Goal: Complete application form: Complete application form

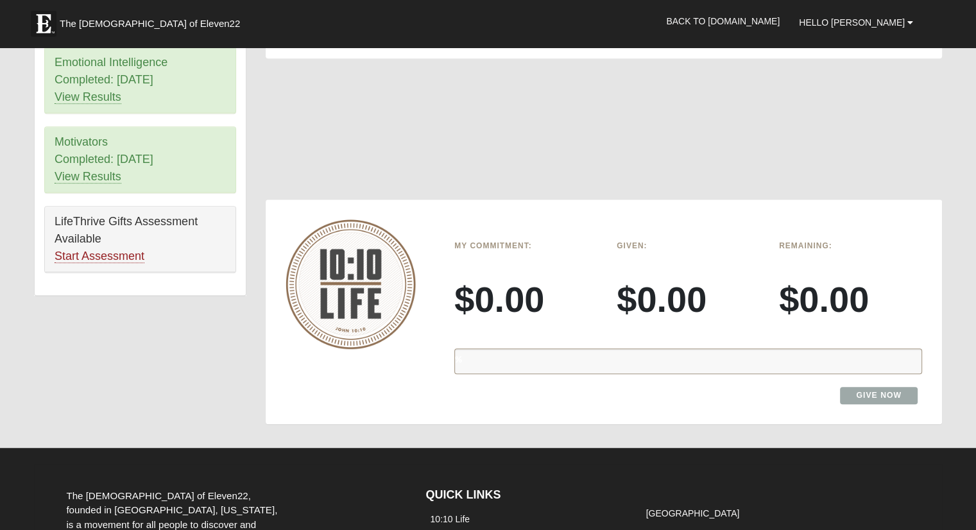
scroll to position [770, 0]
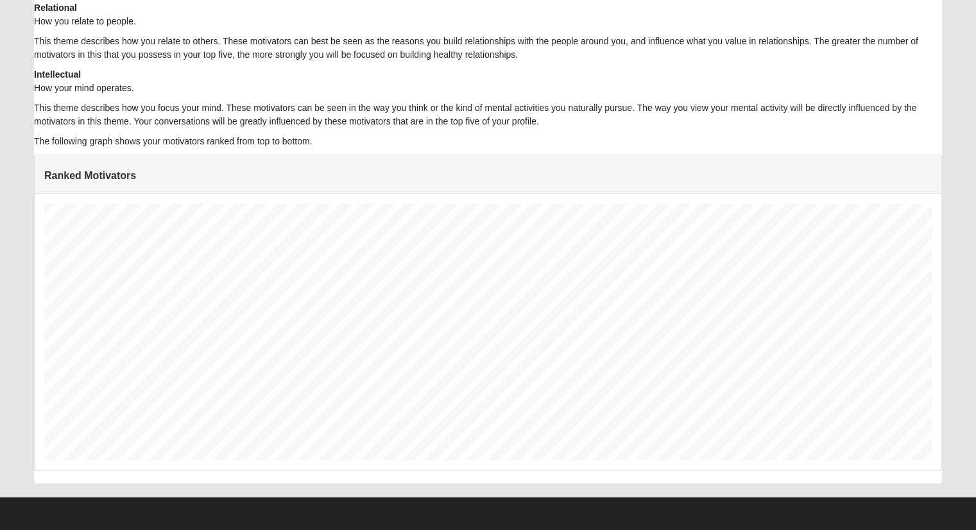
scroll to position [257, 888]
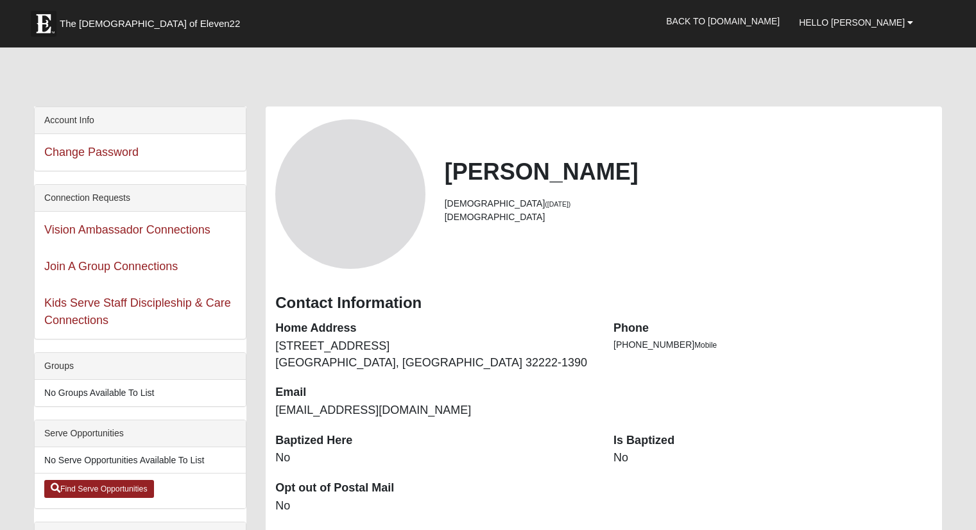
scroll to position [634, 0]
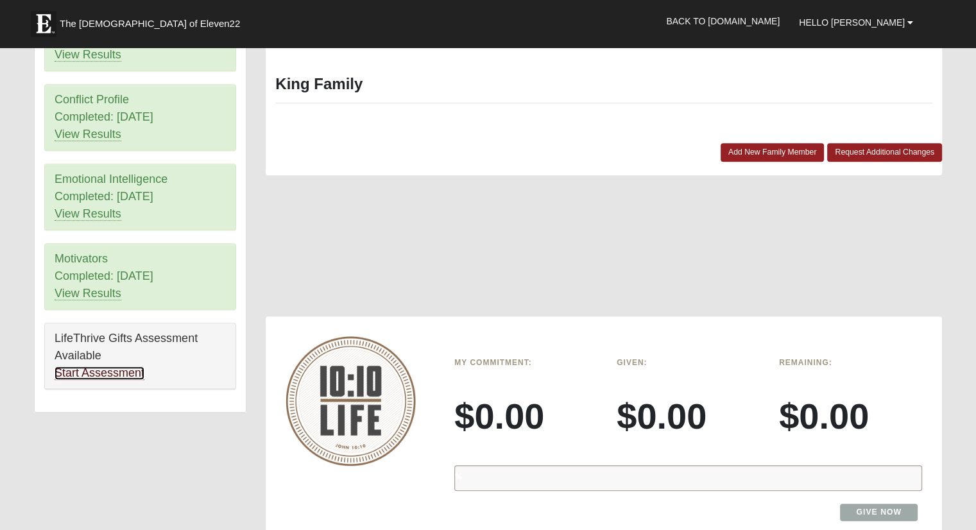
click at [85, 373] on link "Start Assessment" at bounding box center [100, 373] width 90 height 13
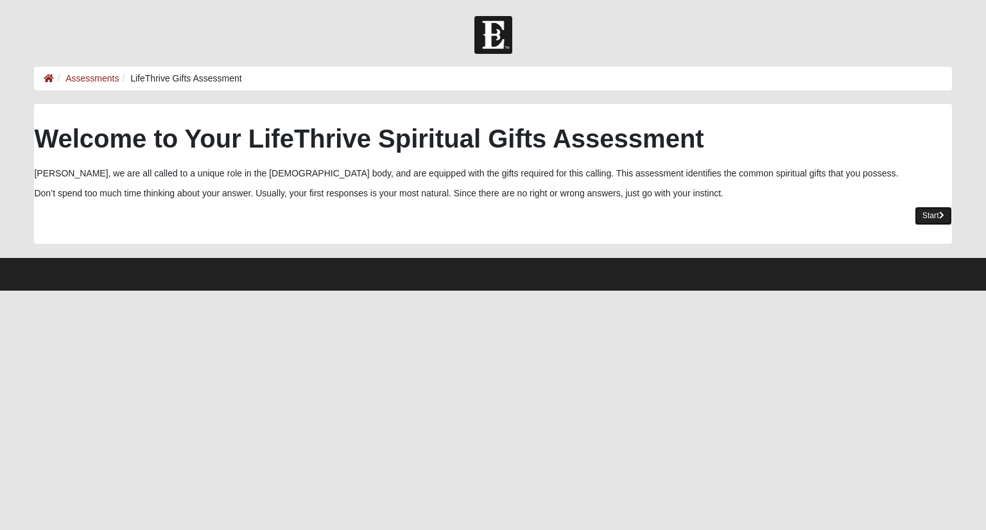
click at [915, 214] on link "Start" at bounding box center [933, 216] width 37 height 19
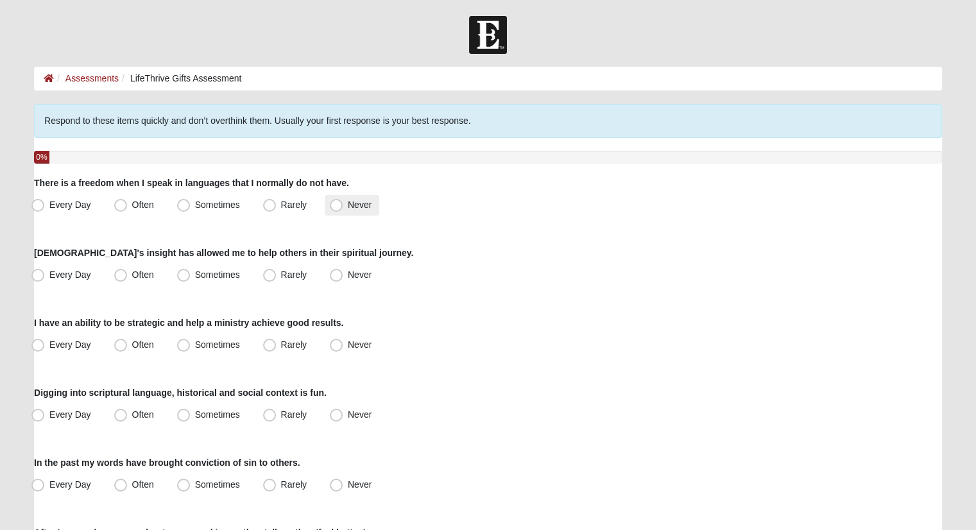
click at [348, 203] on span "Never" at bounding box center [360, 205] width 24 height 10
click at [339, 203] on input "Never" at bounding box center [339, 205] width 8 height 8
radio input "true"
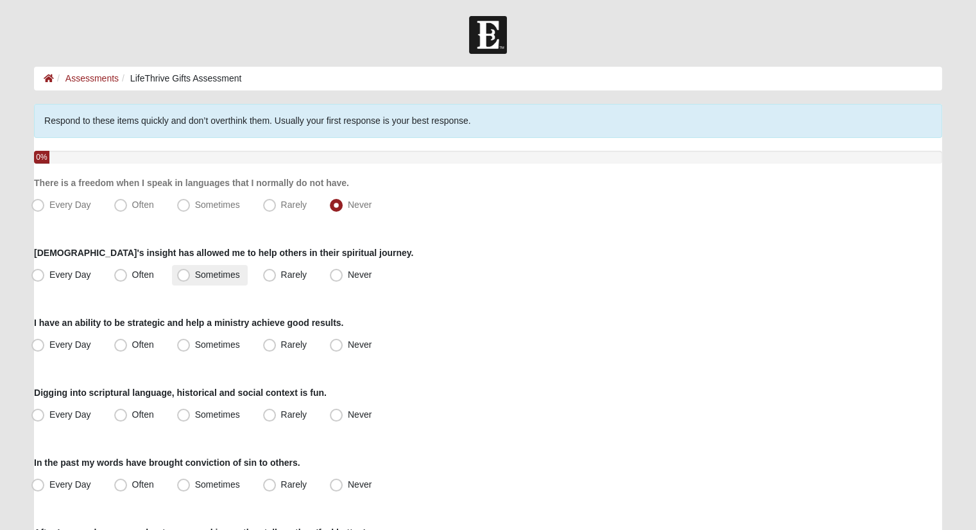
click at [206, 271] on span "Sometimes" at bounding box center [217, 275] width 45 height 10
click at [191, 271] on input "Sometimes" at bounding box center [186, 275] width 8 height 8
radio input "true"
click at [281, 340] on span "Rarely" at bounding box center [294, 345] width 26 height 10
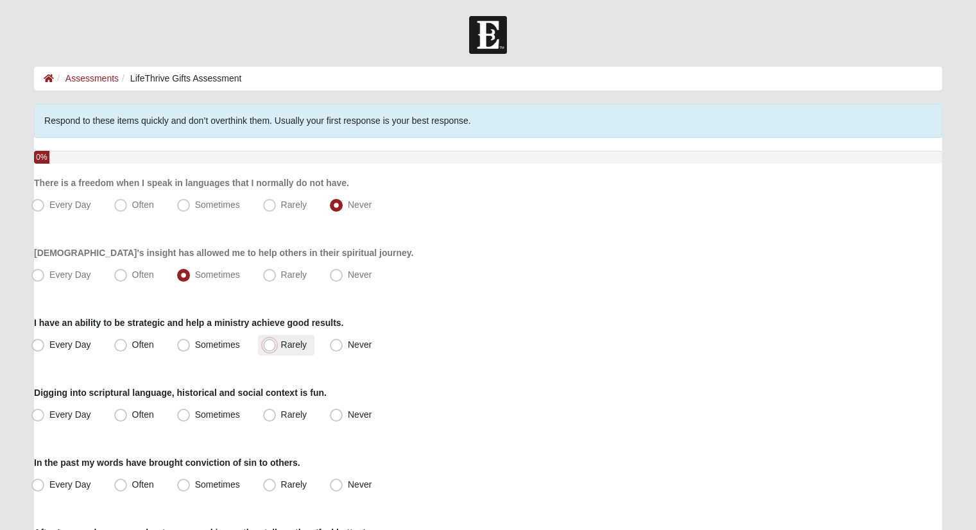
click at [268, 341] on input "Rarely" at bounding box center [272, 345] width 8 height 8
radio input "true"
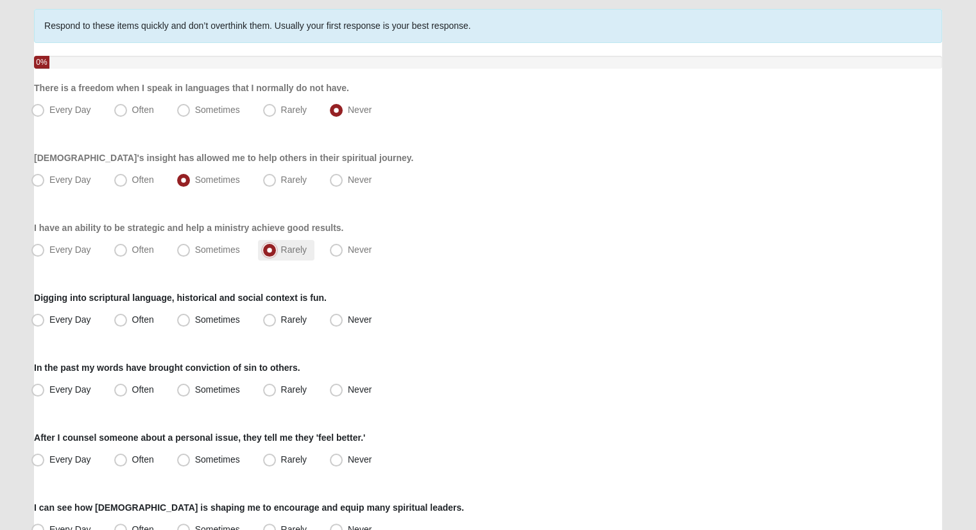
scroll to position [128, 0]
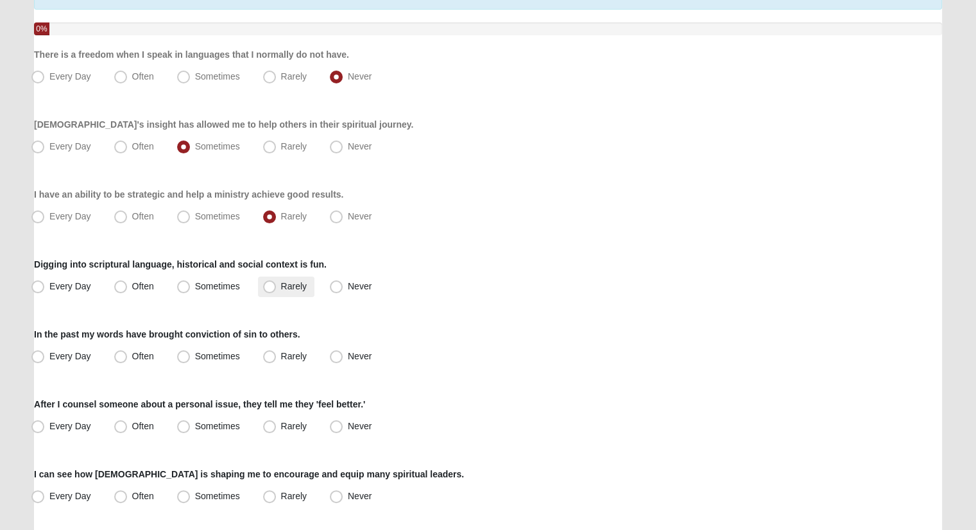
click at [281, 286] on span "Rarely" at bounding box center [294, 286] width 26 height 10
click at [268, 286] on input "Rarely" at bounding box center [272, 286] width 8 height 8
radio input "true"
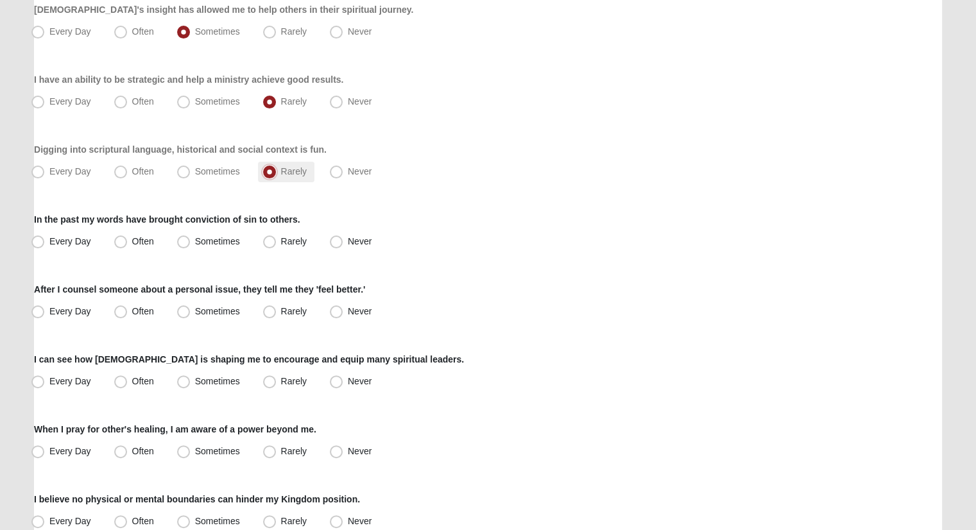
scroll to position [257, 0]
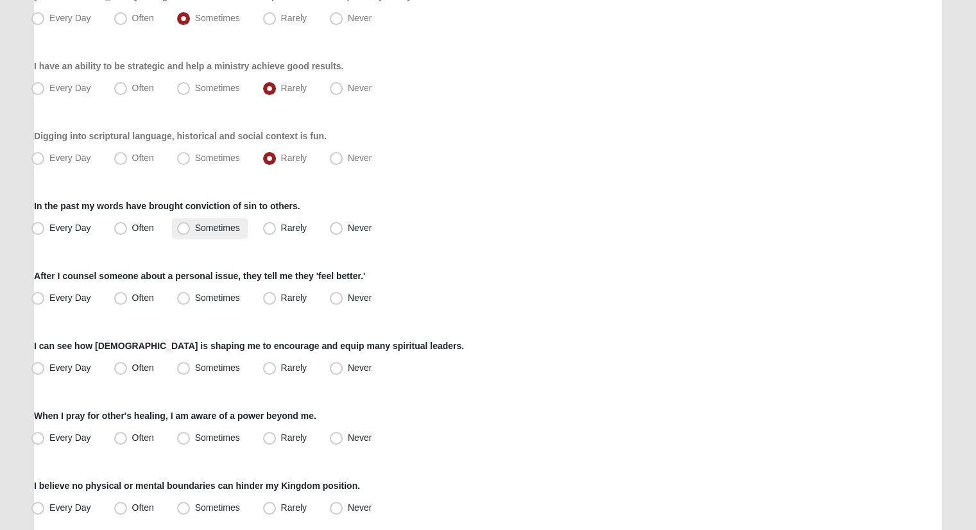
click at [212, 227] on span "Sometimes" at bounding box center [217, 228] width 45 height 10
click at [191, 227] on input "Sometimes" at bounding box center [186, 228] width 8 height 8
radio input "true"
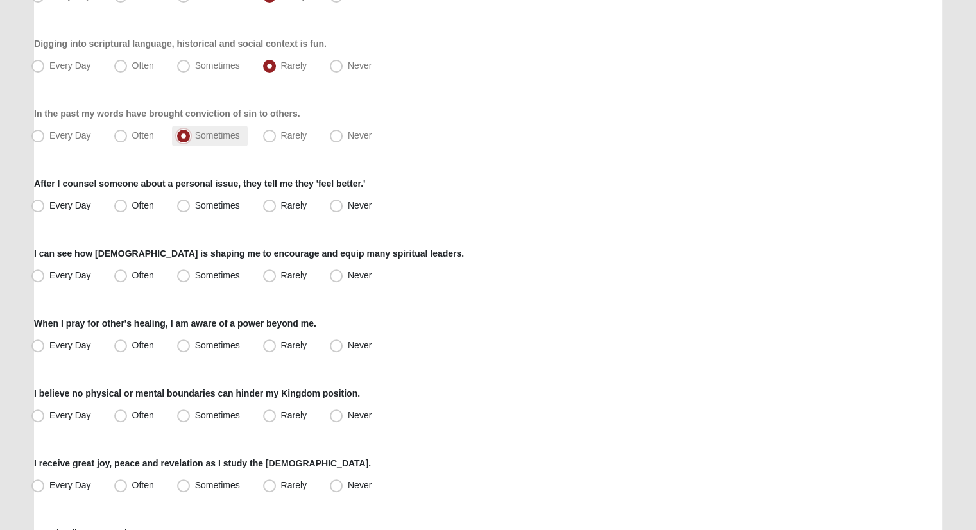
scroll to position [385, 0]
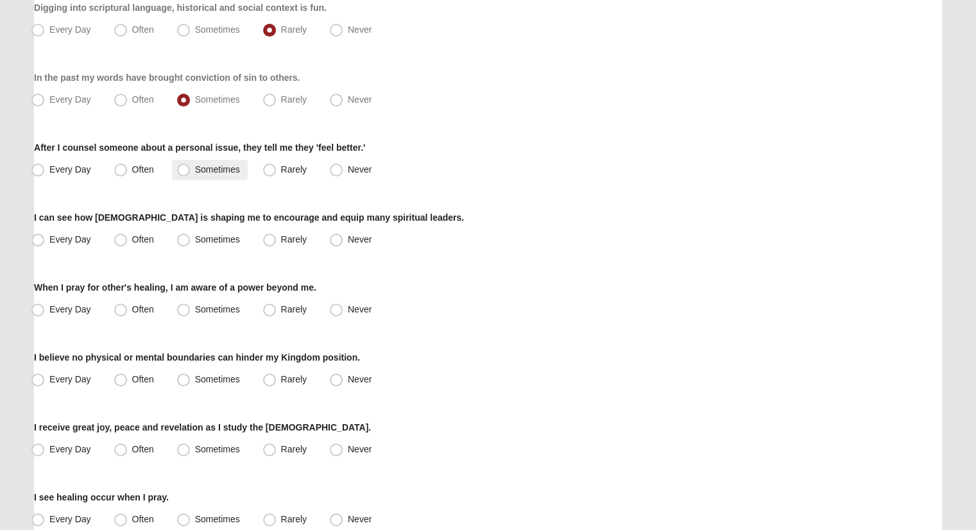
click at [207, 164] on span "Sometimes" at bounding box center [217, 169] width 45 height 10
click at [191, 166] on input "Sometimes" at bounding box center [186, 170] width 8 height 8
radio input "true"
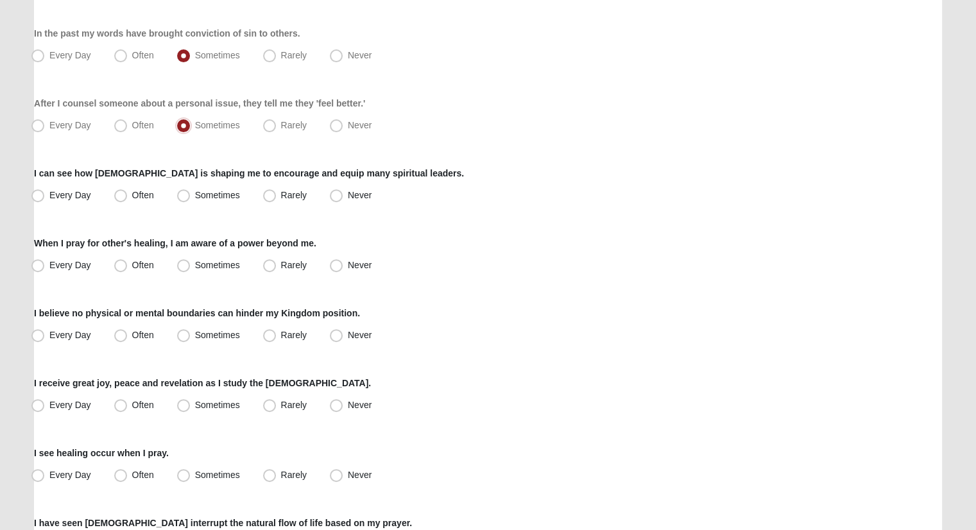
scroll to position [449, 0]
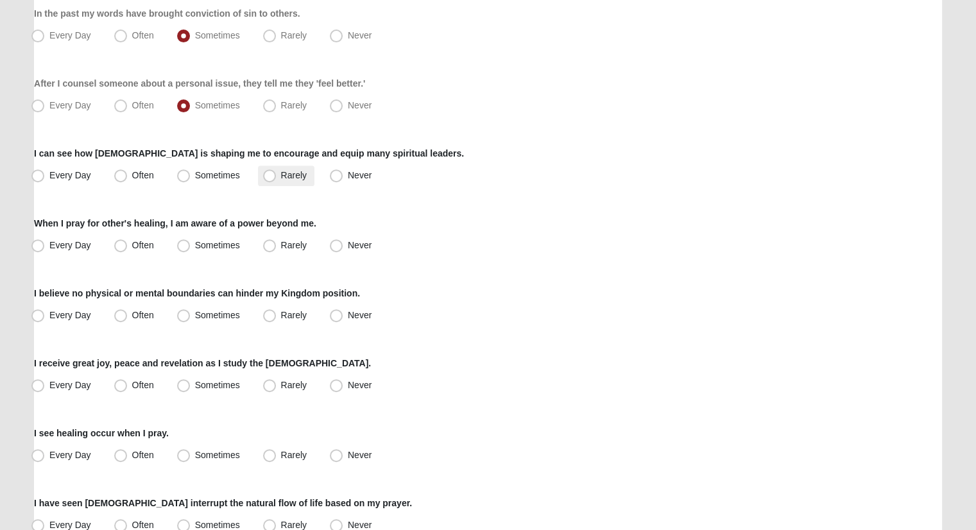
click at [281, 175] on span "Rarely" at bounding box center [294, 175] width 26 height 10
click at [270, 175] on input "Rarely" at bounding box center [272, 175] width 8 height 8
radio input "true"
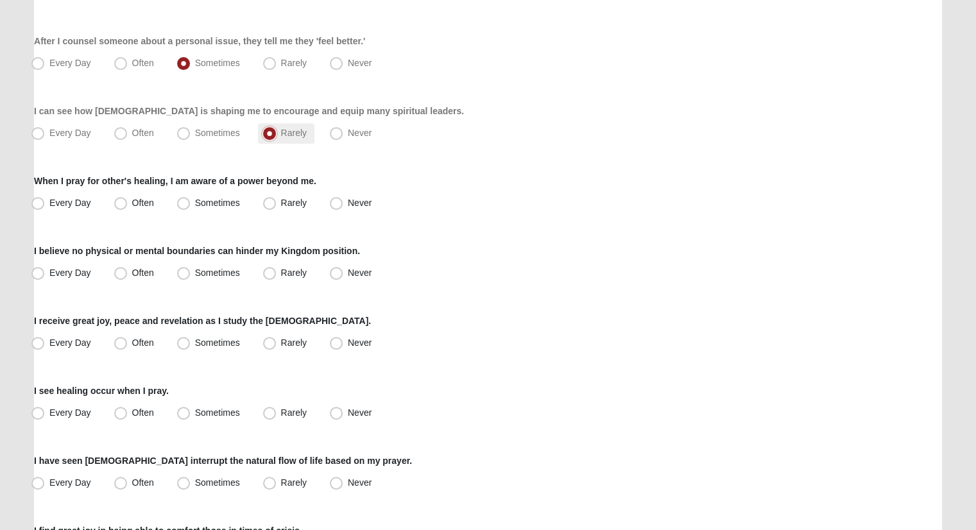
scroll to position [514, 0]
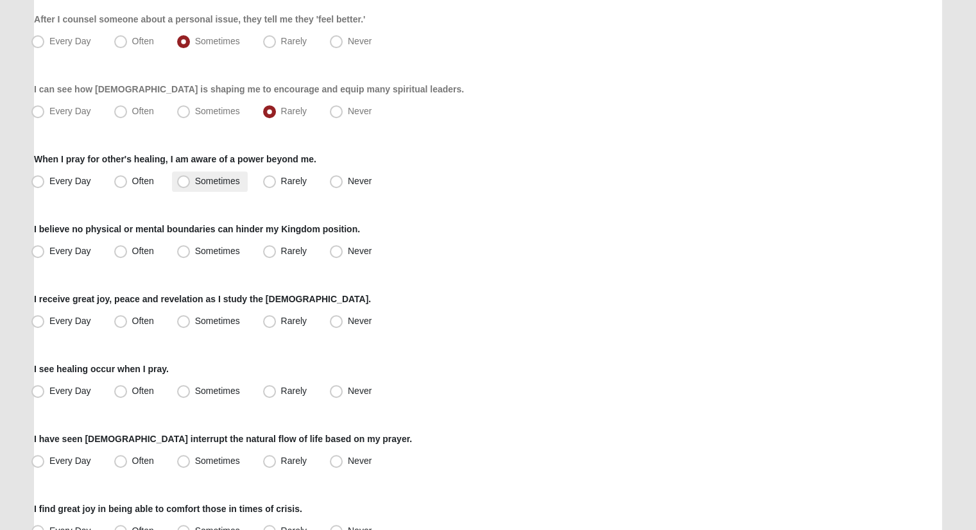
click at [193, 180] on label "Sometimes" at bounding box center [210, 181] width 76 height 21
click at [191, 180] on input "Sometimes" at bounding box center [186, 181] width 8 height 8
radio input "true"
click at [132, 249] on span "Often" at bounding box center [143, 251] width 22 height 10
click at [128, 249] on input "Often" at bounding box center [123, 251] width 8 height 8
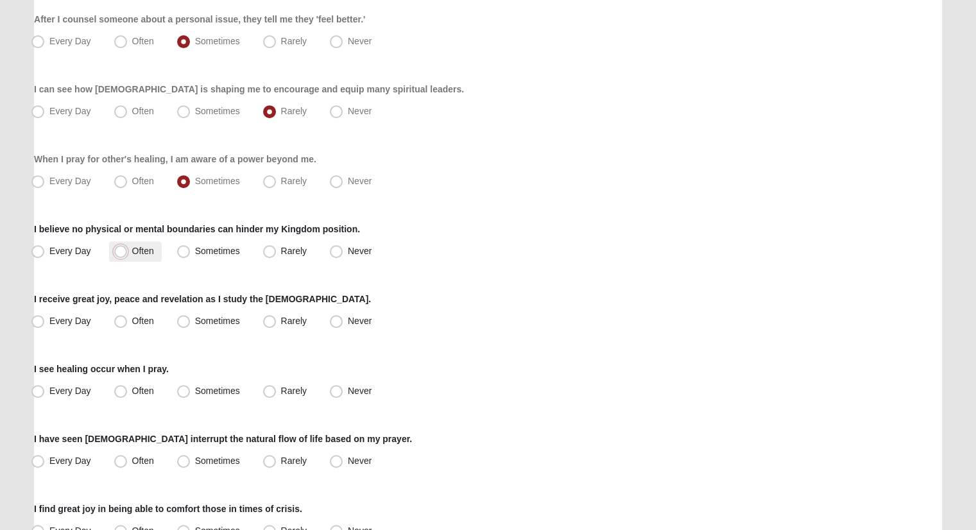
radio input "true"
click at [229, 319] on span "Sometimes" at bounding box center [217, 321] width 45 height 10
click at [191, 319] on input "Sometimes" at bounding box center [186, 321] width 8 height 8
radio input "true"
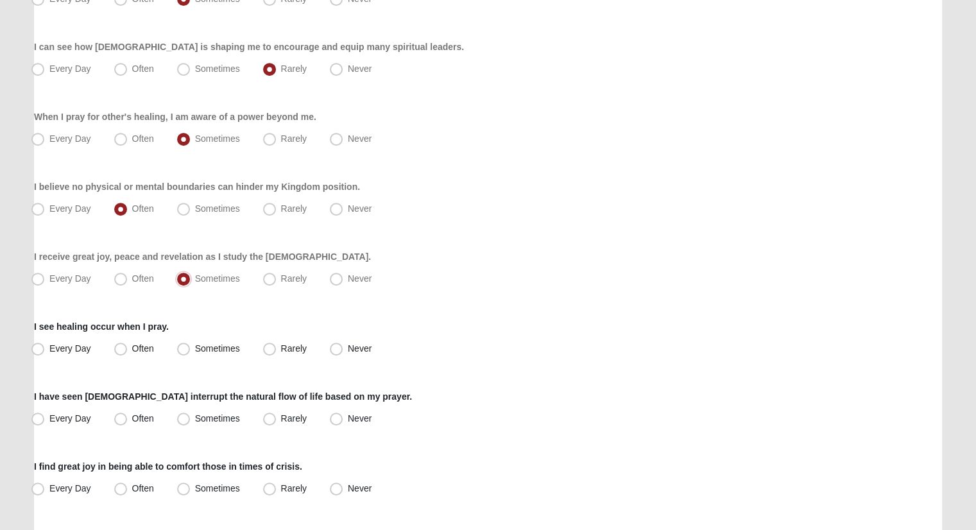
scroll to position [578, 0]
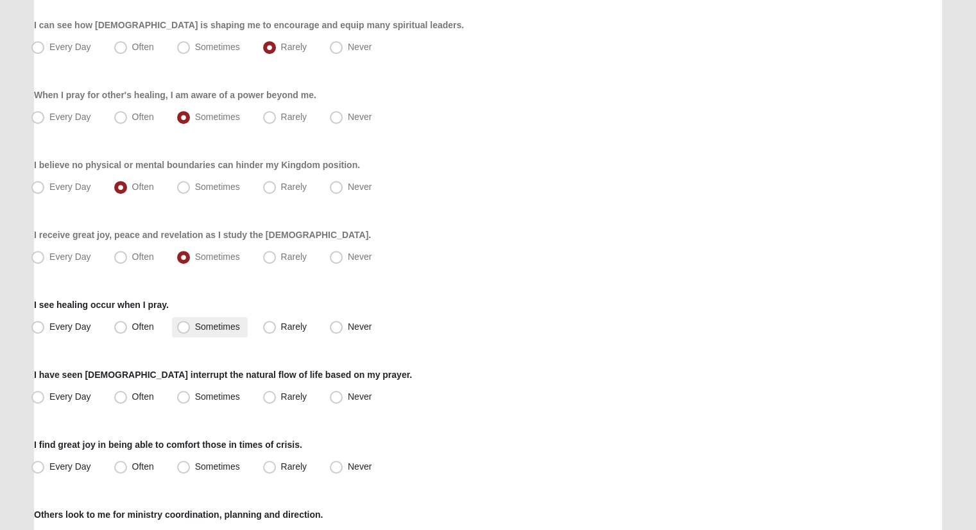
click at [210, 331] on label "Sometimes" at bounding box center [210, 327] width 76 height 21
click at [191, 331] on input "Sometimes" at bounding box center [186, 327] width 8 height 8
radio input "true"
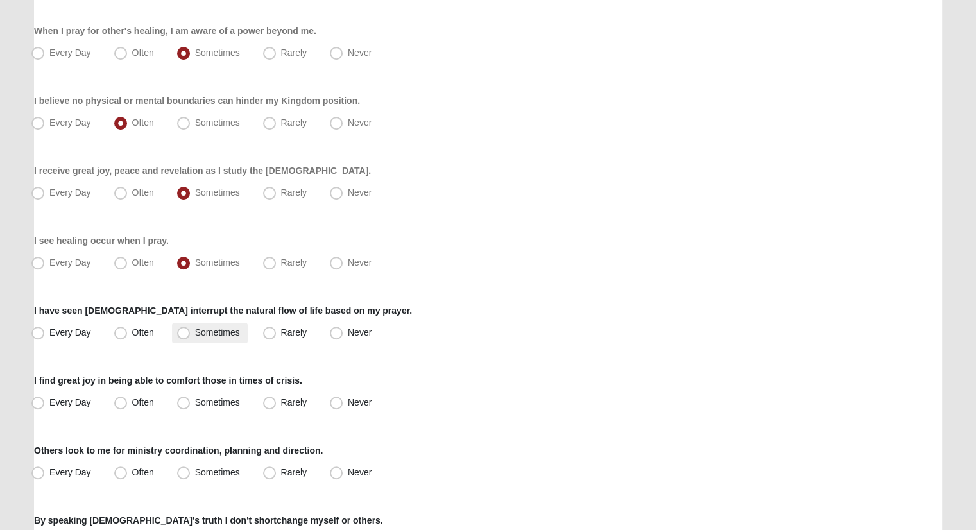
click at [213, 327] on span "Sometimes" at bounding box center [217, 332] width 45 height 10
click at [191, 329] on input "Sometimes" at bounding box center [186, 333] width 8 height 8
radio input "true"
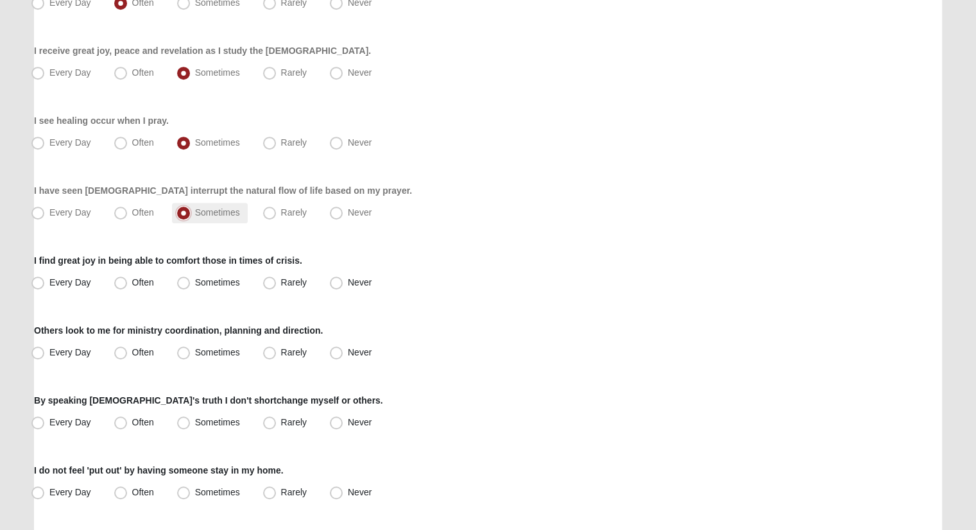
scroll to position [770, 0]
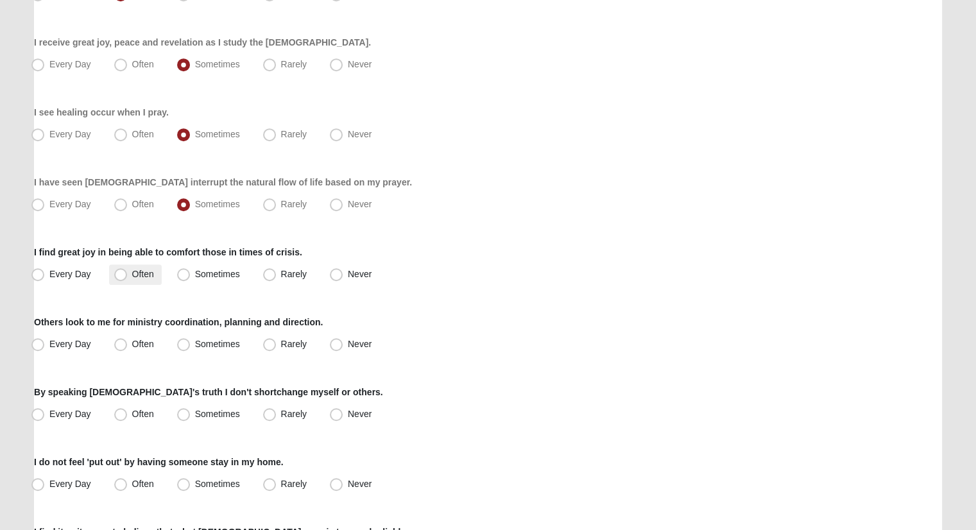
click at [132, 275] on span "Often" at bounding box center [143, 274] width 22 height 10
click at [128, 275] on input "Often" at bounding box center [123, 274] width 8 height 8
radio input "true"
click at [281, 342] on span "Rarely" at bounding box center [294, 344] width 26 height 10
click at [268, 342] on input "Rarely" at bounding box center [272, 344] width 8 height 8
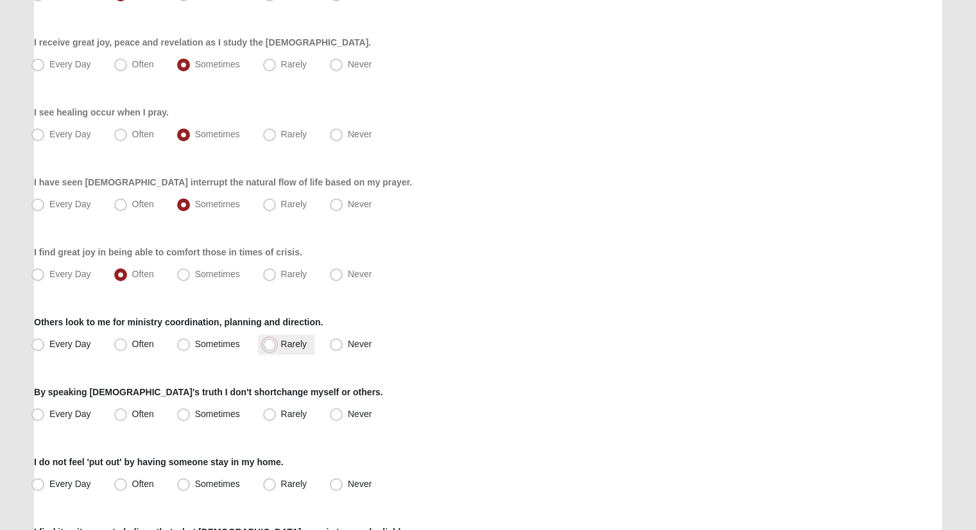
radio input "true"
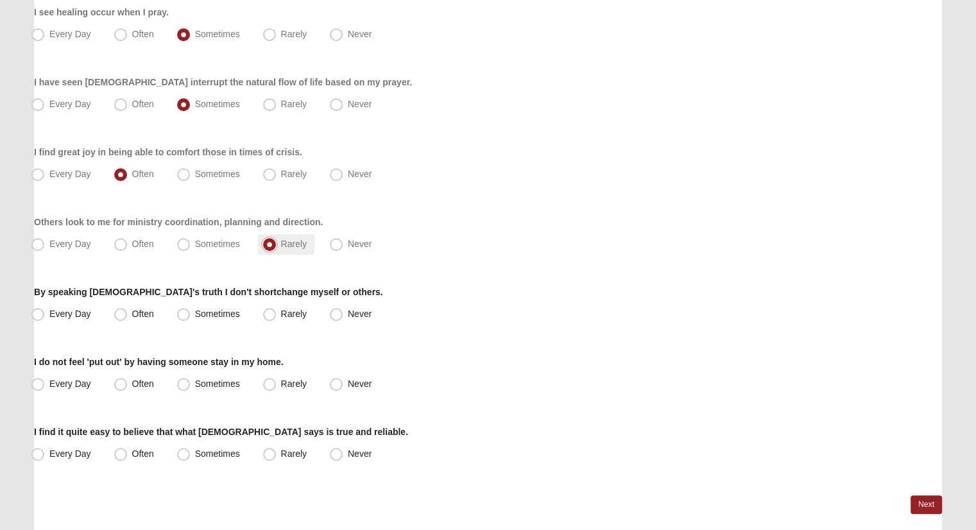
scroll to position [899, 0]
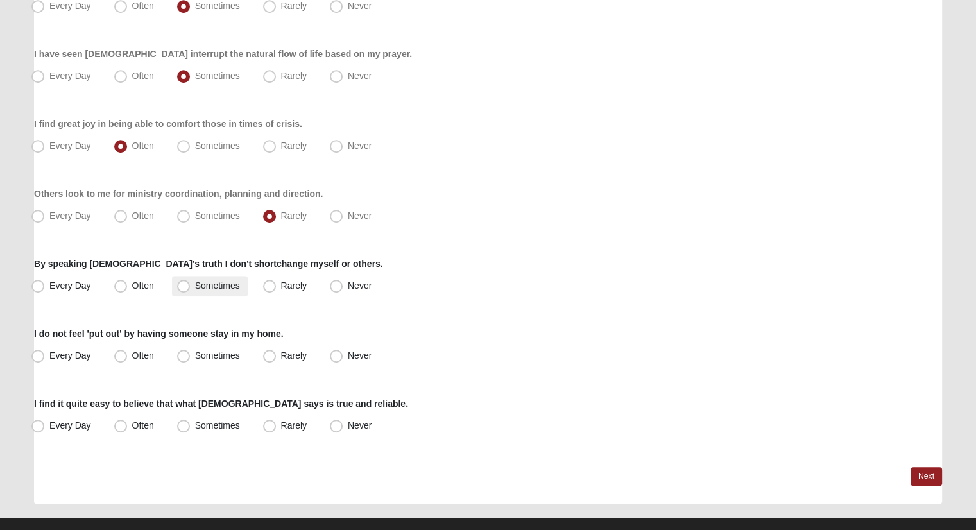
click at [221, 288] on span "Sometimes" at bounding box center [217, 286] width 45 height 10
click at [191, 288] on input "Sometimes" at bounding box center [186, 286] width 8 height 8
radio input "true"
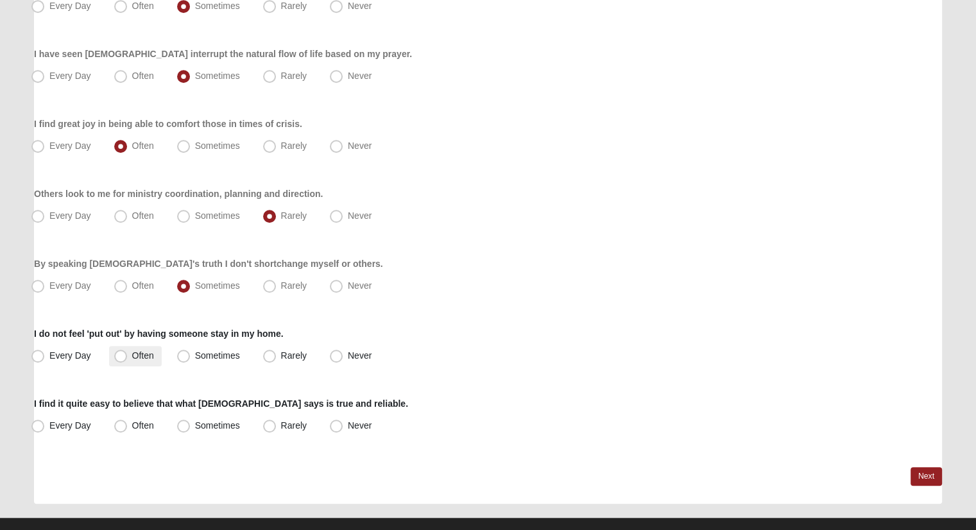
click at [128, 354] on label "Often" at bounding box center [135, 356] width 53 height 21
click at [128, 354] on input "Often" at bounding box center [123, 356] width 8 height 8
radio input "true"
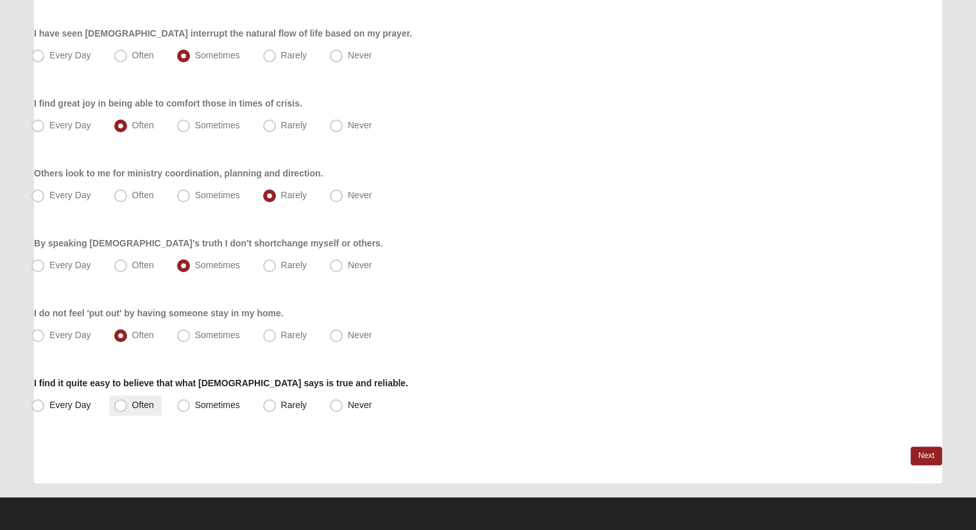
click at [116, 395] on label "Often" at bounding box center [135, 405] width 53 height 21
click at [119, 401] on input "Often" at bounding box center [123, 405] width 8 height 8
radio input "true"
click at [917, 453] on link "Next" at bounding box center [926, 456] width 31 height 19
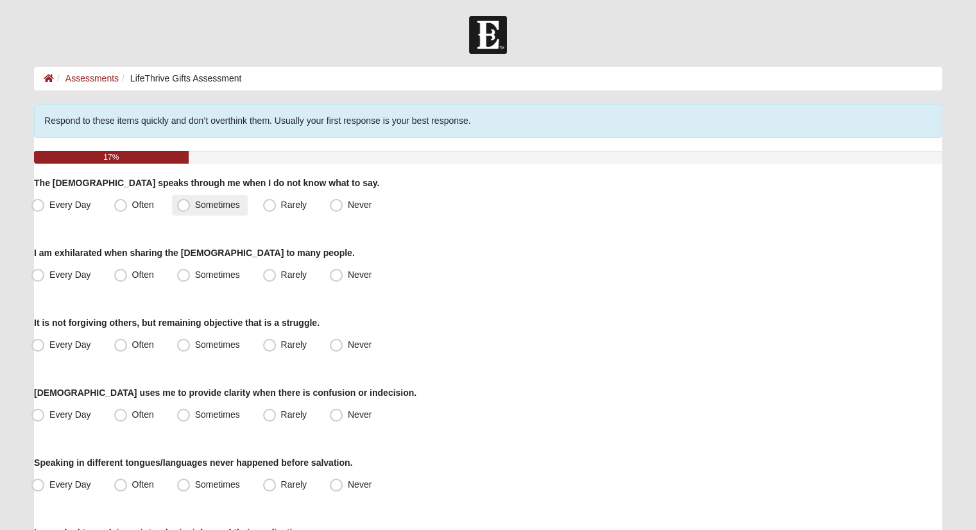
click at [195, 207] on span "Sometimes" at bounding box center [217, 205] width 45 height 10
click at [186, 207] on input "Sometimes" at bounding box center [186, 205] width 8 height 8
radio input "true"
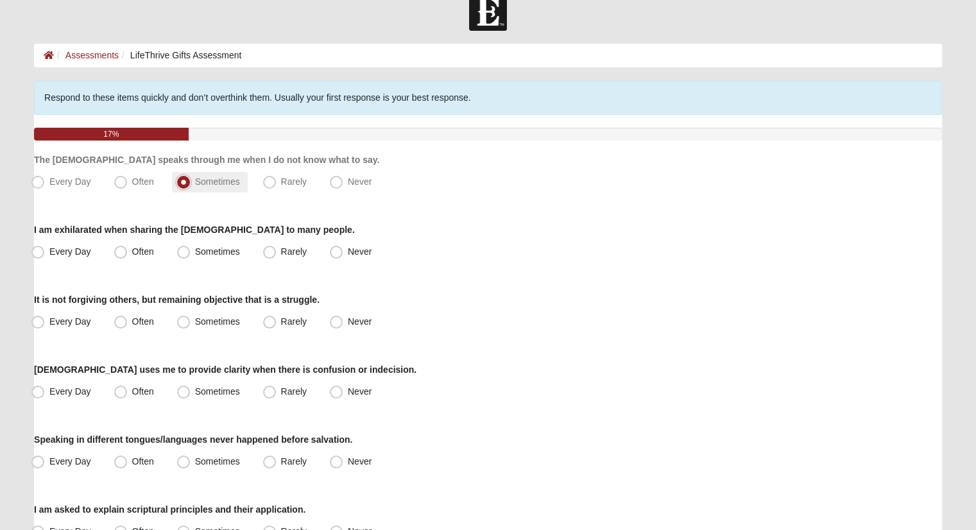
scroll to position [64, 0]
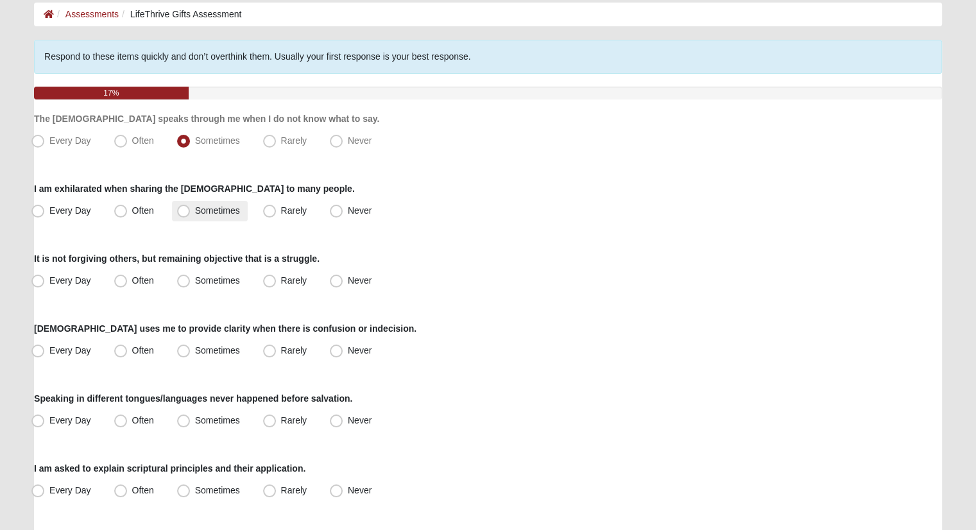
click at [213, 211] on span "Sometimes" at bounding box center [217, 210] width 45 height 10
click at [191, 211] on input "Sometimes" at bounding box center [186, 211] width 8 height 8
radio input "true"
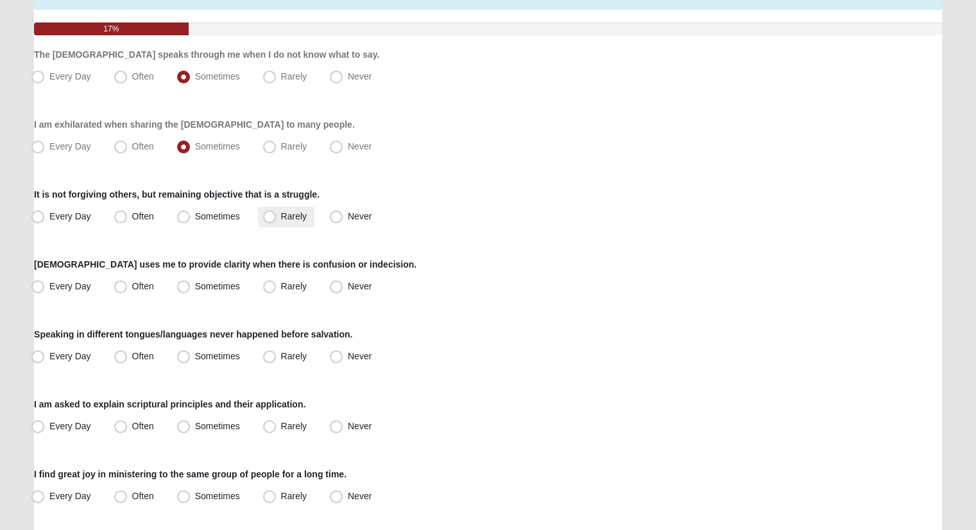
click at [281, 214] on span "Rarely" at bounding box center [294, 216] width 26 height 10
click at [268, 214] on input "Rarely" at bounding box center [272, 216] width 8 height 8
radio input "true"
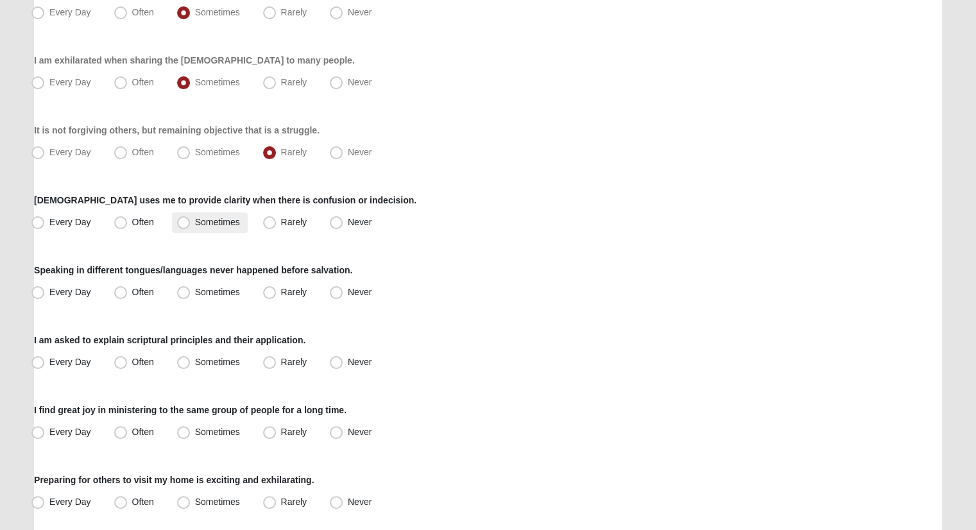
click at [195, 217] on span "Sometimes" at bounding box center [217, 222] width 45 height 10
click at [187, 218] on input "Sometimes" at bounding box center [186, 222] width 8 height 8
radio input "true"
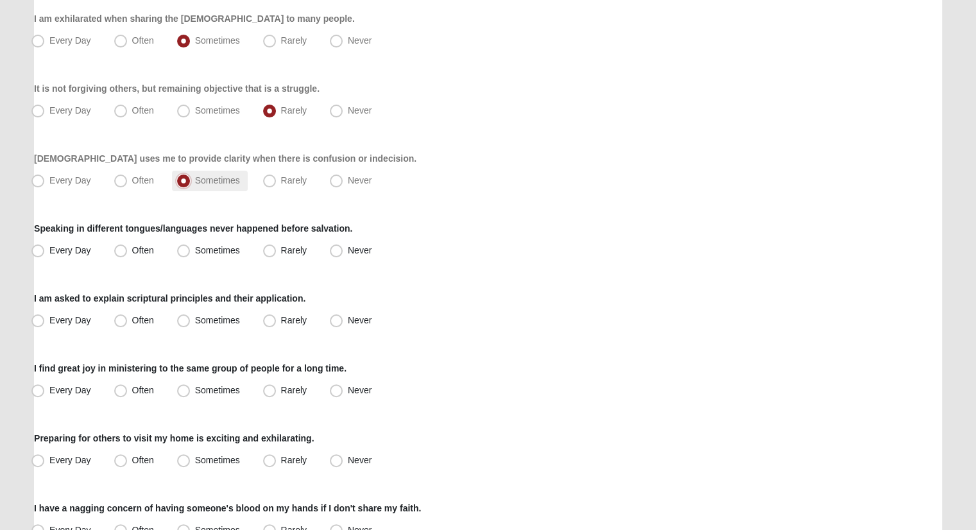
scroll to position [257, 0]
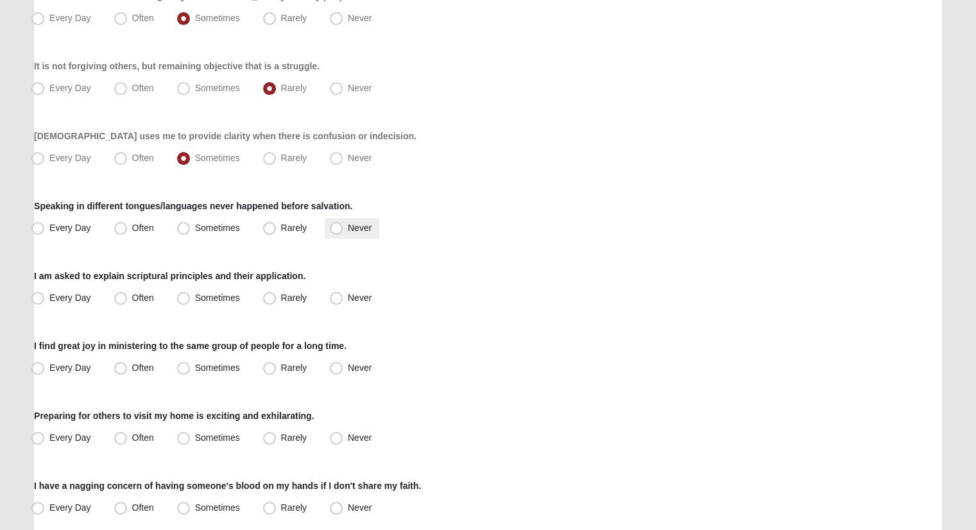
click at [348, 227] on span "Never" at bounding box center [360, 228] width 24 height 10
click at [335, 227] on input "Never" at bounding box center [339, 228] width 8 height 8
radio input "true"
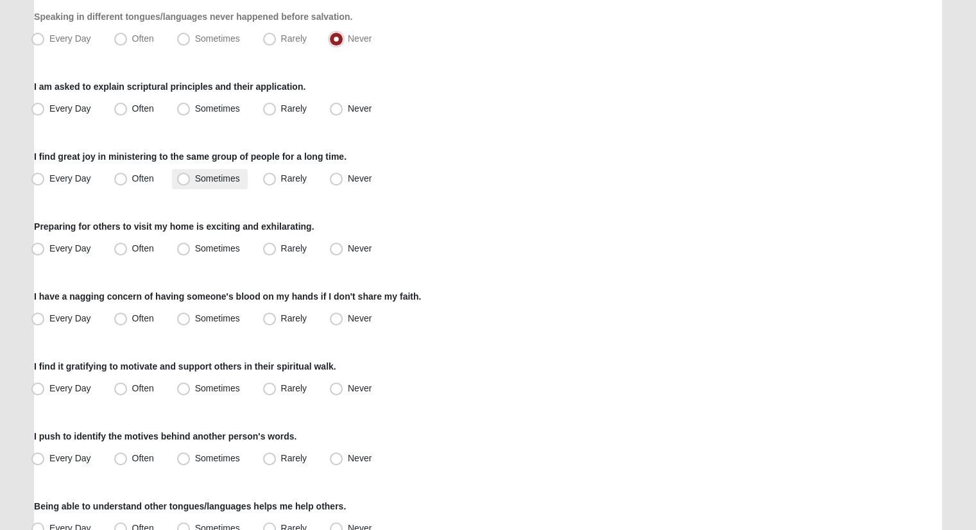
scroll to position [449, 0]
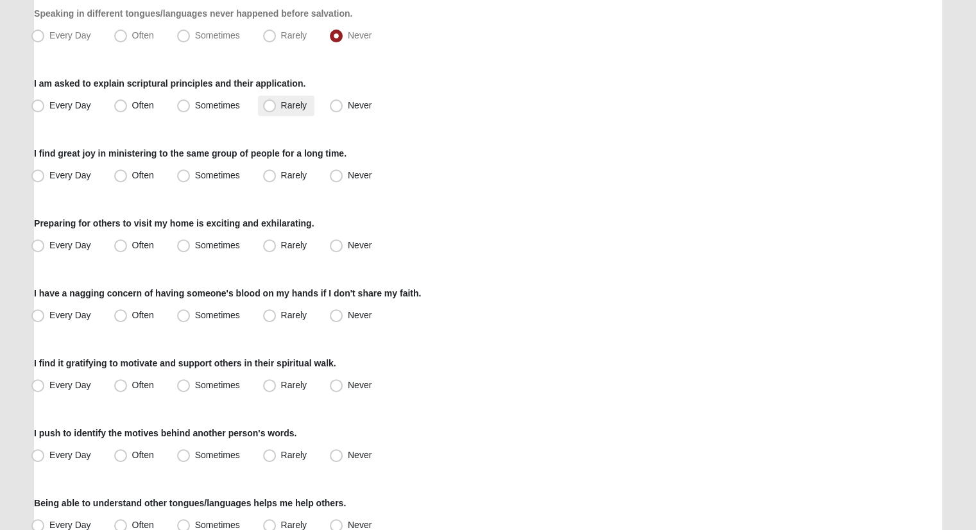
click at [300, 103] on span "Rarely" at bounding box center [294, 105] width 26 height 10
click at [277, 103] on input "Rarely" at bounding box center [272, 105] width 8 height 8
radio input "true"
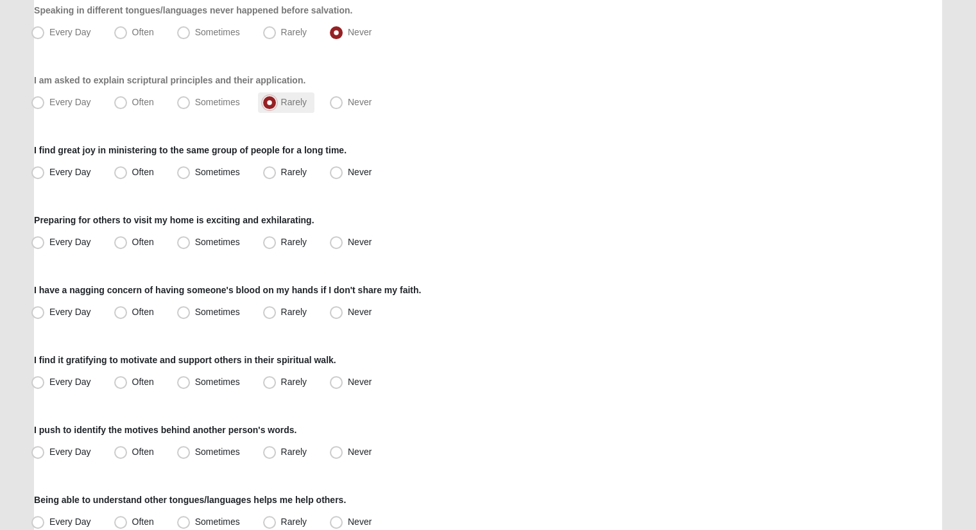
scroll to position [514, 0]
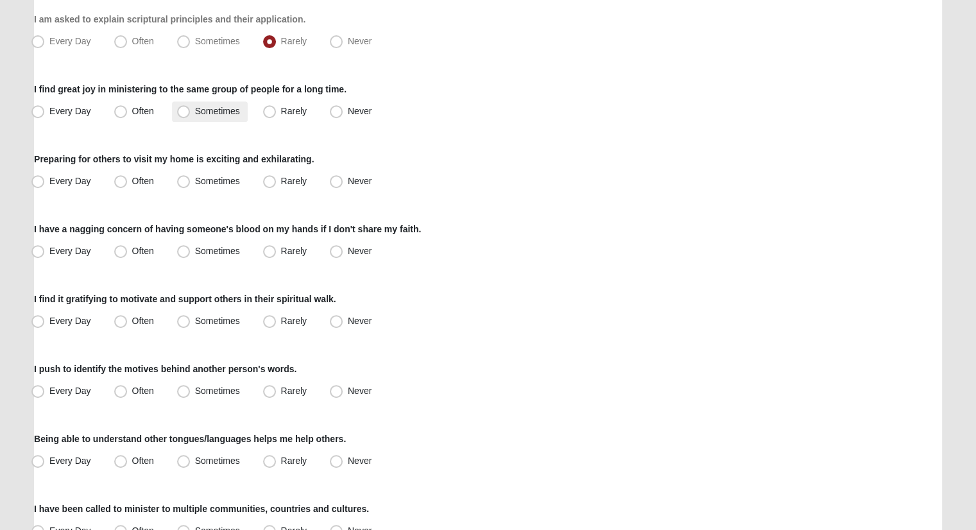
click at [220, 117] on label "Sometimes" at bounding box center [210, 111] width 76 height 21
click at [191, 116] on input "Sometimes" at bounding box center [186, 111] width 8 height 8
radio input "true"
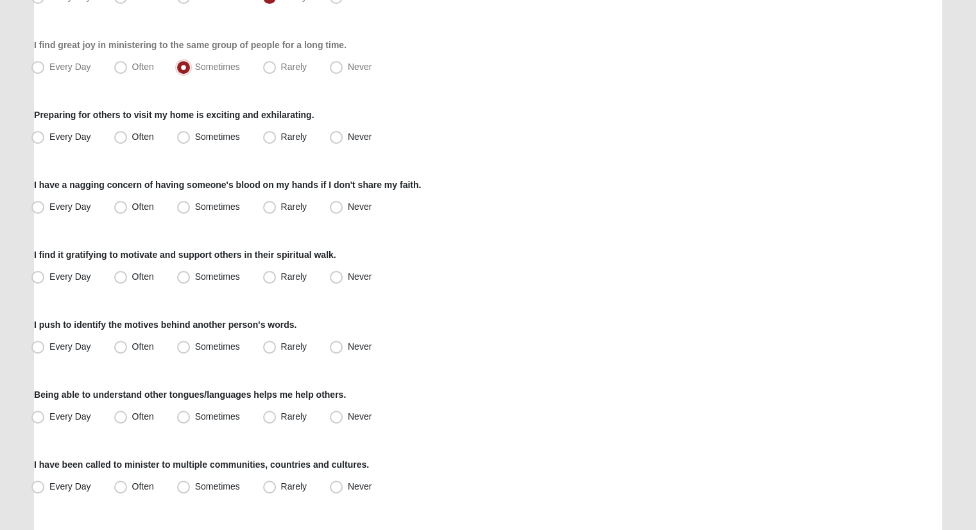
scroll to position [578, 0]
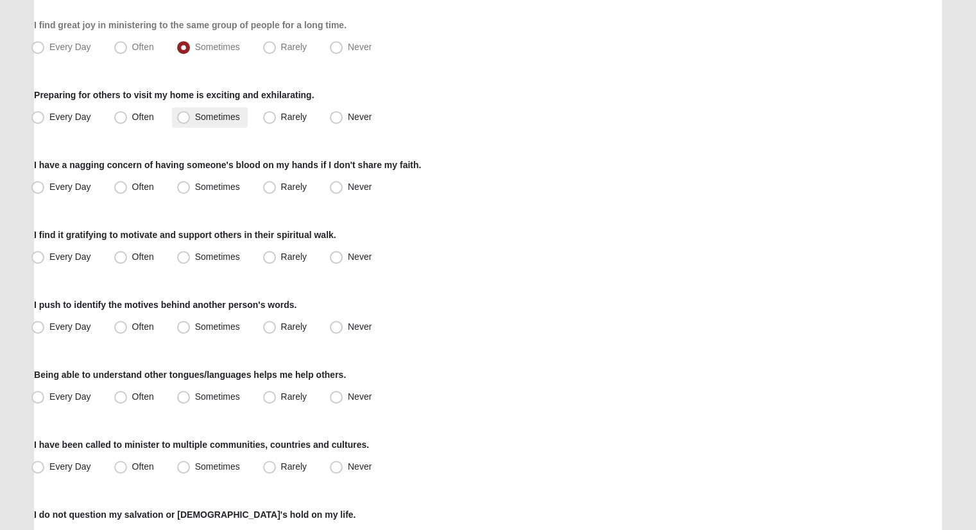
click at [218, 117] on span "Sometimes" at bounding box center [217, 117] width 45 height 10
click at [191, 117] on input "Sometimes" at bounding box center [186, 117] width 8 height 8
radio input "true"
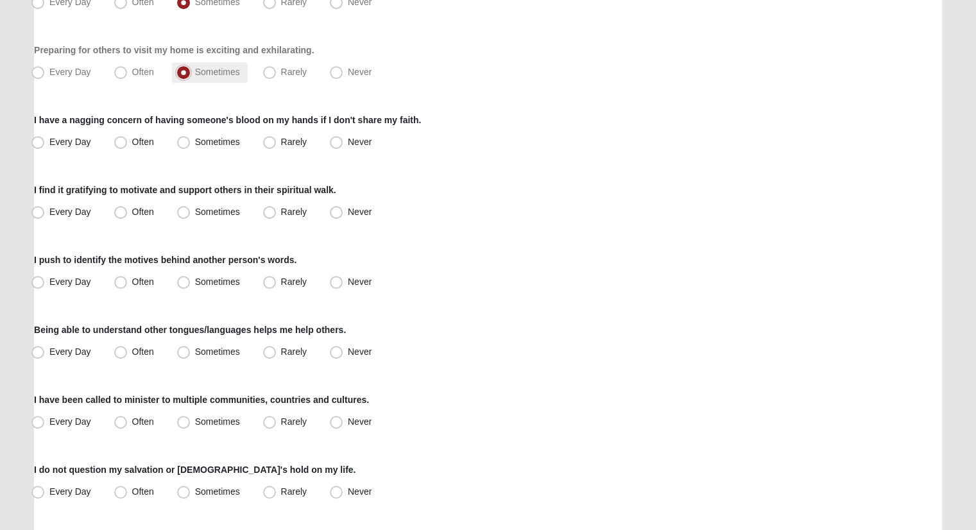
scroll to position [642, 0]
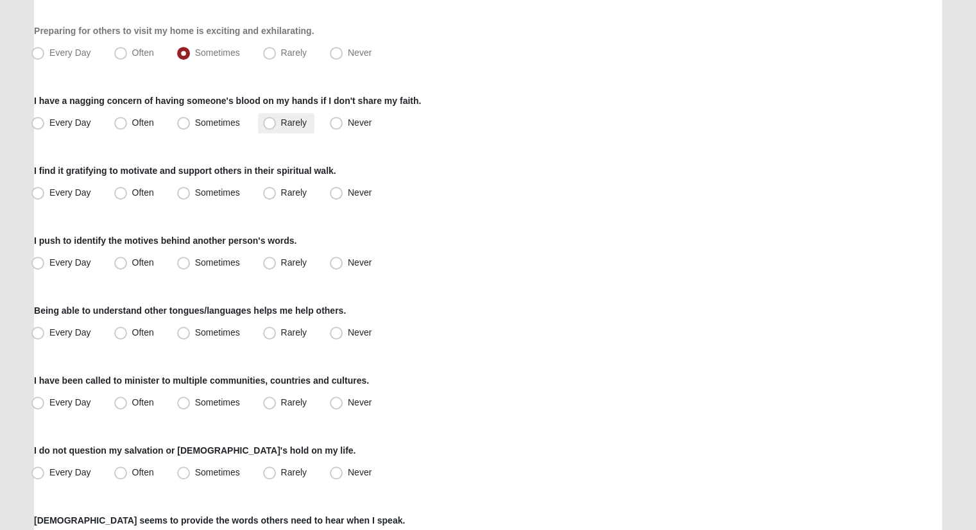
click at [281, 118] on span "Rarely" at bounding box center [294, 122] width 26 height 10
click at [273, 119] on input "Rarely" at bounding box center [272, 123] width 8 height 8
radio input "true"
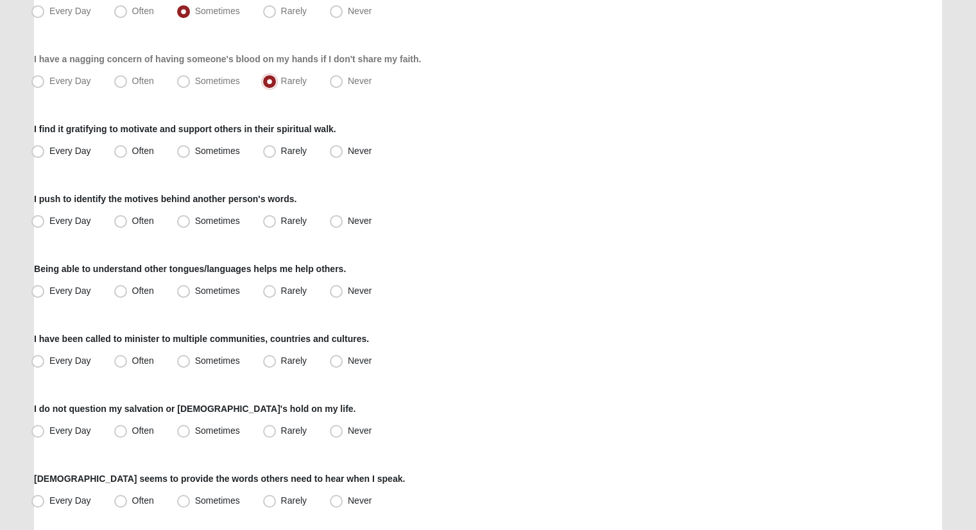
scroll to position [706, 0]
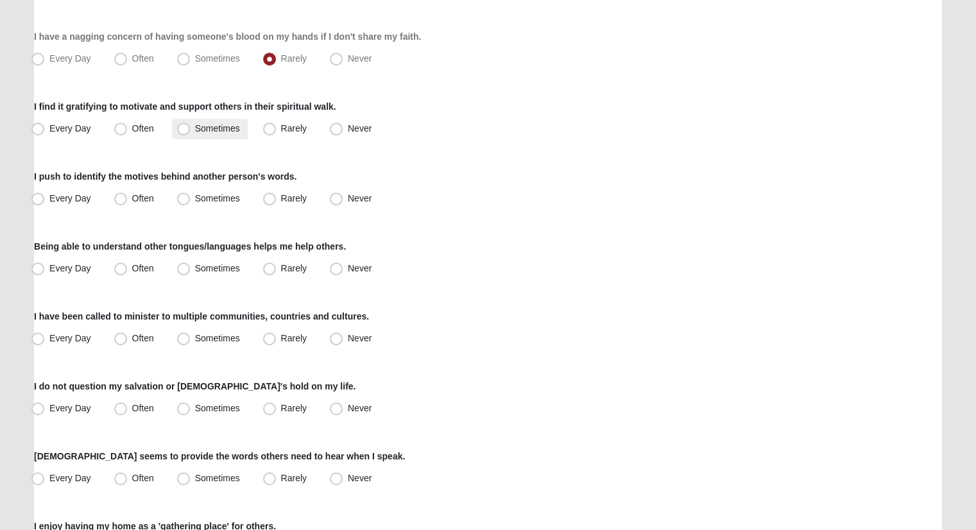
click at [221, 125] on span "Sometimes" at bounding box center [217, 128] width 45 height 10
click at [191, 125] on input "Sometimes" at bounding box center [186, 129] width 8 height 8
radio input "true"
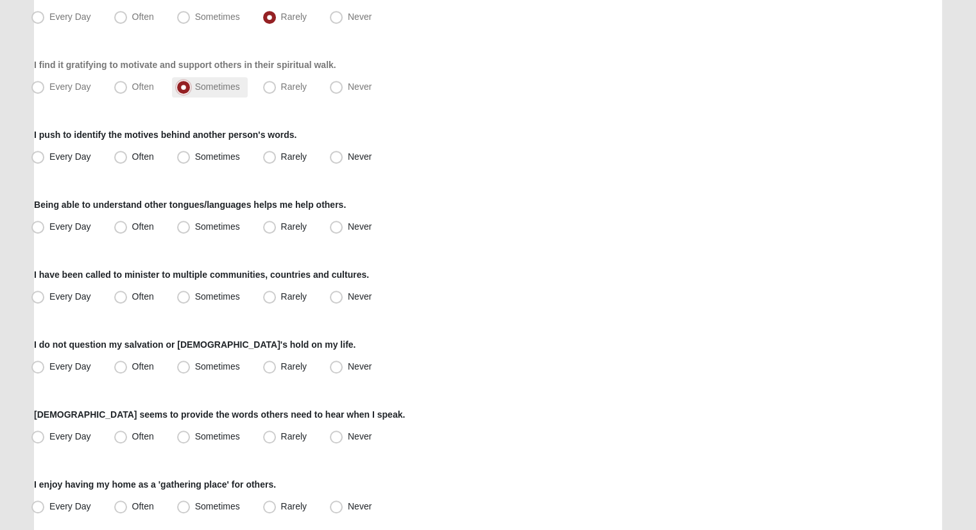
scroll to position [770, 0]
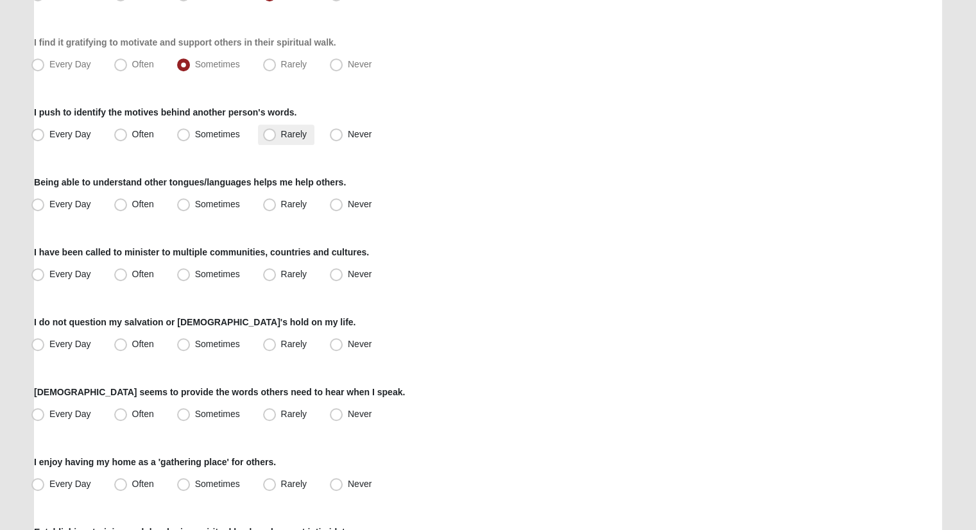
click at [281, 130] on span "Rarely" at bounding box center [294, 134] width 26 height 10
click at [270, 130] on input "Rarely" at bounding box center [272, 134] width 8 height 8
radio input "true"
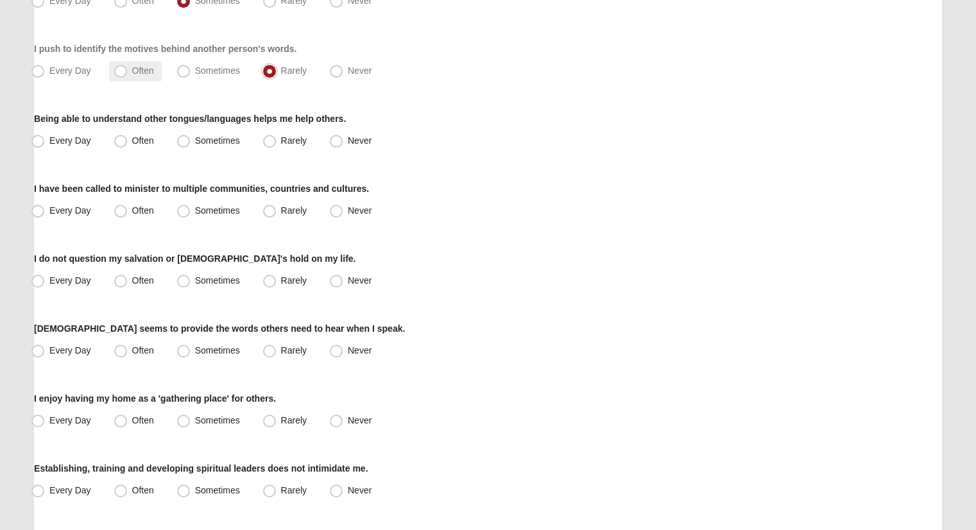
scroll to position [834, 0]
click at [330, 131] on label "Never" at bounding box center [352, 140] width 55 height 21
click at [335, 136] on input "Never" at bounding box center [339, 140] width 8 height 8
radio input "true"
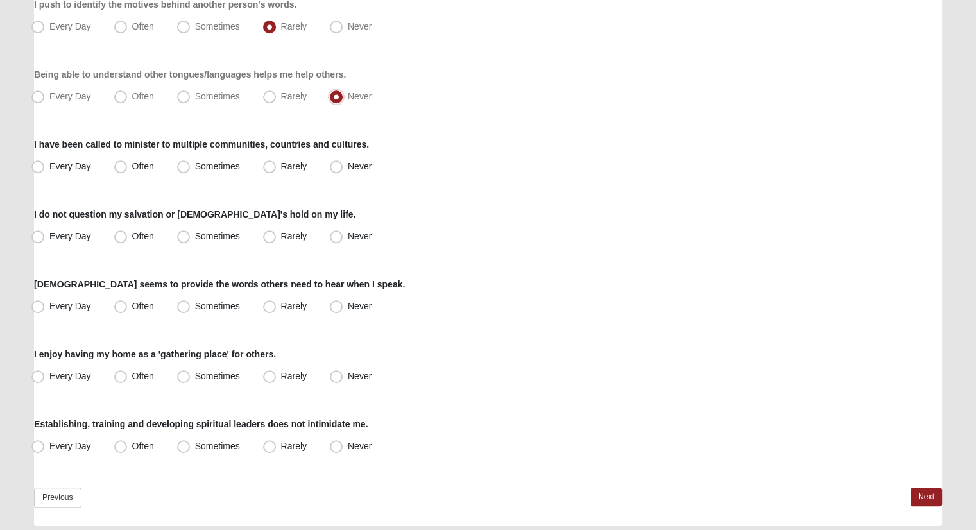
scroll to position [899, 0]
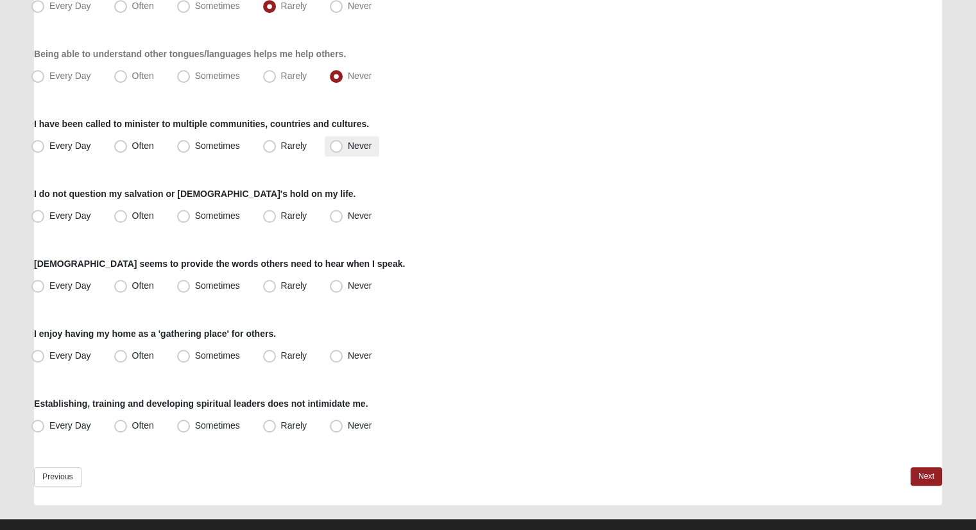
click at [336, 139] on label "Never" at bounding box center [352, 146] width 55 height 21
click at [336, 142] on input "Never" at bounding box center [339, 146] width 8 height 8
radio input "true"
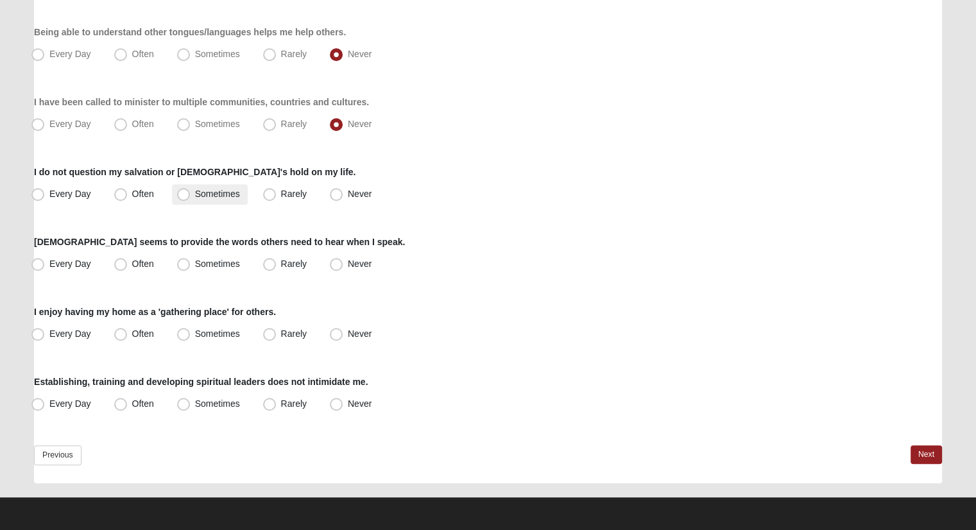
click at [200, 197] on span "Sometimes" at bounding box center [217, 194] width 45 height 10
click at [191, 197] on input "Sometimes" at bounding box center [186, 194] width 8 height 8
radio input "true"
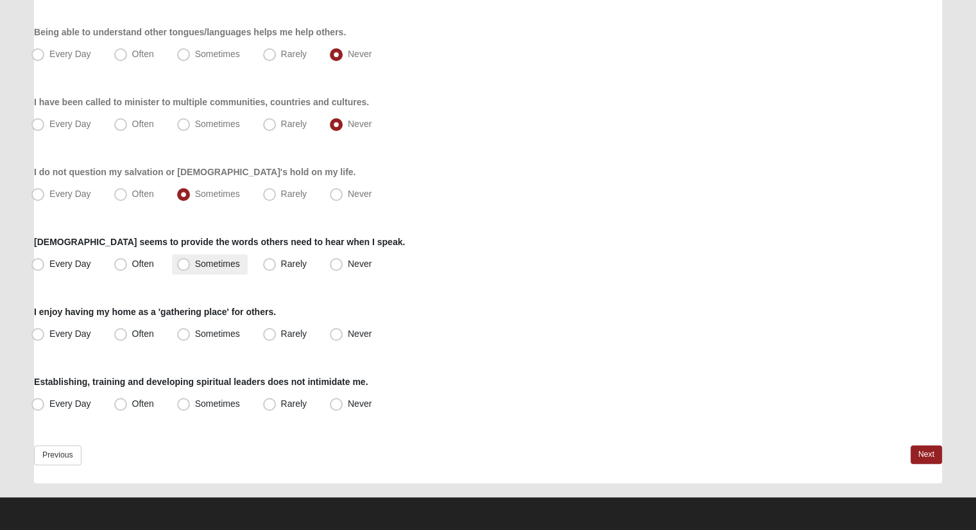
click at [195, 261] on span "Sometimes" at bounding box center [217, 264] width 45 height 10
click at [182, 261] on input "Sometimes" at bounding box center [186, 264] width 8 height 8
radio input "true"
click at [149, 329] on span "Often" at bounding box center [143, 334] width 22 height 10
click at [128, 330] on input "Often" at bounding box center [123, 334] width 8 height 8
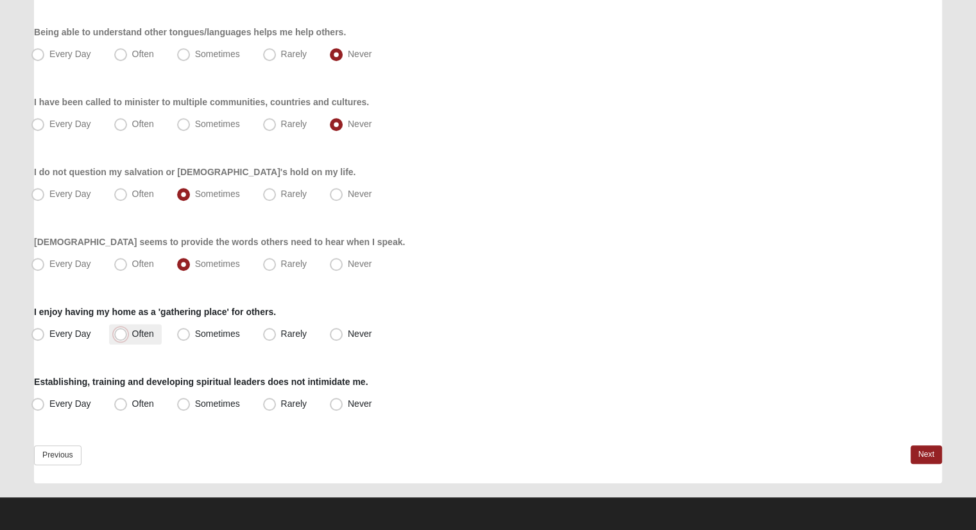
radio input "true"
click at [276, 396] on label "Rarely" at bounding box center [286, 404] width 56 height 21
click at [276, 400] on input "Rarely" at bounding box center [272, 404] width 8 height 8
radio input "true"
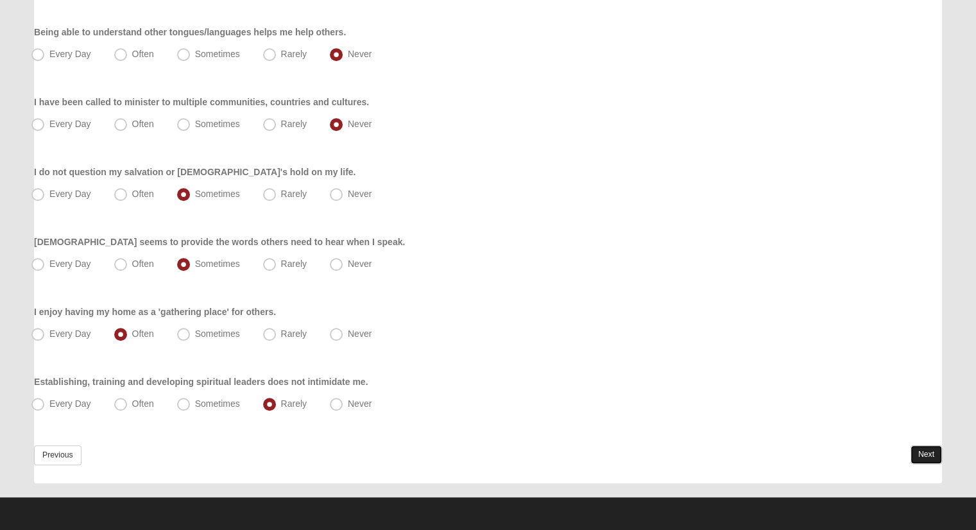
click at [928, 455] on link "Next" at bounding box center [926, 454] width 31 height 19
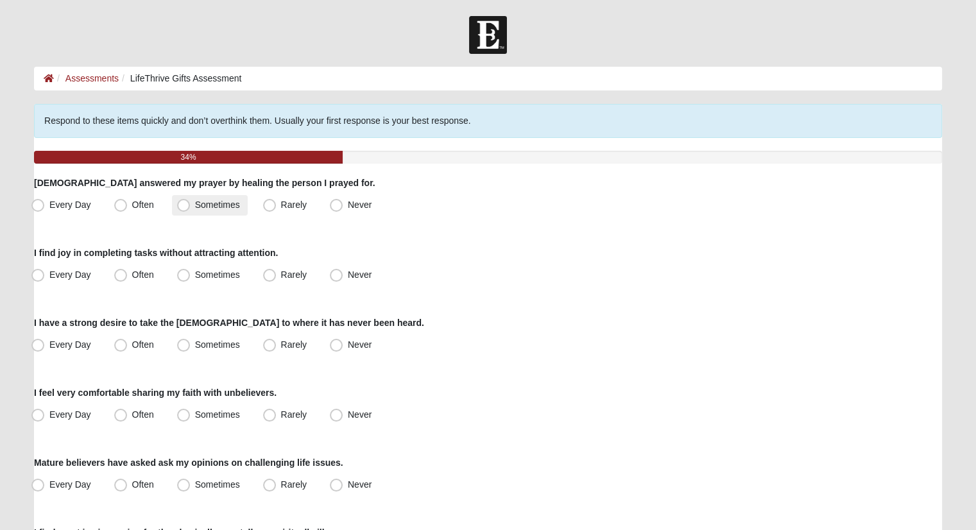
click at [230, 203] on span "Sometimes" at bounding box center [217, 205] width 45 height 10
click at [191, 203] on input "Sometimes" at bounding box center [186, 205] width 8 height 8
radio input "true"
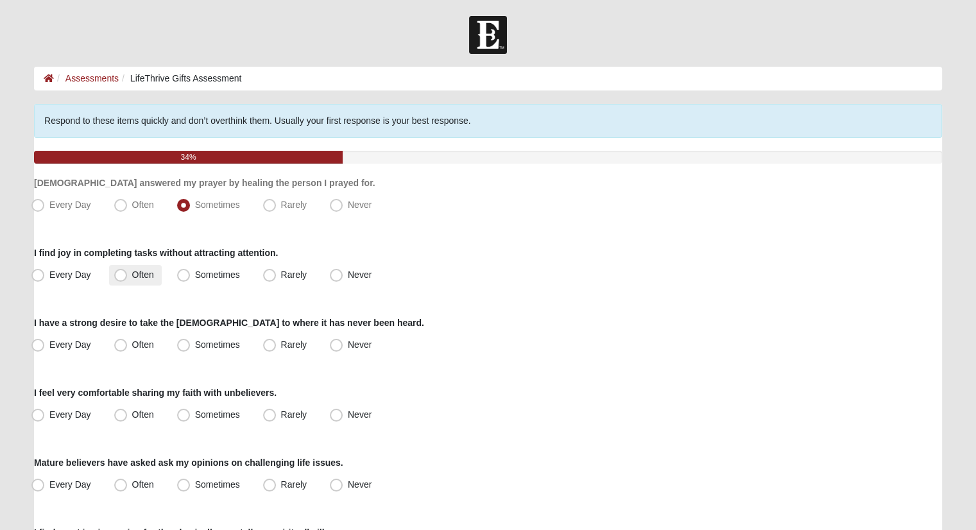
click at [158, 273] on label "Often" at bounding box center [135, 275] width 53 height 21
click at [128, 273] on input "Often" at bounding box center [123, 275] width 8 height 8
radio input "true"
click at [243, 347] on label "Sometimes" at bounding box center [210, 345] width 76 height 21
click at [191, 347] on input "Sometimes" at bounding box center [186, 345] width 8 height 8
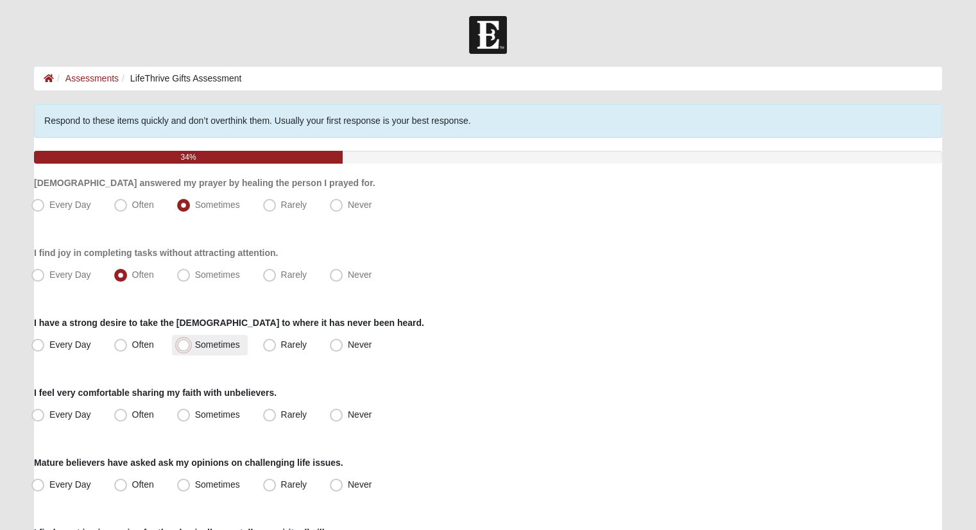
radio input "true"
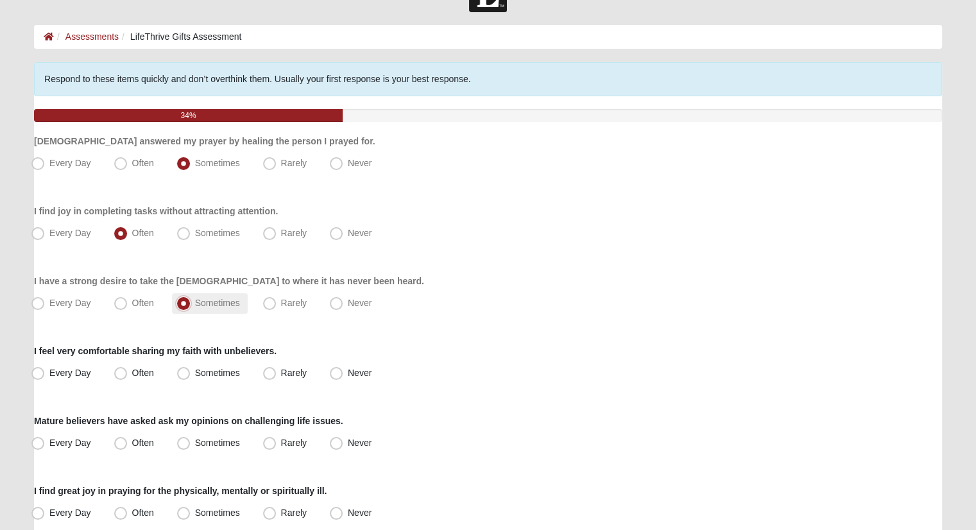
scroll to position [64, 0]
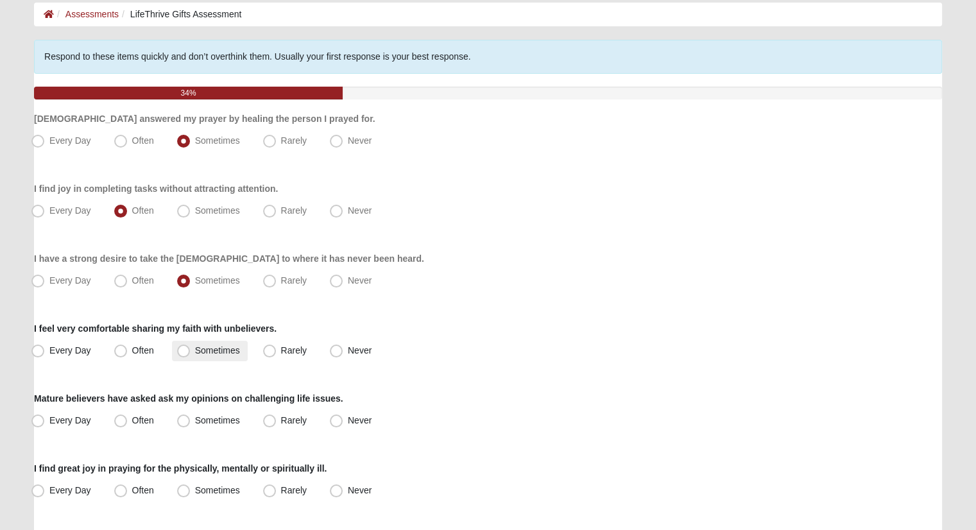
click at [213, 343] on label "Sometimes" at bounding box center [210, 351] width 76 height 21
click at [191, 347] on input "Sometimes" at bounding box center [186, 351] width 8 height 8
radio input "true"
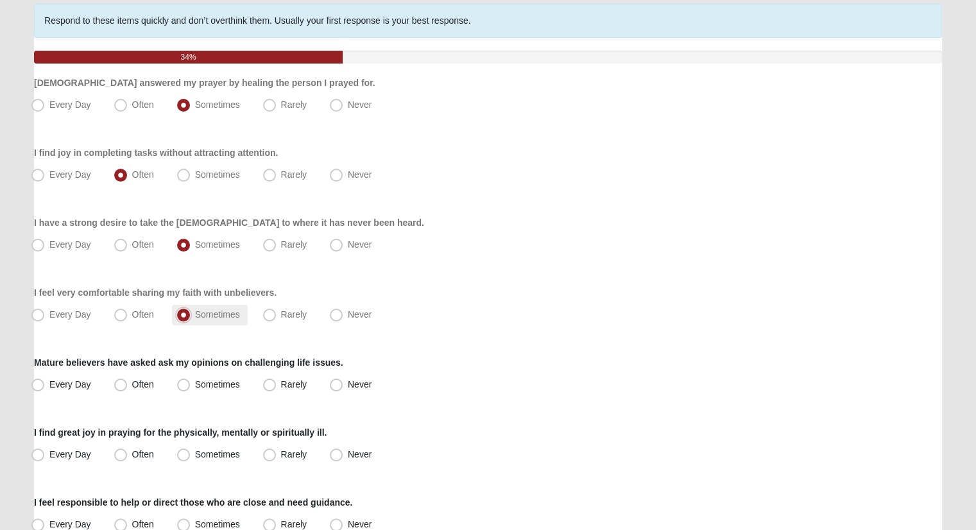
scroll to position [128, 0]
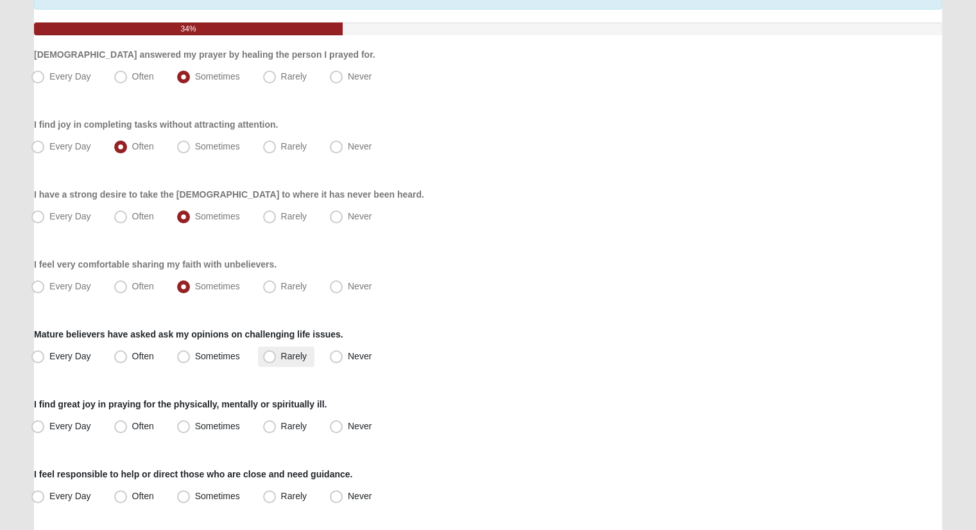
click at [306, 351] on span "Rarely" at bounding box center [294, 356] width 26 height 10
click at [277, 352] on input "Rarely" at bounding box center [272, 356] width 8 height 8
radio input "true"
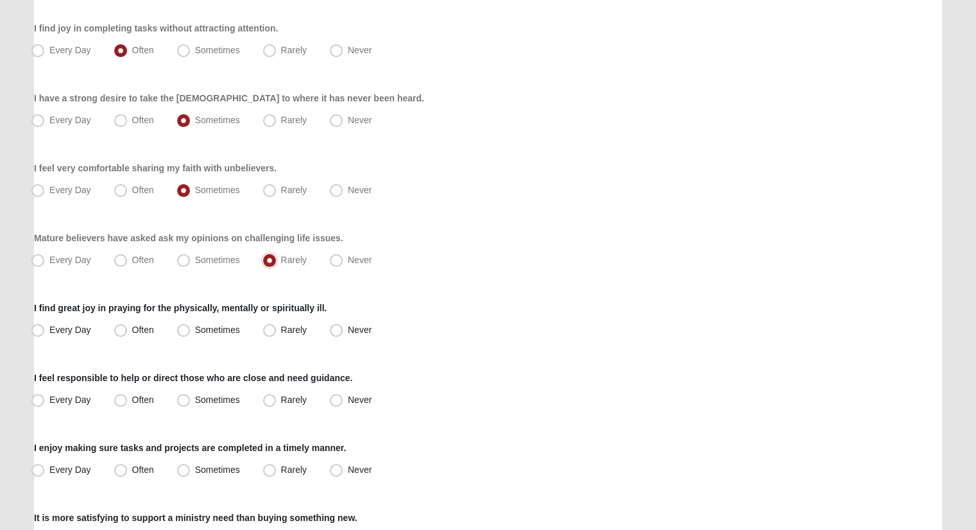
scroll to position [257, 0]
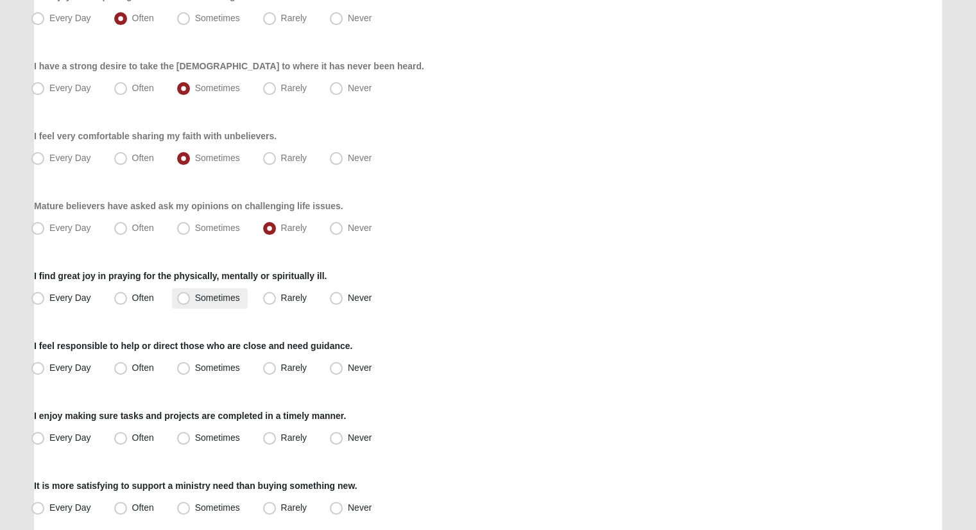
click at [221, 291] on label "Sometimes" at bounding box center [210, 298] width 76 height 21
click at [191, 294] on input "Sometimes" at bounding box center [186, 298] width 8 height 8
radio input "true"
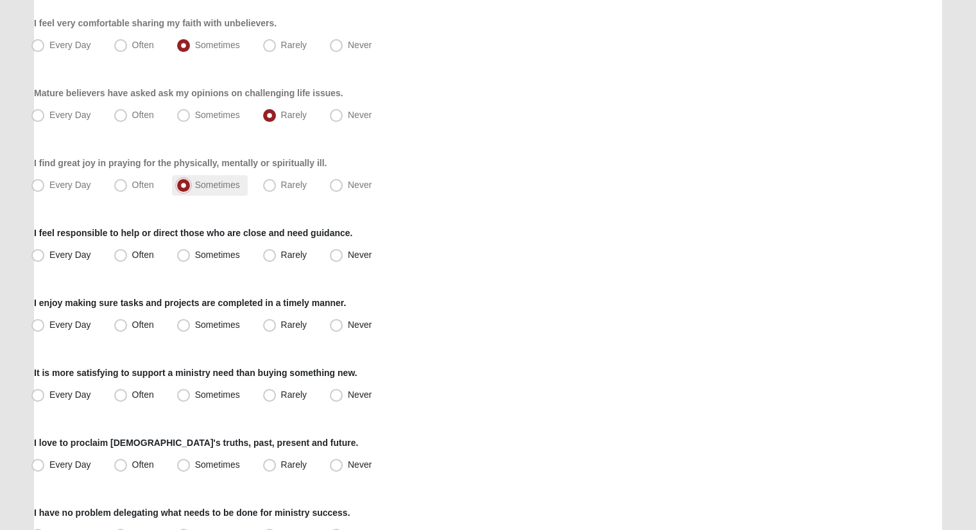
scroll to position [385, 0]
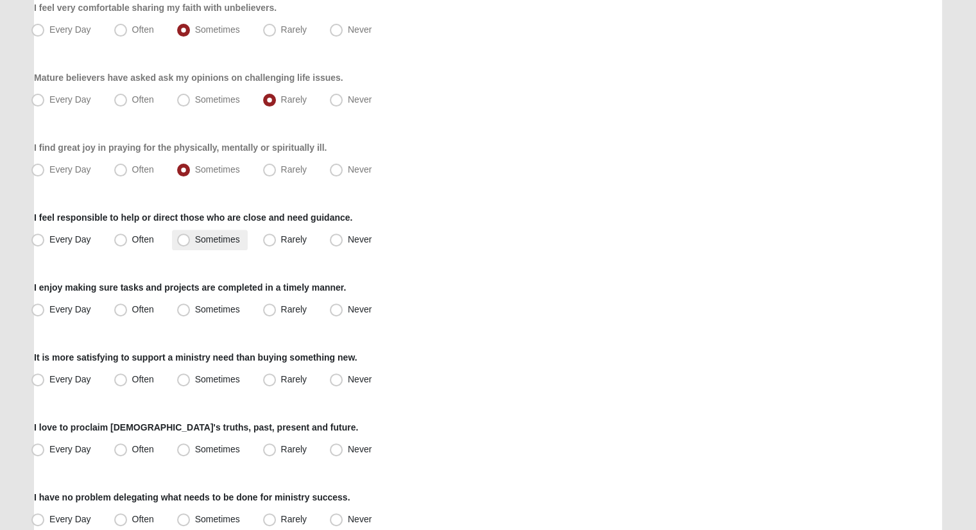
click at [212, 241] on span "Sometimes" at bounding box center [217, 239] width 45 height 10
click at [191, 241] on input "Sometimes" at bounding box center [186, 240] width 8 height 8
radio input "true"
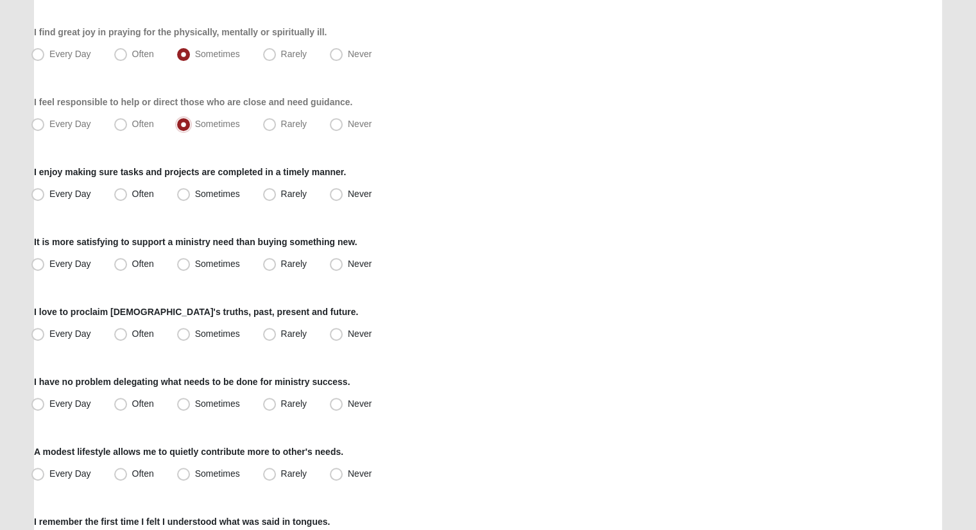
scroll to position [514, 0]
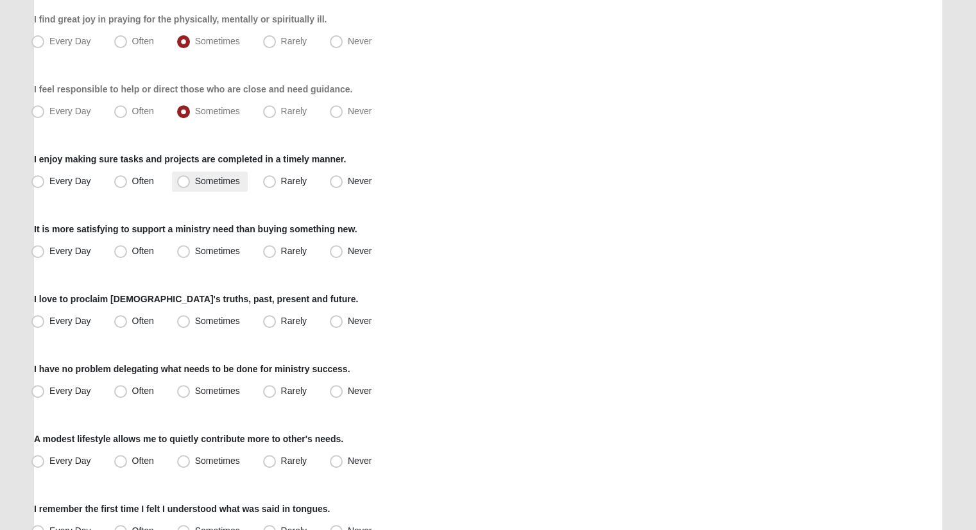
click at [200, 179] on span "Sometimes" at bounding box center [217, 181] width 45 height 10
click at [191, 179] on input "Sometimes" at bounding box center [186, 181] width 8 height 8
radio input "true"
click at [209, 248] on span "Sometimes" at bounding box center [217, 251] width 45 height 10
click at [191, 248] on input "Sometimes" at bounding box center [186, 251] width 8 height 8
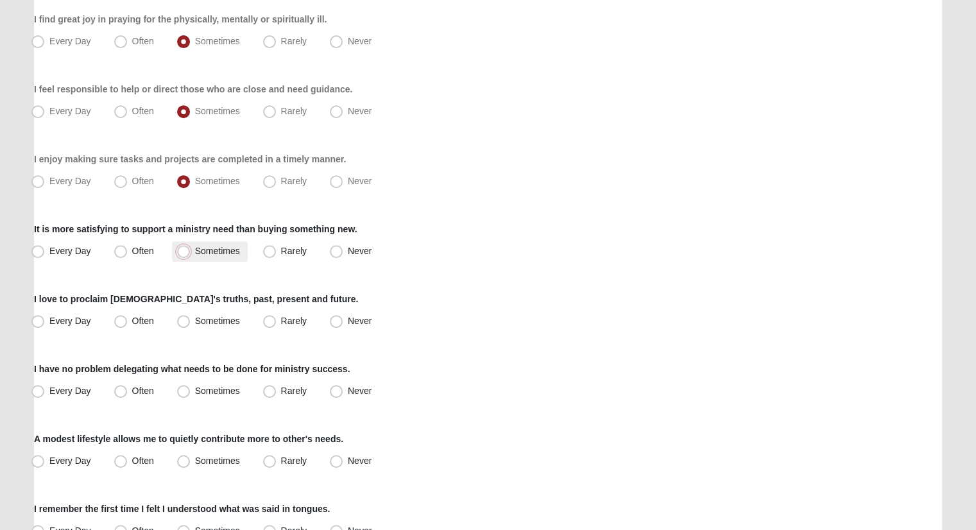
radio input "true"
click at [132, 246] on span "Often" at bounding box center [143, 251] width 22 height 10
click at [126, 247] on input "Often" at bounding box center [123, 251] width 8 height 8
radio input "true"
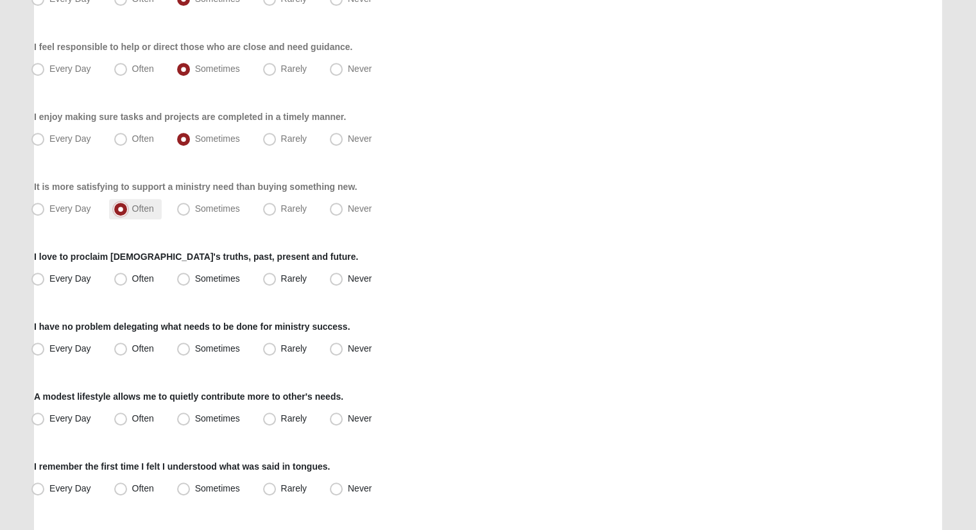
scroll to position [578, 0]
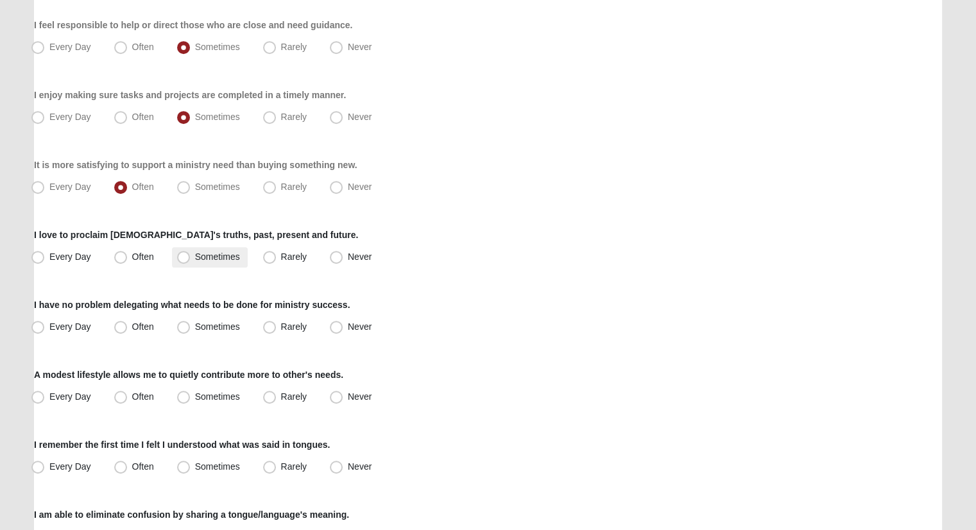
click at [213, 260] on span "Sometimes" at bounding box center [217, 257] width 45 height 10
click at [191, 260] on input "Sometimes" at bounding box center [186, 257] width 8 height 8
radio input "true"
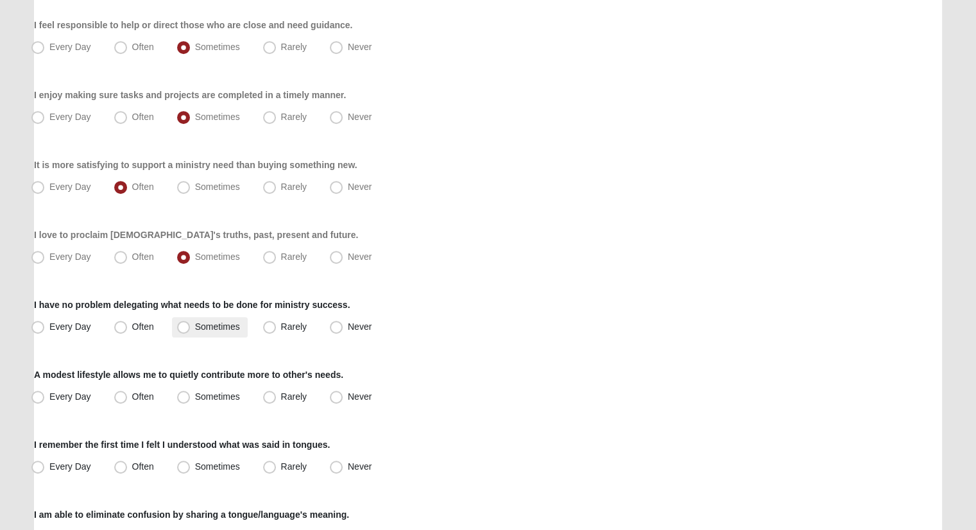
click at [195, 324] on span "Sometimes" at bounding box center [217, 327] width 45 height 10
click at [188, 324] on input "Sometimes" at bounding box center [186, 327] width 8 height 8
radio input "true"
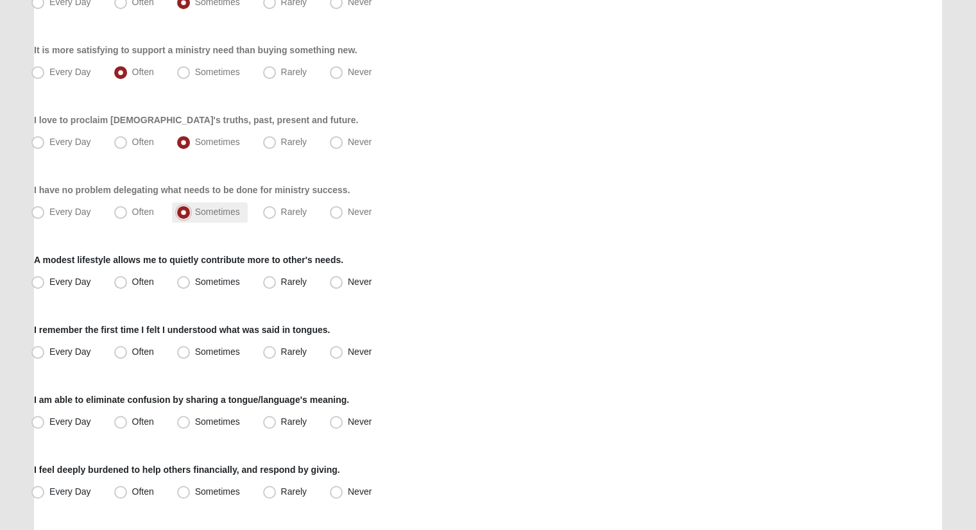
scroll to position [706, 0]
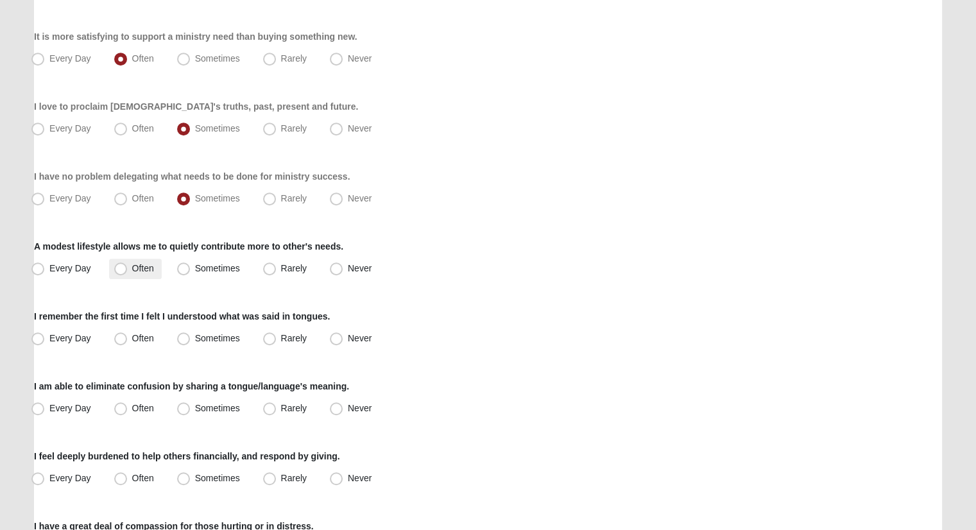
click at [139, 268] on span "Often" at bounding box center [143, 268] width 22 height 10
click at [128, 268] on input "Often" at bounding box center [123, 268] width 8 height 8
radio input "true"
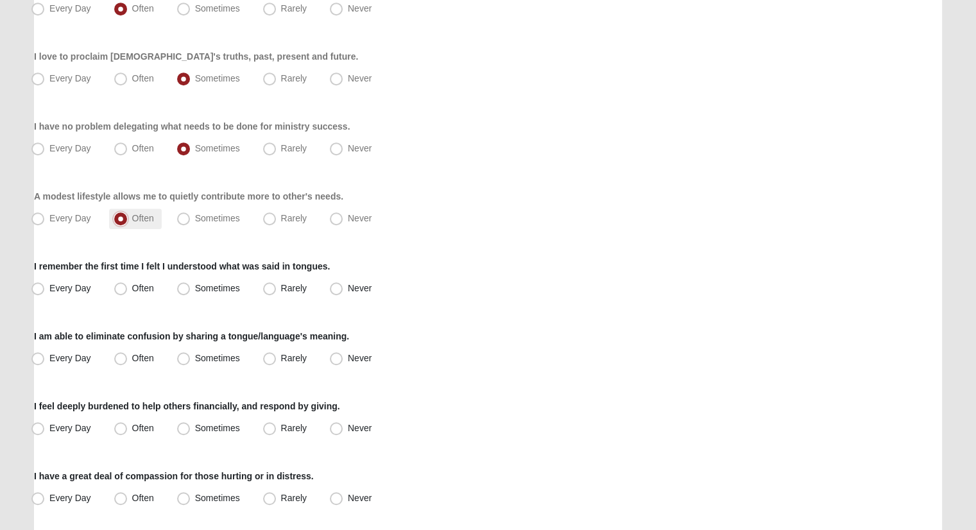
scroll to position [834, 0]
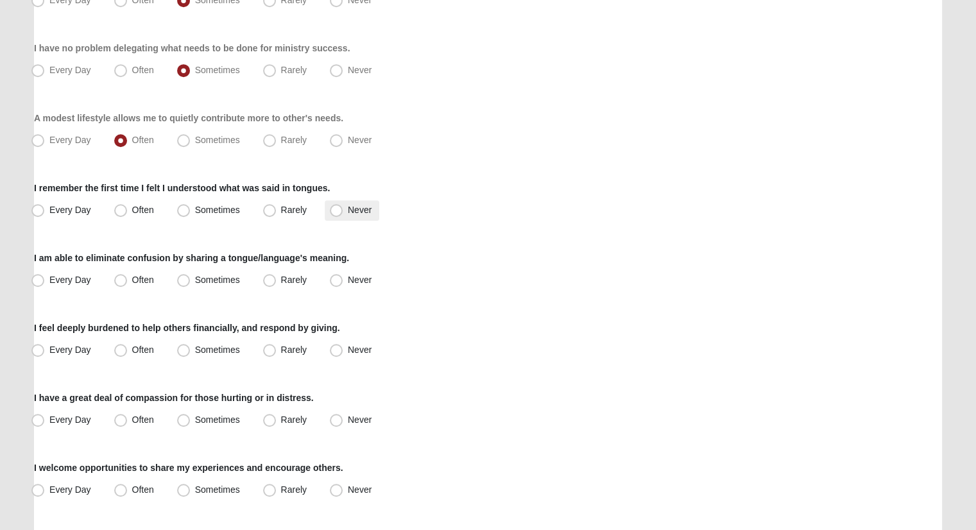
click at [348, 205] on span "Never" at bounding box center [360, 210] width 24 height 10
click at [335, 206] on input "Never" at bounding box center [339, 210] width 8 height 8
radio input "true"
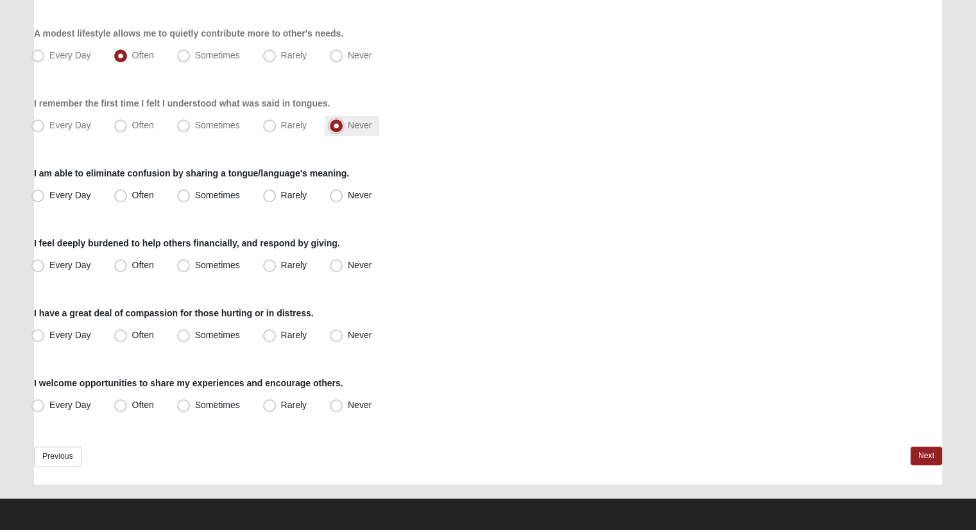
scroll to position [920, 0]
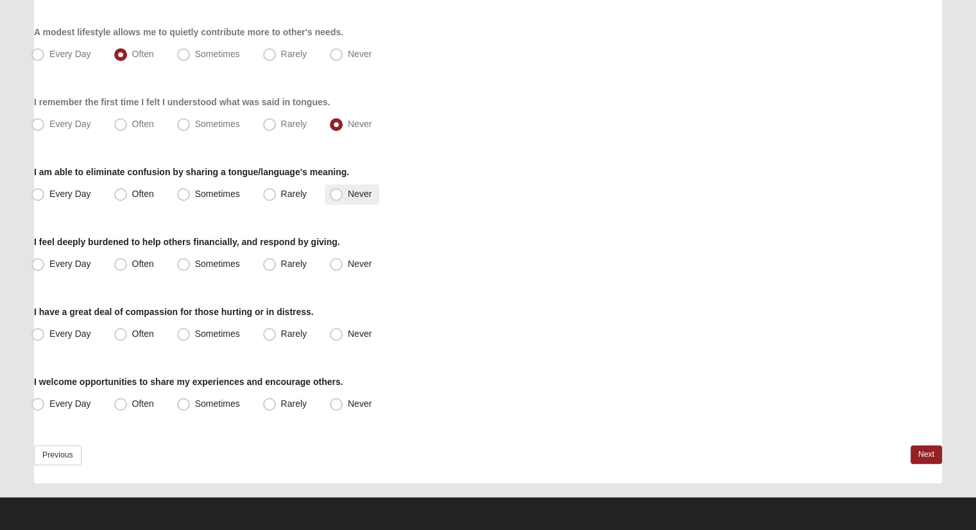
click at [348, 195] on span "Never" at bounding box center [360, 194] width 24 height 10
click at [336, 195] on input "Never" at bounding box center [339, 194] width 8 height 8
radio input "true"
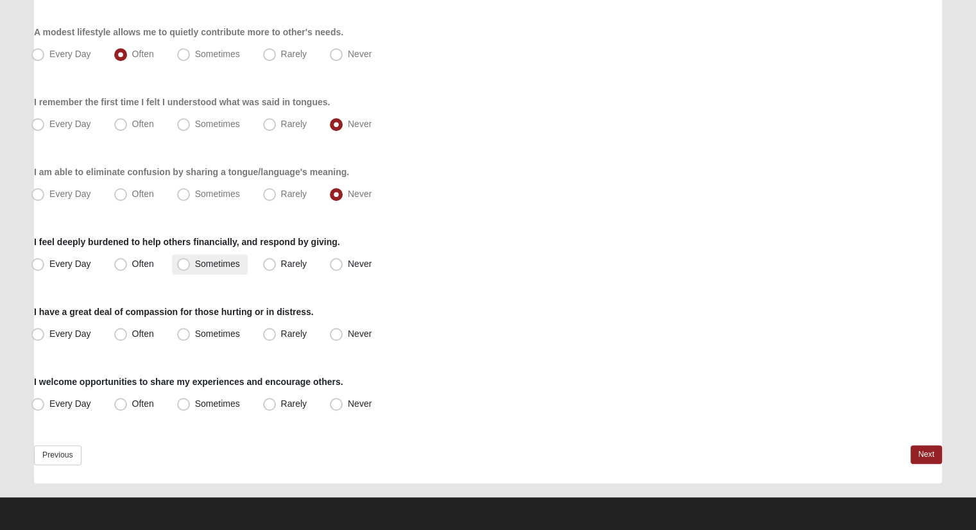
click at [195, 263] on span "Sometimes" at bounding box center [217, 264] width 45 height 10
click at [182, 263] on input "Sometimes" at bounding box center [186, 264] width 8 height 8
radio input "true"
click at [155, 332] on label "Often" at bounding box center [135, 334] width 53 height 21
click at [128, 332] on input "Often" at bounding box center [123, 334] width 8 height 8
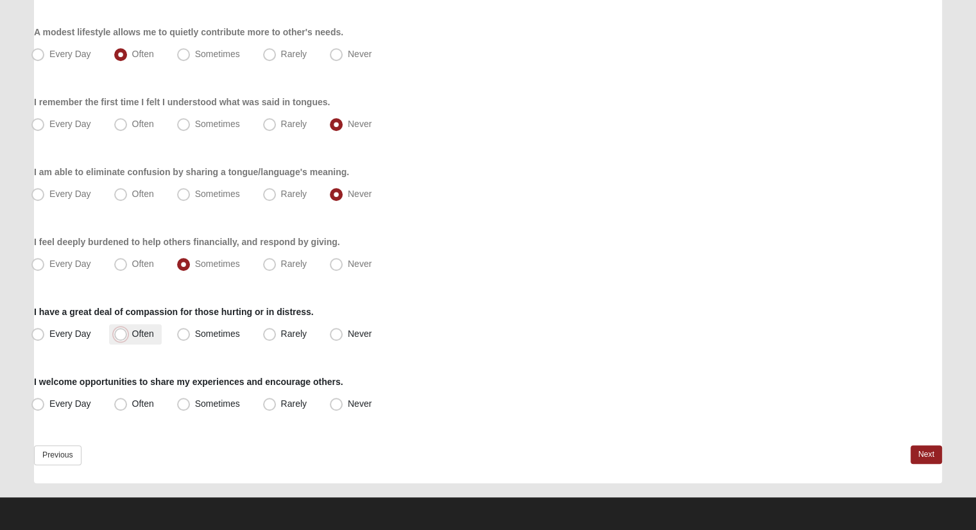
radio input "true"
click at [136, 402] on span "Often" at bounding box center [143, 404] width 22 height 10
click at [128, 402] on input "Often" at bounding box center [123, 404] width 8 height 8
radio input "true"
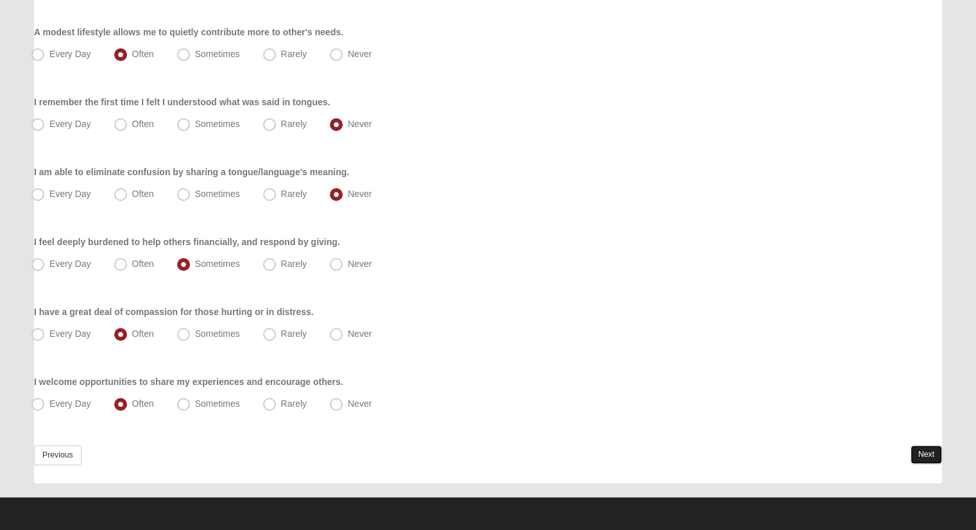
click at [937, 451] on link "Next" at bounding box center [926, 454] width 31 height 19
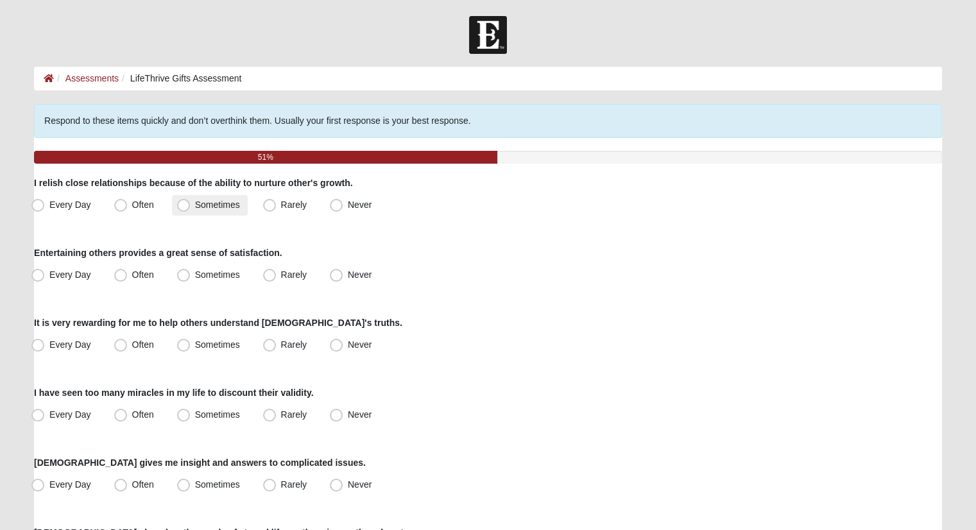
click at [214, 203] on span "Sometimes" at bounding box center [217, 205] width 45 height 10
click at [191, 203] on input "Sometimes" at bounding box center [186, 205] width 8 height 8
radio input "true"
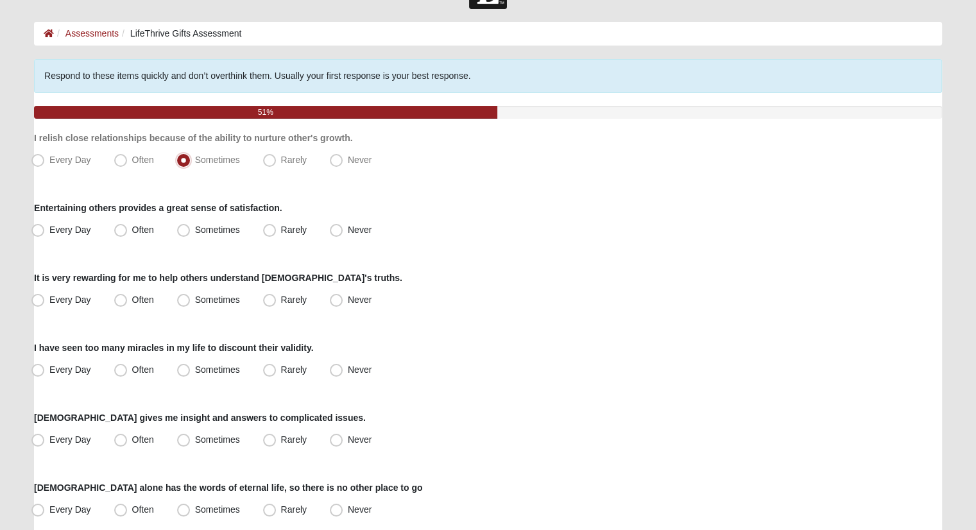
scroll to position [64, 0]
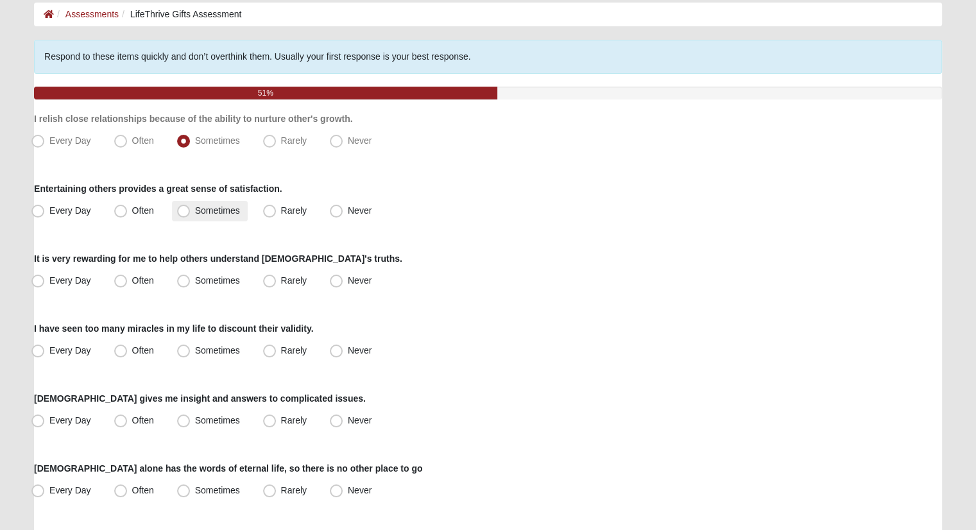
click at [190, 211] on label "Sometimes" at bounding box center [210, 211] width 76 height 21
click at [190, 211] on input "Sometimes" at bounding box center [186, 211] width 8 height 8
radio input "true"
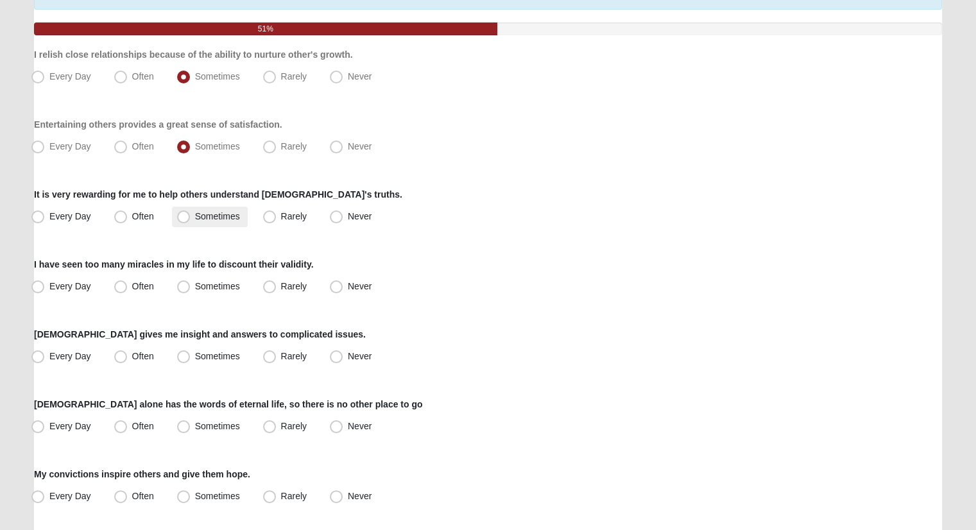
click at [216, 219] on span "Sometimes" at bounding box center [217, 216] width 45 height 10
click at [191, 219] on input "Sometimes" at bounding box center [186, 216] width 8 height 8
radio input "true"
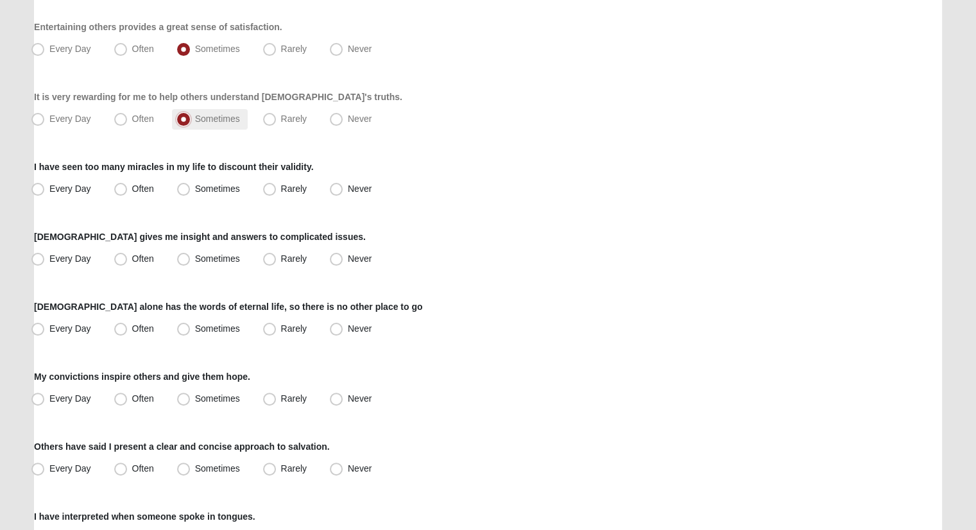
scroll to position [257, 0]
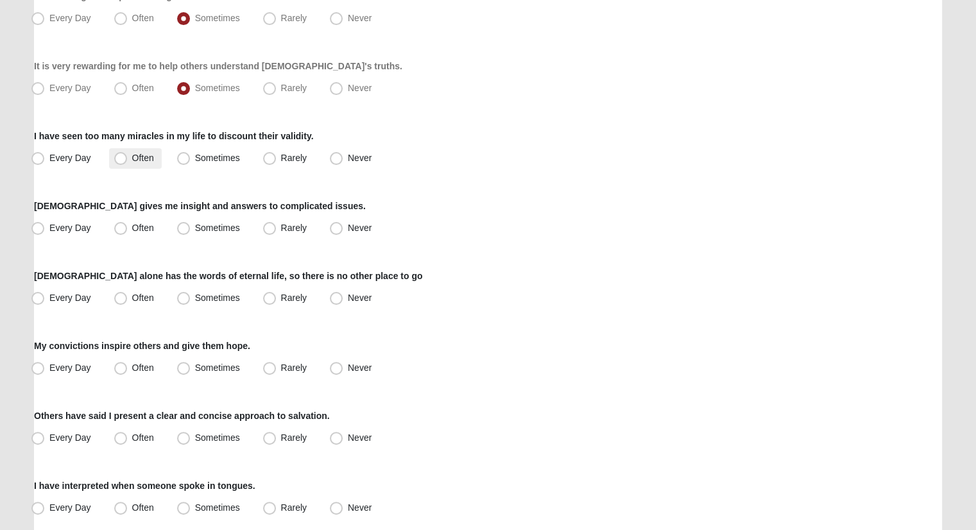
click at [132, 157] on span "Often" at bounding box center [143, 158] width 22 height 10
click at [126, 157] on input "Often" at bounding box center [123, 158] width 8 height 8
radio input "true"
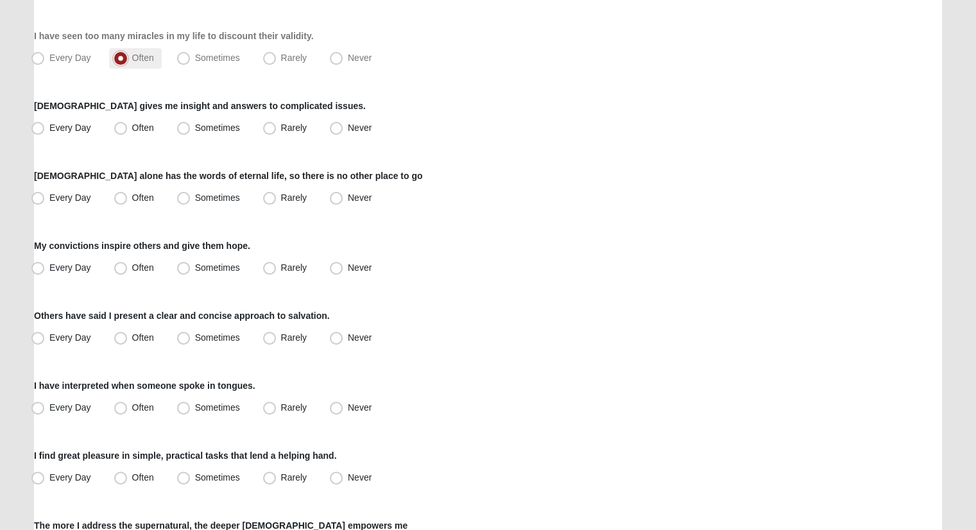
scroll to position [385, 0]
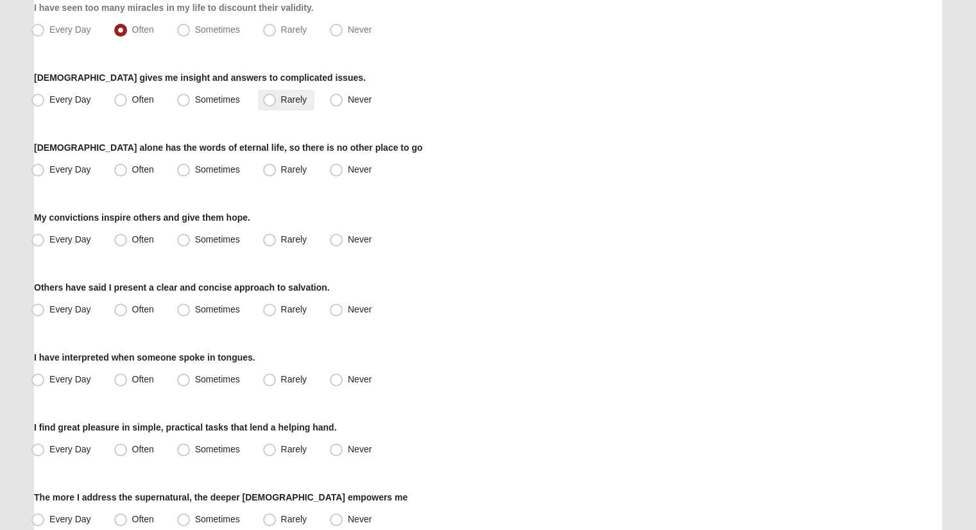
click at [261, 93] on label "Rarely" at bounding box center [286, 100] width 56 height 21
click at [268, 96] on input "Rarely" at bounding box center [272, 100] width 8 height 8
radio input "true"
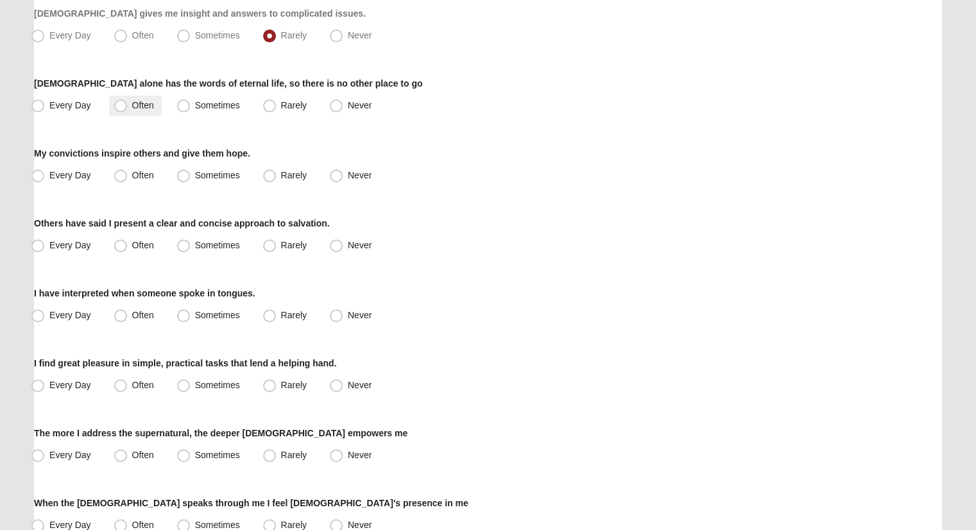
click at [146, 101] on span "Often" at bounding box center [143, 105] width 22 height 10
click at [128, 101] on input "Often" at bounding box center [123, 105] width 8 height 8
radio input "true"
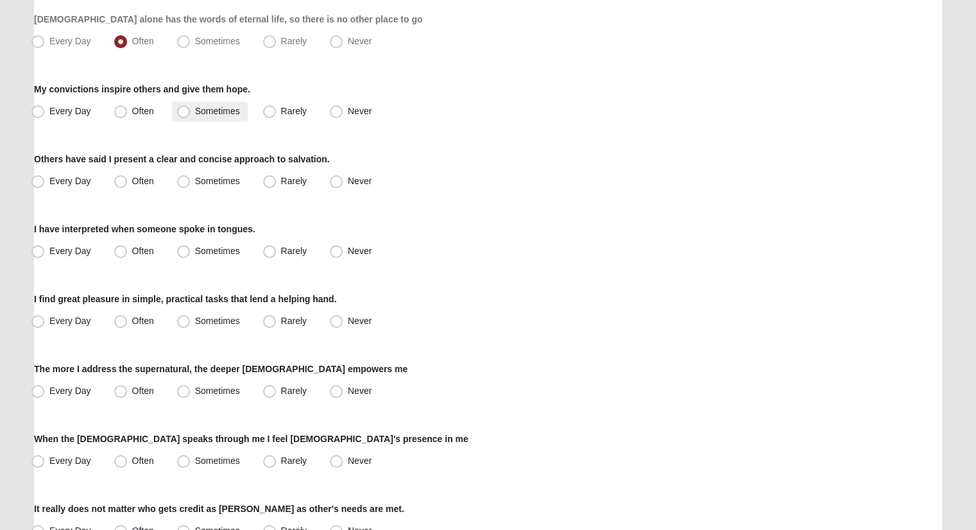
click at [220, 102] on label "Sometimes" at bounding box center [210, 111] width 76 height 21
click at [191, 107] on input "Sometimes" at bounding box center [186, 111] width 8 height 8
radio input "true"
click at [211, 180] on span "Sometimes" at bounding box center [217, 181] width 45 height 10
click at [191, 180] on input "Sometimes" at bounding box center [186, 181] width 8 height 8
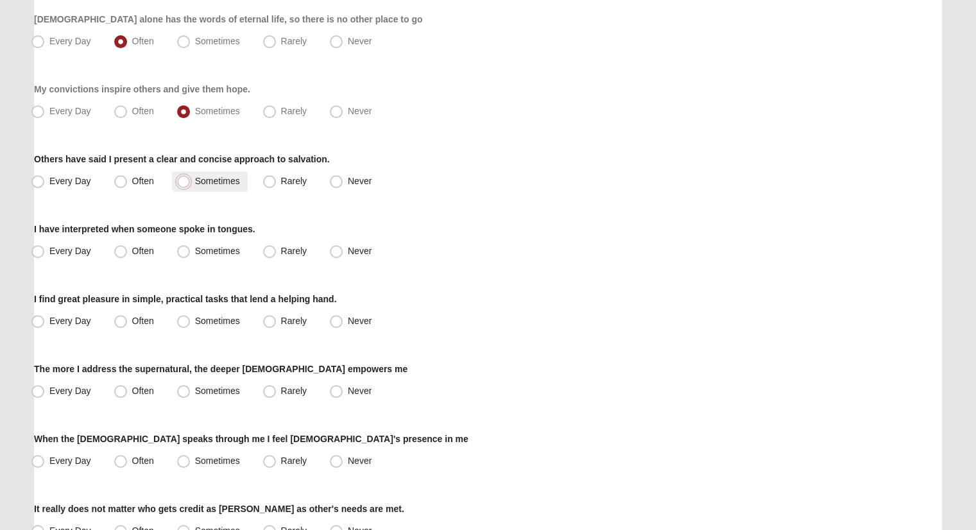
radio input "true"
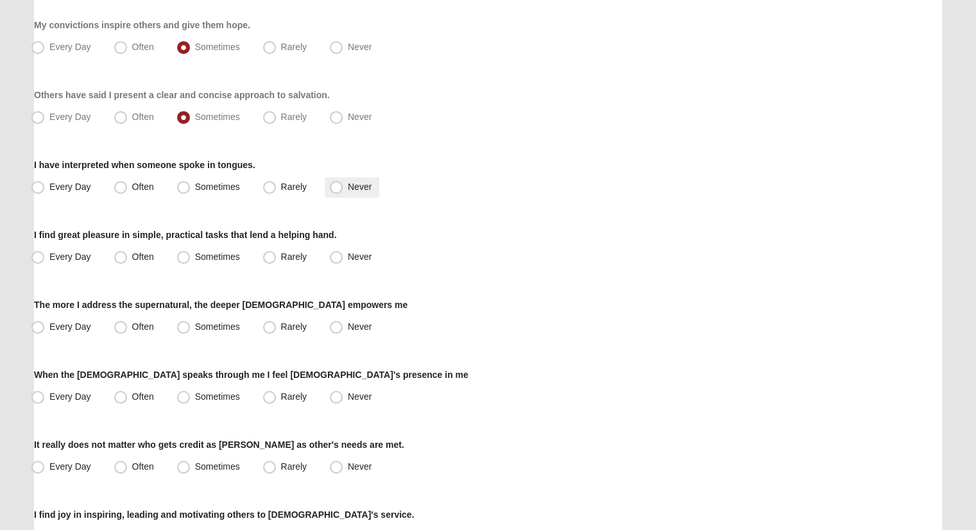
click at [343, 180] on label "Never" at bounding box center [352, 187] width 55 height 21
click at [343, 183] on input "Never" at bounding box center [339, 187] width 8 height 8
radio input "true"
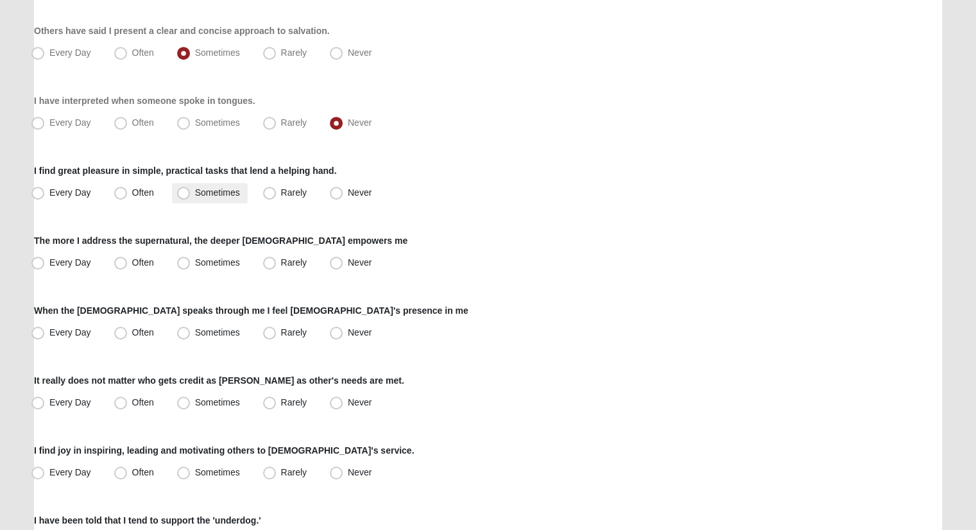
click at [195, 192] on span "Sometimes" at bounding box center [217, 192] width 45 height 10
click at [182, 192] on input "Sometimes" at bounding box center [186, 193] width 8 height 8
radio input "true"
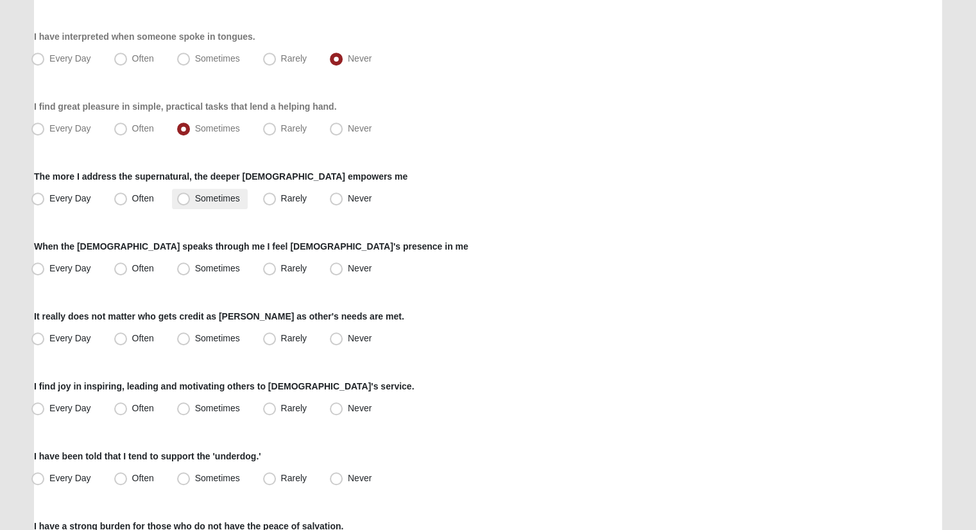
click at [195, 193] on span "Sometimes" at bounding box center [217, 198] width 45 height 10
click at [185, 194] on input "Sometimes" at bounding box center [186, 198] width 8 height 8
radio input "true"
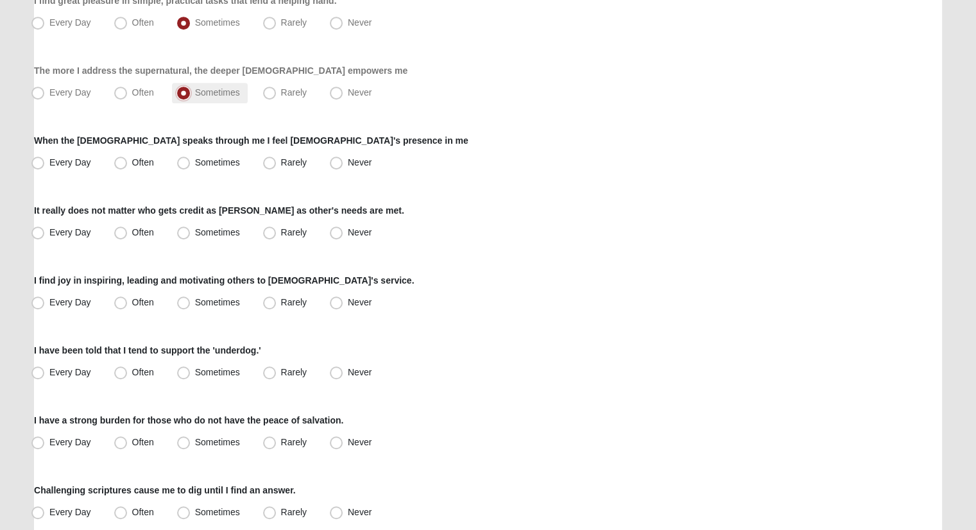
scroll to position [834, 0]
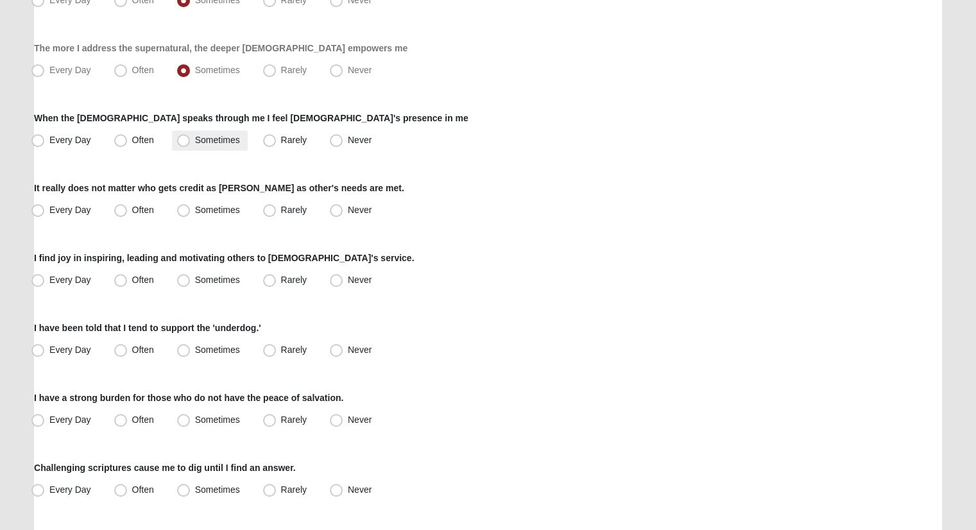
click at [207, 135] on span "Sometimes" at bounding box center [217, 140] width 45 height 10
click at [191, 136] on input "Sometimes" at bounding box center [186, 140] width 8 height 8
radio input "true"
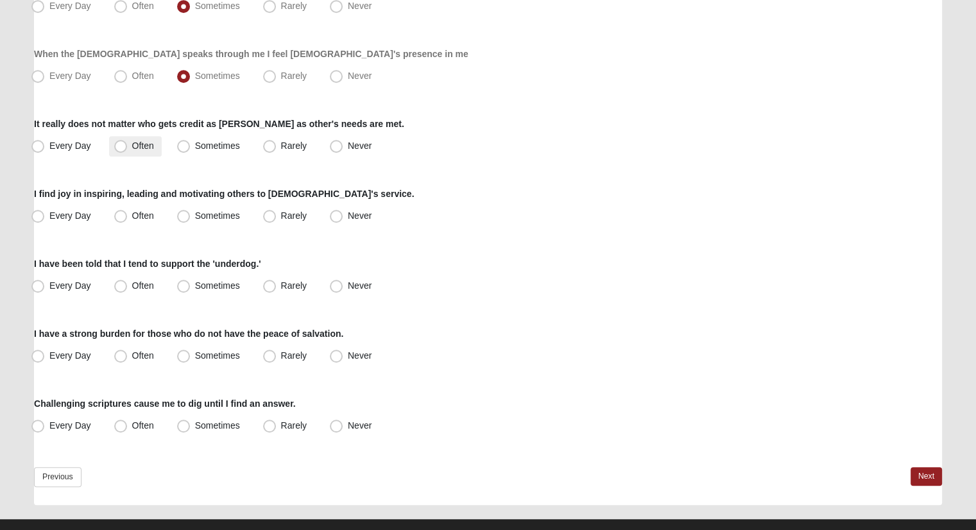
click at [140, 147] on span "Often" at bounding box center [143, 146] width 22 height 10
click at [128, 147] on input "Often" at bounding box center [123, 146] width 8 height 8
radio input "true"
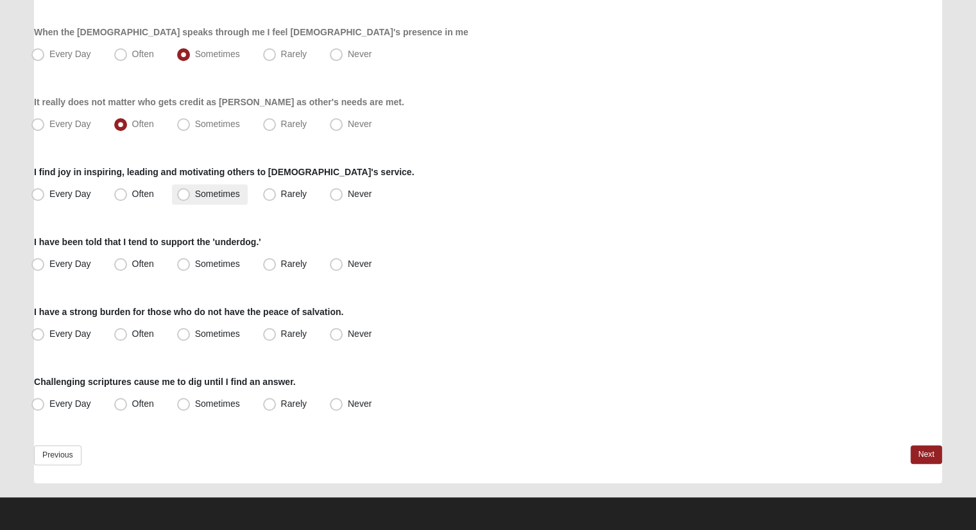
click at [210, 187] on label "Sometimes" at bounding box center [210, 194] width 76 height 21
click at [191, 190] on input "Sometimes" at bounding box center [186, 194] width 8 height 8
radio input "true"
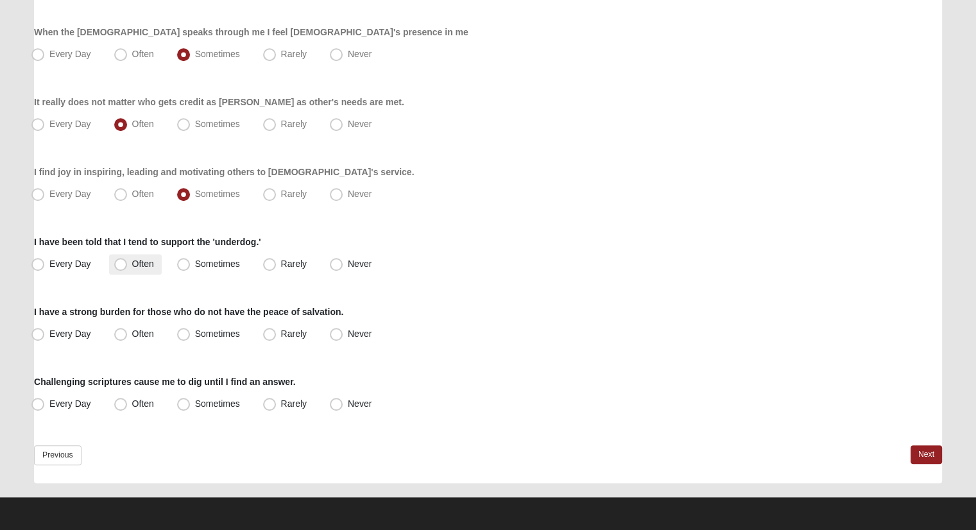
click at [144, 259] on span "Often" at bounding box center [143, 264] width 22 height 10
click at [128, 260] on input "Often" at bounding box center [123, 264] width 8 height 8
radio input "true"
click at [219, 329] on span "Sometimes" at bounding box center [217, 334] width 45 height 10
click at [191, 330] on input "Sometimes" at bounding box center [186, 334] width 8 height 8
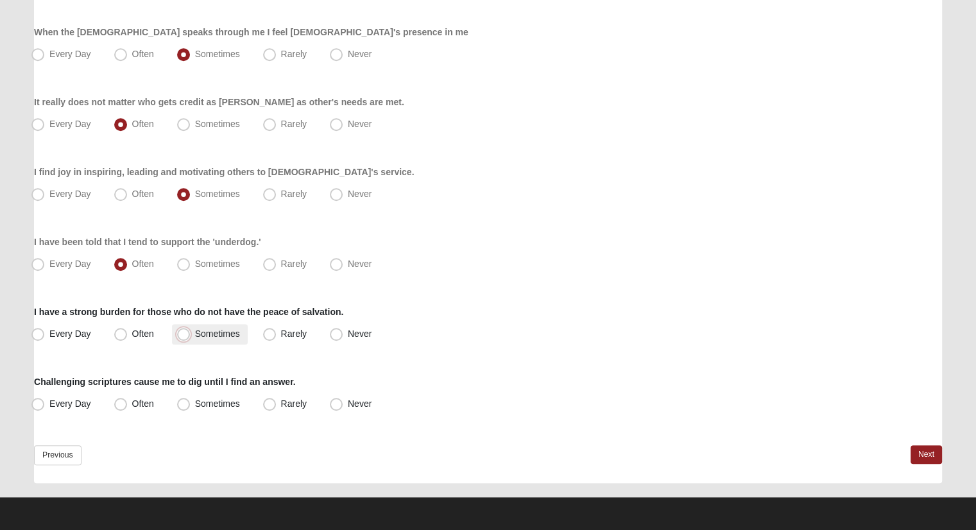
radio input "true"
click at [214, 401] on span "Sometimes" at bounding box center [217, 404] width 45 height 10
click at [191, 401] on input "Sometimes" at bounding box center [186, 404] width 8 height 8
radio input "true"
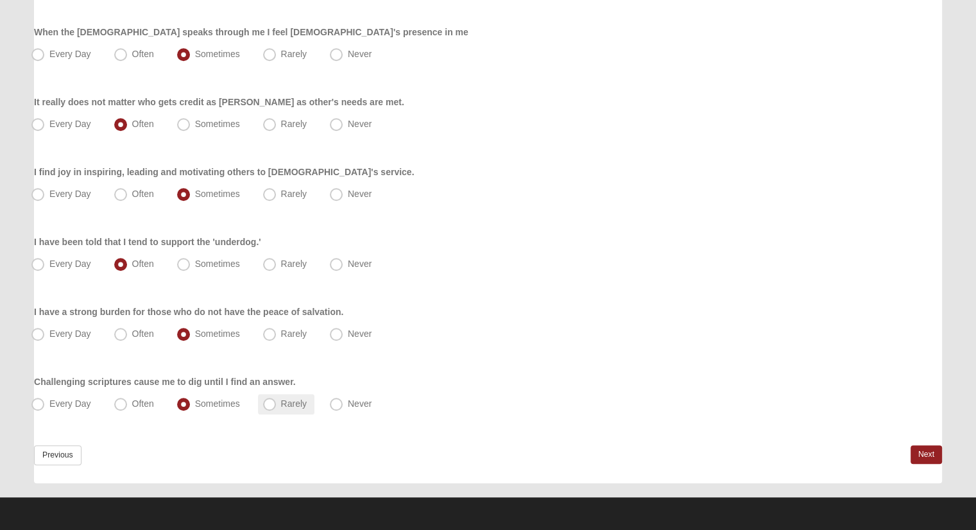
click at [297, 401] on span "Rarely" at bounding box center [294, 404] width 26 height 10
click at [277, 401] on input "Rarely" at bounding box center [272, 404] width 8 height 8
radio input "true"
click at [929, 447] on link "Next" at bounding box center [926, 454] width 31 height 19
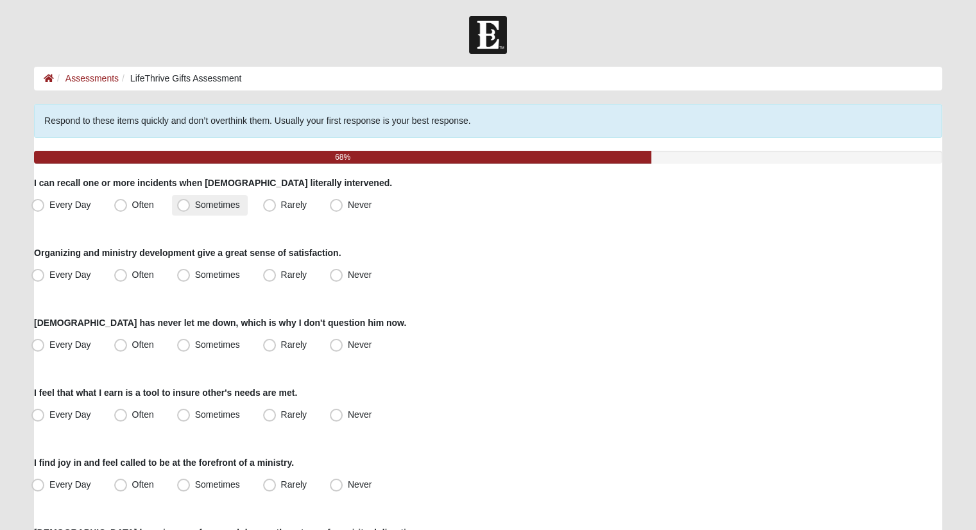
click at [197, 200] on span "Sometimes" at bounding box center [217, 205] width 45 height 10
click at [191, 201] on input "Sometimes" at bounding box center [186, 205] width 8 height 8
radio input "true"
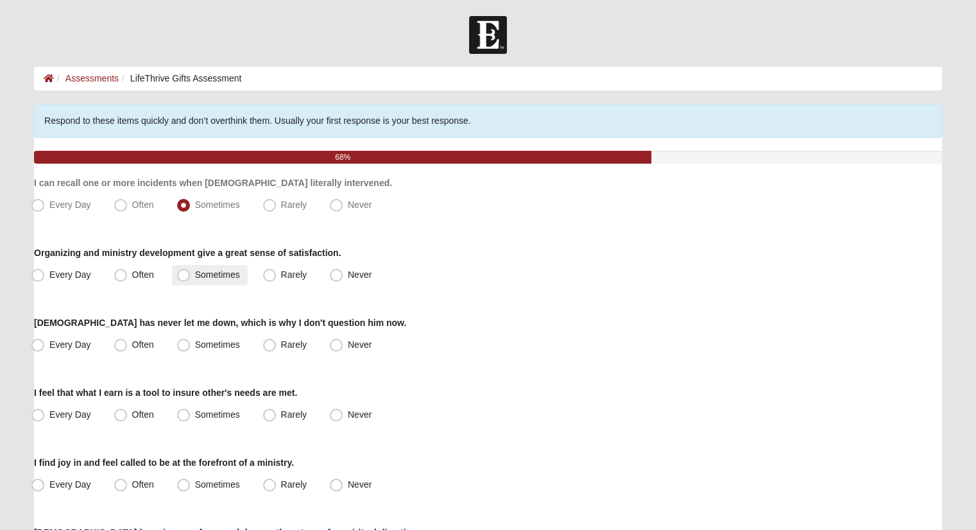
click at [238, 279] on span "Sometimes" at bounding box center [217, 275] width 45 height 10
click at [191, 279] on input "Sometimes" at bounding box center [186, 275] width 8 height 8
radio input "true"
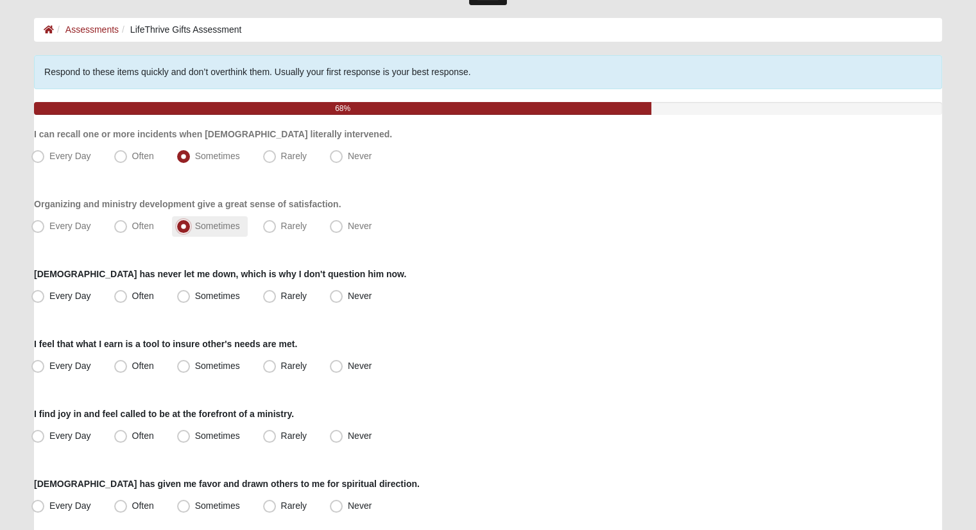
scroll to position [128, 0]
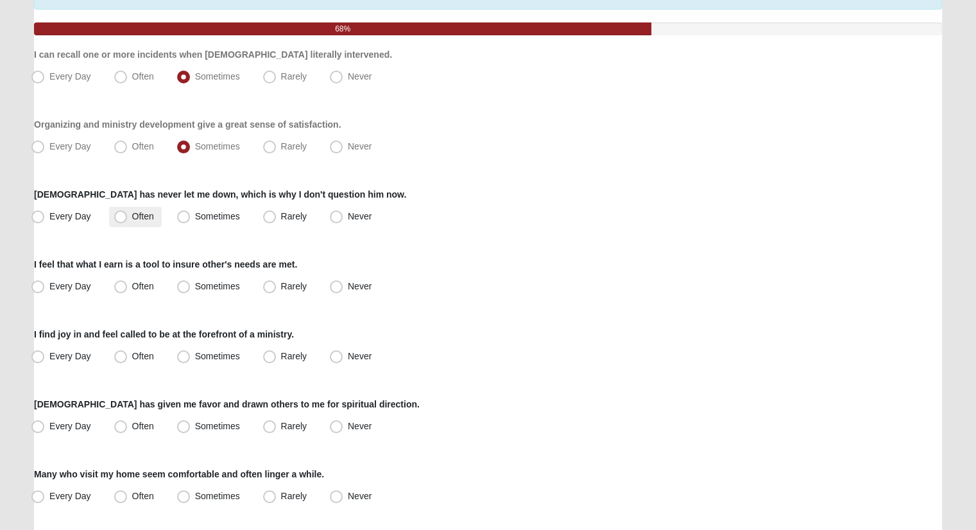
click at [135, 214] on span "Often" at bounding box center [143, 216] width 22 height 10
click at [128, 214] on input "Often" at bounding box center [123, 216] width 8 height 8
radio input "true"
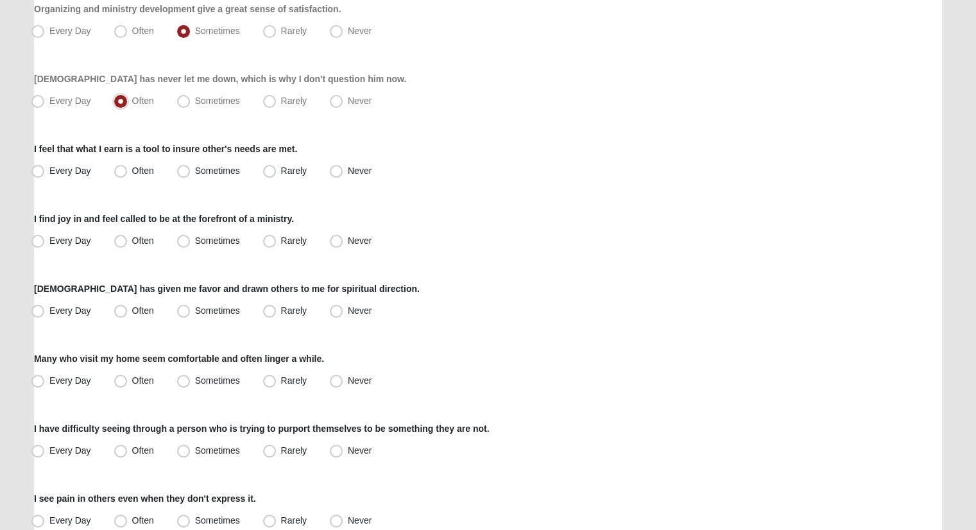
scroll to position [257, 0]
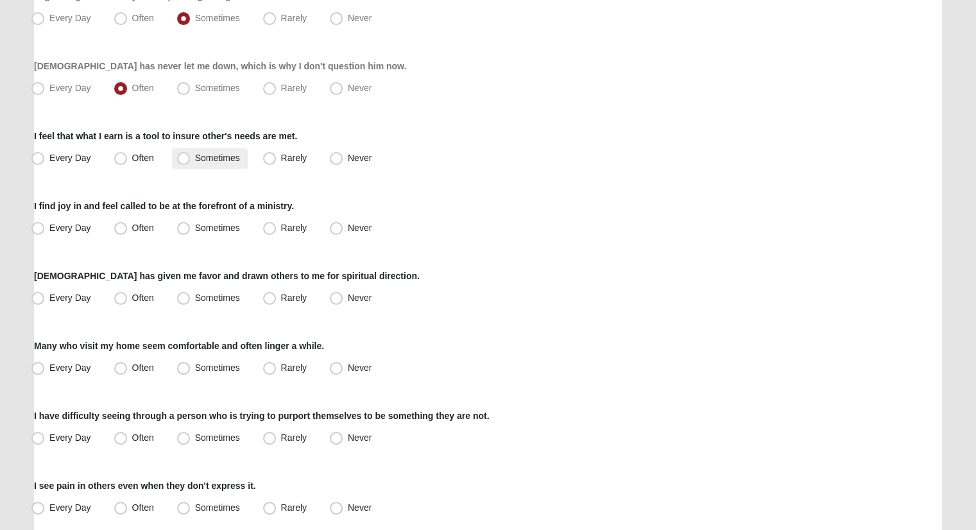
click at [192, 161] on label "Sometimes" at bounding box center [210, 158] width 76 height 21
click at [191, 161] on input "Sometimes" at bounding box center [186, 158] width 8 height 8
radio input "true"
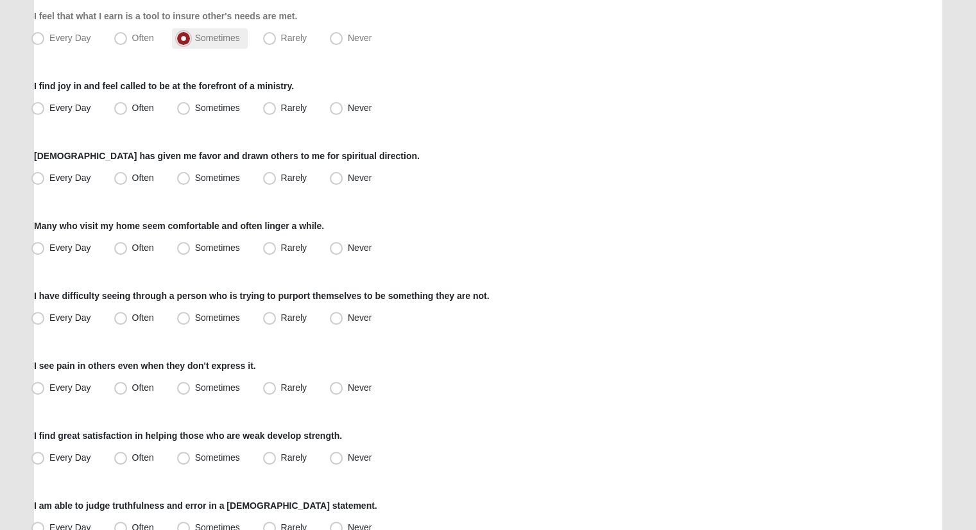
scroll to position [385, 0]
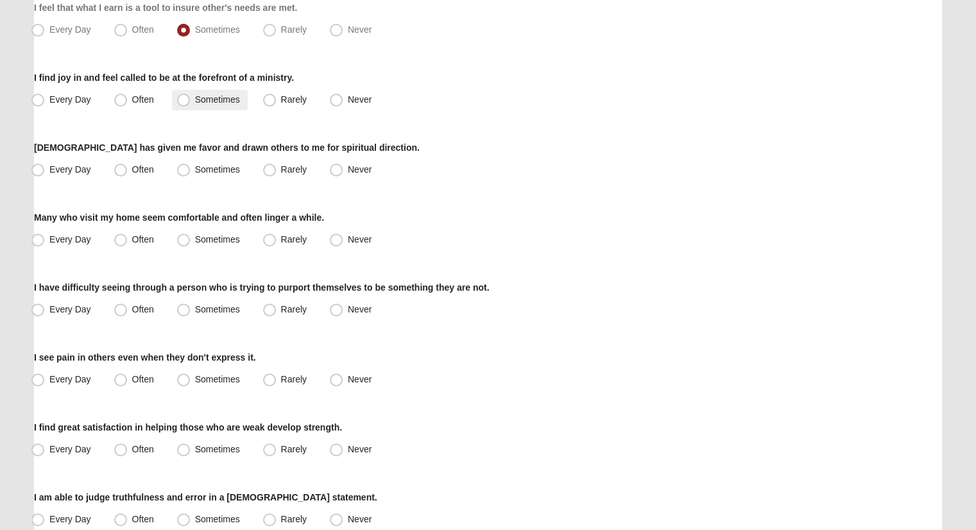
click at [221, 108] on label "Sometimes" at bounding box center [210, 100] width 76 height 21
click at [191, 104] on input "Sometimes" at bounding box center [186, 100] width 8 height 8
radio input "true"
click at [190, 164] on label "Sometimes" at bounding box center [210, 170] width 76 height 21
click at [190, 166] on input "Sometimes" at bounding box center [186, 170] width 8 height 8
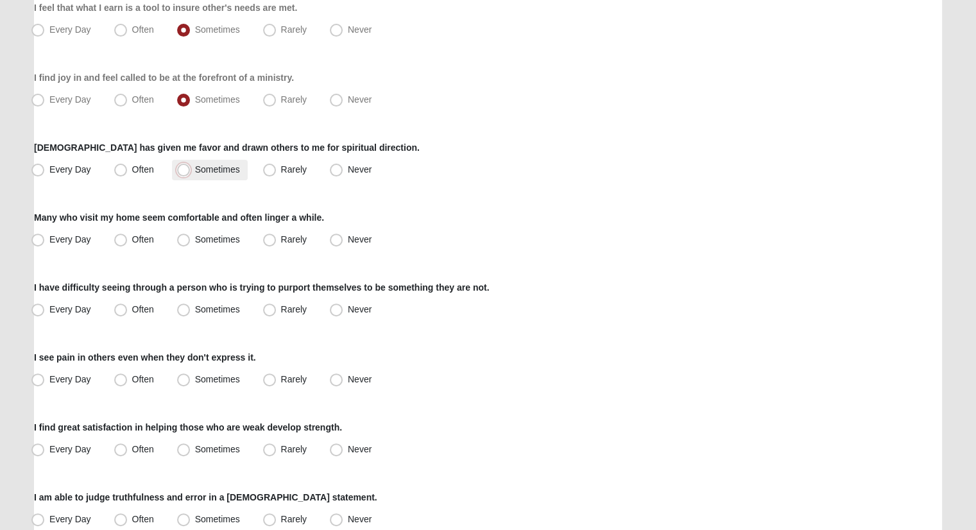
radio input "true"
click at [161, 242] on label "Often" at bounding box center [135, 240] width 53 height 21
click at [128, 242] on input "Often" at bounding box center [123, 240] width 8 height 8
radio input "true"
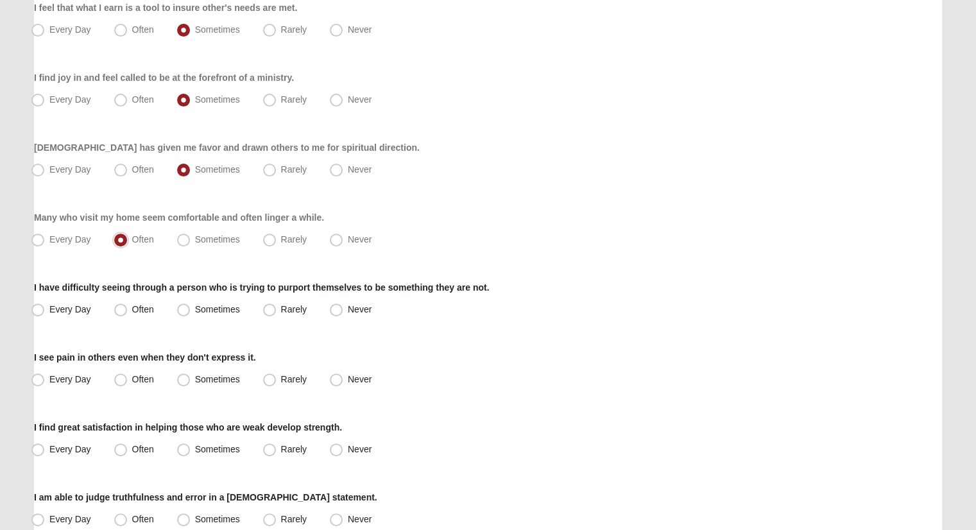
scroll to position [449, 0]
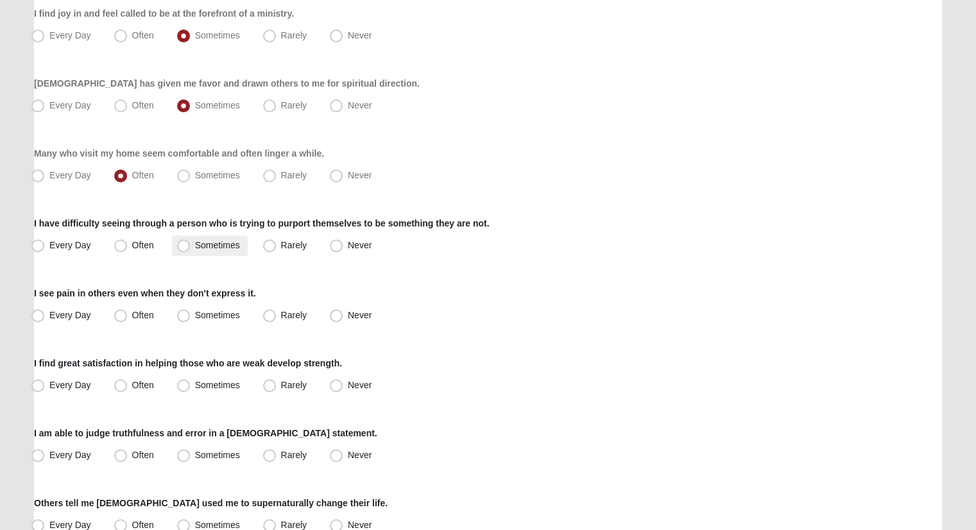
click at [245, 240] on label "Sometimes" at bounding box center [210, 246] width 76 height 21
click at [191, 241] on input "Sometimes" at bounding box center [186, 245] width 8 height 8
radio input "true"
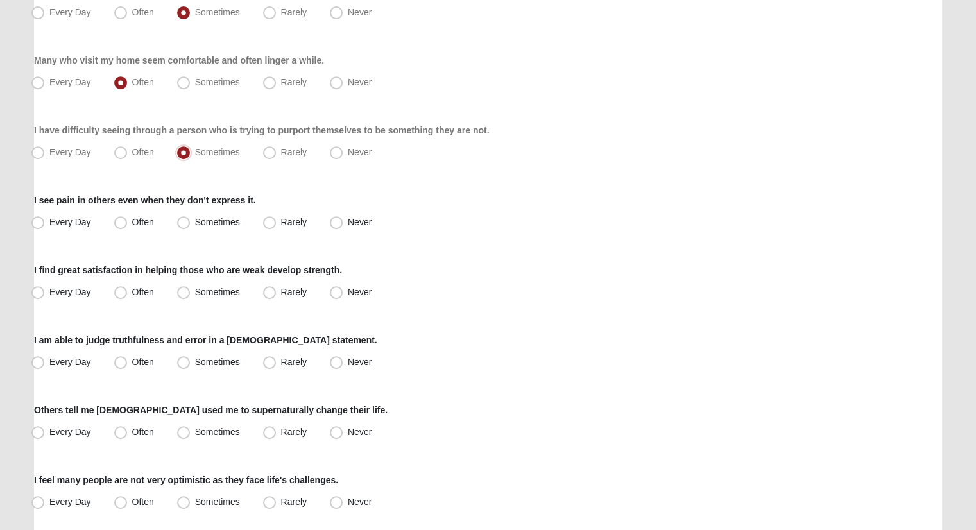
scroll to position [578, 0]
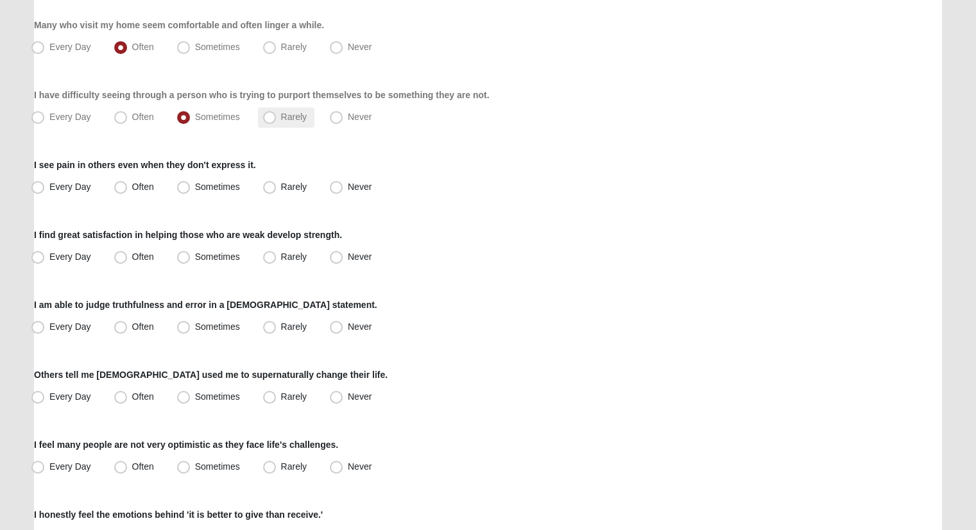
click at [281, 122] on span "Rarely" at bounding box center [294, 117] width 26 height 10
click at [268, 121] on input "Rarely" at bounding box center [272, 117] width 8 height 8
radio input "true"
click at [187, 178] on label "Sometimes" at bounding box center [210, 187] width 76 height 21
click at [187, 183] on input "Sometimes" at bounding box center [186, 187] width 8 height 8
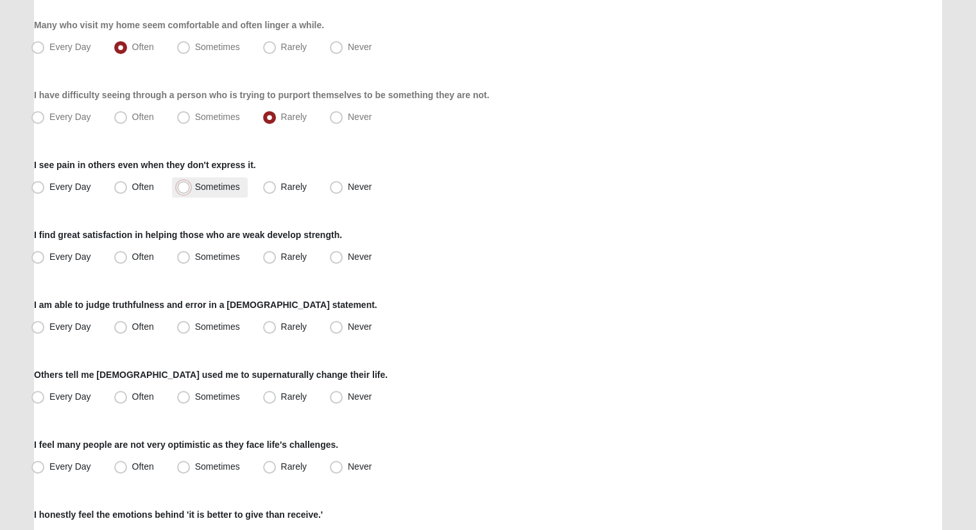
radio input "true"
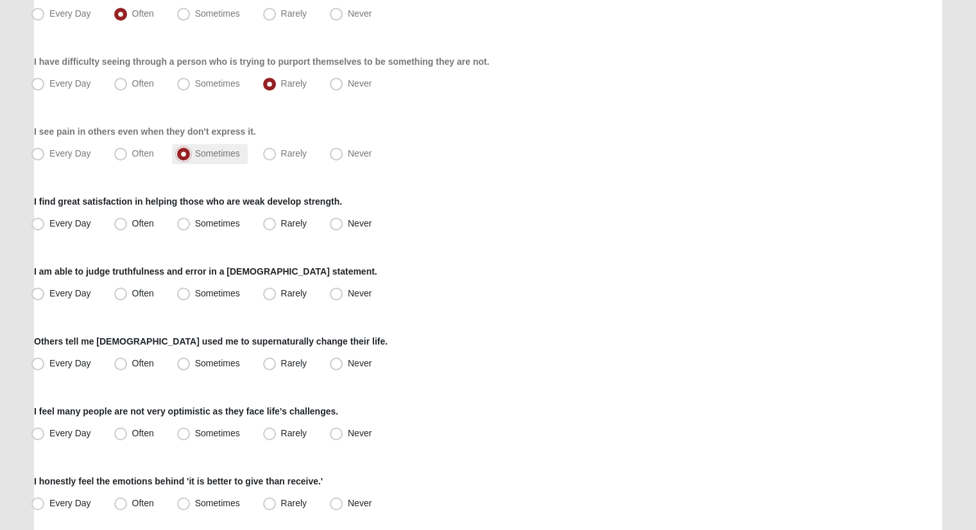
scroll to position [642, 0]
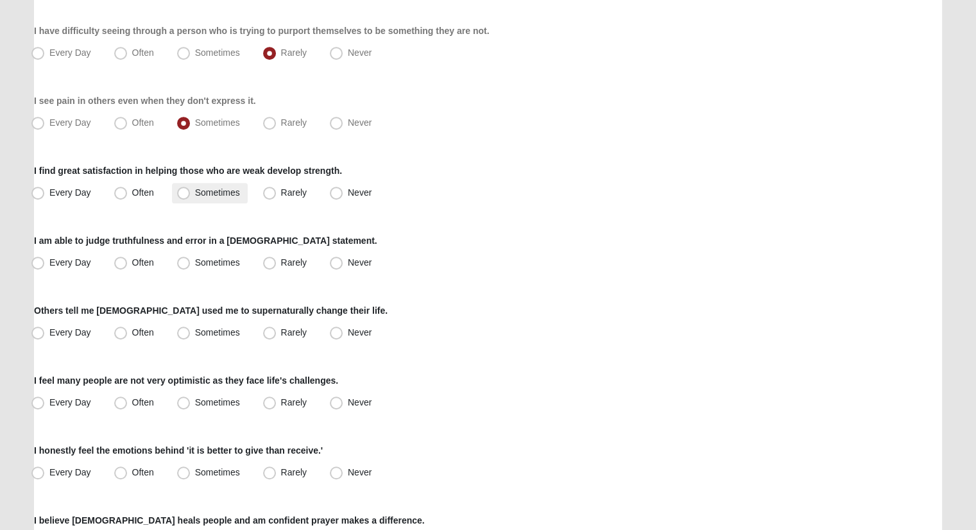
click at [205, 189] on span "Sometimes" at bounding box center [217, 192] width 45 height 10
click at [191, 189] on input "Sometimes" at bounding box center [186, 193] width 8 height 8
radio input "true"
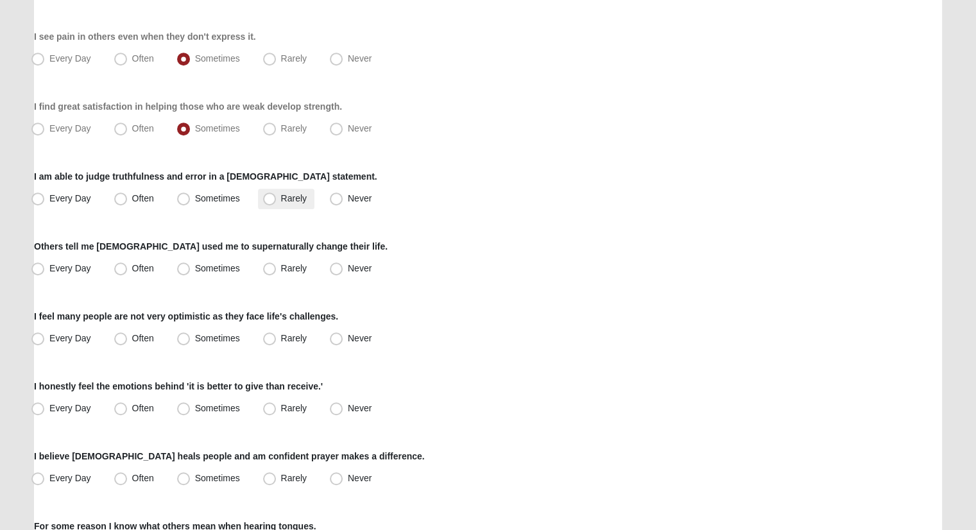
click at [298, 193] on span "Rarely" at bounding box center [294, 198] width 26 height 10
click at [277, 194] on input "Rarely" at bounding box center [272, 198] width 8 height 8
radio input "true"
click at [238, 195] on span "Sometimes" at bounding box center [217, 198] width 45 height 10
click at [191, 195] on input "Sometimes" at bounding box center [186, 198] width 8 height 8
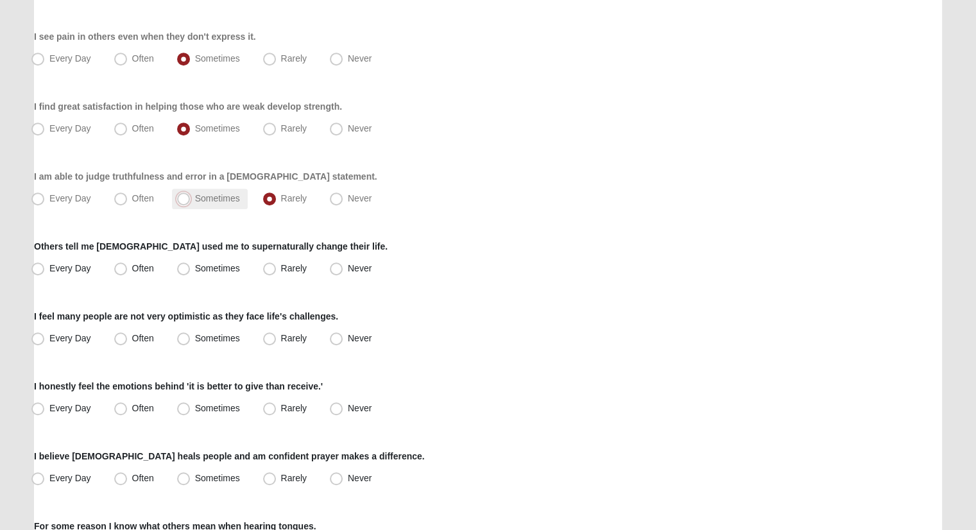
radio input "true"
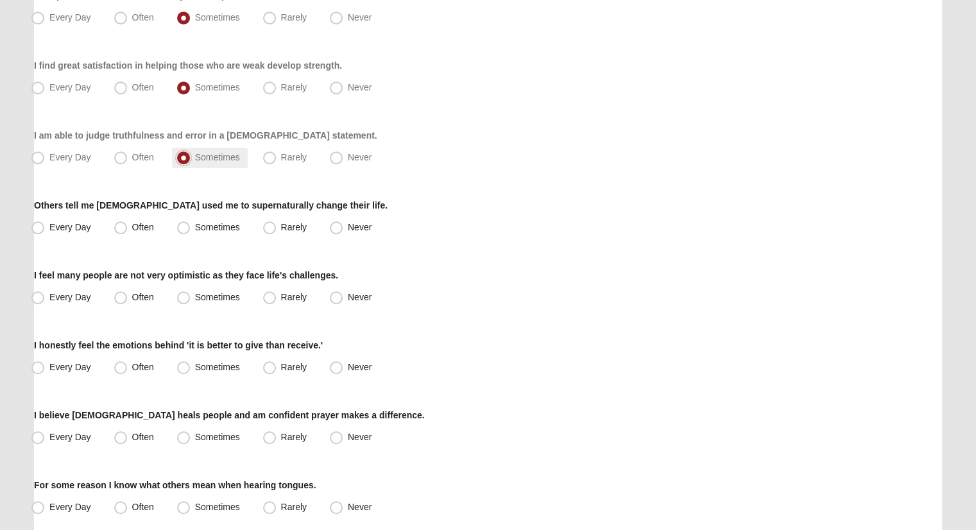
scroll to position [770, 0]
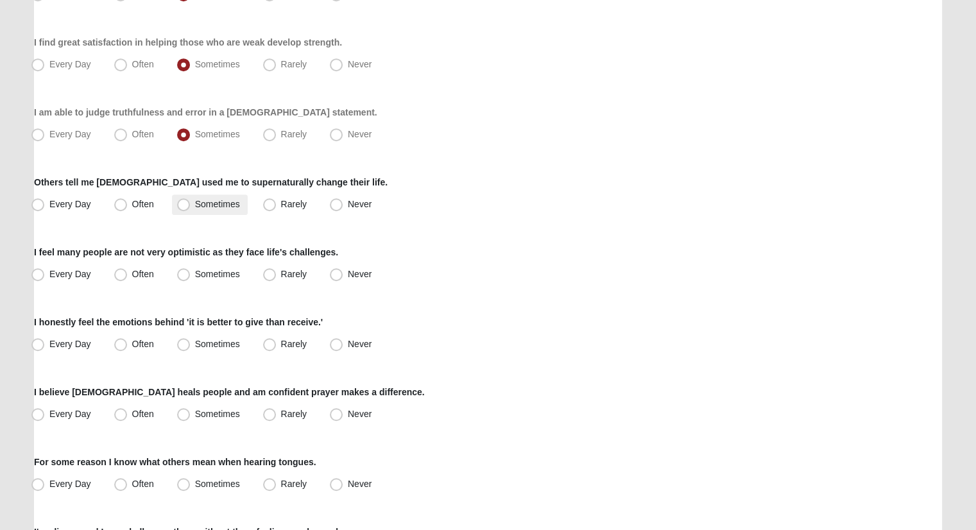
click at [221, 200] on span "Sometimes" at bounding box center [217, 204] width 45 height 10
click at [191, 200] on input "Sometimes" at bounding box center [186, 204] width 8 height 8
radio input "true"
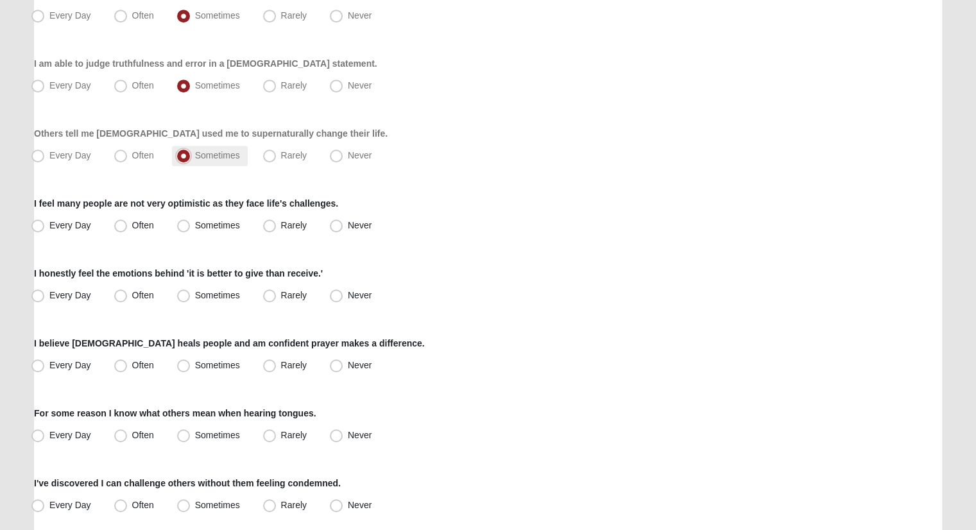
scroll to position [899, 0]
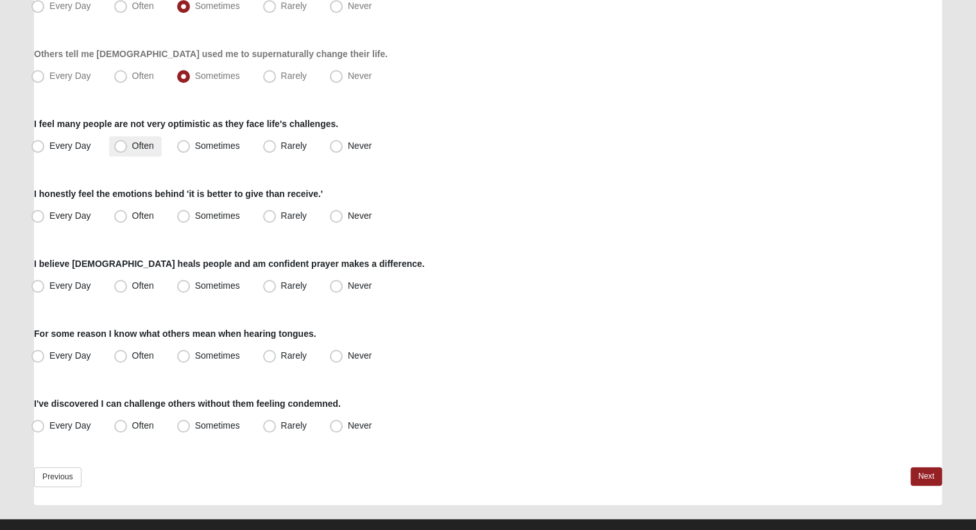
click at [149, 145] on span "Often" at bounding box center [143, 146] width 22 height 10
click at [128, 145] on input "Often" at bounding box center [123, 146] width 8 height 8
radio input "true"
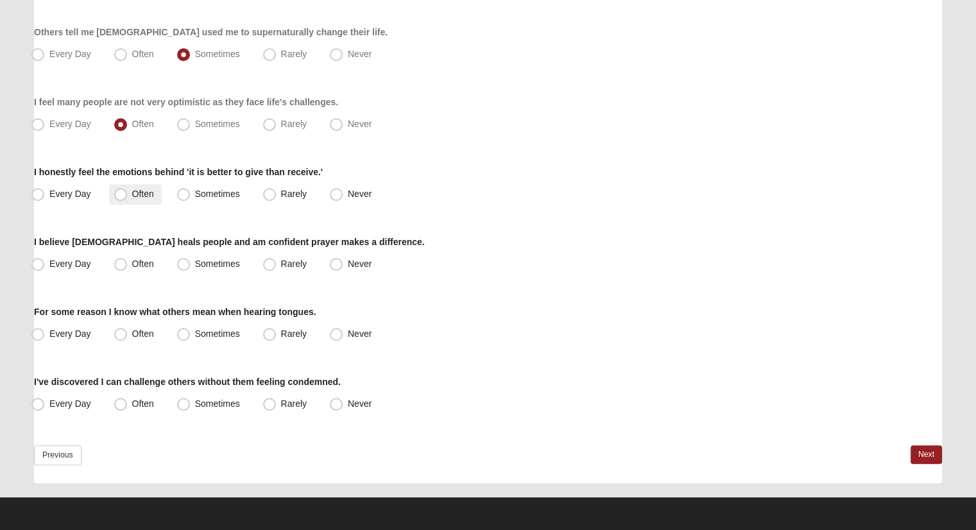
click at [132, 194] on span "Often" at bounding box center [143, 194] width 22 height 10
click at [119, 194] on input "Often" at bounding box center [123, 194] width 8 height 8
radio input "true"
click at [67, 263] on span "Every Day" at bounding box center [70, 264] width 42 height 10
click at [45, 263] on input "Every Day" at bounding box center [41, 264] width 8 height 8
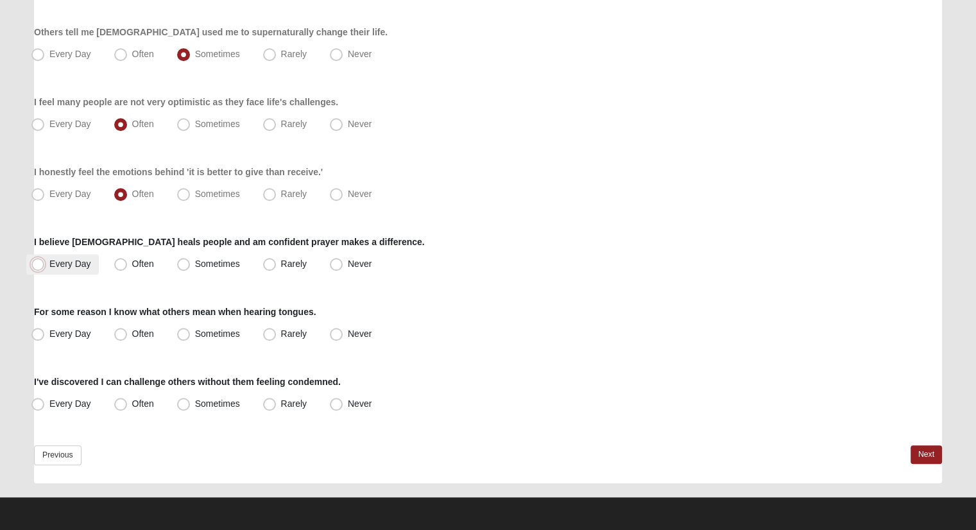
radio input "true"
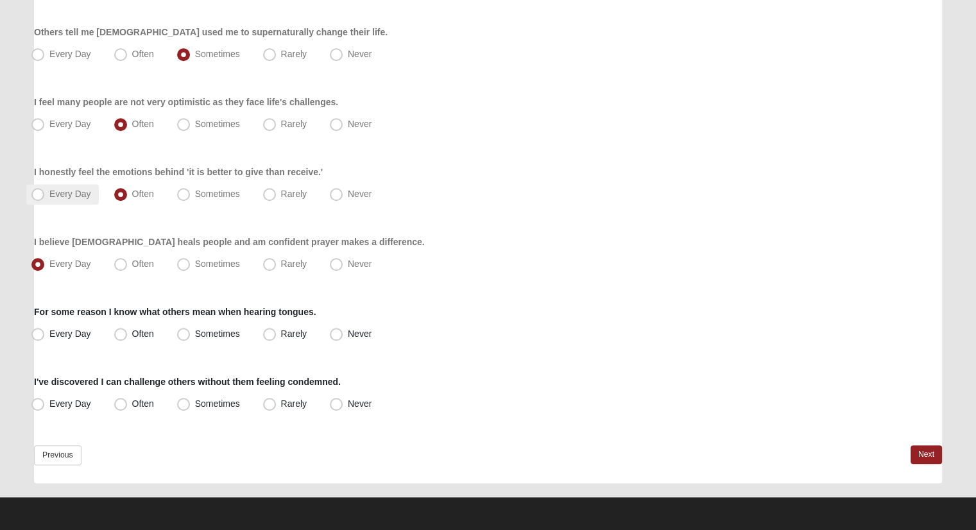
click at [55, 198] on label "Every Day" at bounding box center [62, 194] width 73 height 21
click at [45, 198] on input "Every Day" at bounding box center [41, 194] width 8 height 8
radio input "true"
click at [343, 337] on label "Never" at bounding box center [352, 334] width 55 height 21
click at [343, 337] on input "Never" at bounding box center [339, 334] width 8 height 8
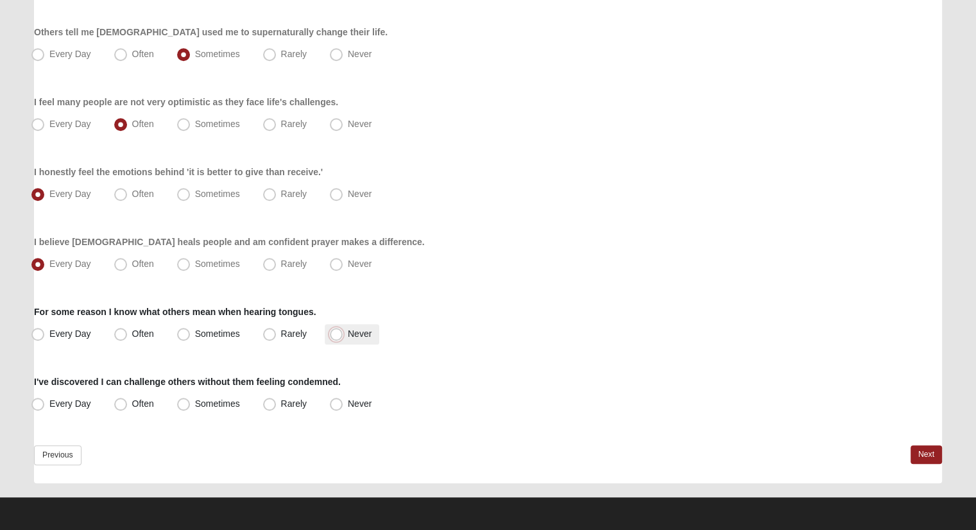
radio input "true"
click at [281, 404] on span "Rarely" at bounding box center [294, 404] width 26 height 10
click at [268, 404] on input "Rarely" at bounding box center [272, 404] width 8 height 8
radio input "true"
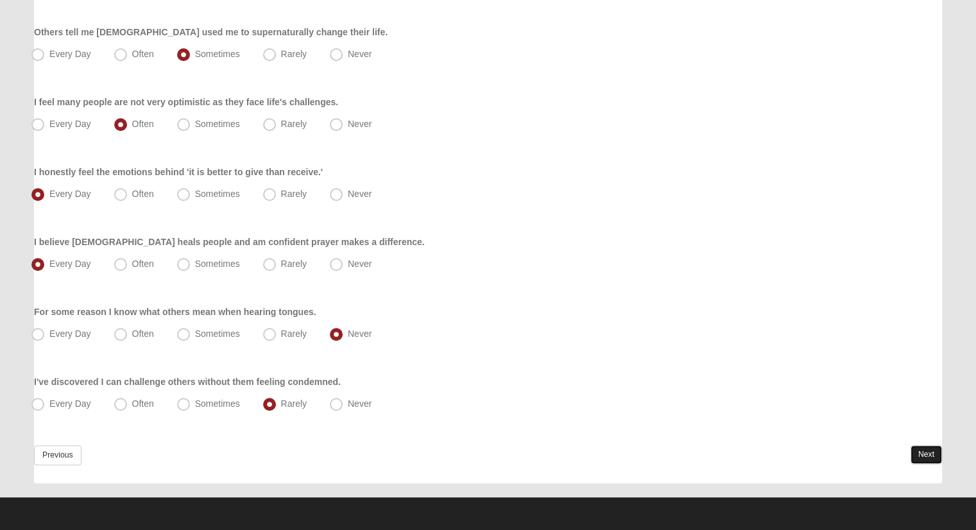
click at [926, 453] on link "Next" at bounding box center [926, 454] width 31 height 19
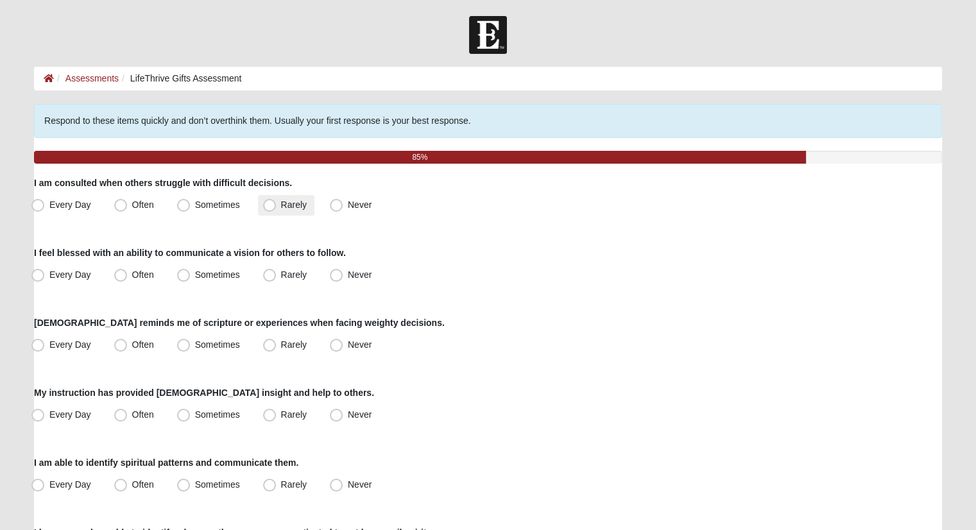
click at [262, 197] on label "Rarely" at bounding box center [286, 205] width 56 height 21
click at [268, 201] on input "Rarely" at bounding box center [272, 205] width 8 height 8
radio input "true"
click at [203, 264] on div "I feel blessed with an ability to communicate a vision for others to follow. Ev…" at bounding box center [488, 265] width 908 height 39
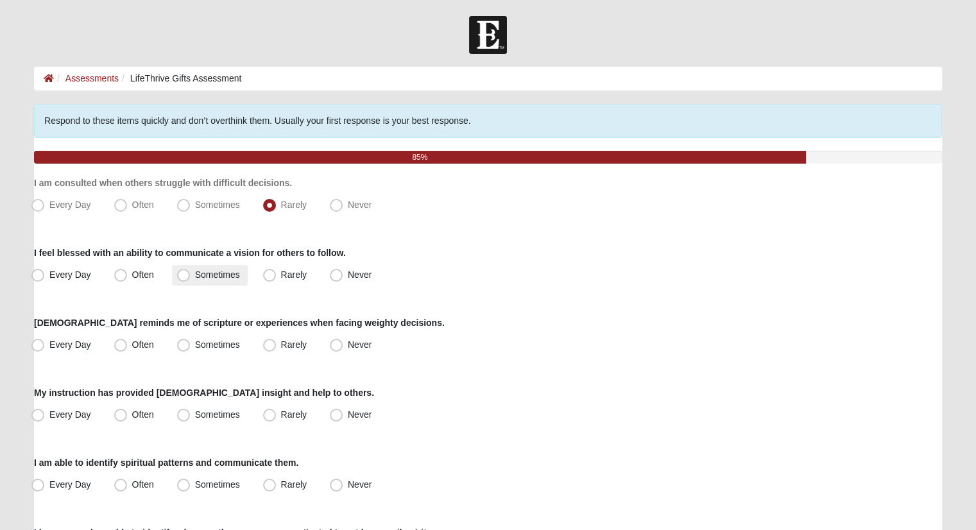
click at [203, 266] on label "Sometimes" at bounding box center [210, 275] width 76 height 21
click at [191, 271] on input "Sometimes" at bounding box center [186, 275] width 8 height 8
radio input "true"
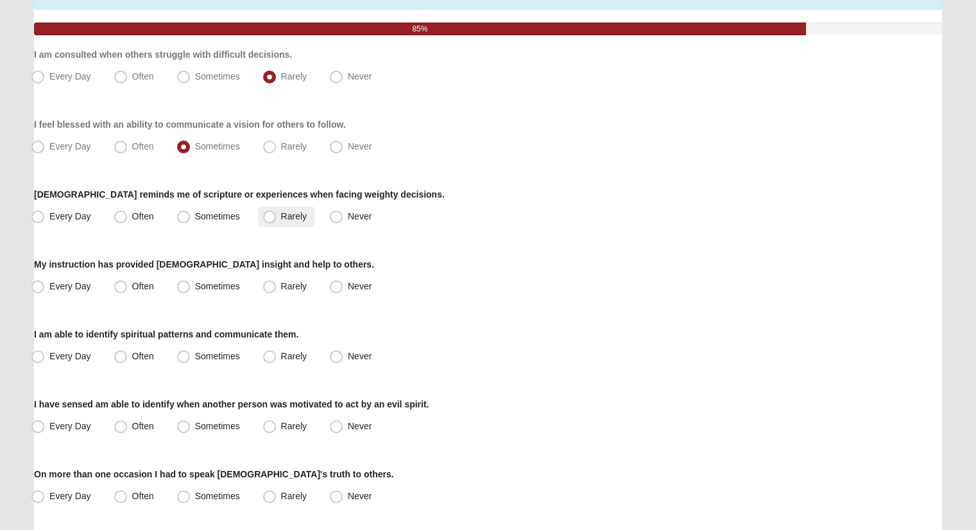
click at [270, 208] on label "Rarely" at bounding box center [286, 217] width 56 height 21
click at [270, 212] on input "Rarely" at bounding box center [272, 216] width 8 height 8
radio input "true"
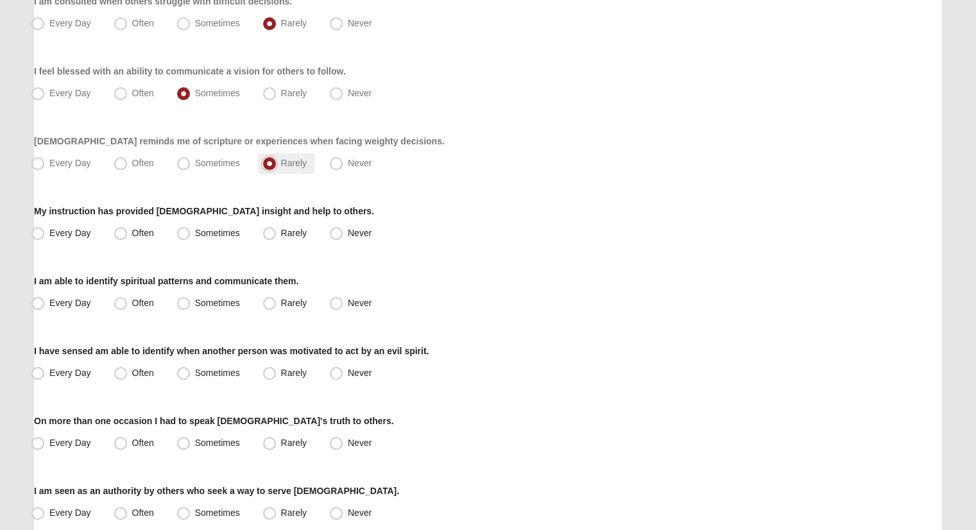
scroll to position [257, 0]
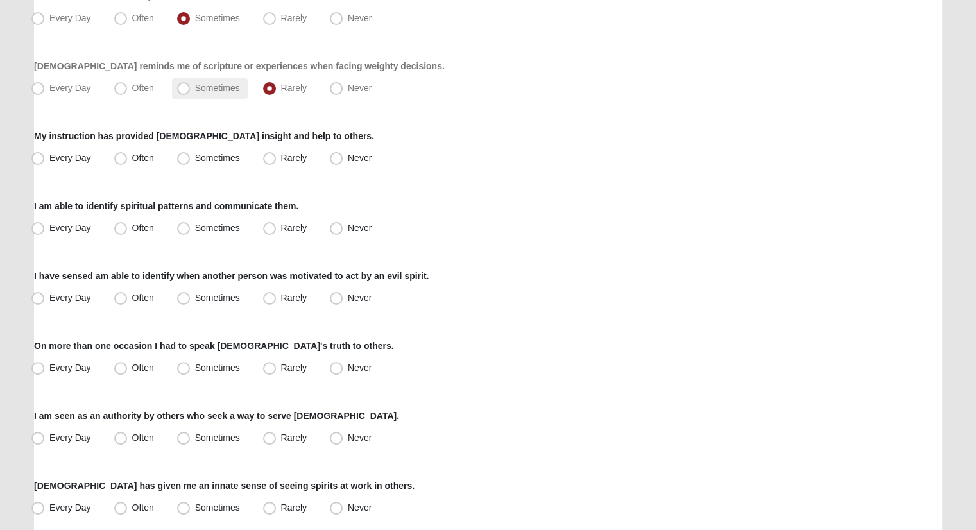
click at [193, 91] on label "Sometimes" at bounding box center [210, 88] width 76 height 21
click at [191, 91] on input "Sometimes" at bounding box center [186, 88] width 8 height 8
radio input "true"
click at [193, 150] on label "Sometimes" at bounding box center [210, 158] width 76 height 21
click at [191, 154] on input "Sometimes" at bounding box center [186, 158] width 8 height 8
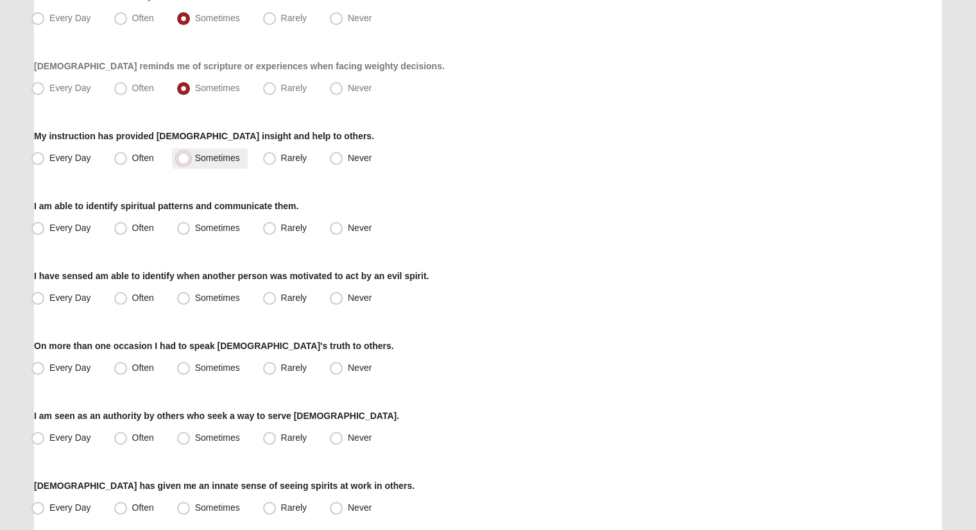
radio input "true"
click at [282, 227] on span "Rarely" at bounding box center [294, 228] width 26 height 10
click at [277, 227] on input "Rarely" at bounding box center [272, 228] width 8 height 8
radio input "true"
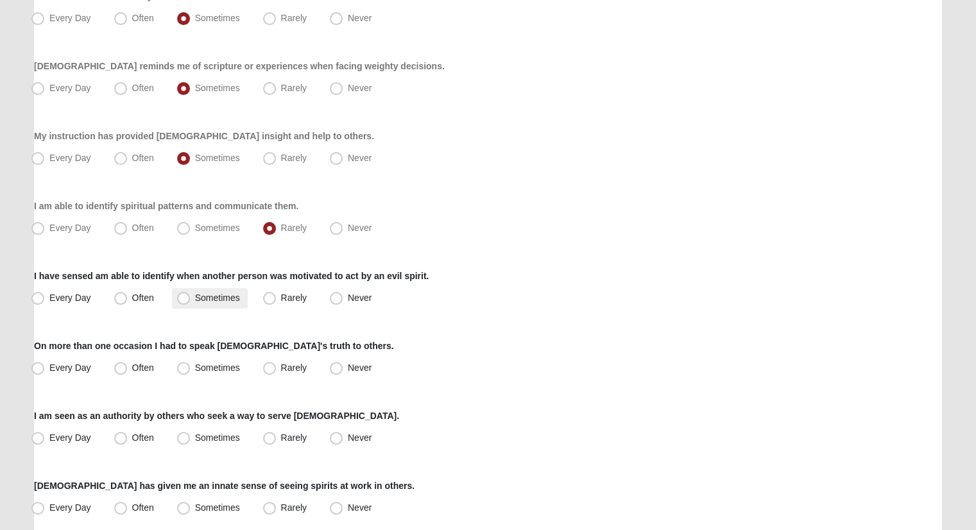
click at [226, 301] on span "Sometimes" at bounding box center [217, 298] width 45 height 10
click at [191, 301] on input "Sometimes" at bounding box center [186, 298] width 8 height 8
radio input "true"
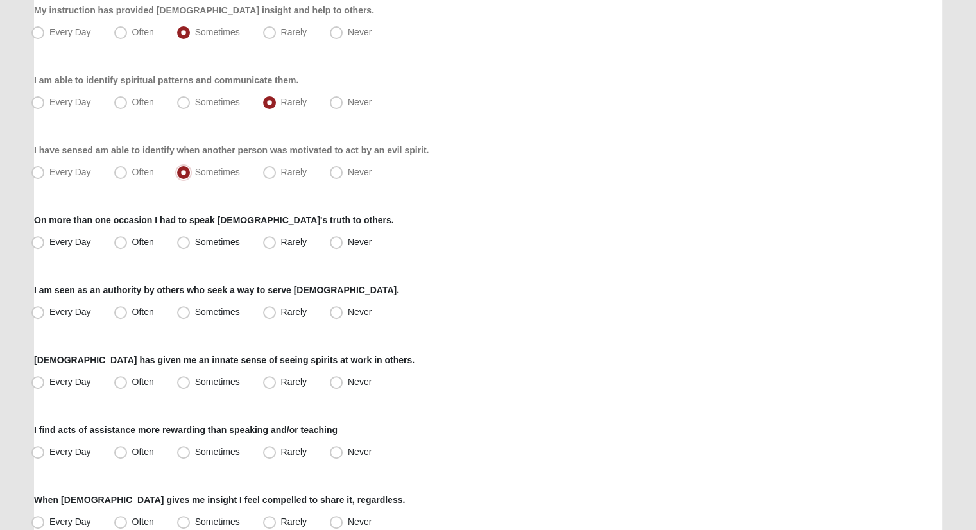
scroll to position [385, 0]
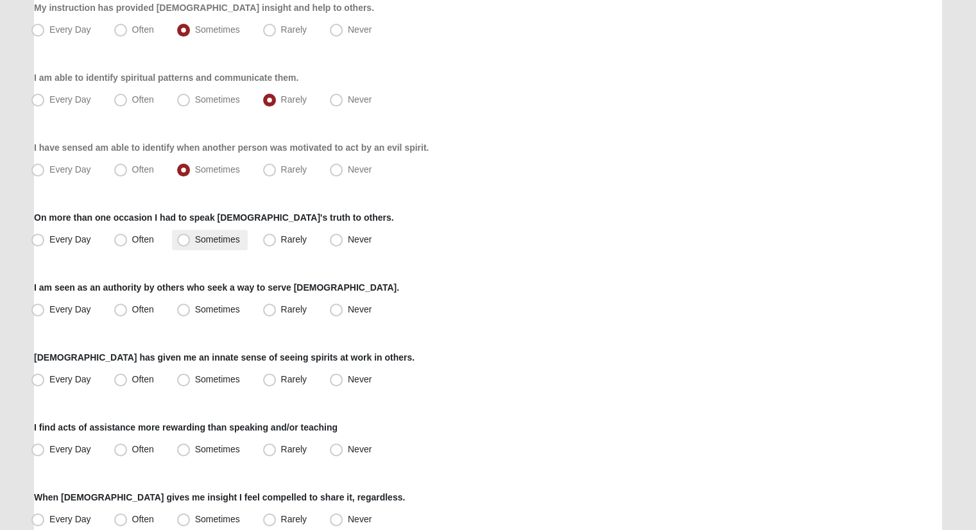
click at [221, 234] on span "Sometimes" at bounding box center [217, 239] width 45 height 10
click at [191, 236] on input "Sometimes" at bounding box center [186, 240] width 8 height 8
radio input "true"
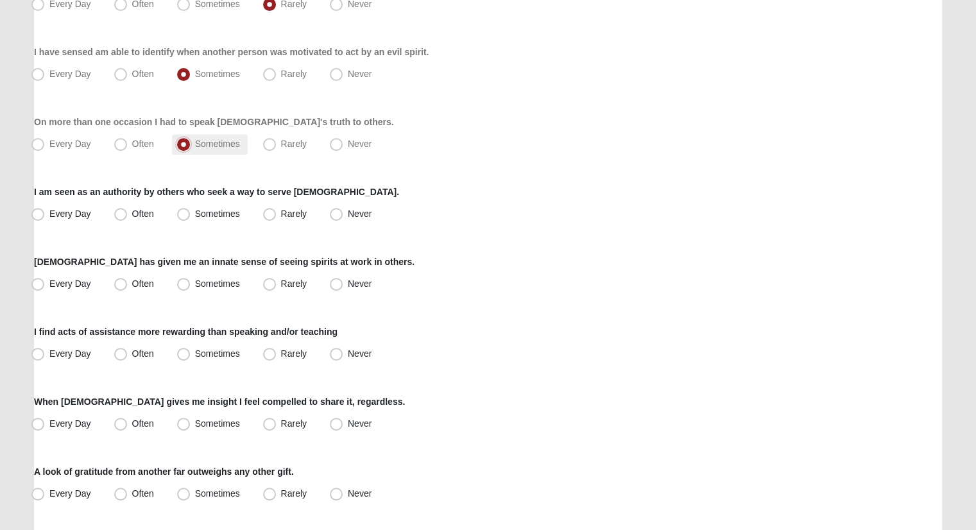
scroll to position [514, 0]
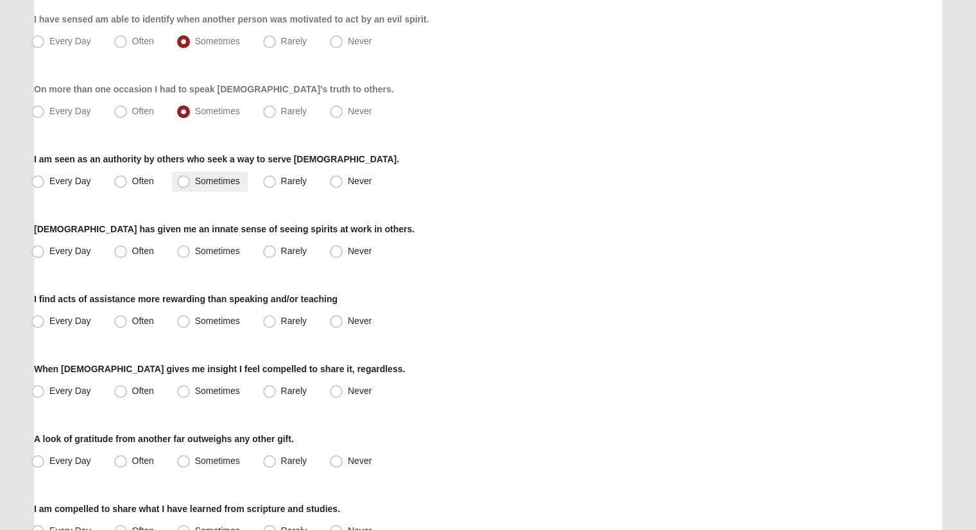
click at [223, 178] on span "Sometimes" at bounding box center [217, 181] width 45 height 10
click at [191, 178] on input "Sometimes" at bounding box center [186, 181] width 8 height 8
radio input "true"
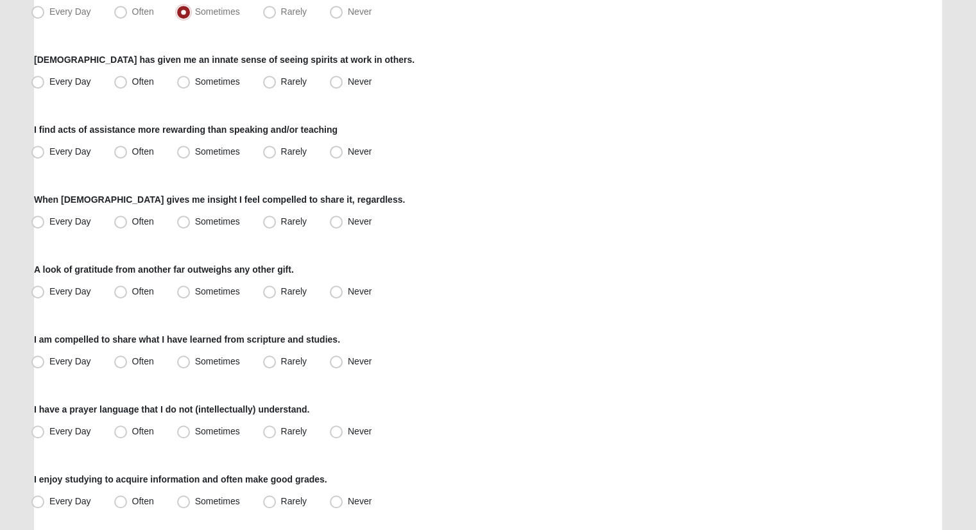
scroll to position [706, 0]
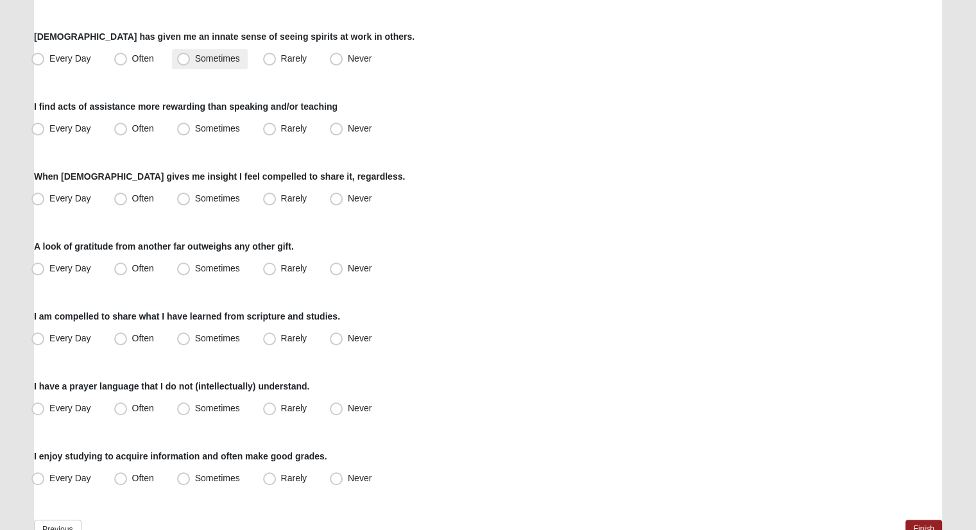
click at [196, 53] on span "Sometimes" at bounding box center [217, 58] width 45 height 10
click at [191, 55] on input "Sometimes" at bounding box center [186, 59] width 8 height 8
radio input "true"
click at [132, 130] on span "Often" at bounding box center [143, 128] width 22 height 10
click at [119, 130] on input "Often" at bounding box center [123, 129] width 8 height 8
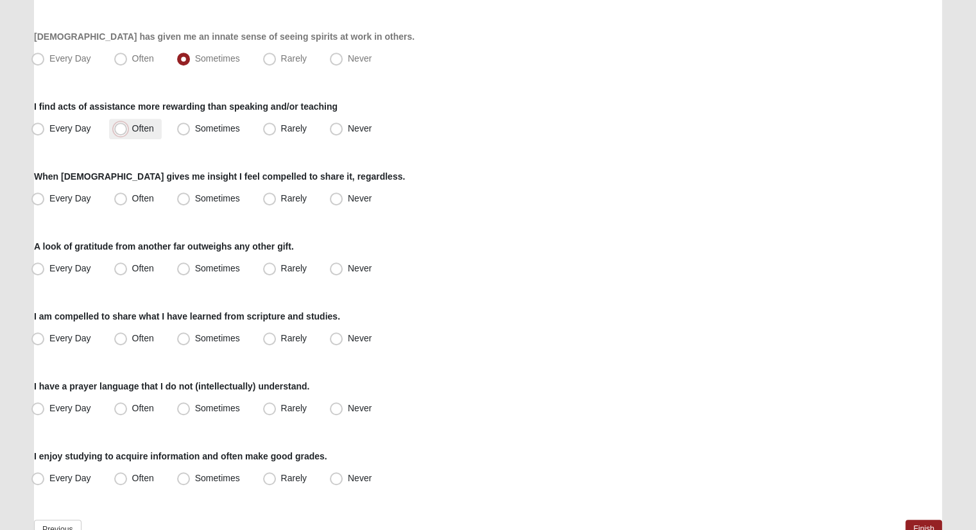
radio input "true"
click at [195, 197] on span "Sometimes" at bounding box center [217, 198] width 45 height 10
click at [191, 197] on input "Sometimes" at bounding box center [186, 198] width 8 height 8
radio input "true"
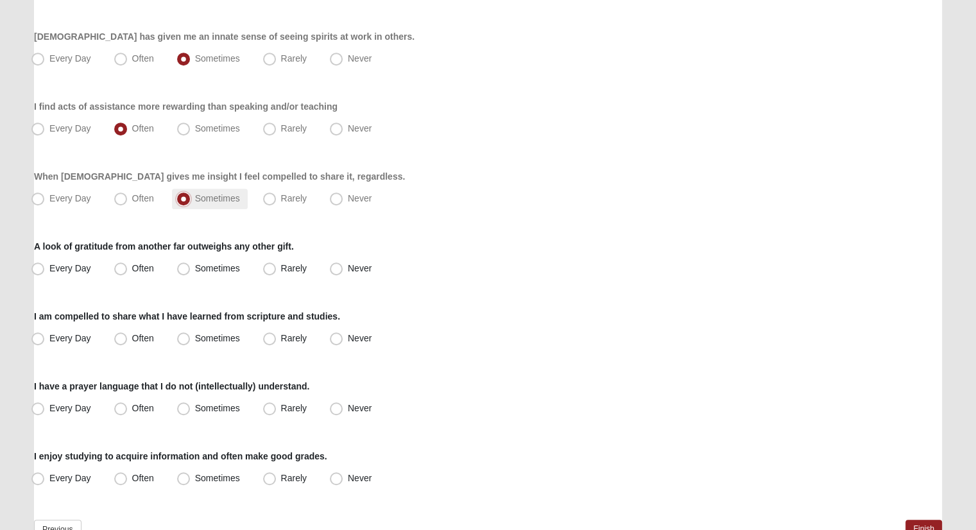
scroll to position [770, 0]
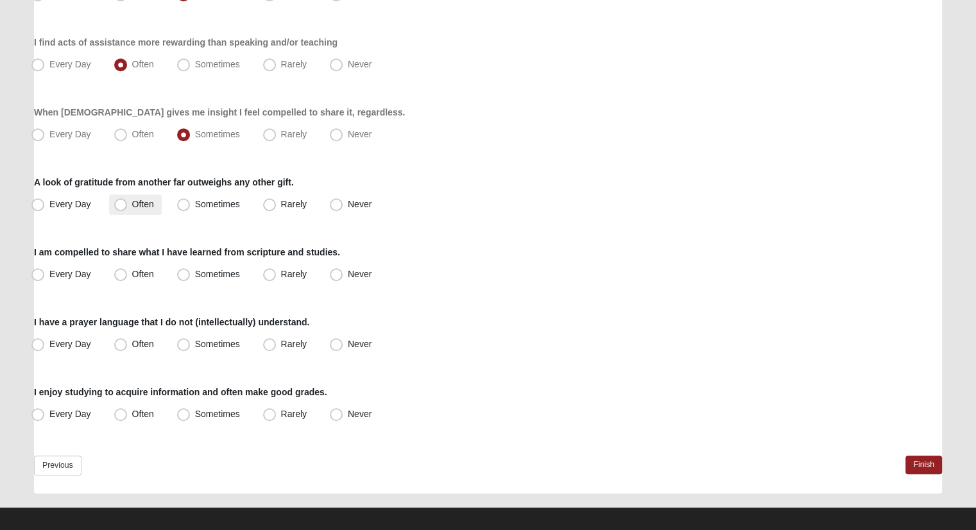
click at [139, 203] on span "Often" at bounding box center [143, 204] width 22 height 10
click at [128, 203] on input "Often" at bounding box center [123, 204] width 8 height 8
radio input "true"
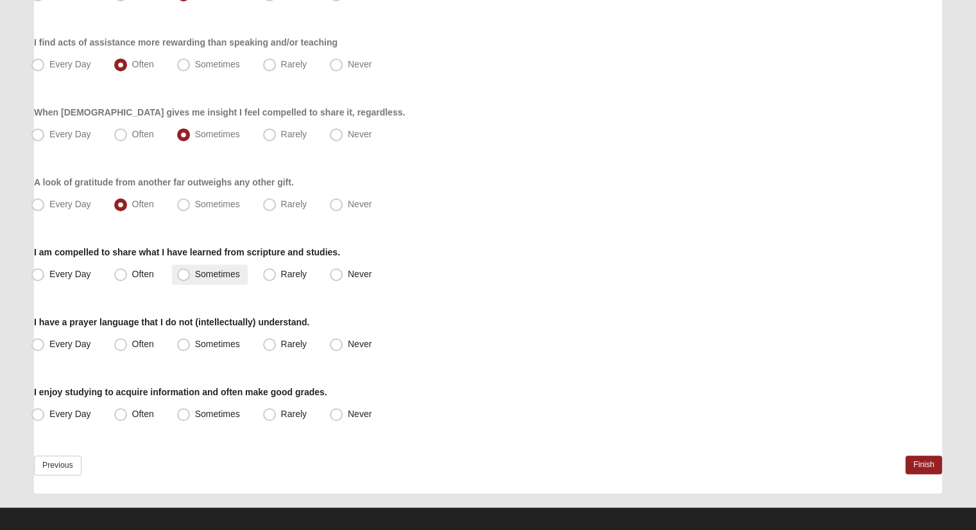
click at [245, 272] on label "Sometimes" at bounding box center [210, 274] width 76 height 21
click at [191, 272] on input "Sometimes" at bounding box center [186, 274] width 8 height 8
radio input "true"
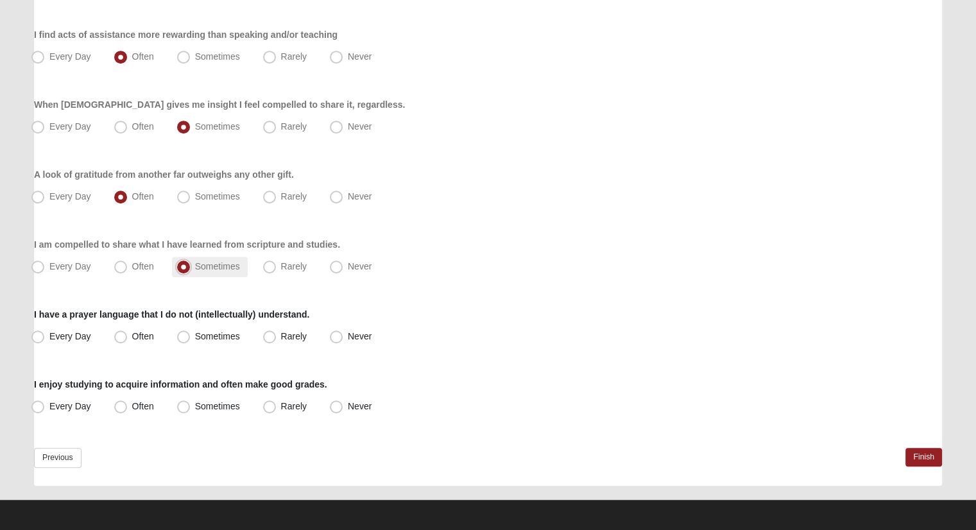
scroll to position [781, 0]
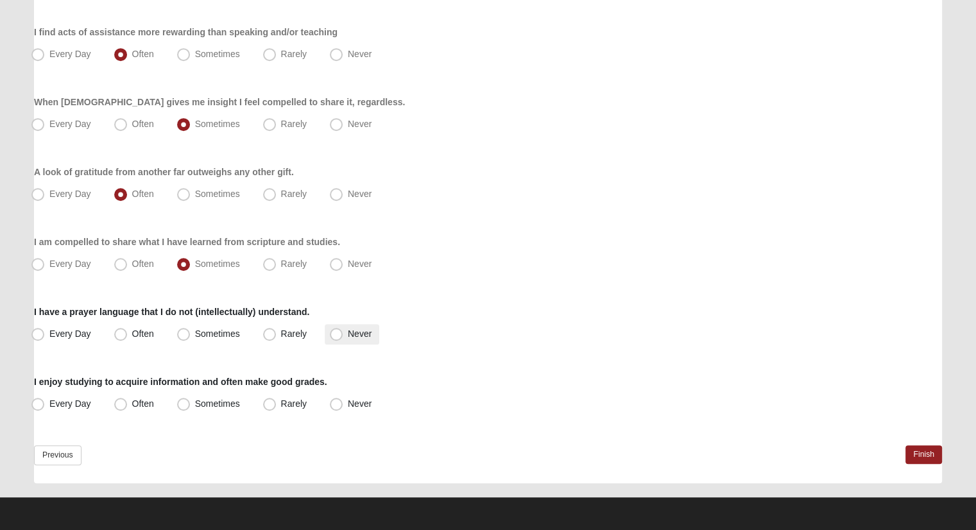
click at [348, 329] on span "Never" at bounding box center [360, 334] width 24 height 10
click at [341, 330] on input "Never" at bounding box center [339, 334] width 8 height 8
radio input "true"
click at [273, 394] on label "Rarely" at bounding box center [286, 404] width 56 height 21
click at [273, 400] on input "Rarely" at bounding box center [272, 404] width 8 height 8
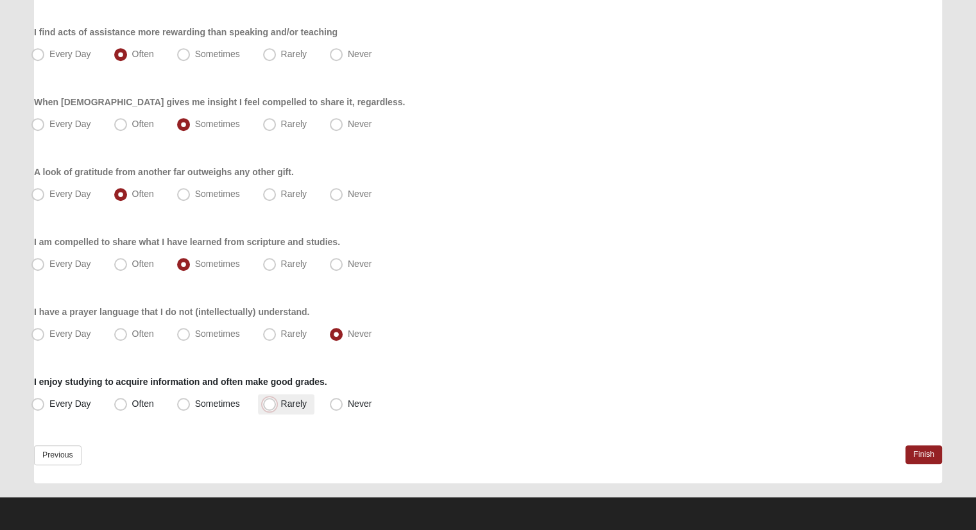
radio input "true"
click at [929, 447] on link "Finish" at bounding box center [924, 454] width 37 height 19
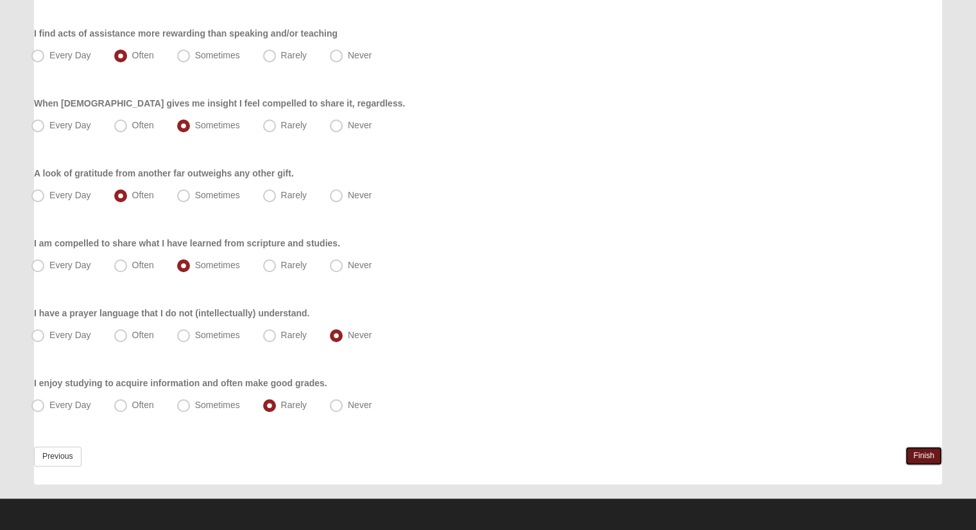
scroll to position [840, 0]
click at [922, 451] on link "Finish" at bounding box center [924, 455] width 37 height 19
click at [49, 453] on link "Previous" at bounding box center [58, 456] width 48 height 20
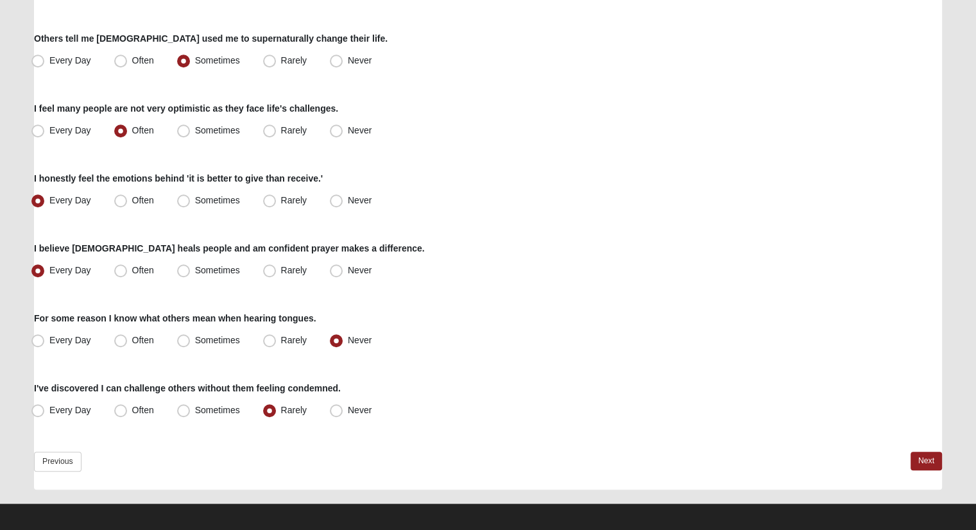
scroll to position [920, 0]
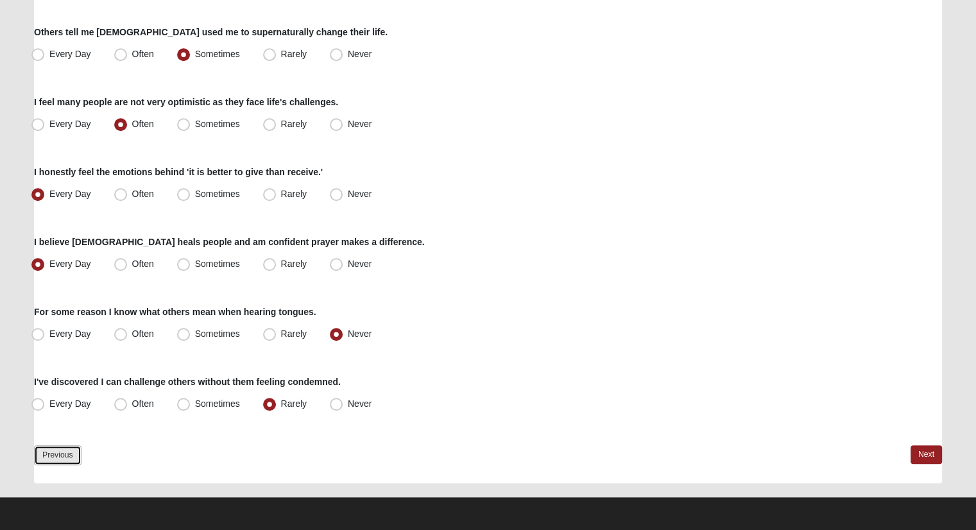
click at [78, 454] on link "Previous" at bounding box center [58, 455] width 48 height 20
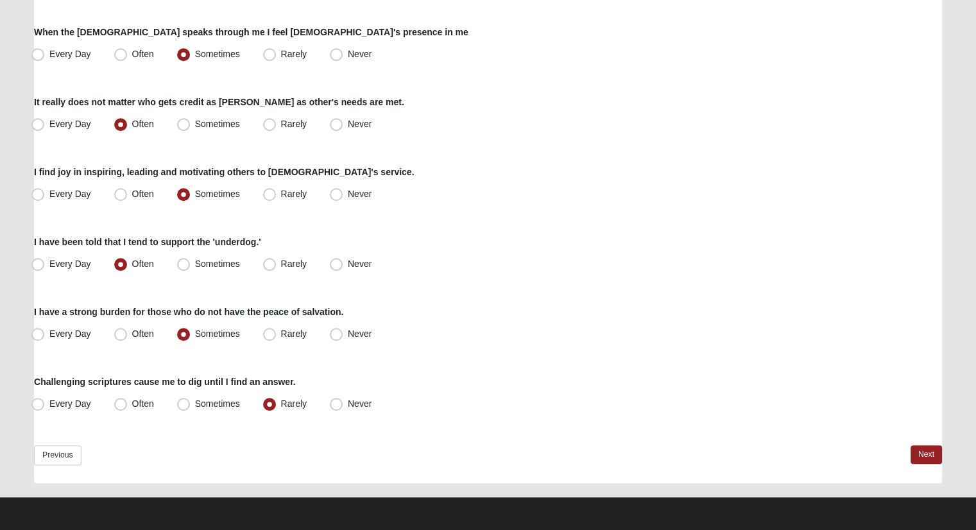
click at [72, 469] on div "Previous Next" at bounding box center [488, 464] width 908 height 38
click at [72, 461] on link "Previous" at bounding box center [58, 455] width 48 height 20
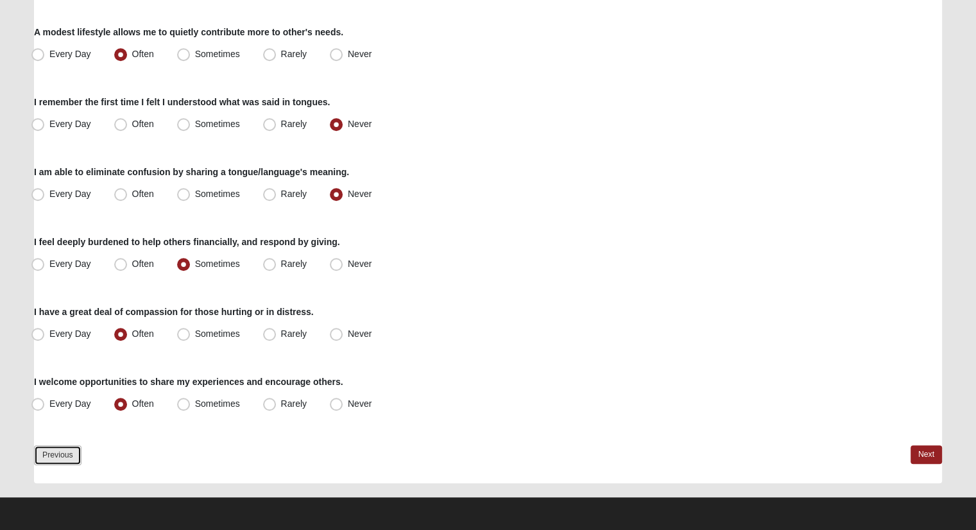
click at [69, 461] on link "Previous" at bounding box center [58, 455] width 48 height 20
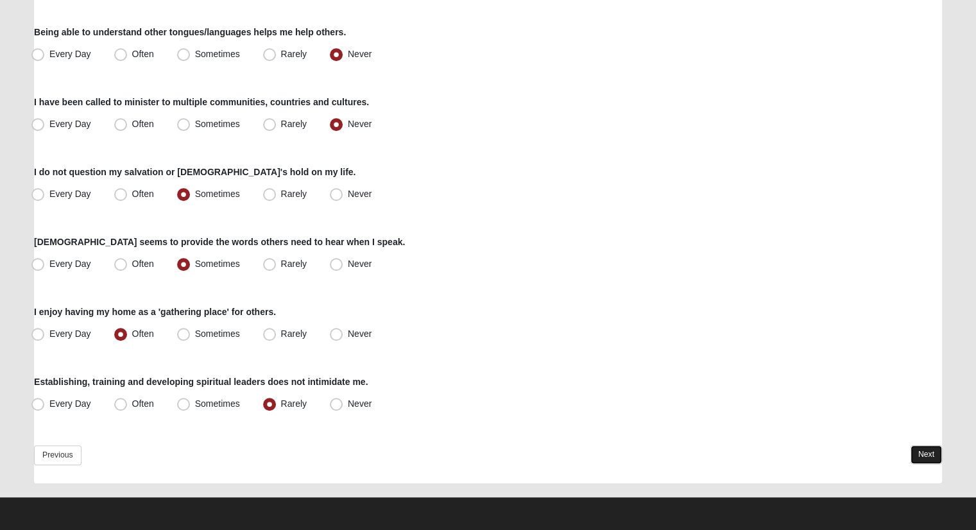
click at [924, 452] on link "Next" at bounding box center [926, 454] width 31 height 19
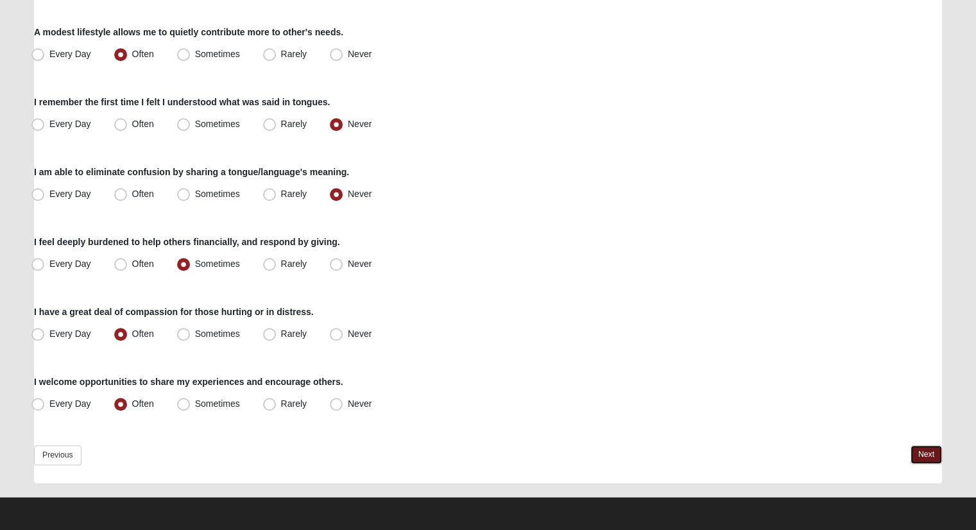
click at [922, 456] on link "Next" at bounding box center [926, 454] width 31 height 19
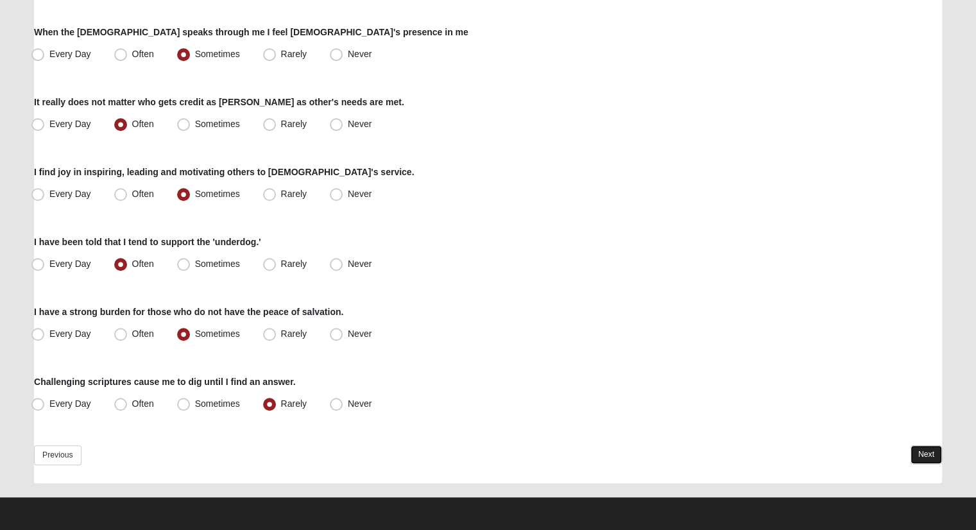
click at [919, 460] on link "Next" at bounding box center [926, 454] width 31 height 19
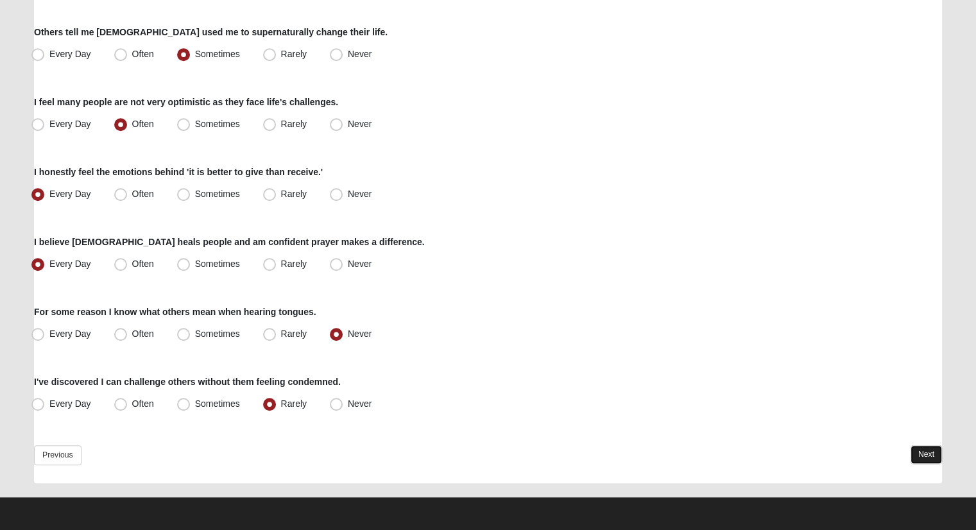
click at [925, 460] on link "Next" at bounding box center [926, 454] width 31 height 19
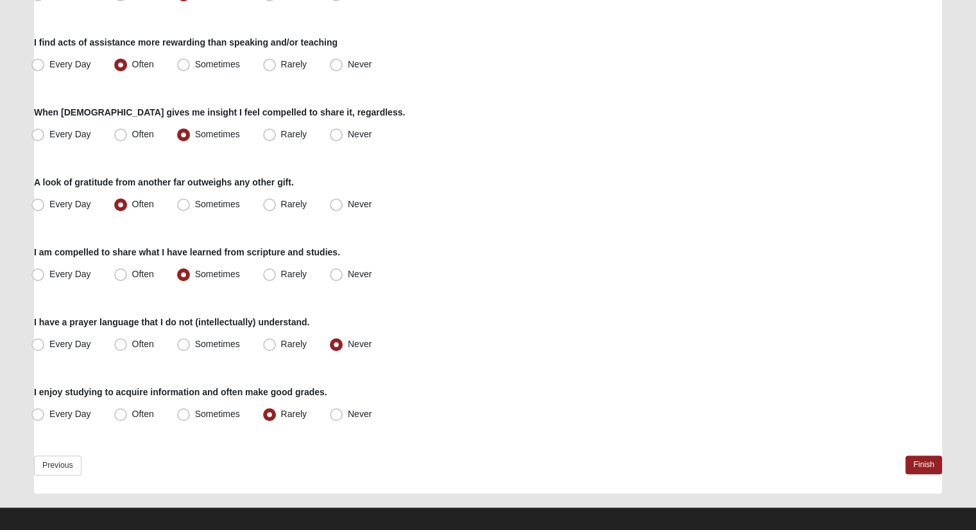
scroll to position [781, 0]
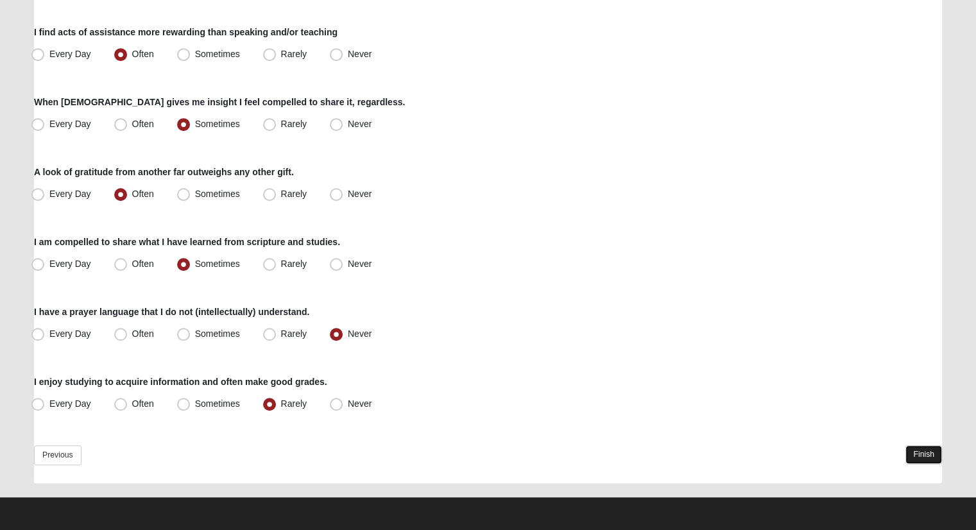
click at [913, 453] on link "Finish" at bounding box center [924, 454] width 37 height 19
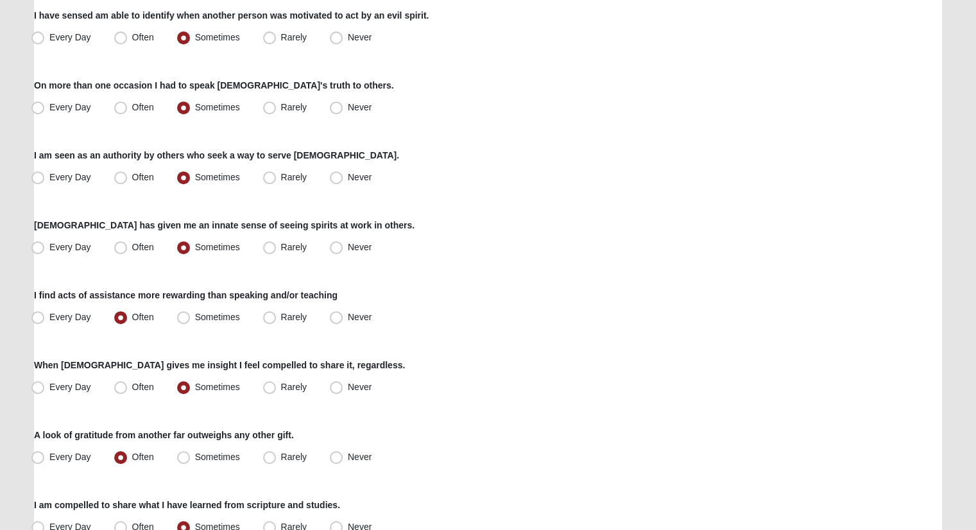
scroll to position [840, 0]
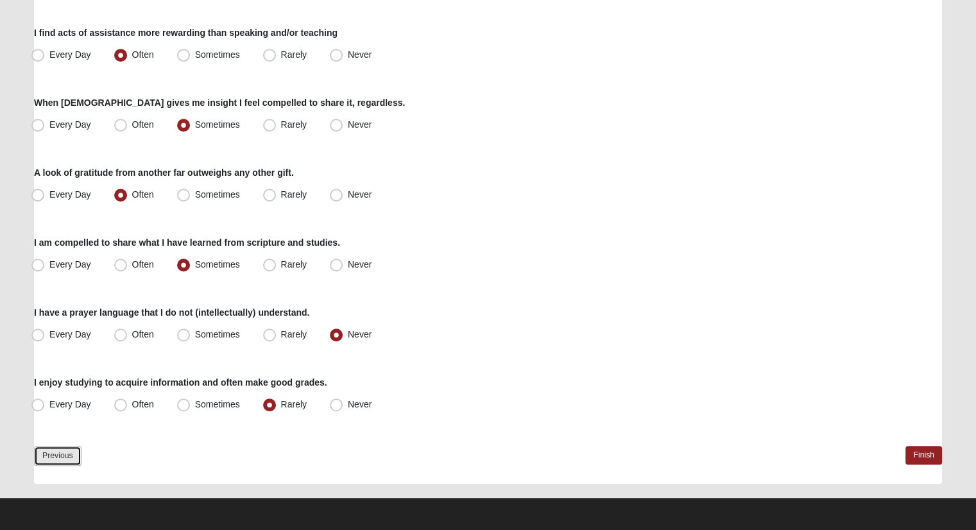
click at [59, 455] on link "Previous" at bounding box center [58, 456] width 48 height 20
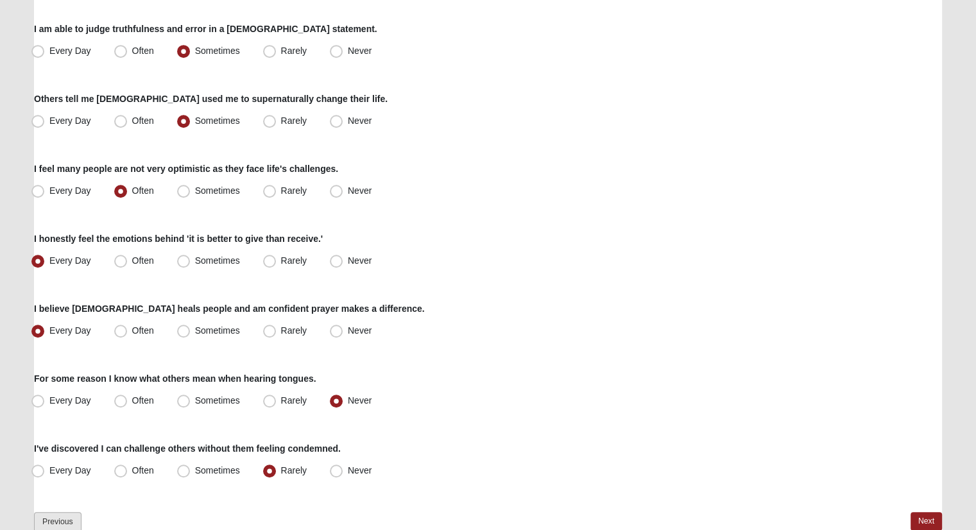
scroll to position [920, 0]
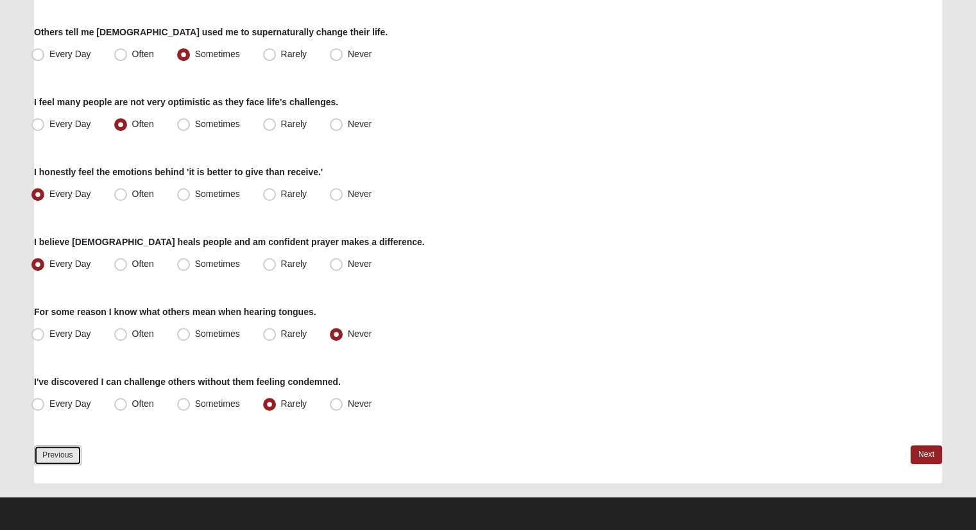
click at [56, 458] on link "Previous" at bounding box center [58, 455] width 48 height 20
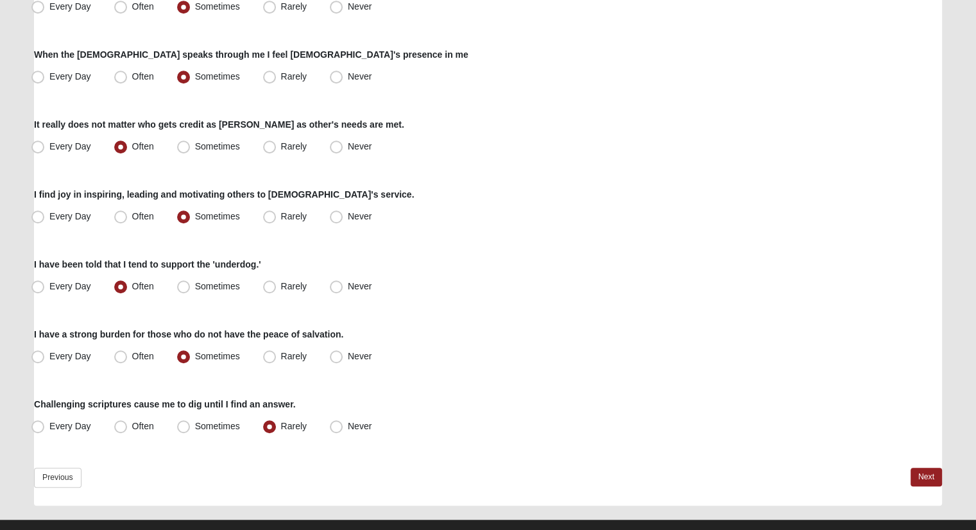
scroll to position [899, 0]
click at [66, 476] on link "Previous" at bounding box center [58, 477] width 48 height 20
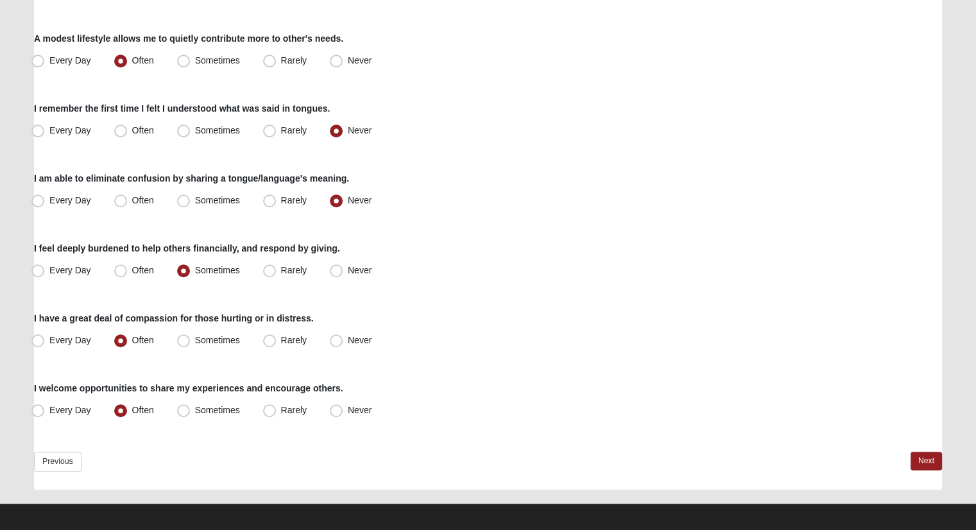
scroll to position [920, 0]
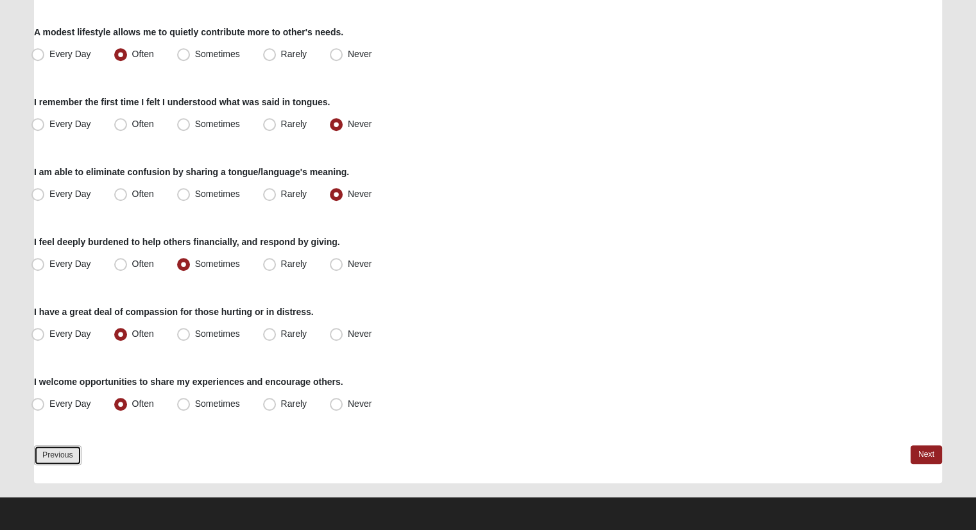
click at [58, 454] on link "Previous" at bounding box center [58, 455] width 48 height 20
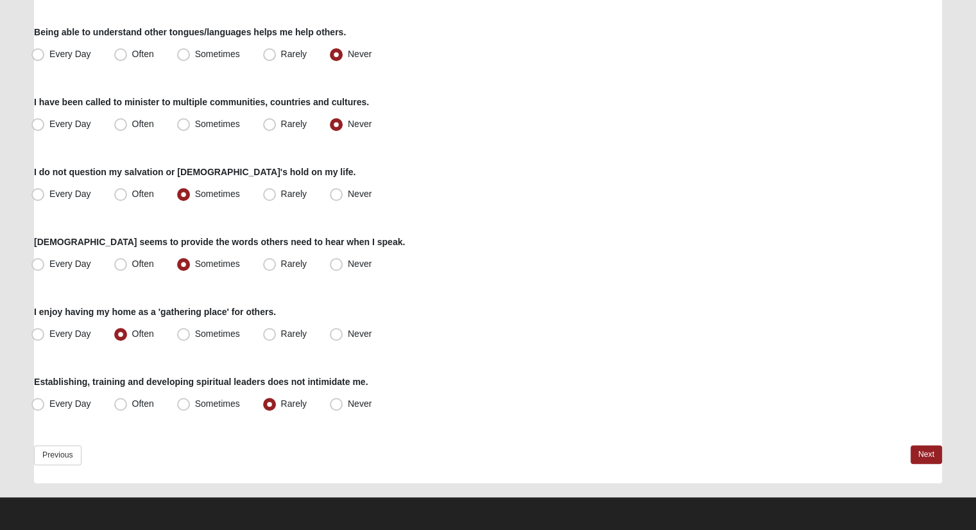
click at [63, 445] on link "Previous" at bounding box center [58, 455] width 48 height 20
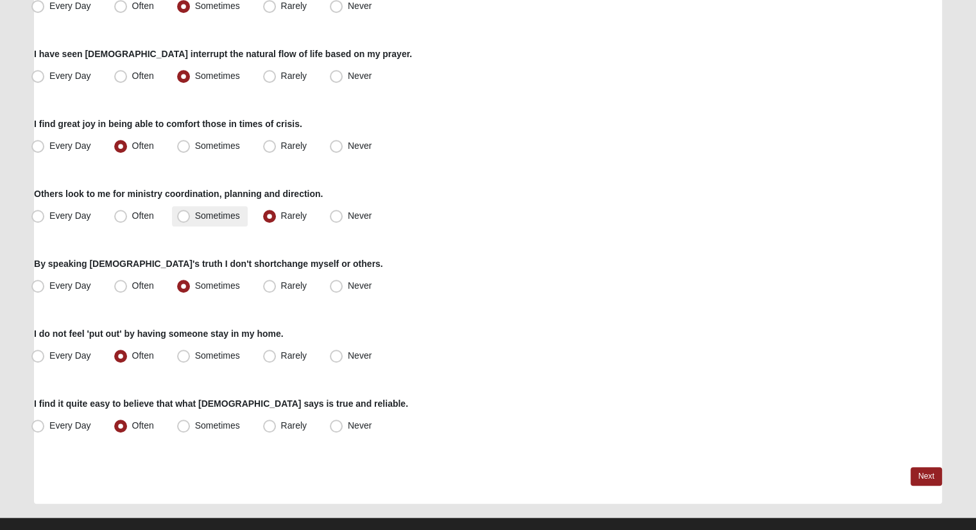
scroll to position [919, 0]
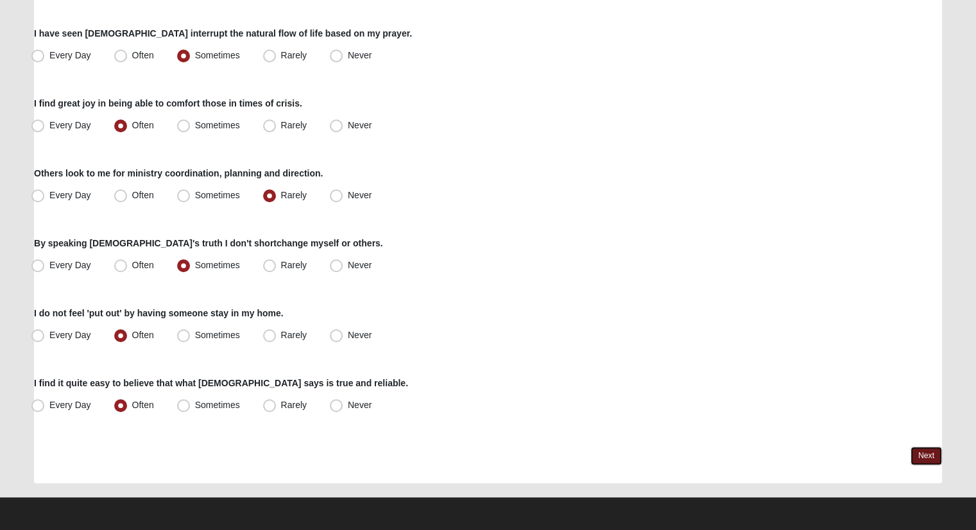
click at [919, 458] on link "Next" at bounding box center [926, 456] width 31 height 19
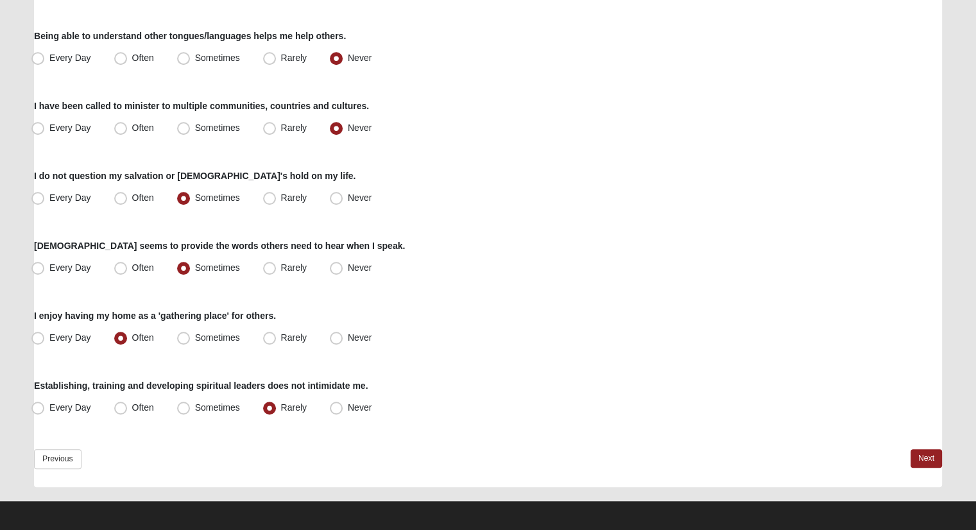
scroll to position [920, 0]
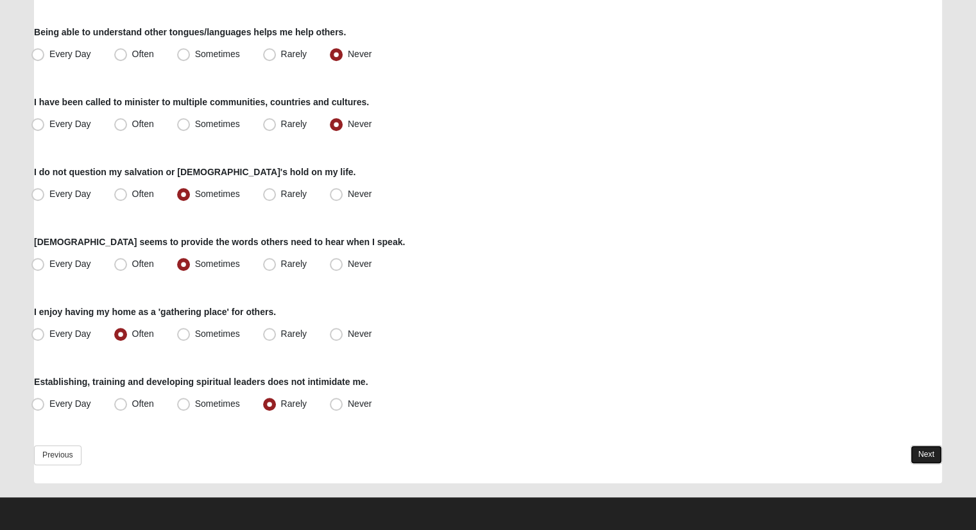
click at [928, 455] on link "Next" at bounding box center [926, 454] width 31 height 19
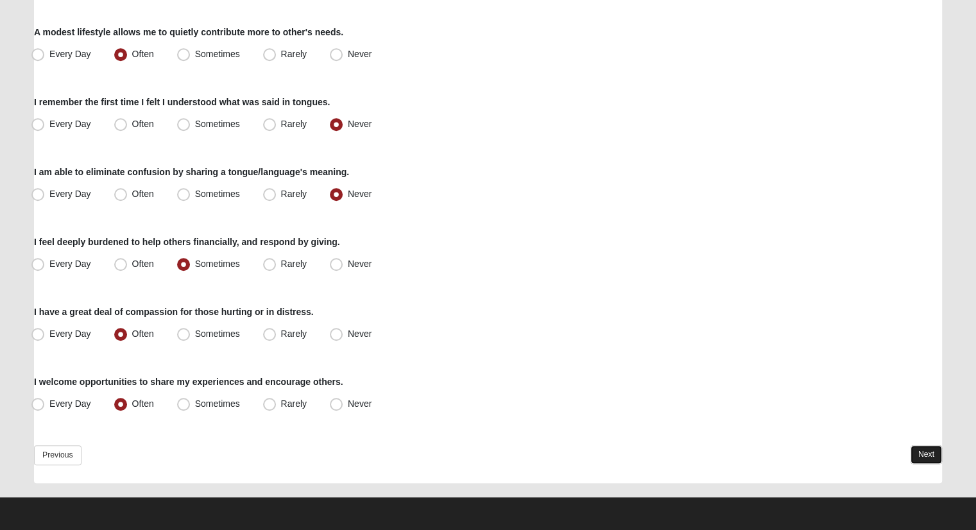
click at [919, 450] on link "Next" at bounding box center [926, 454] width 31 height 19
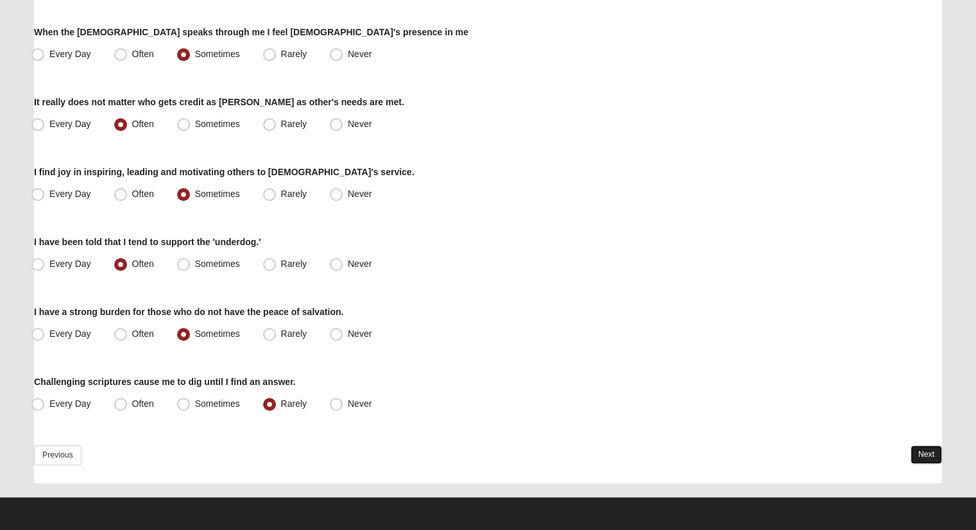
click at [927, 458] on link "Next" at bounding box center [926, 454] width 31 height 19
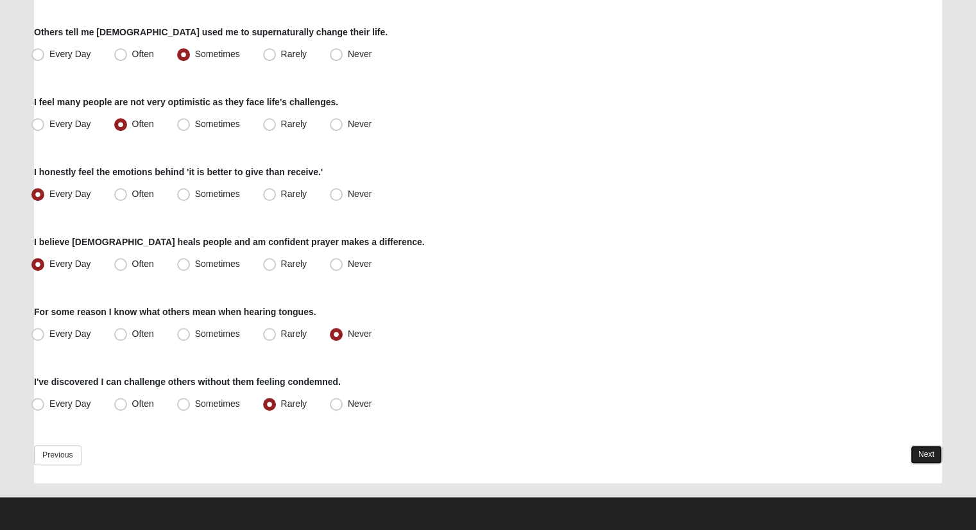
click at [928, 448] on link "Next" at bounding box center [926, 454] width 31 height 19
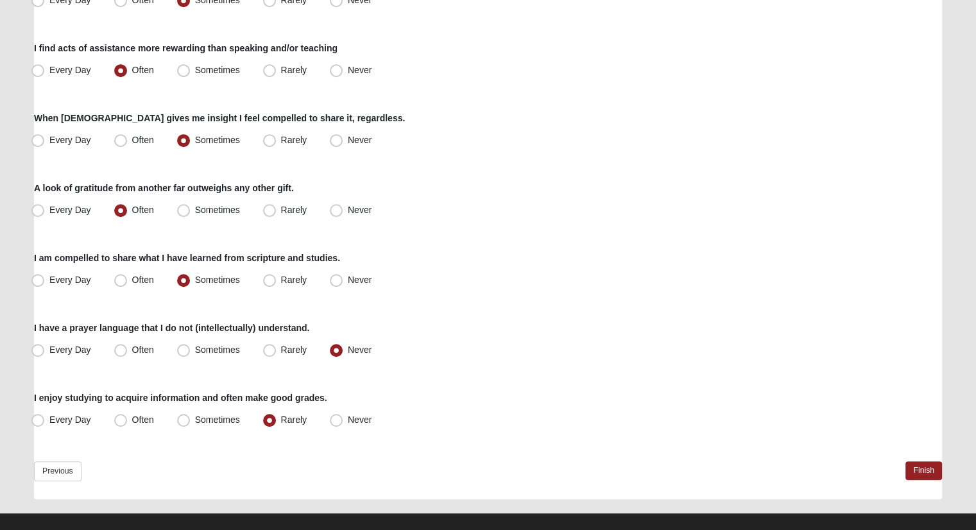
scroll to position [781, 0]
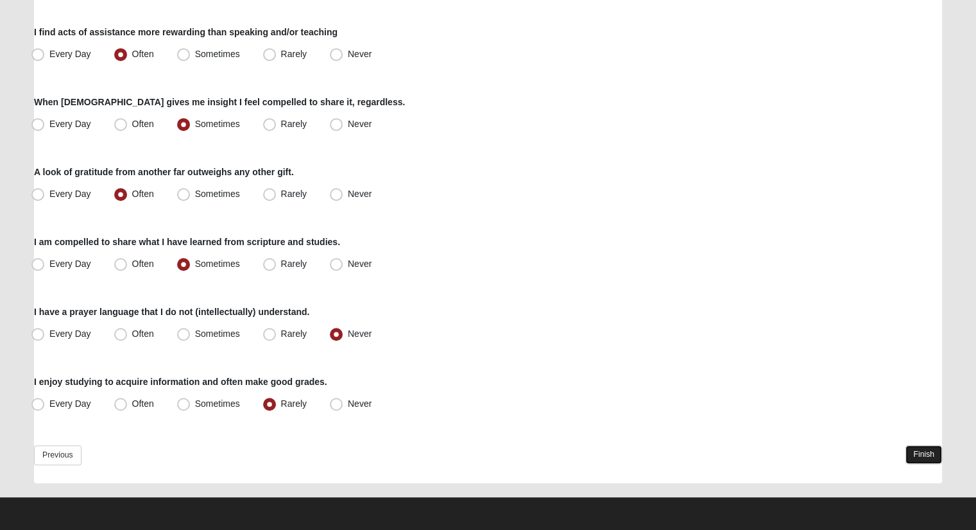
click at [923, 454] on link "Finish" at bounding box center [924, 454] width 37 height 19
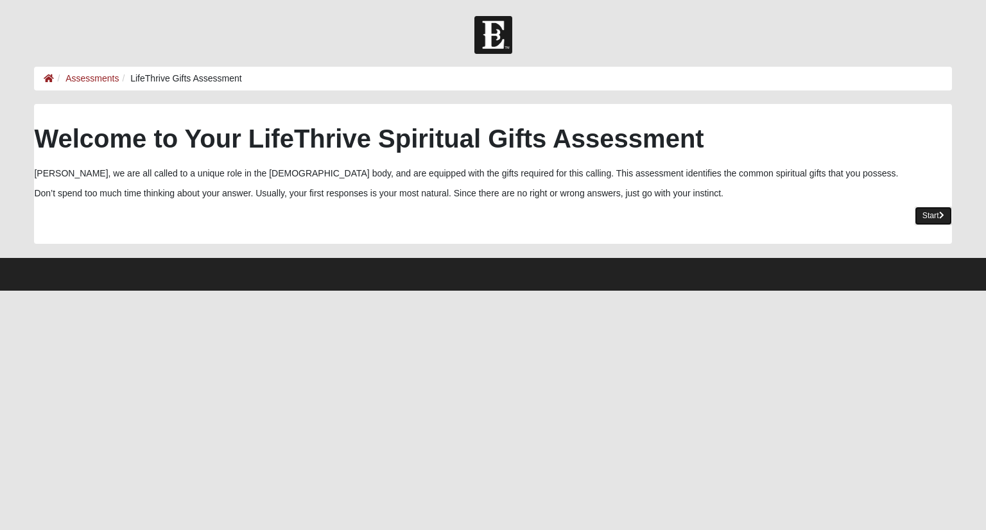
click at [931, 209] on link "Start" at bounding box center [933, 216] width 37 height 19
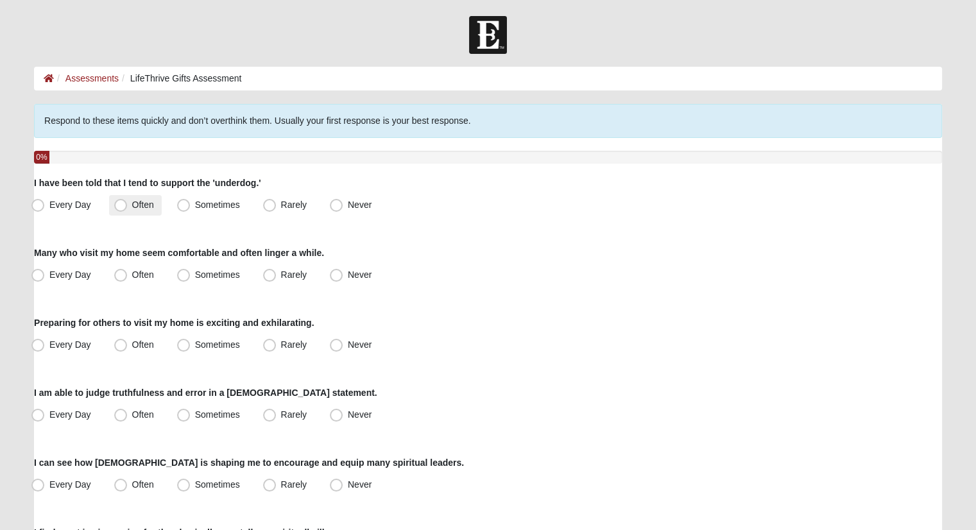
click at [156, 209] on label "Often" at bounding box center [135, 205] width 53 height 21
click at [128, 209] on input "Often" at bounding box center [123, 205] width 8 height 8
radio input "true"
click at [154, 270] on label "Often" at bounding box center [135, 275] width 53 height 21
click at [128, 271] on input "Often" at bounding box center [123, 275] width 8 height 8
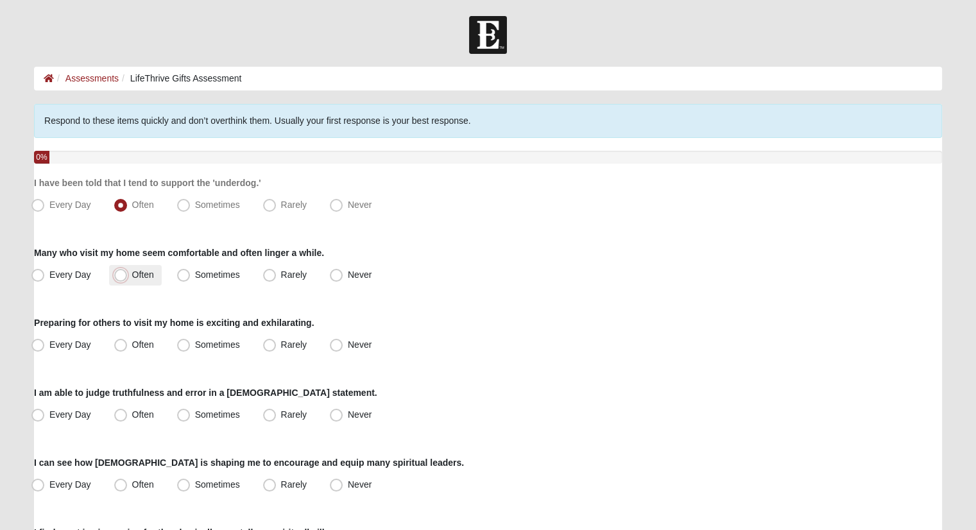
radio input "true"
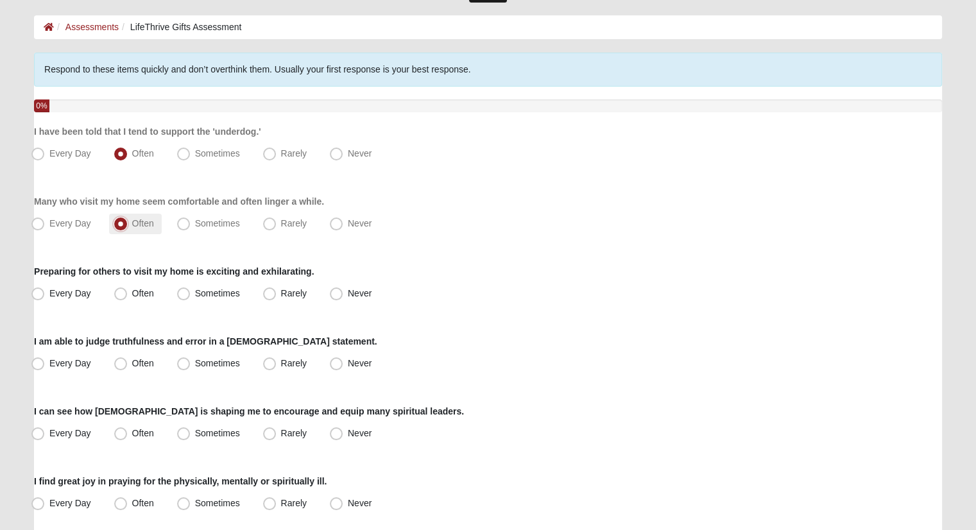
scroll to position [128, 0]
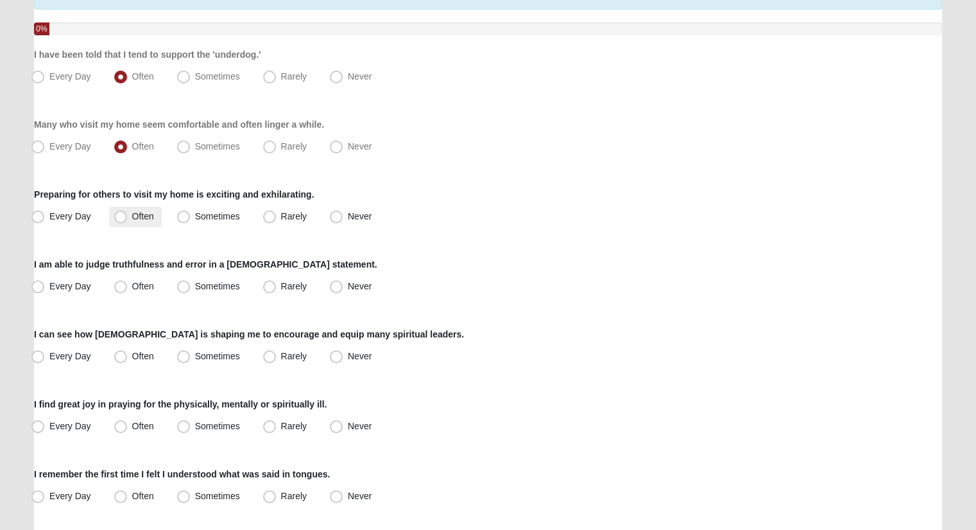
click at [151, 214] on span "Often" at bounding box center [143, 216] width 22 height 10
click at [128, 214] on input "Often" at bounding box center [123, 216] width 8 height 8
radio input "true"
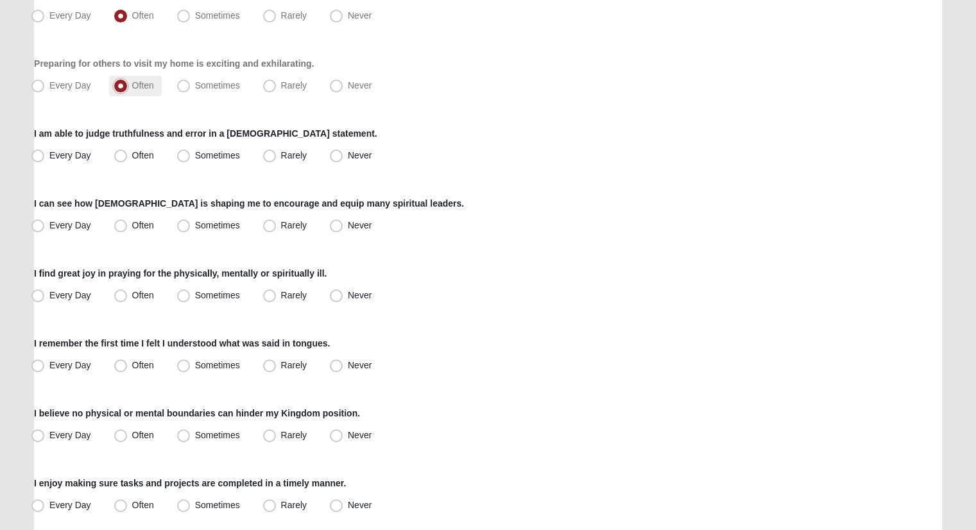
scroll to position [321, 0]
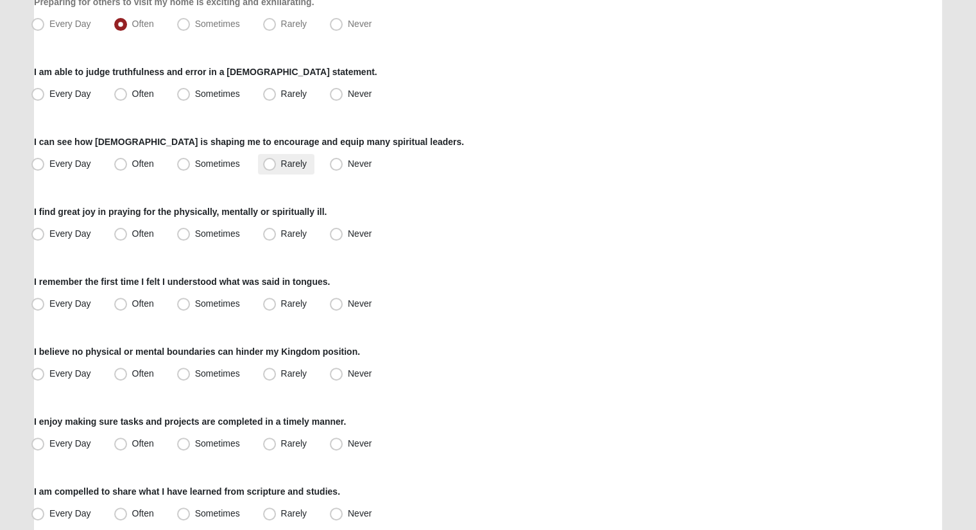
click at [281, 160] on span "Rarely" at bounding box center [294, 164] width 26 height 10
click at [268, 160] on input "Rarely" at bounding box center [272, 164] width 8 height 8
radio input "true"
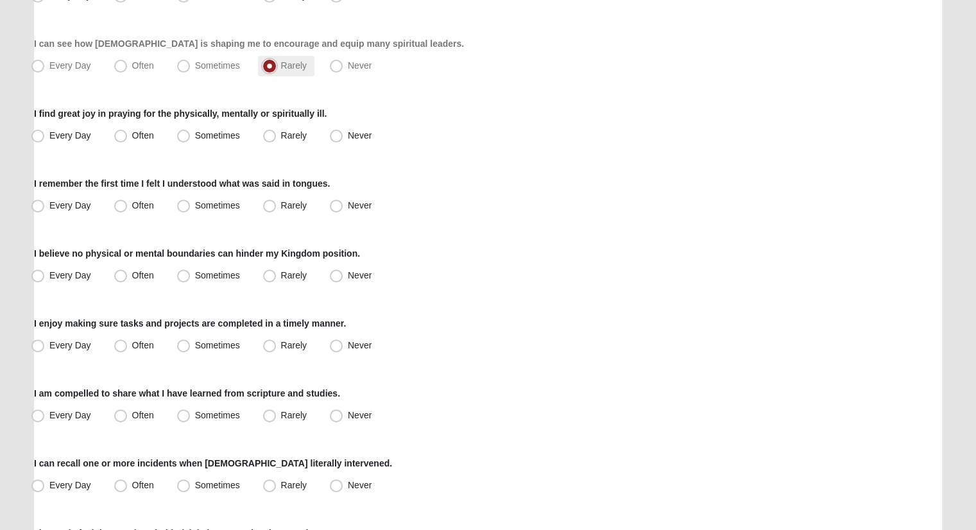
scroll to position [449, 0]
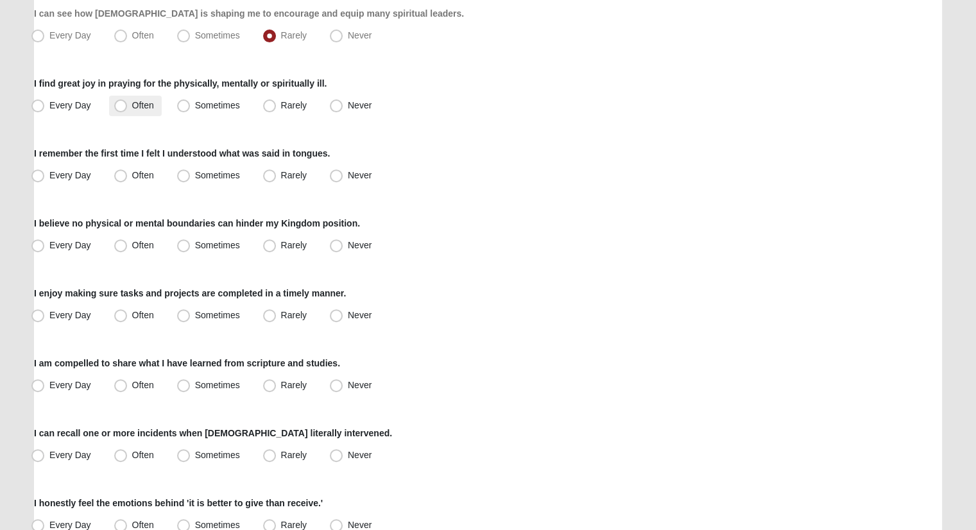
click at [133, 101] on span "Often" at bounding box center [143, 105] width 22 height 10
click at [128, 101] on input "Often" at bounding box center [123, 105] width 8 height 8
radio input "true"
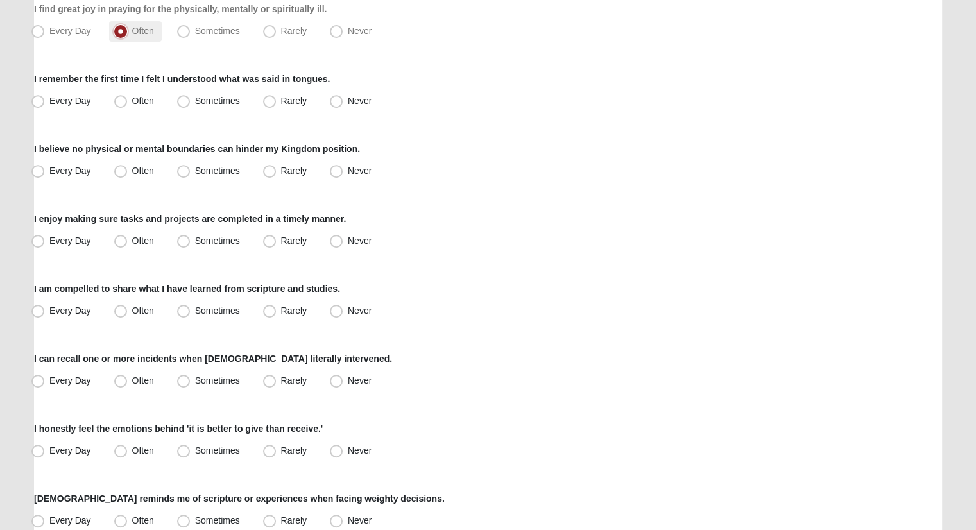
scroll to position [578, 0]
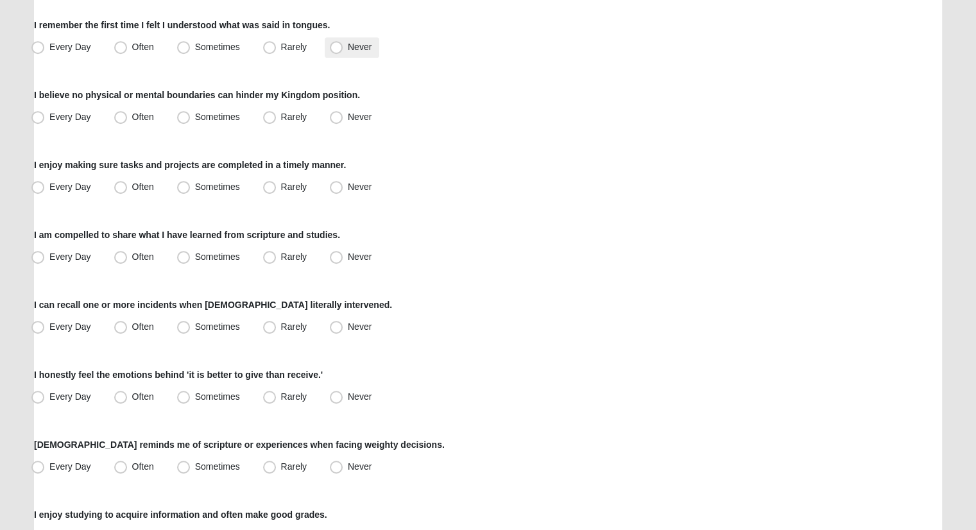
click at [348, 47] on span "Never" at bounding box center [360, 47] width 24 height 10
click at [335, 47] on input "Never" at bounding box center [339, 47] width 8 height 8
radio input "true"
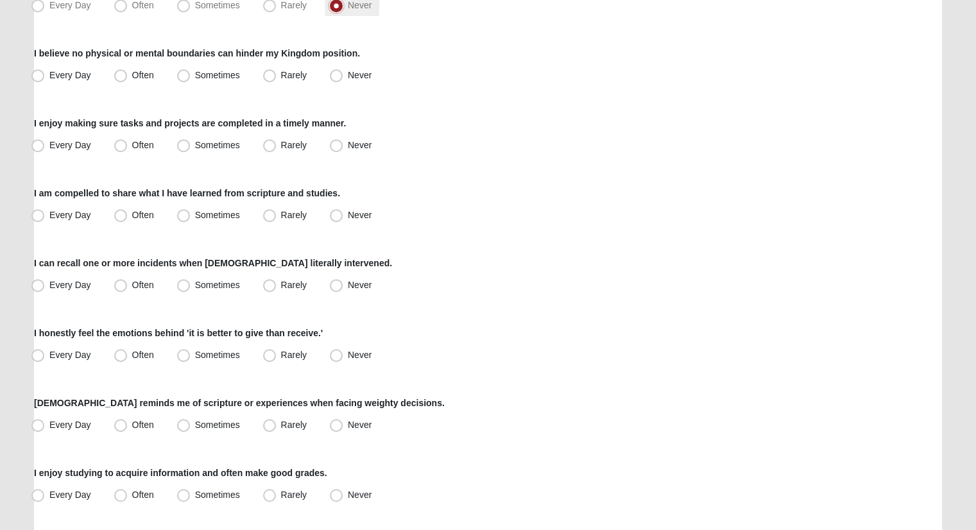
scroll to position [642, 0]
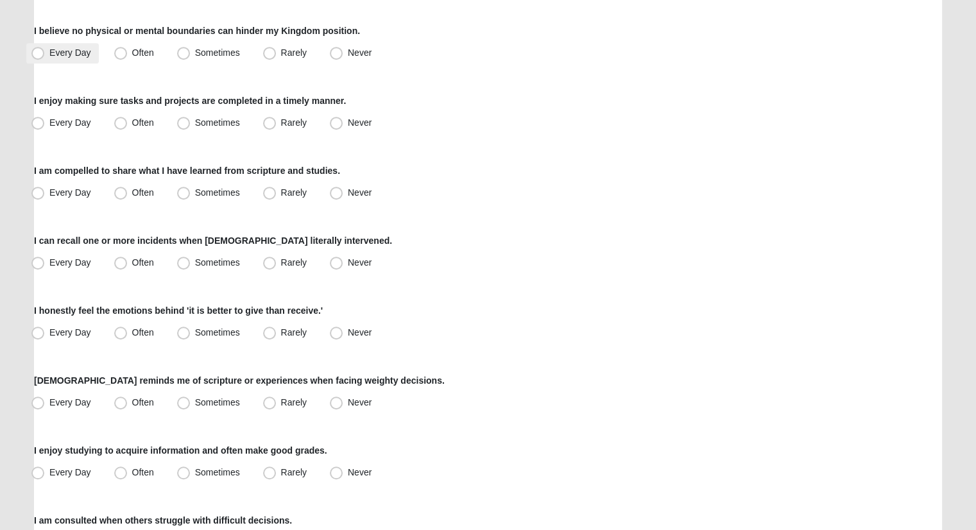
click at [74, 54] on span "Every Day" at bounding box center [70, 53] width 42 height 10
click at [45, 54] on input "Every Day" at bounding box center [41, 53] width 8 height 8
radio input "true"
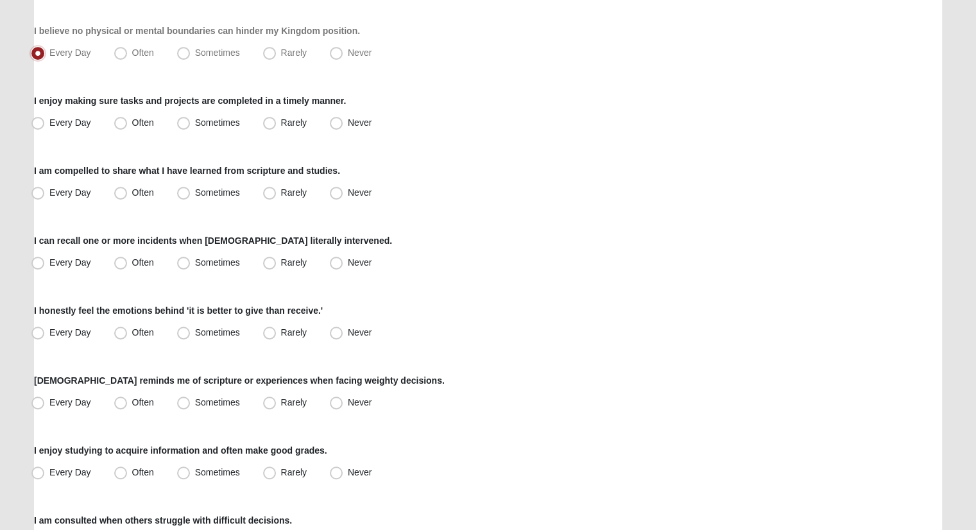
scroll to position [706, 0]
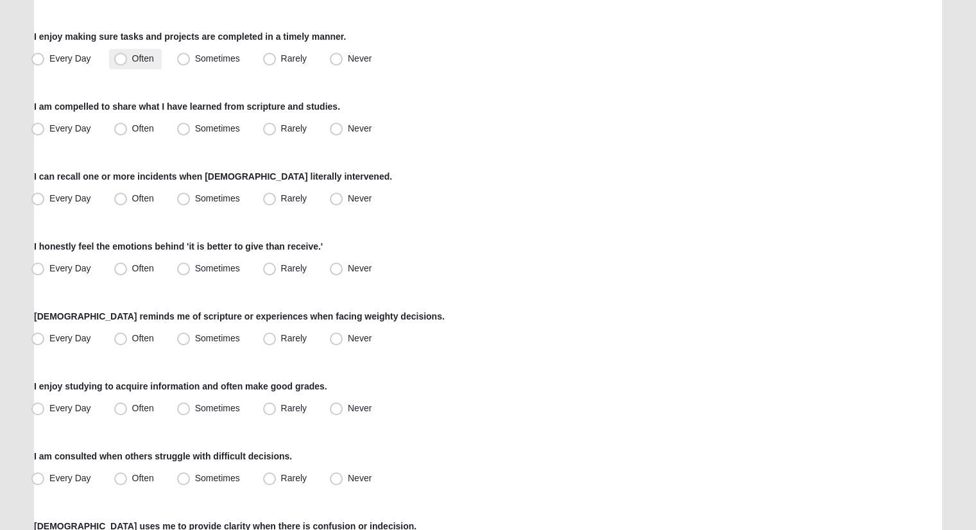
click at [160, 66] on label "Often" at bounding box center [135, 59] width 53 height 21
click at [128, 63] on input "Often" at bounding box center [123, 59] width 8 height 8
radio input "true"
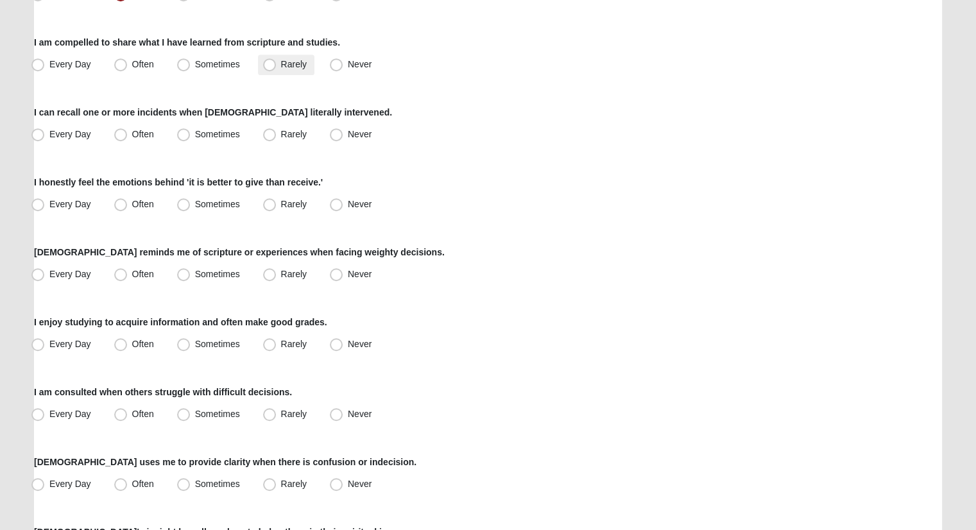
click at [282, 64] on span "Rarely" at bounding box center [294, 64] width 26 height 10
click at [277, 64] on input "Rarely" at bounding box center [272, 64] width 8 height 8
radio input "true"
click at [231, 67] on span "Sometimes" at bounding box center [217, 64] width 45 height 10
click at [191, 67] on input "Sometimes" at bounding box center [186, 64] width 8 height 8
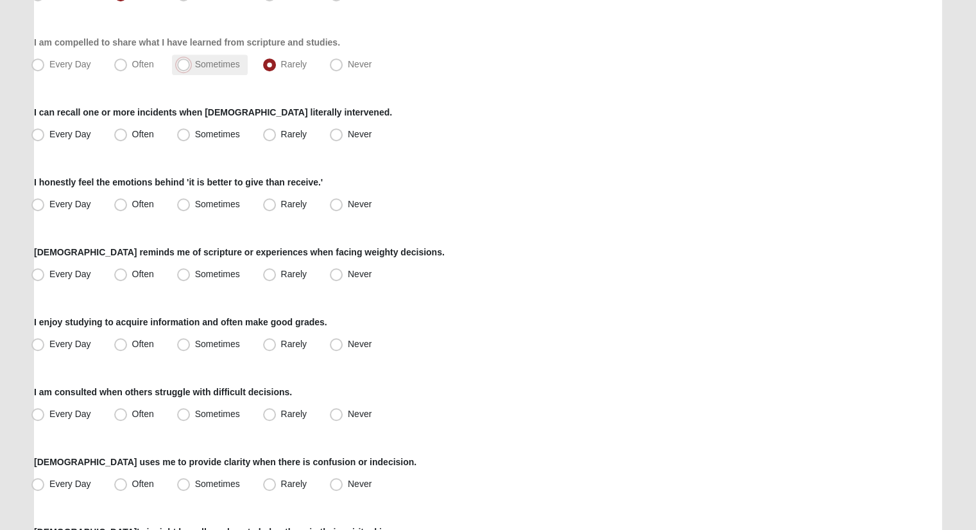
radio input "true"
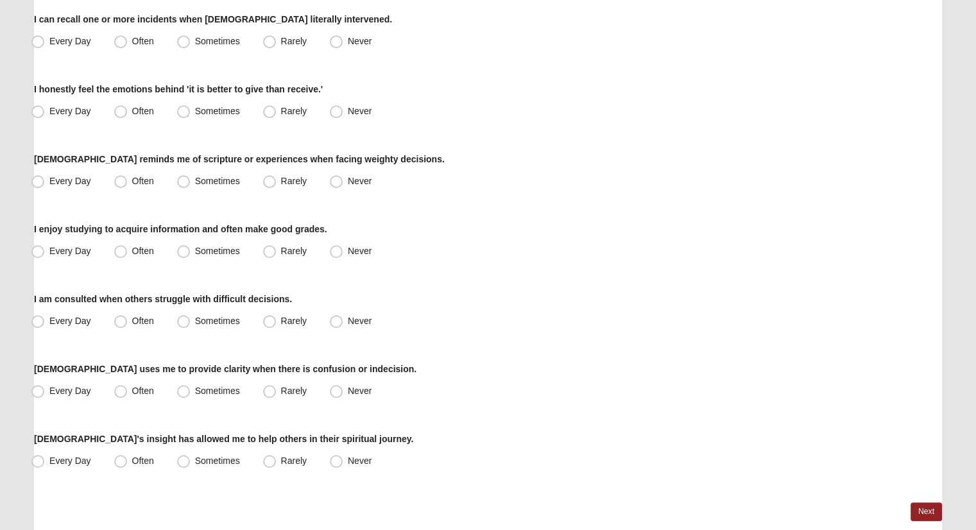
scroll to position [834, 0]
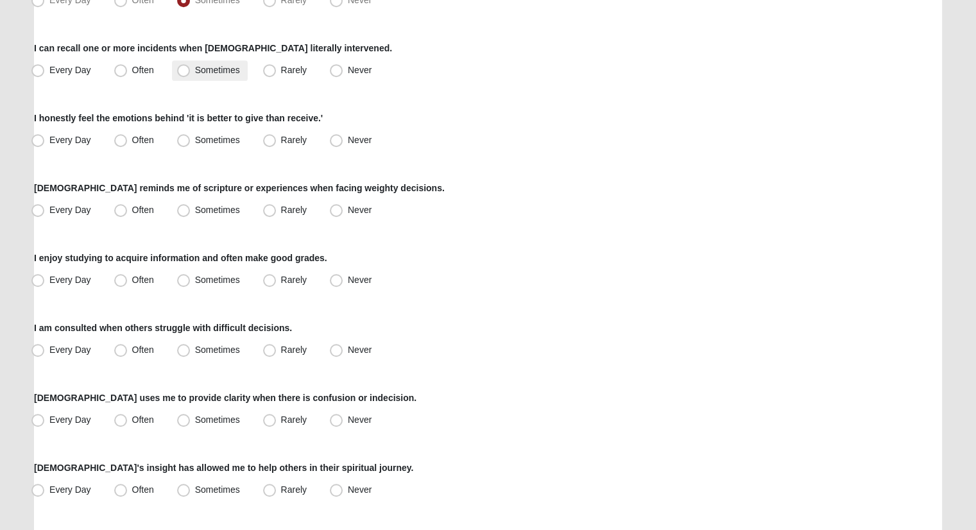
click at [185, 61] on label "Sometimes" at bounding box center [210, 70] width 76 height 21
click at [185, 66] on input "Sometimes" at bounding box center [186, 70] width 8 height 8
radio input "true"
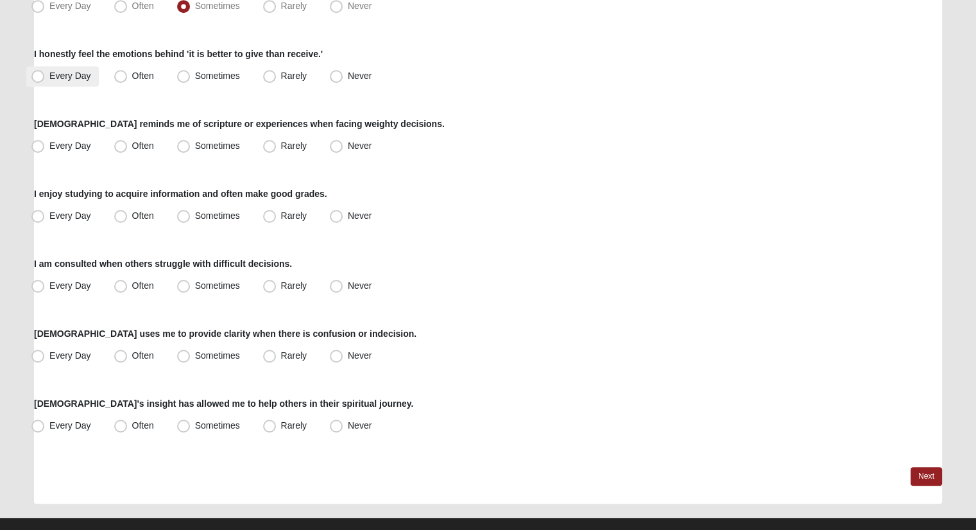
click at [73, 73] on span "Every Day" at bounding box center [70, 76] width 42 height 10
click at [45, 73] on input "Every Day" at bounding box center [41, 76] width 8 height 8
radio input "true"
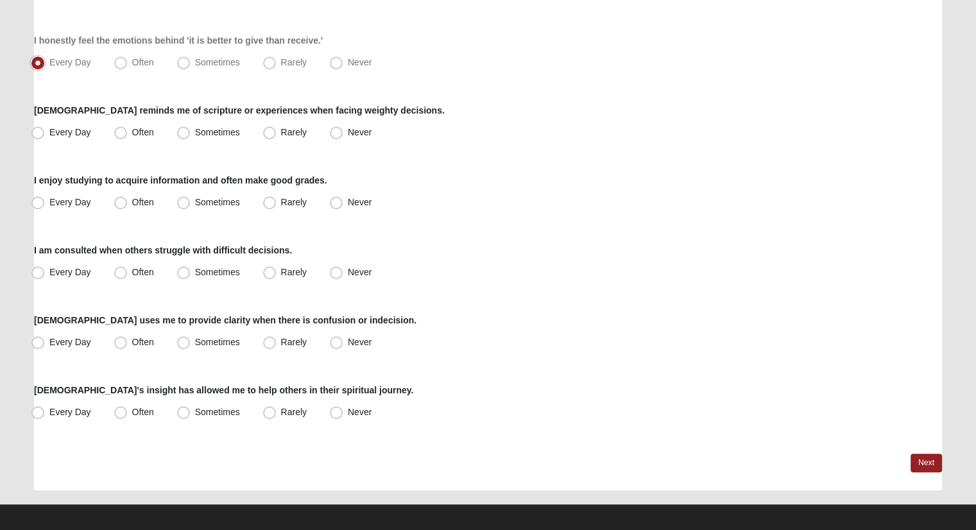
scroll to position [919, 0]
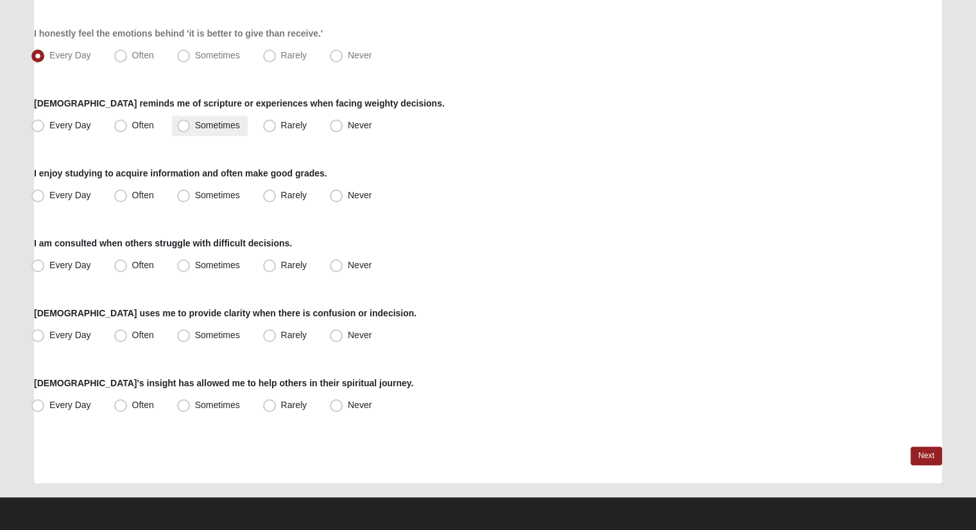
click at [196, 120] on span "Sometimes" at bounding box center [217, 125] width 45 height 10
click at [191, 121] on input "Sometimes" at bounding box center [186, 125] width 8 height 8
radio input "true"
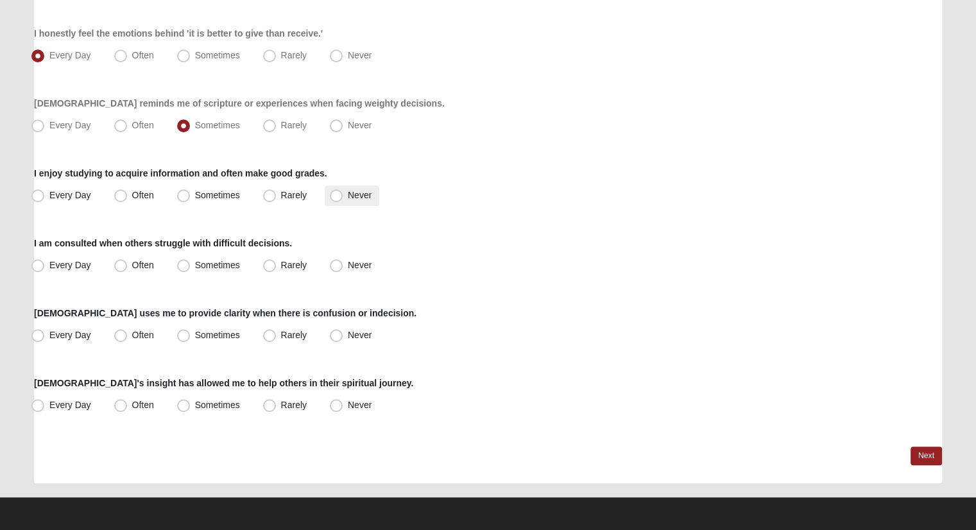
click at [350, 196] on span "Never" at bounding box center [360, 195] width 24 height 10
click at [343, 196] on input "Never" at bounding box center [339, 195] width 8 height 8
radio input "true"
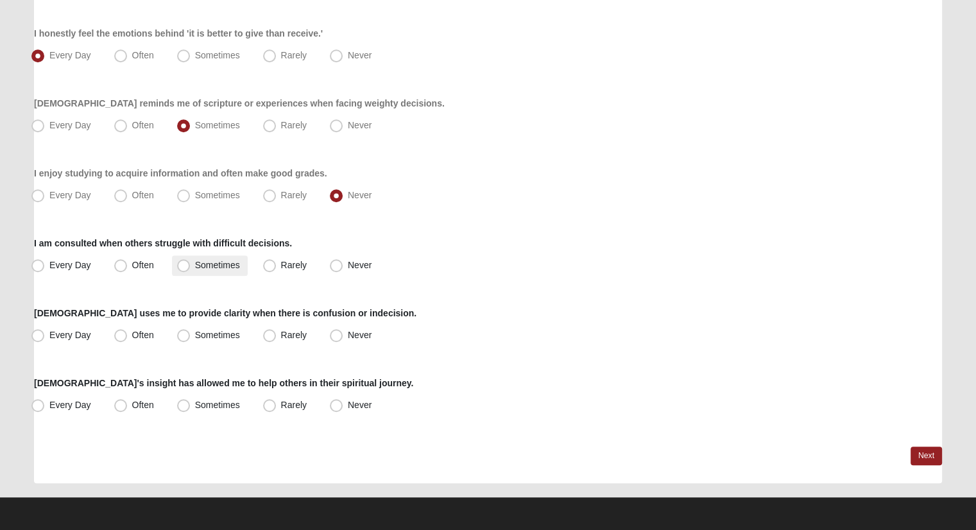
click at [236, 260] on span "Sometimes" at bounding box center [217, 265] width 45 height 10
click at [191, 261] on input "Sometimes" at bounding box center [186, 265] width 8 height 8
radio input "true"
click at [226, 332] on span "Sometimes" at bounding box center [217, 335] width 45 height 10
click at [191, 332] on input "Sometimes" at bounding box center [186, 335] width 8 height 8
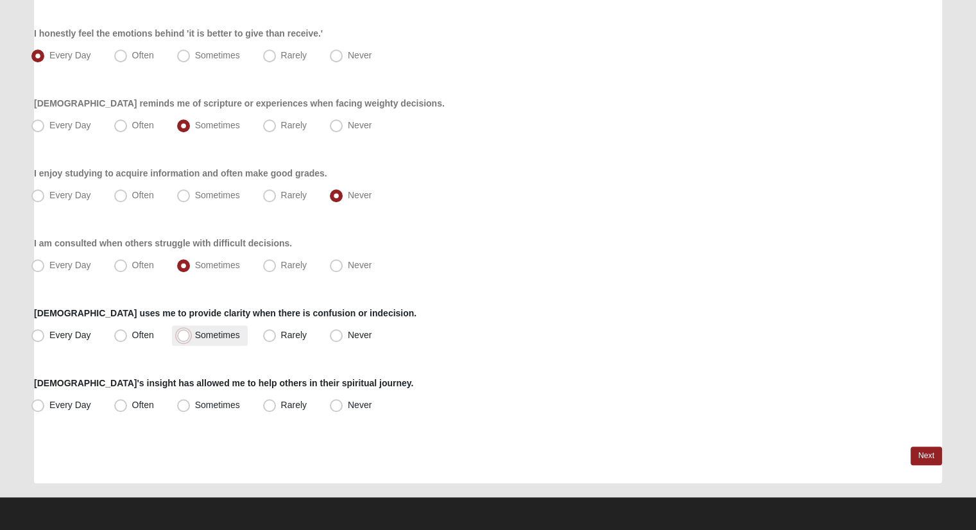
radio input "true"
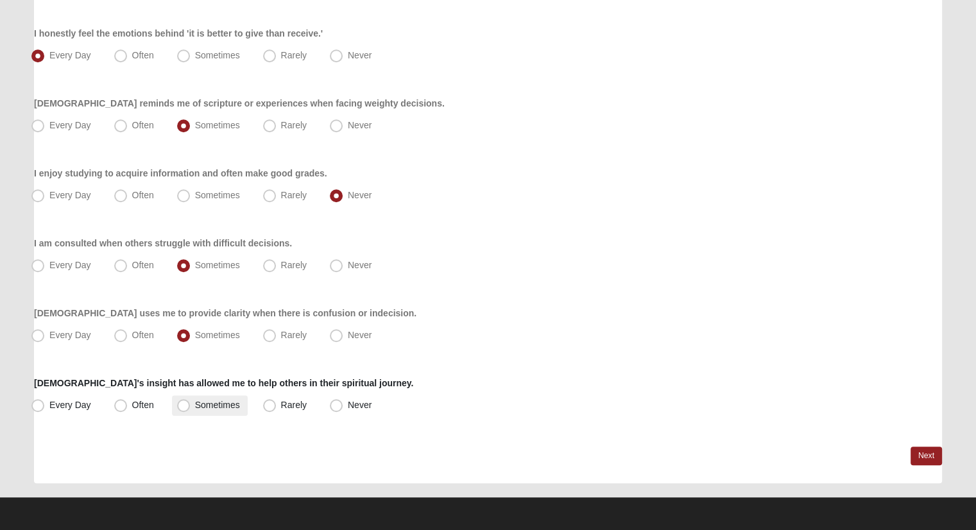
click at [205, 401] on span "Sometimes" at bounding box center [217, 405] width 45 height 10
click at [191, 401] on input "Sometimes" at bounding box center [186, 405] width 8 height 8
radio input "true"
click at [922, 454] on link "Next" at bounding box center [926, 456] width 31 height 19
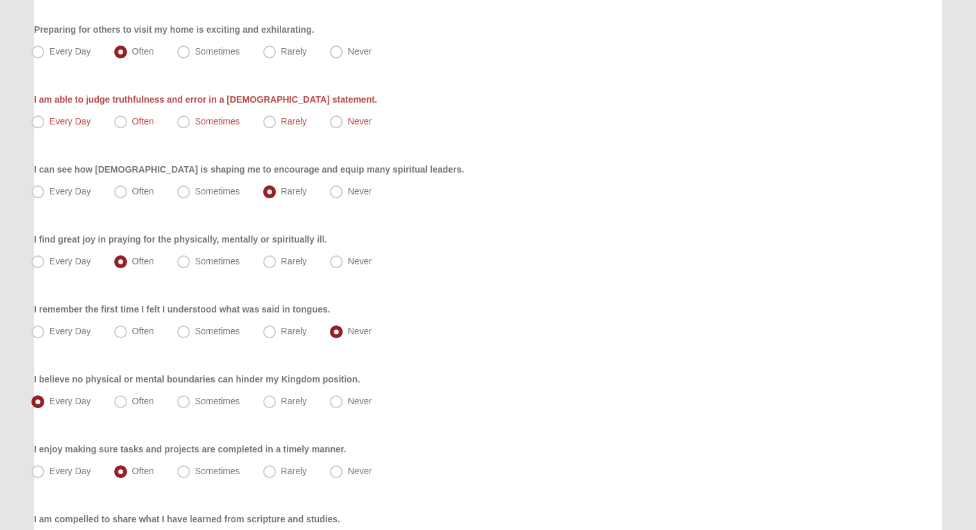
scroll to position [195, 0]
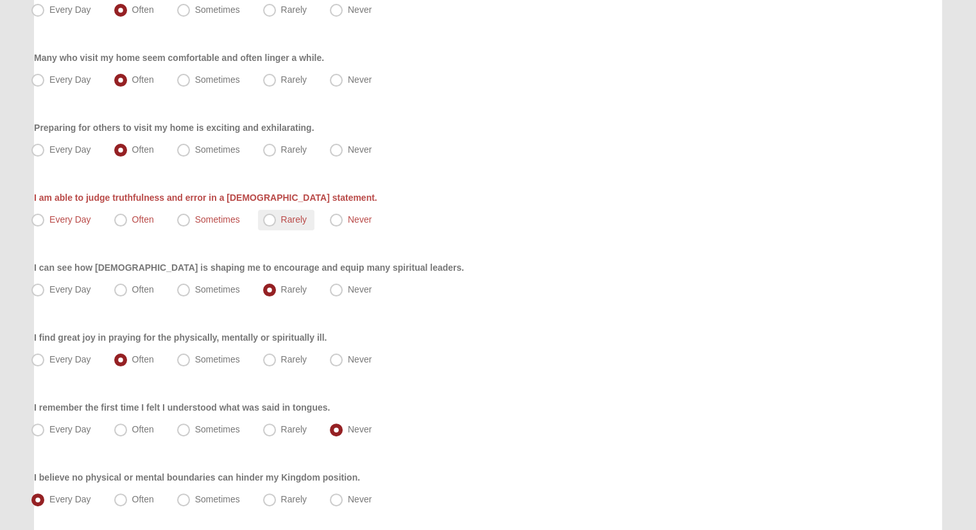
click at [281, 220] on span "Rarely" at bounding box center [294, 219] width 26 height 10
click at [277, 220] on input "Rarely" at bounding box center [272, 220] width 8 height 8
radio input "true"
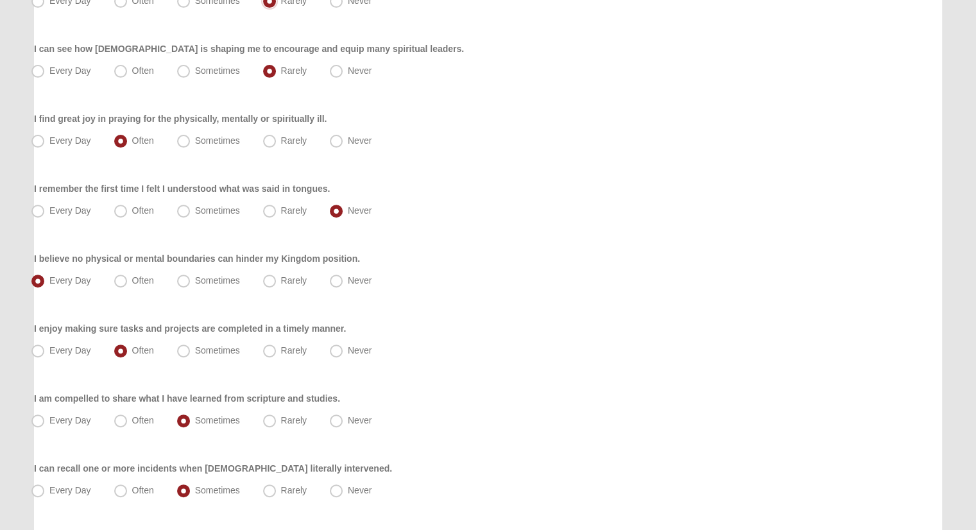
scroll to position [965, 0]
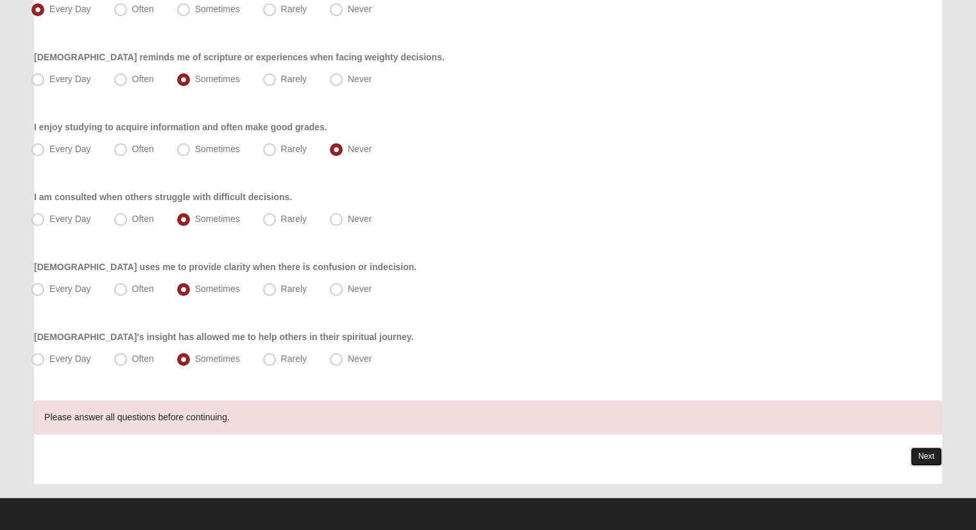
click at [933, 455] on link "Next" at bounding box center [926, 456] width 31 height 19
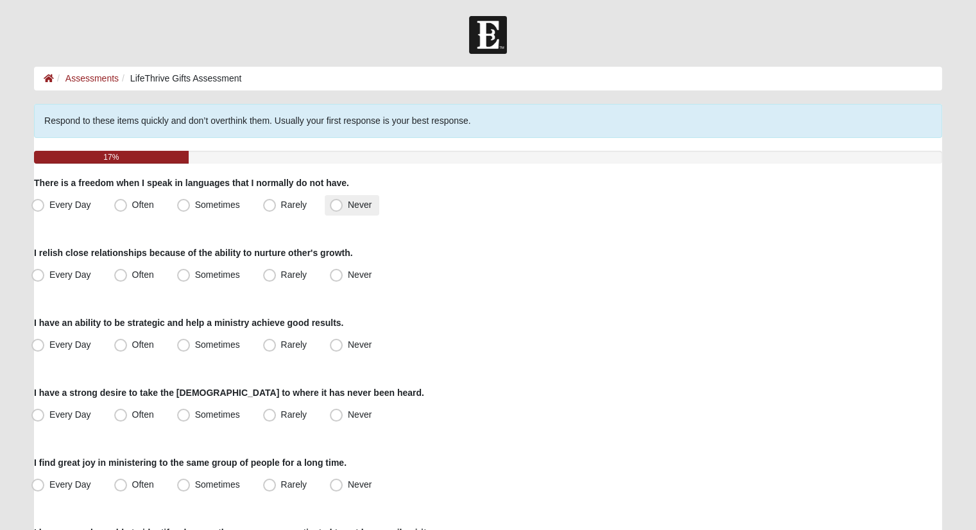
click at [343, 205] on label "Never" at bounding box center [352, 205] width 55 height 21
click at [343, 205] on input "Never" at bounding box center [339, 205] width 8 height 8
radio input "true"
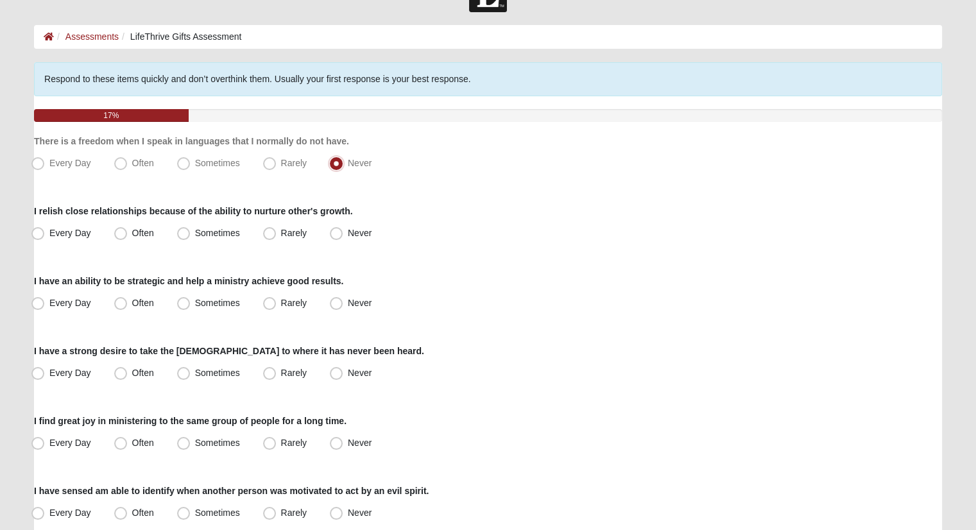
scroll to position [64, 0]
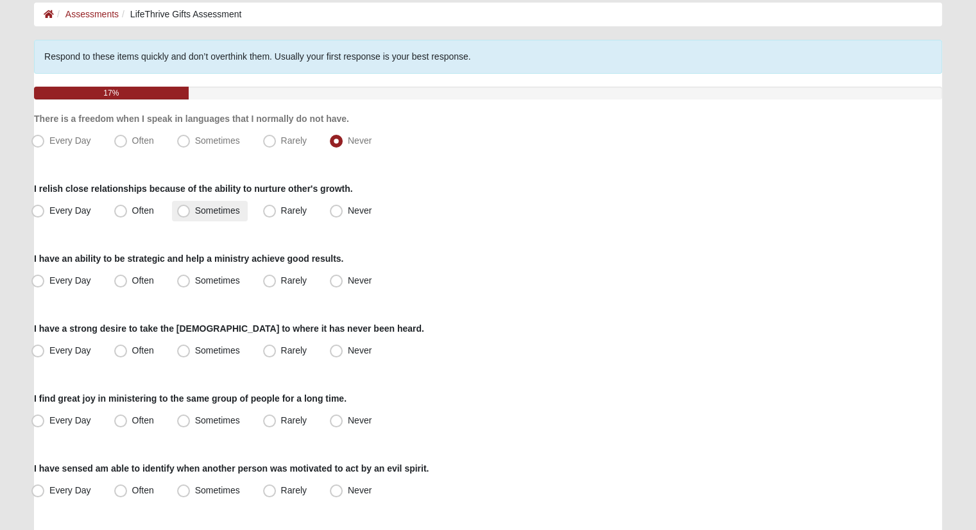
click at [227, 206] on span "Sometimes" at bounding box center [217, 210] width 45 height 10
click at [191, 207] on input "Sometimes" at bounding box center [186, 211] width 8 height 8
radio input "true"
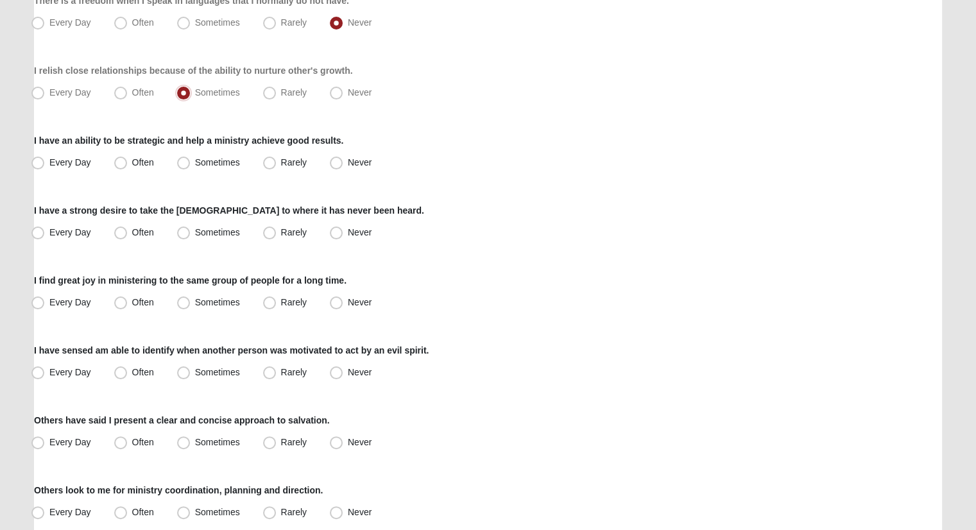
scroll to position [193, 0]
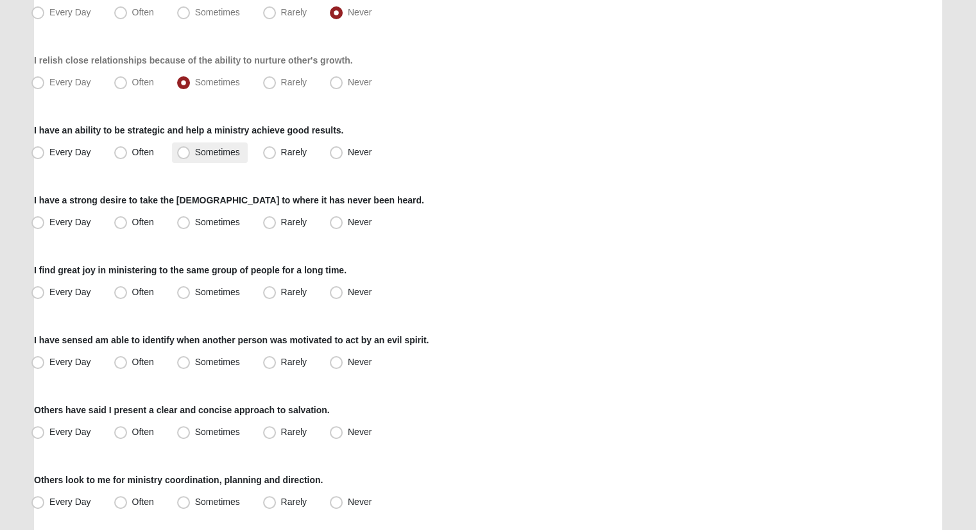
click at [221, 151] on span "Sometimes" at bounding box center [217, 152] width 45 height 10
click at [191, 151] on input "Sometimes" at bounding box center [186, 152] width 8 height 8
radio input "true"
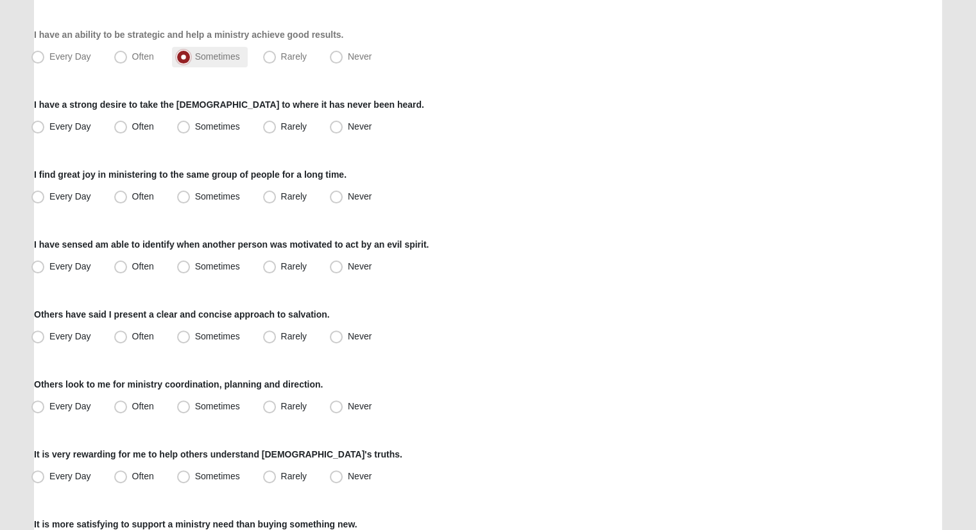
scroll to position [321, 0]
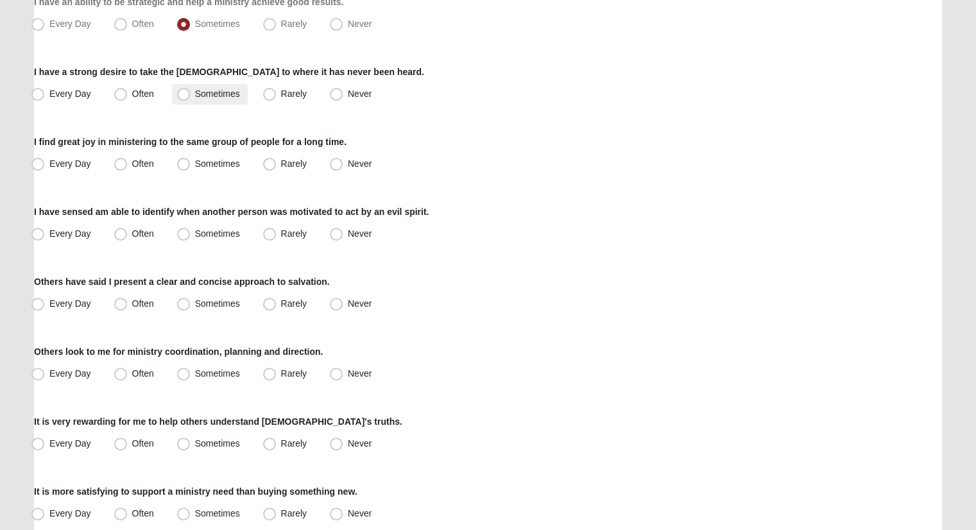
click at [219, 94] on span "Sometimes" at bounding box center [217, 94] width 45 height 10
click at [191, 94] on input "Sometimes" at bounding box center [186, 94] width 8 height 8
radio input "true"
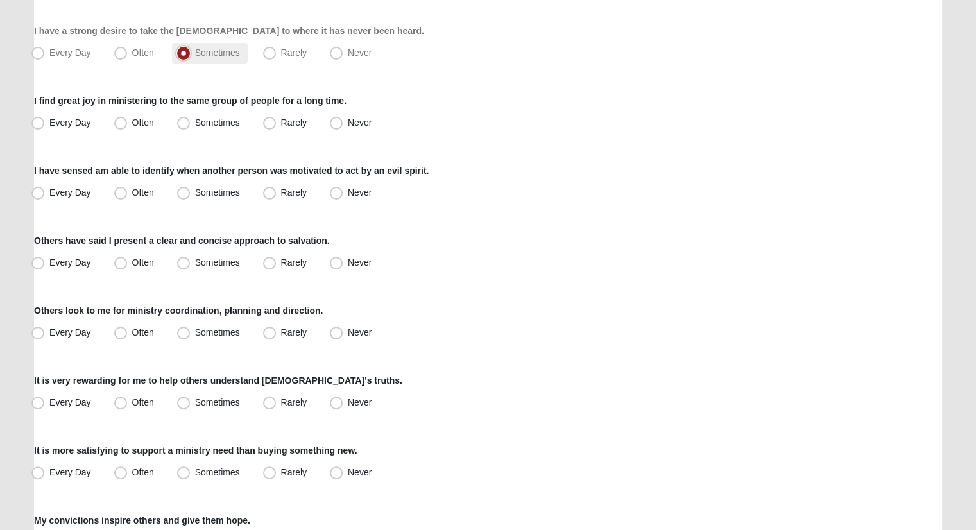
scroll to position [385, 0]
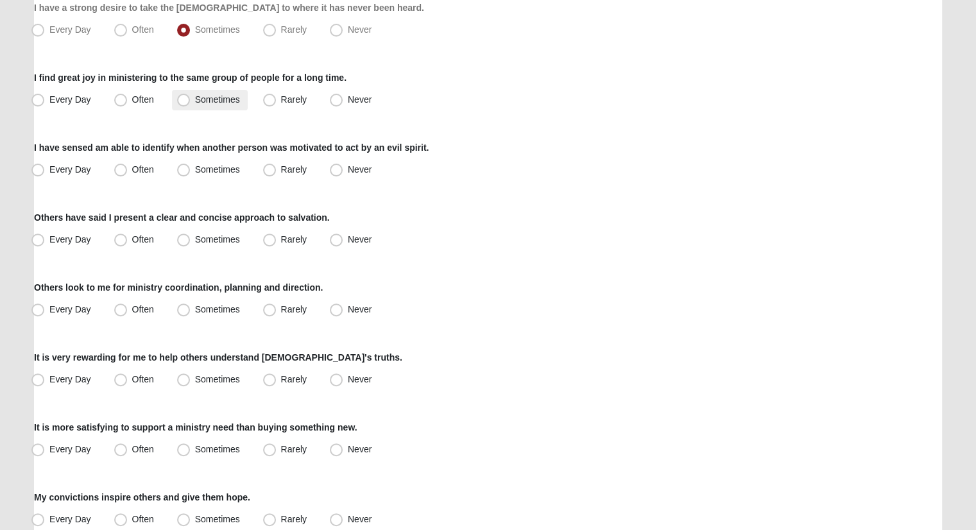
click at [218, 96] on span "Sometimes" at bounding box center [217, 99] width 45 height 10
click at [191, 96] on input "Sometimes" at bounding box center [186, 100] width 8 height 8
radio input "true"
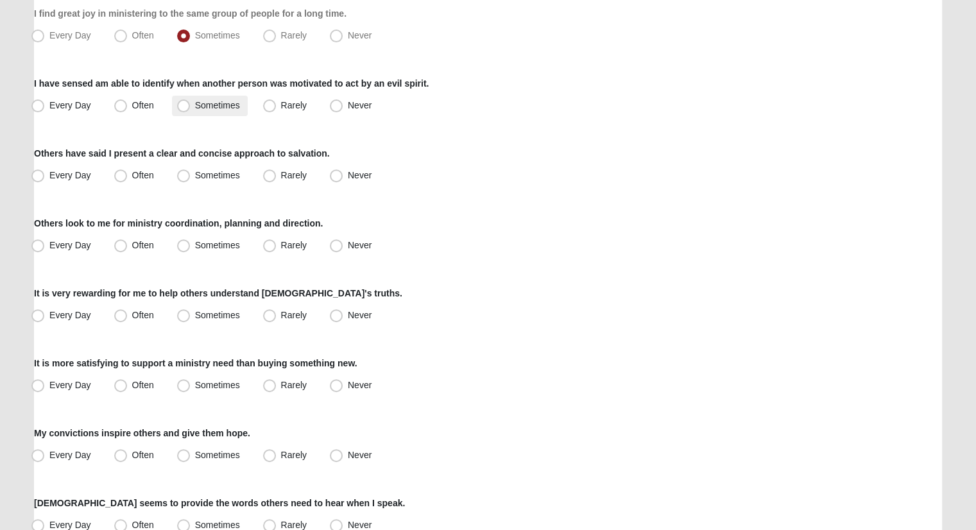
click at [229, 103] on span "Sometimes" at bounding box center [217, 105] width 45 height 10
click at [191, 103] on input "Sometimes" at bounding box center [186, 105] width 8 height 8
radio input "true"
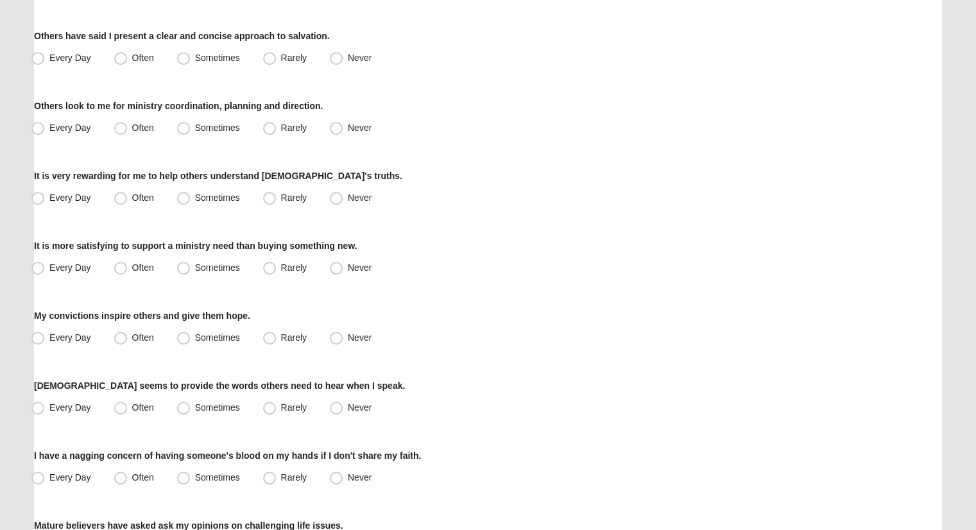
scroll to position [578, 0]
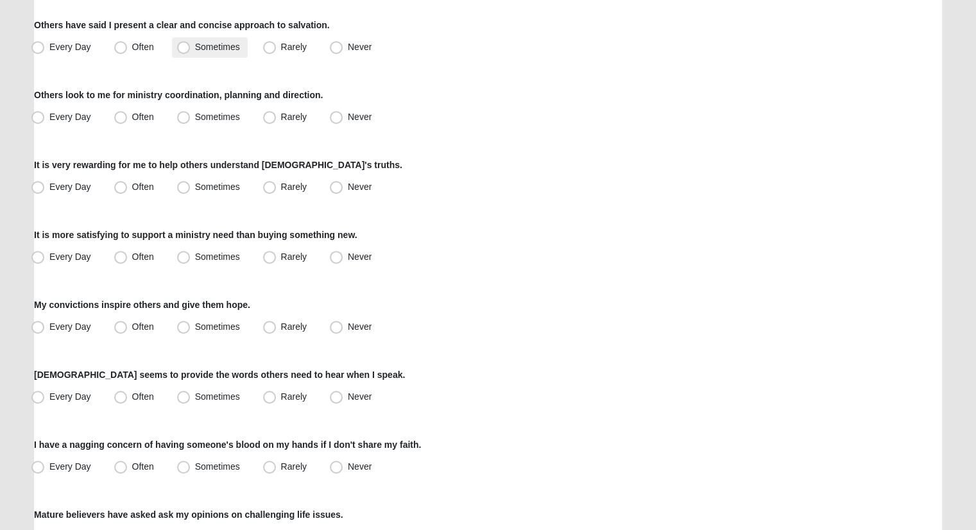
click at [214, 44] on span "Sometimes" at bounding box center [217, 47] width 45 height 10
click at [191, 44] on input "Sometimes" at bounding box center [186, 47] width 8 height 8
radio input "true"
click at [198, 108] on label "Sometimes" at bounding box center [210, 117] width 76 height 21
click at [191, 113] on input "Sometimes" at bounding box center [186, 117] width 8 height 8
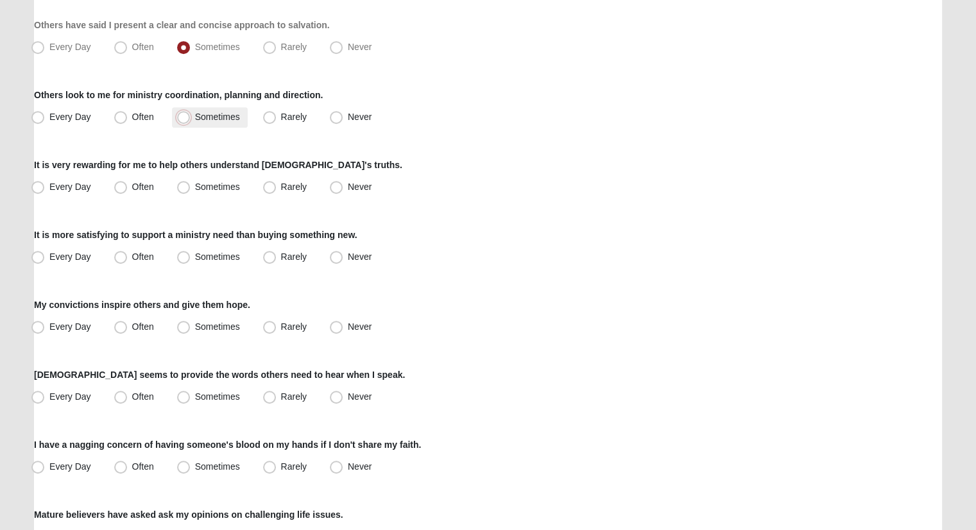
radio input "true"
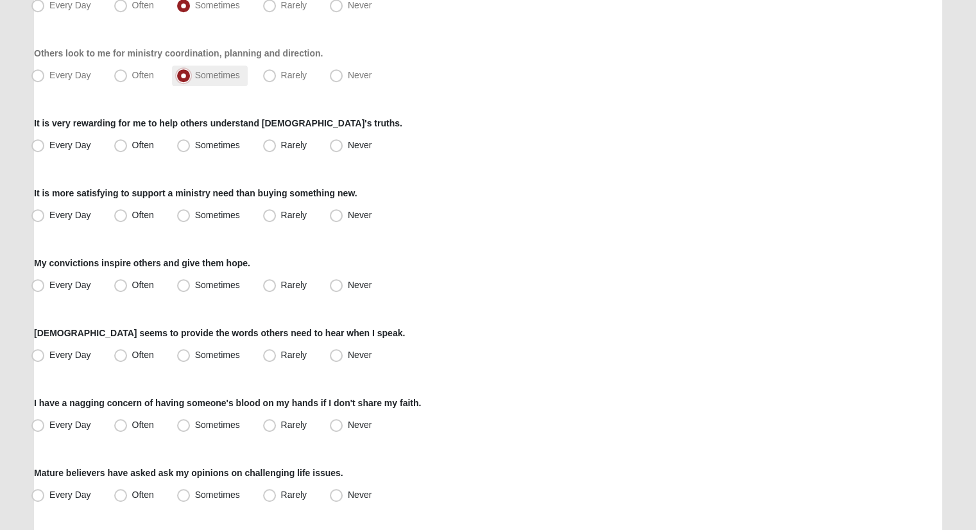
scroll to position [642, 0]
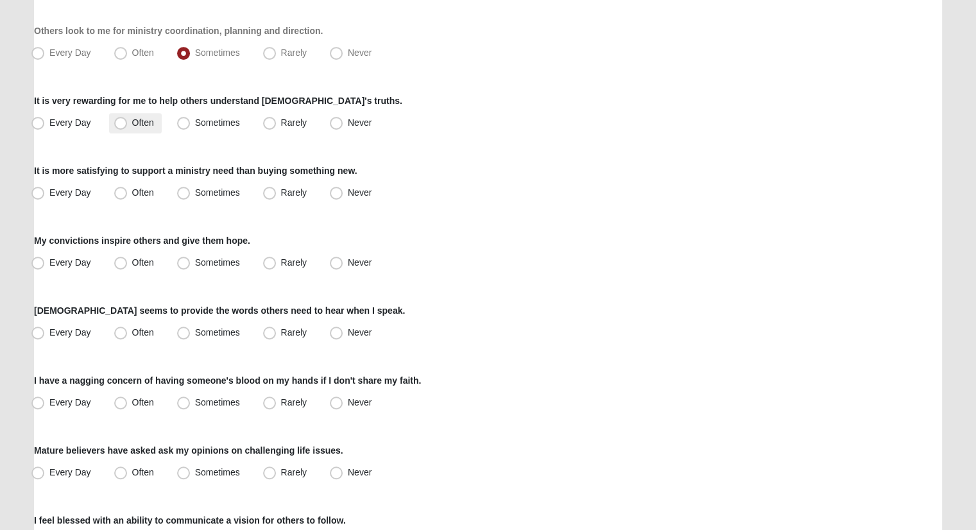
click at [154, 116] on label "Often" at bounding box center [135, 123] width 53 height 21
click at [128, 119] on input "Often" at bounding box center [123, 123] width 8 height 8
radio input "true"
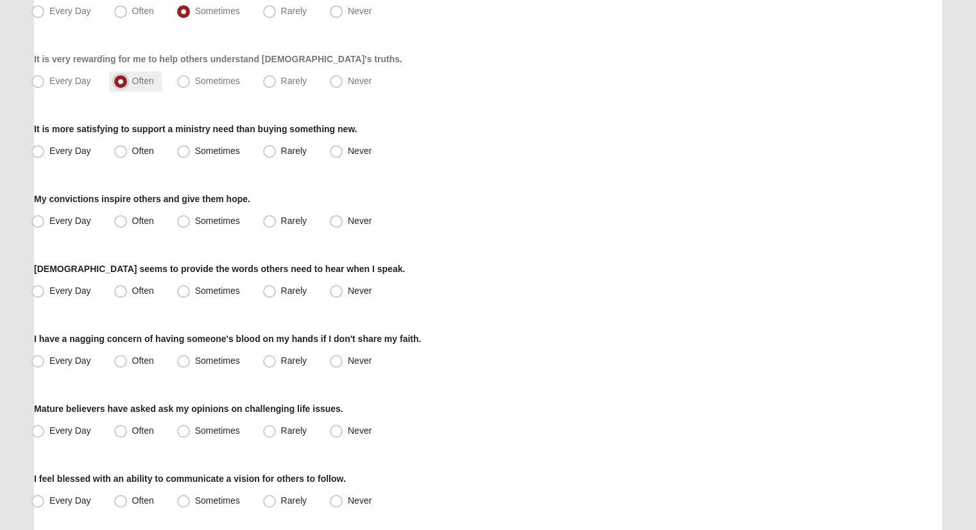
scroll to position [706, 0]
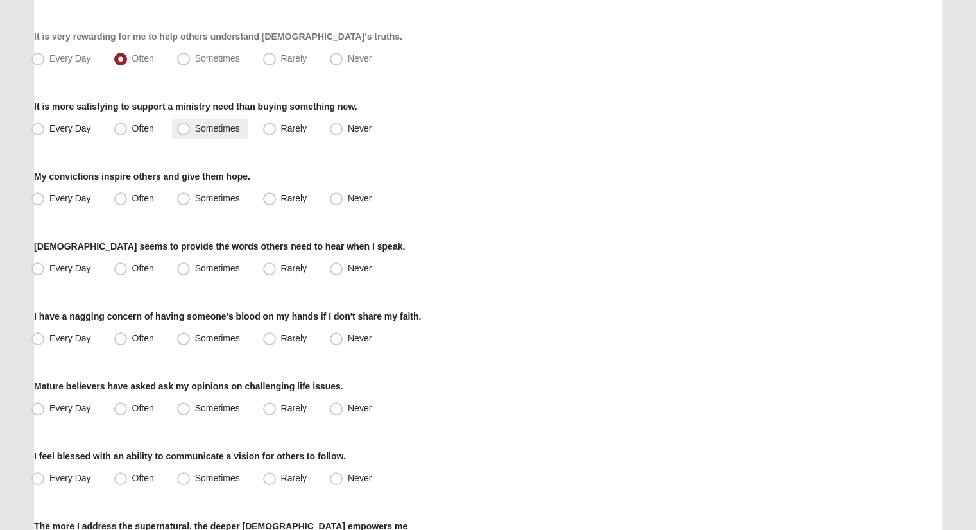
click at [195, 126] on span "Sometimes" at bounding box center [217, 128] width 45 height 10
click at [186, 126] on input "Sometimes" at bounding box center [186, 129] width 8 height 8
radio input "true"
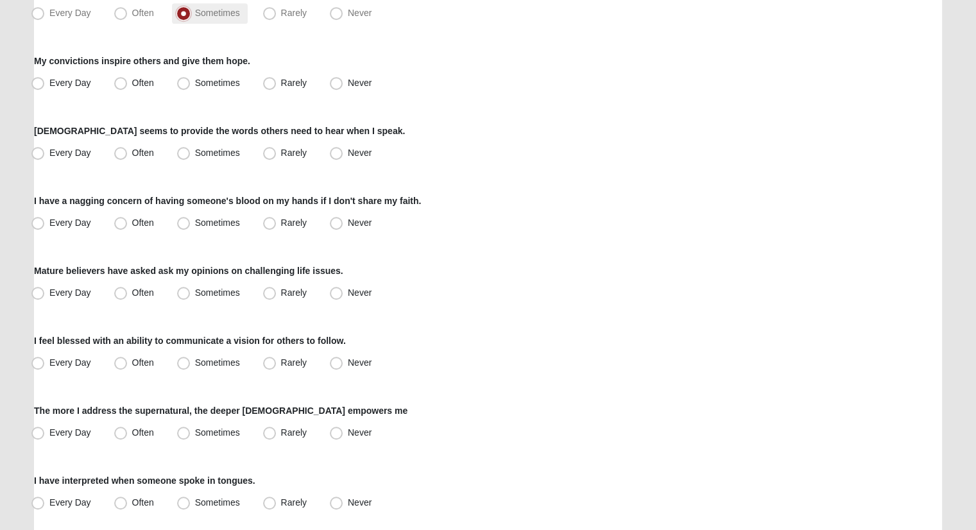
scroll to position [834, 0]
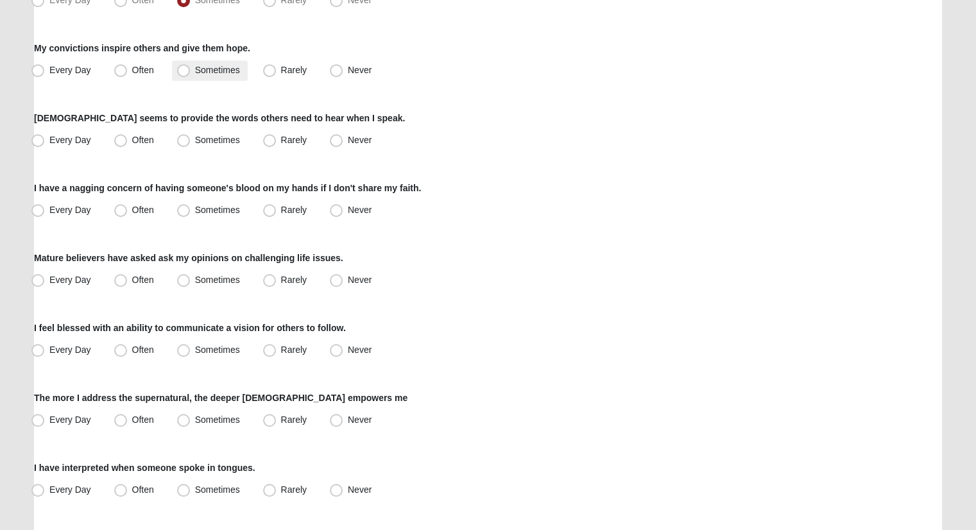
click at [195, 66] on span "Sometimes" at bounding box center [217, 70] width 45 height 10
click at [186, 66] on input "Sometimes" at bounding box center [186, 70] width 8 height 8
radio input "true"
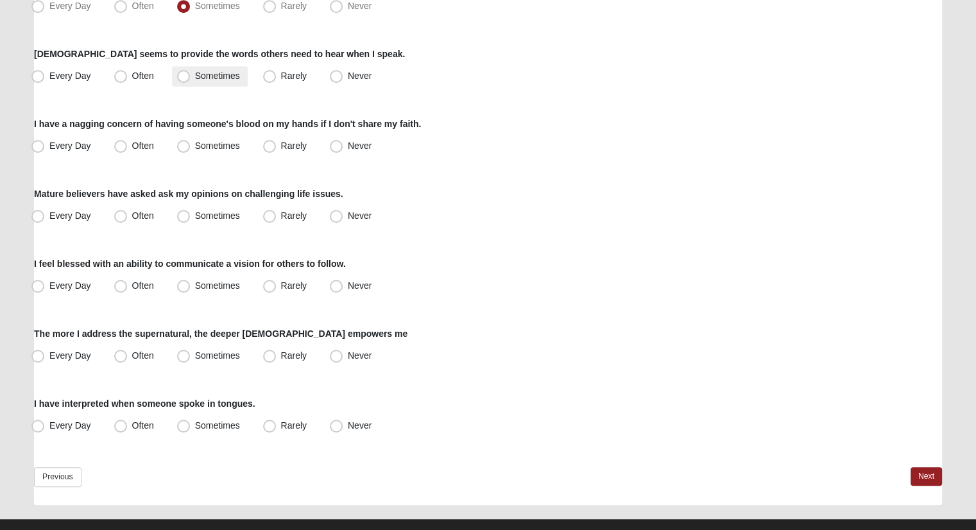
click at [191, 70] on label "Sometimes" at bounding box center [210, 76] width 76 height 21
click at [191, 72] on input "Sometimes" at bounding box center [186, 76] width 8 height 8
radio input "true"
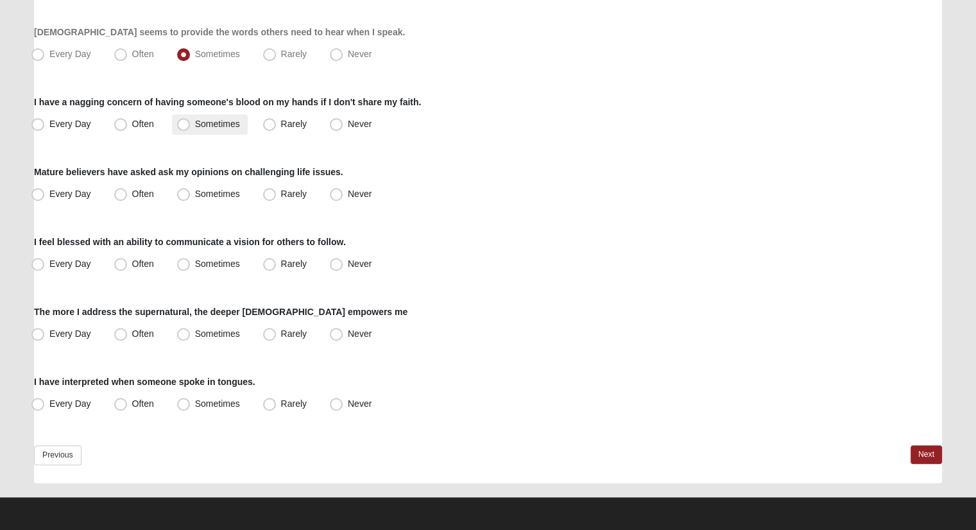
click at [203, 115] on label "Sometimes" at bounding box center [210, 124] width 76 height 21
click at [191, 120] on input "Sometimes" at bounding box center [186, 124] width 8 height 8
radio input "true"
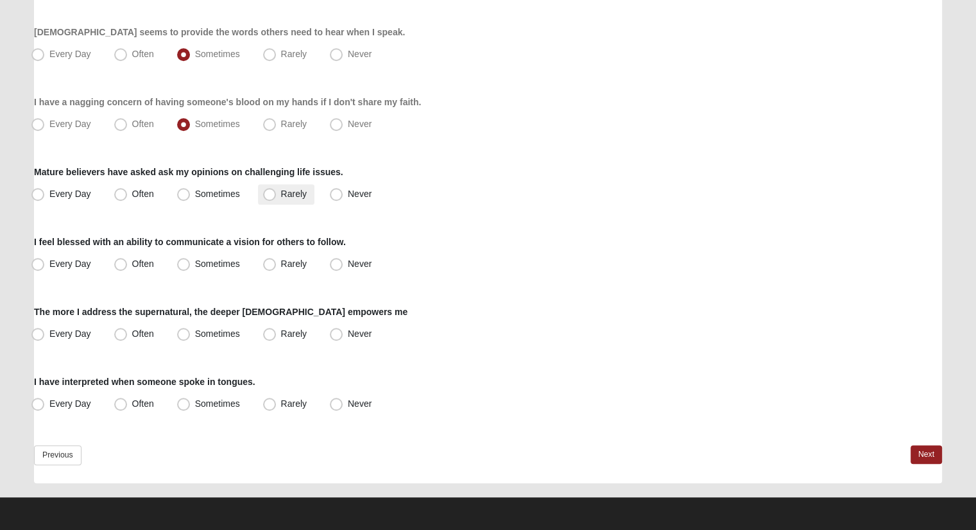
click at [280, 183] on div "Mature believers have asked ask my opinions on challenging life issues. Every D…" at bounding box center [488, 185] width 908 height 39
click at [284, 194] on span "Rarely" at bounding box center [294, 194] width 26 height 10
click at [277, 194] on input "Rarely" at bounding box center [272, 194] width 8 height 8
radio input "true"
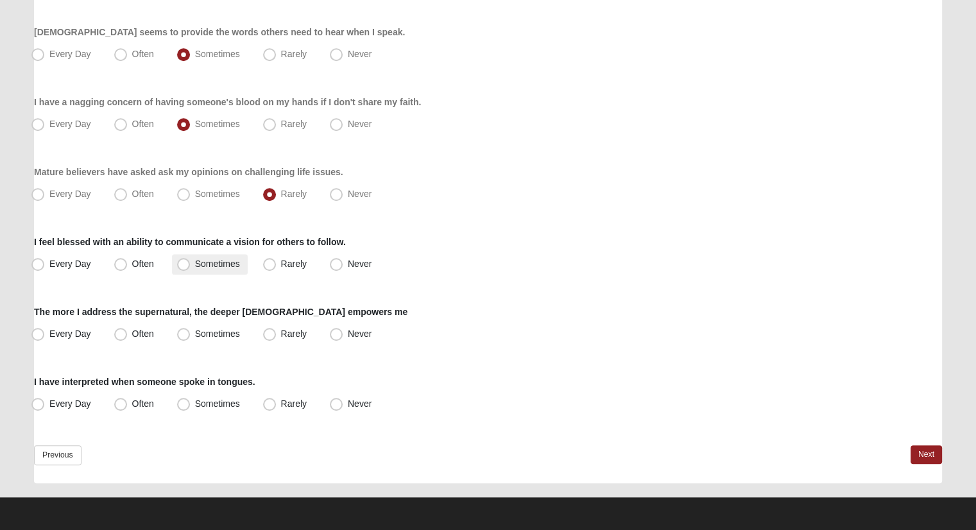
click at [221, 259] on span "Sometimes" at bounding box center [217, 264] width 45 height 10
click at [191, 260] on input "Sometimes" at bounding box center [186, 264] width 8 height 8
radio input "true"
click at [223, 332] on span "Sometimes" at bounding box center [217, 334] width 45 height 10
click at [191, 332] on input "Sometimes" at bounding box center [186, 334] width 8 height 8
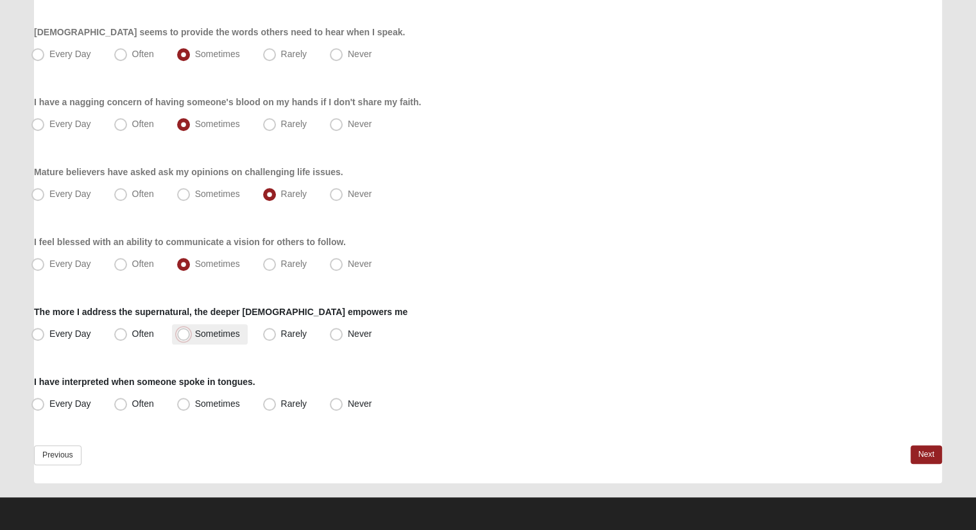
radio input "true"
click at [361, 403] on span "Never" at bounding box center [360, 404] width 24 height 10
click at [343, 403] on input "Never" at bounding box center [339, 404] width 8 height 8
radio input "true"
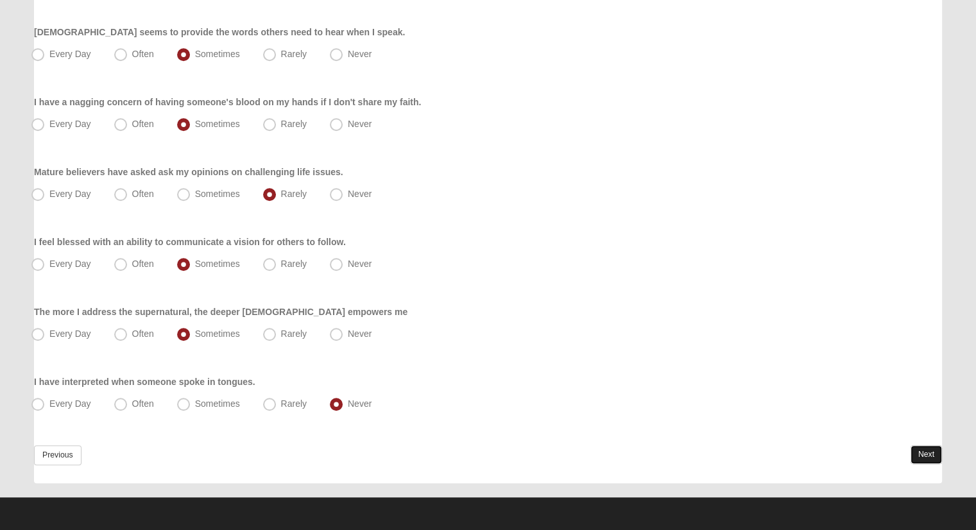
click at [933, 451] on link "Next" at bounding box center [926, 454] width 31 height 19
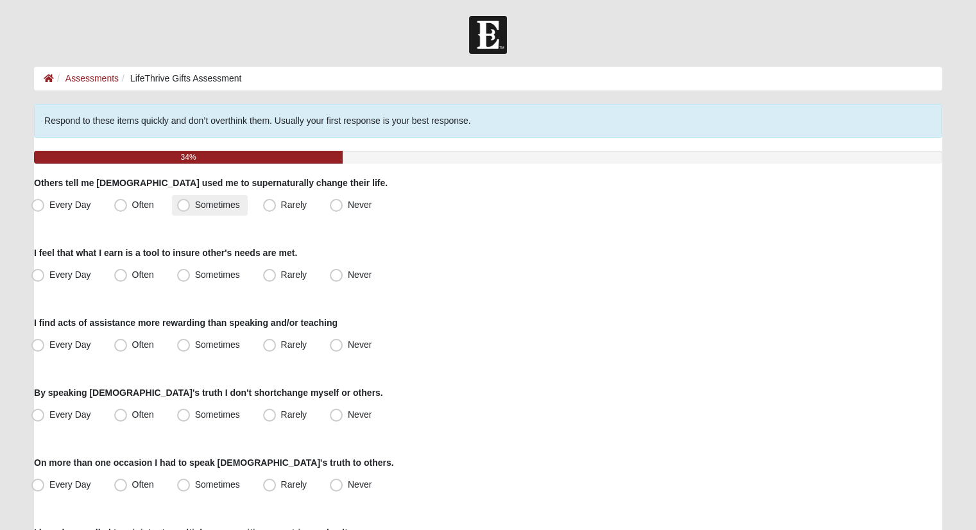
click at [216, 198] on label "Sometimes" at bounding box center [210, 205] width 76 height 21
click at [191, 201] on input "Sometimes" at bounding box center [186, 205] width 8 height 8
radio input "true"
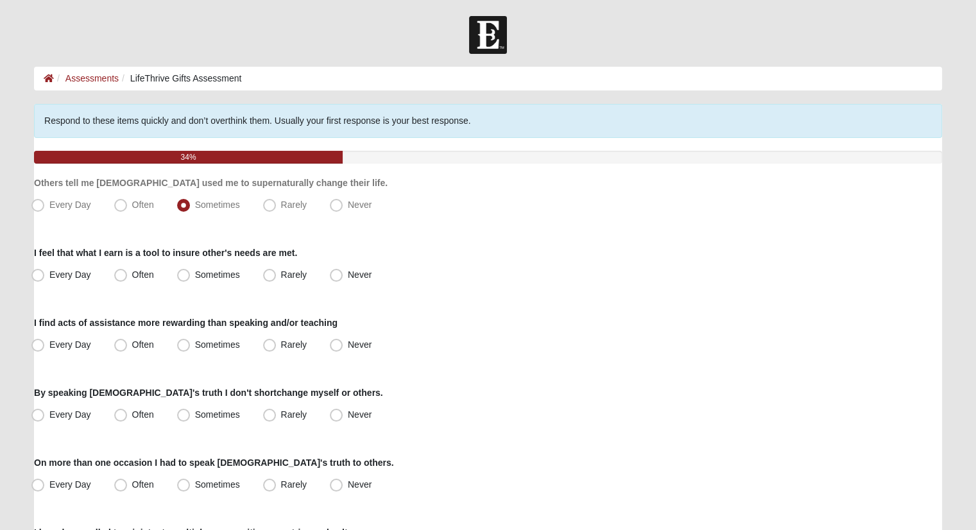
click at [166, 277] on div "Every Day Often Sometimes Rarely Never" at bounding box center [488, 275] width 908 height 21
click at [153, 275] on span "Often" at bounding box center [143, 275] width 22 height 10
click at [128, 275] on input "Often" at bounding box center [123, 275] width 8 height 8
radio input "true"
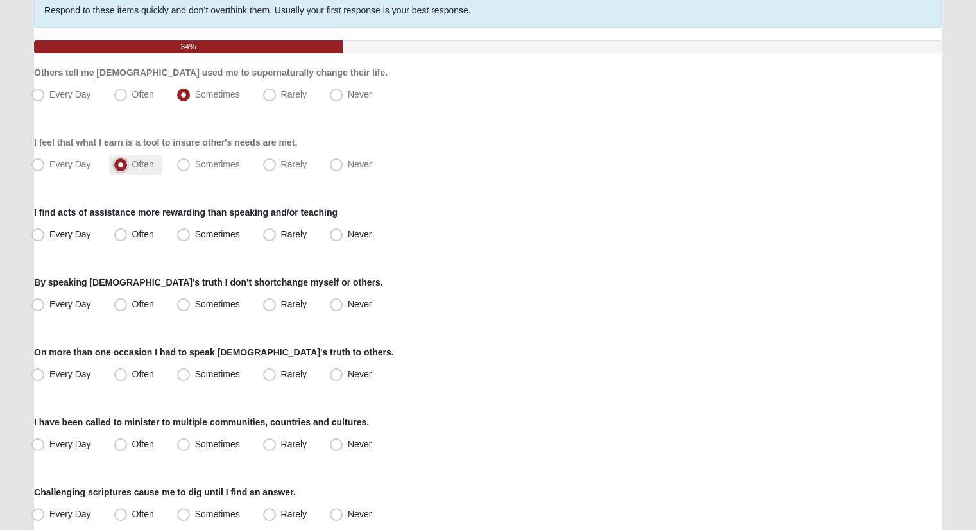
scroll to position [128, 0]
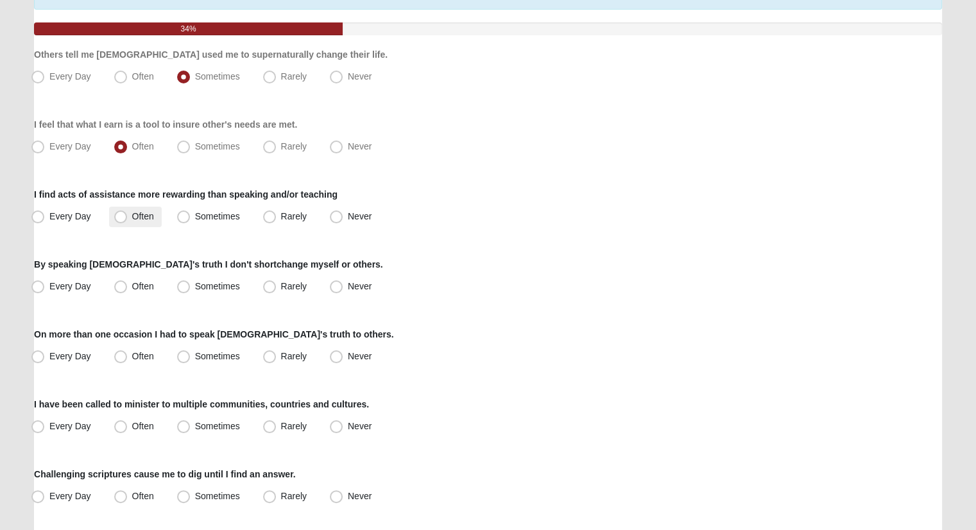
click at [146, 211] on span "Often" at bounding box center [143, 216] width 22 height 10
click at [128, 212] on input "Often" at bounding box center [123, 216] width 8 height 8
radio input "true"
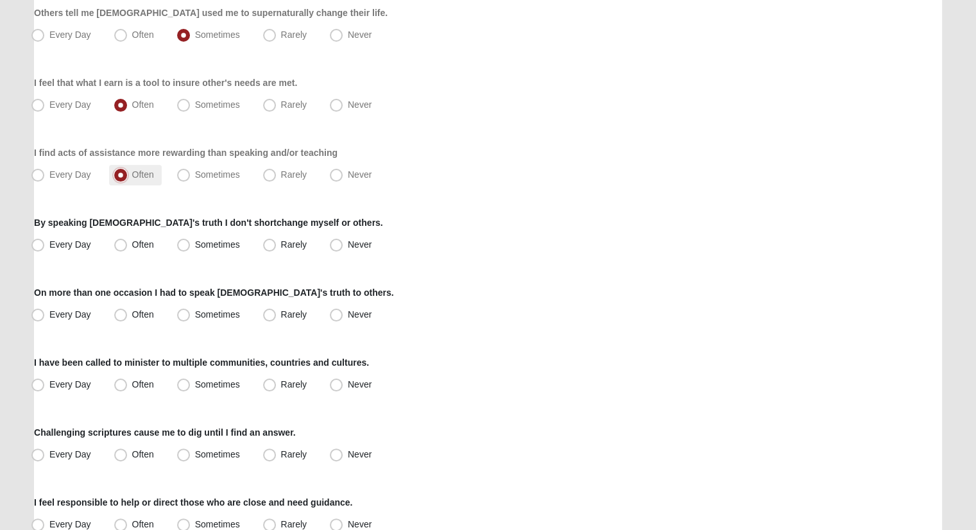
scroll to position [193, 0]
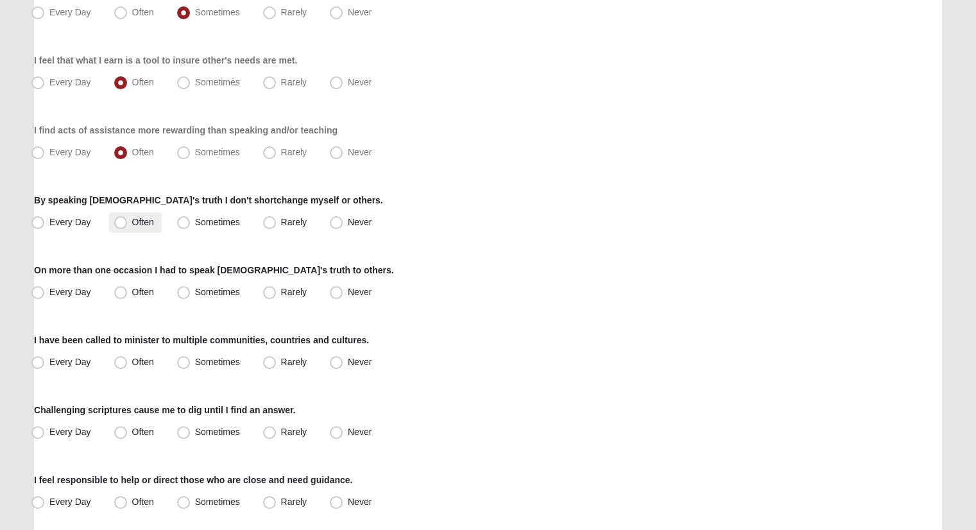
click at [141, 218] on span "Often" at bounding box center [143, 222] width 22 height 10
click at [128, 218] on input "Often" at bounding box center [123, 222] width 8 height 8
radio input "true"
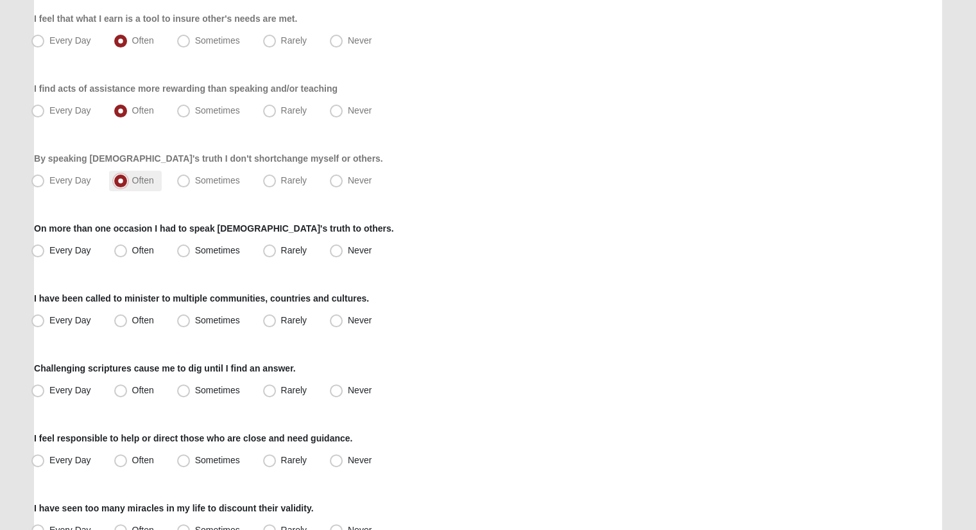
scroll to position [257, 0]
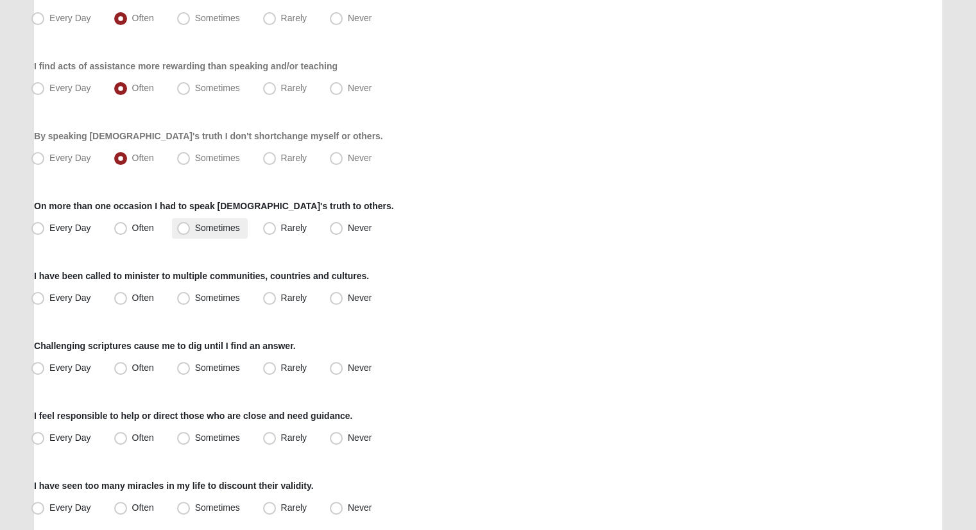
click at [193, 223] on label "Sometimes" at bounding box center [210, 228] width 76 height 21
click at [191, 224] on input "Sometimes" at bounding box center [186, 228] width 8 height 8
radio input "true"
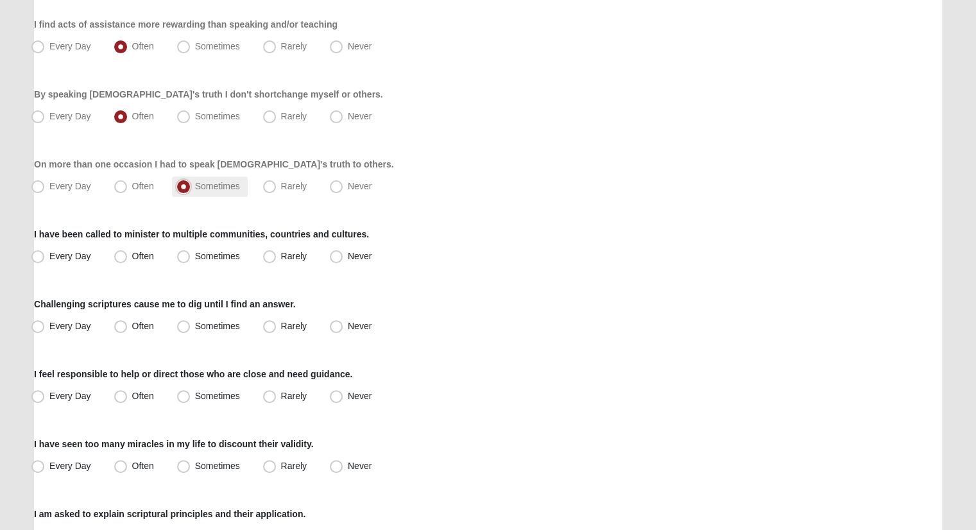
scroll to position [321, 0]
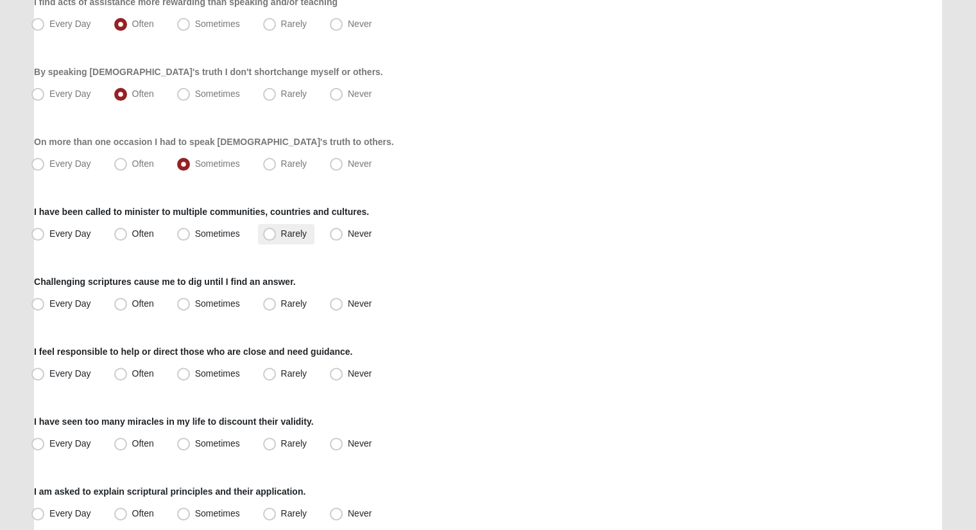
click at [295, 229] on span "Rarely" at bounding box center [294, 234] width 26 height 10
click at [277, 230] on input "Rarely" at bounding box center [272, 234] width 8 height 8
radio input "true"
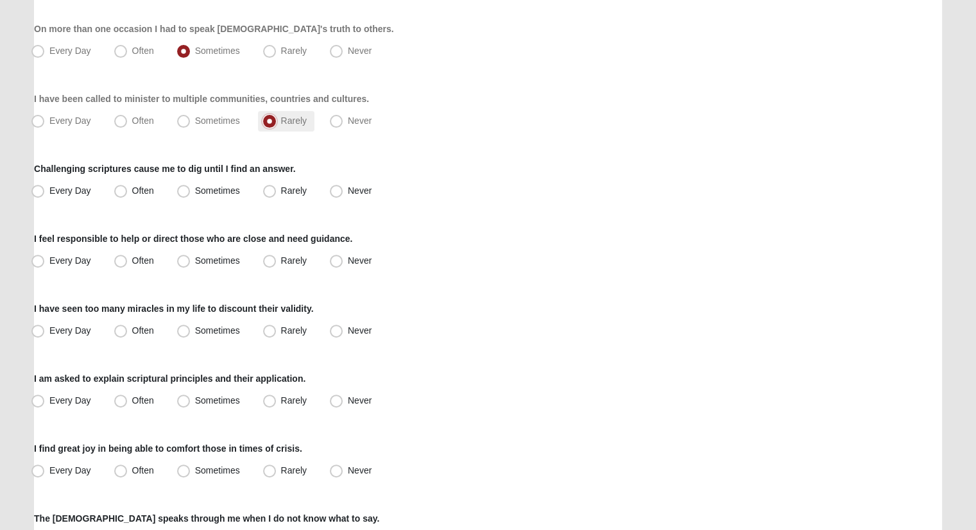
scroll to position [449, 0]
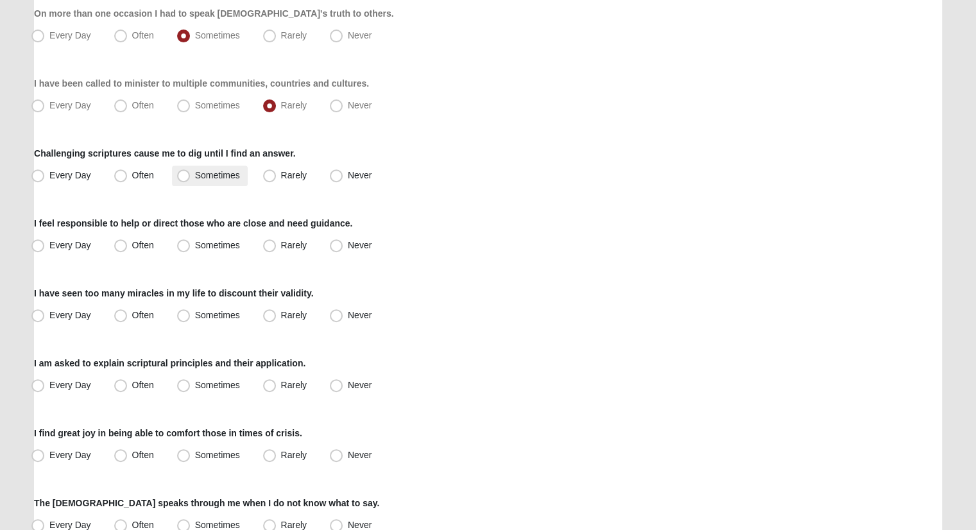
click at [225, 171] on span "Sometimes" at bounding box center [217, 175] width 45 height 10
click at [191, 171] on input "Sometimes" at bounding box center [186, 175] width 8 height 8
radio input "true"
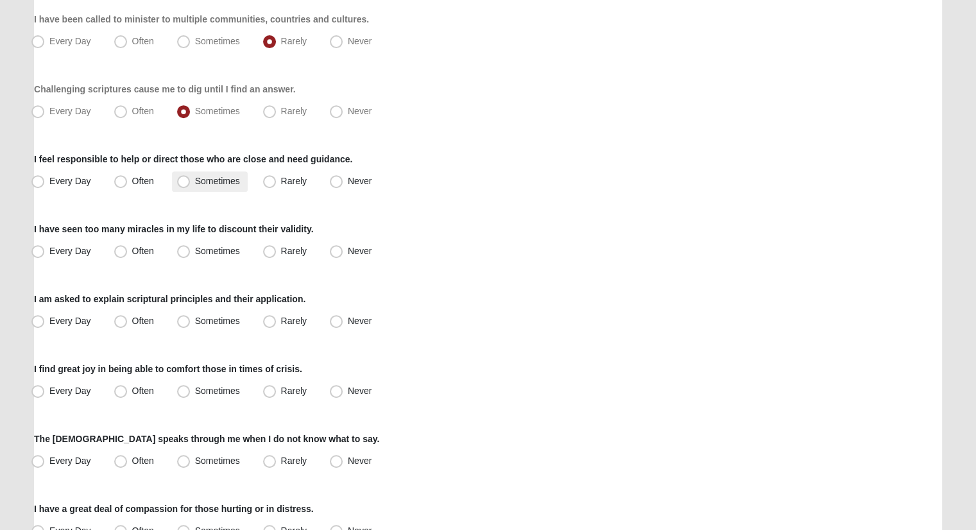
click at [201, 181] on span "Sometimes" at bounding box center [217, 181] width 45 height 10
click at [191, 181] on input "Sometimes" at bounding box center [186, 181] width 8 height 8
radio input "true"
click at [152, 180] on span "Often" at bounding box center [143, 181] width 22 height 10
click at [128, 180] on input "Often" at bounding box center [123, 181] width 8 height 8
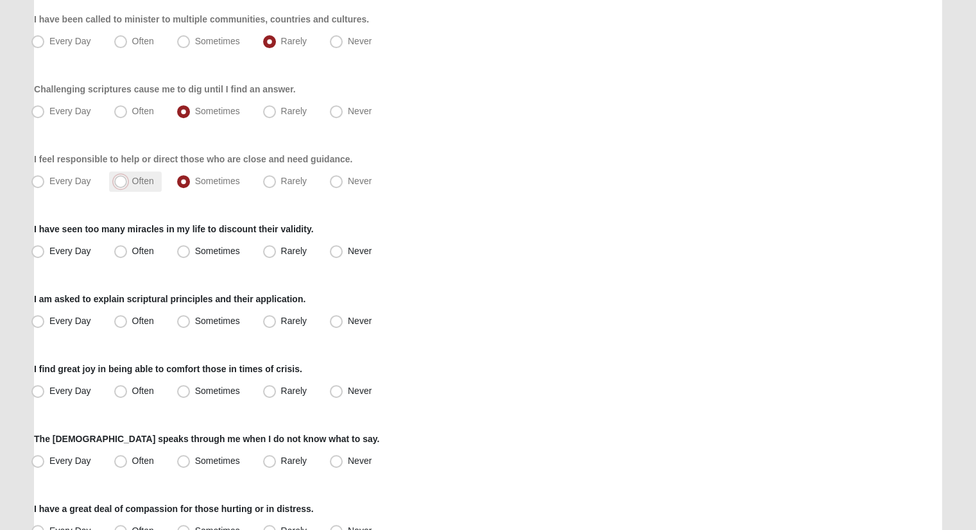
radio input "true"
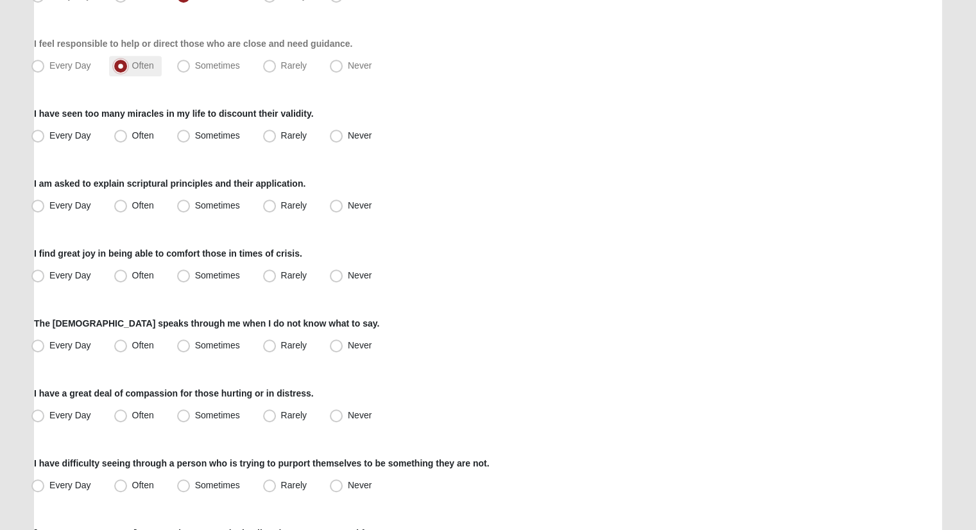
scroll to position [642, 0]
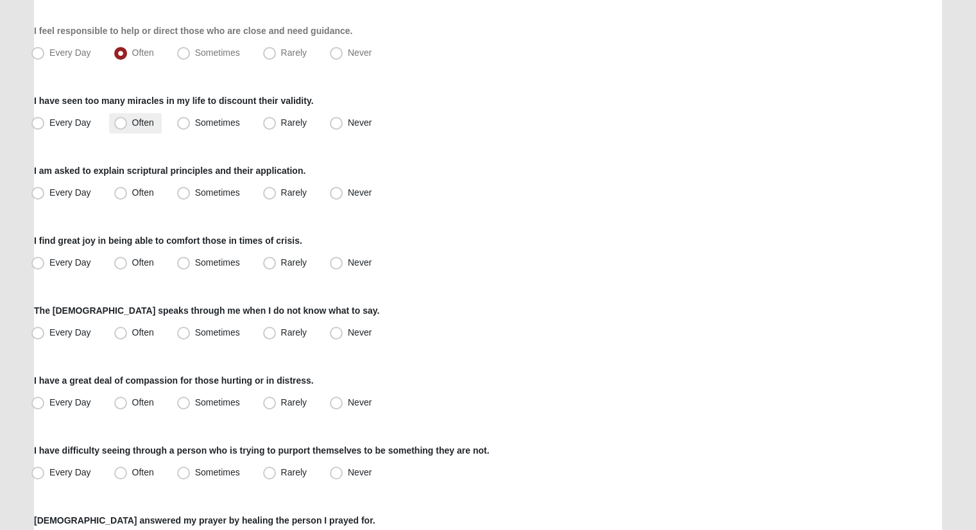
click at [139, 117] on span "Often" at bounding box center [143, 122] width 22 height 10
click at [128, 119] on input "Often" at bounding box center [123, 123] width 8 height 8
radio input "true"
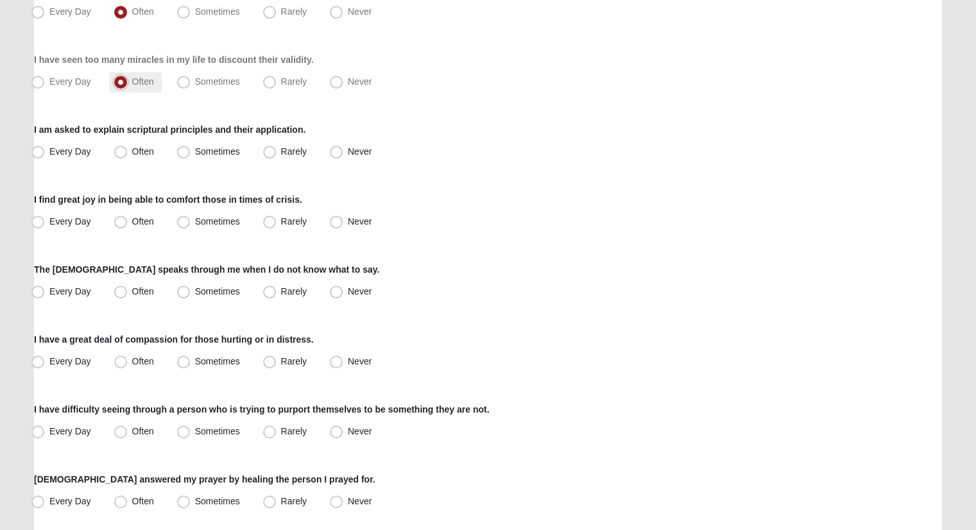
scroll to position [706, 0]
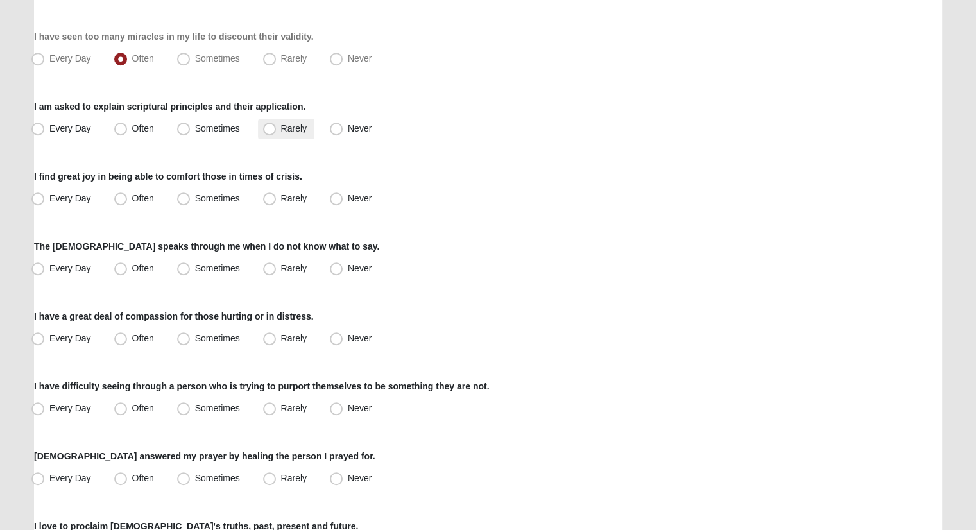
click at [290, 135] on label "Rarely" at bounding box center [286, 129] width 56 height 21
click at [277, 133] on input "Rarely" at bounding box center [272, 129] width 8 height 8
radio input "true"
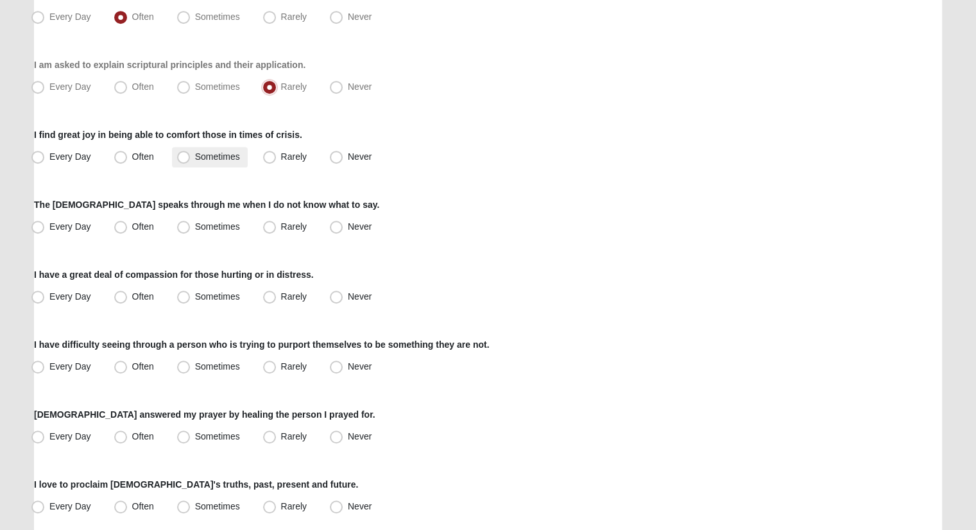
scroll to position [770, 0]
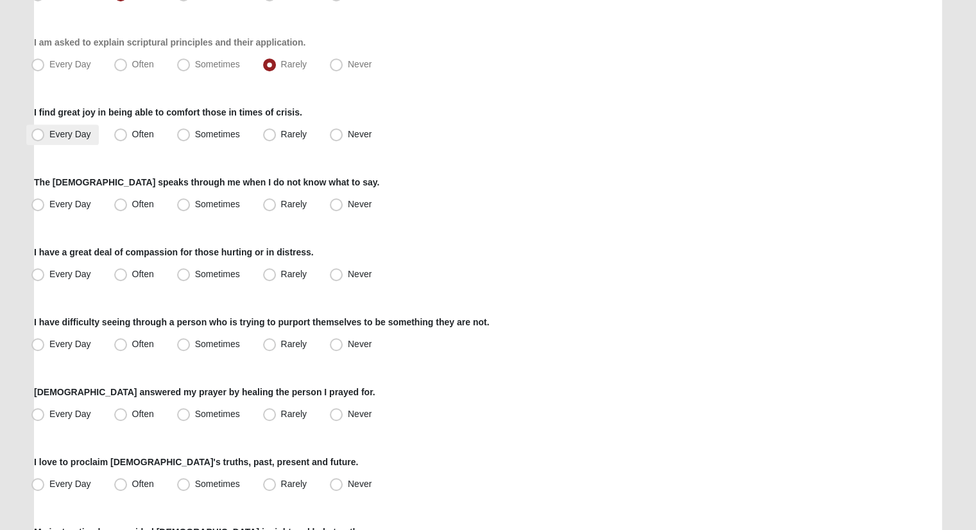
click at [80, 127] on label "Every Day" at bounding box center [62, 135] width 73 height 21
click at [45, 130] on input "Every Day" at bounding box center [41, 134] width 8 height 8
radio input "true"
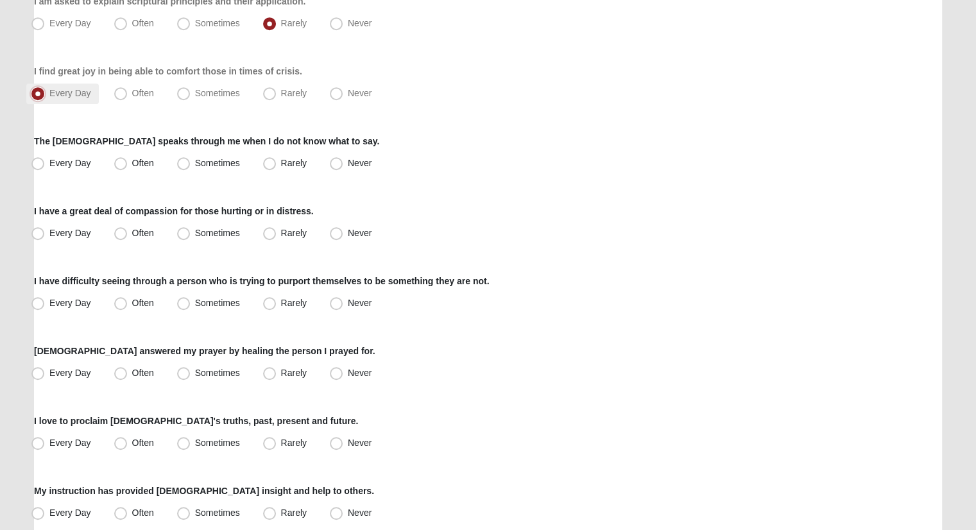
scroll to position [834, 0]
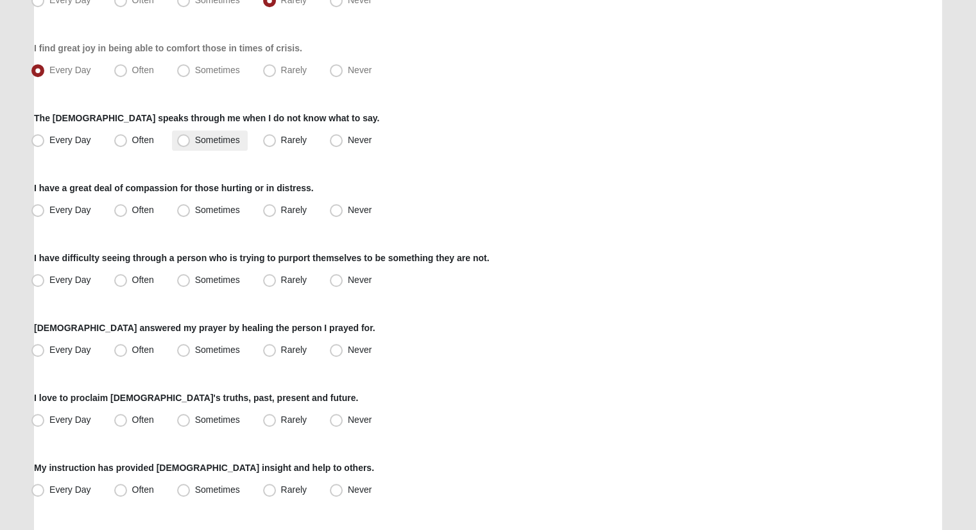
click at [211, 134] on label "Sometimes" at bounding box center [210, 140] width 76 height 21
click at [191, 136] on input "Sometimes" at bounding box center [186, 140] width 8 height 8
radio input "true"
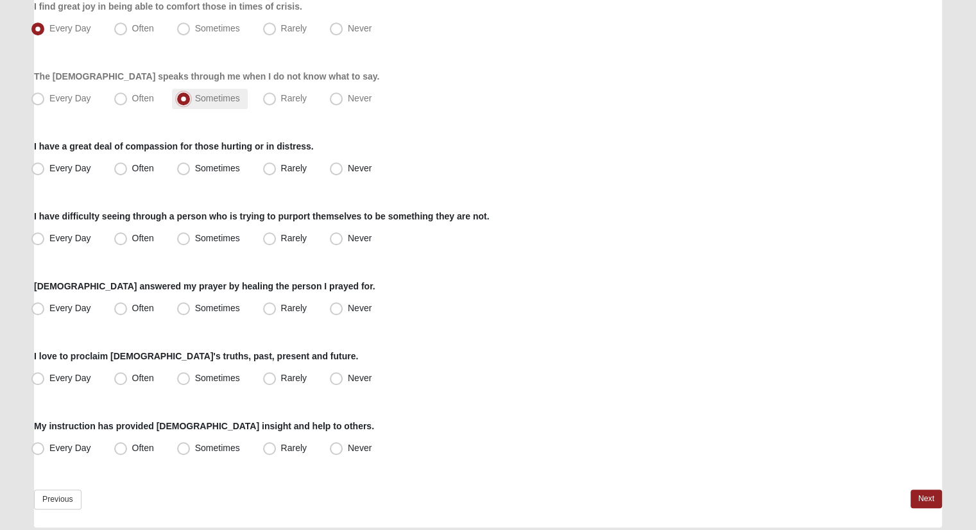
scroll to position [920, 0]
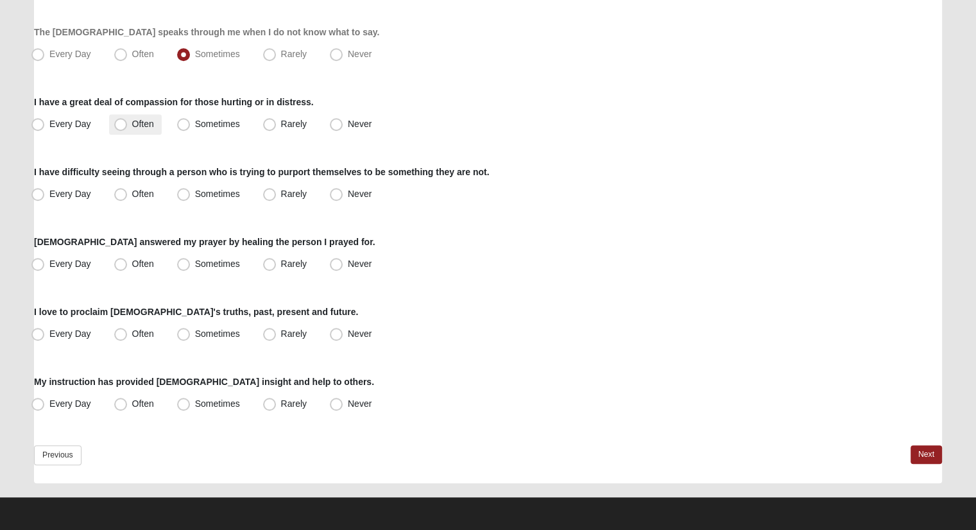
click at [146, 120] on span "Often" at bounding box center [143, 124] width 22 height 10
click at [128, 120] on input "Often" at bounding box center [123, 124] width 8 height 8
radio input "true"
click at [282, 193] on span "Rarely" at bounding box center [294, 194] width 26 height 10
click at [277, 193] on input "Rarely" at bounding box center [272, 194] width 8 height 8
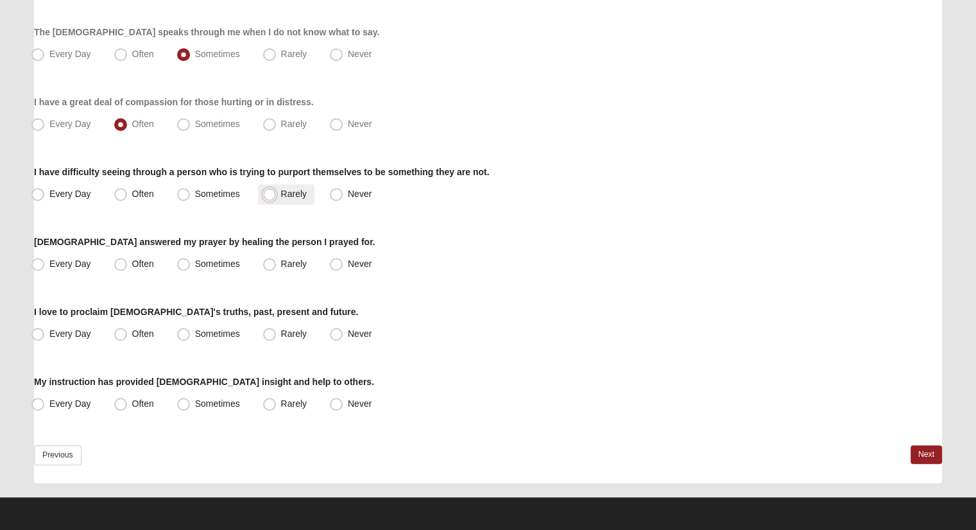
radio input "true"
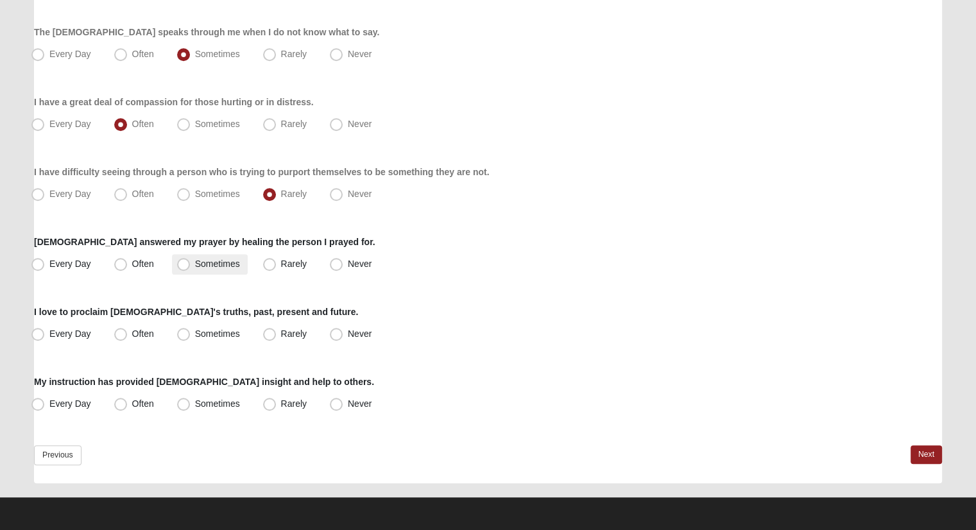
click at [194, 260] on label "Sometimes" at bounding box center [210, 264] width 76 height 21
click at [191, 260] on input "Sometimes" at bounding box center [186, 264] width 8 height 8
radio input "true"
click at [195, 337] on span "Sometimes" at bounding box center [217, 334] width 45 height 10
click at [188, 337] on input "Sometimes" at bounding box center [186, 334] width 8 height 8
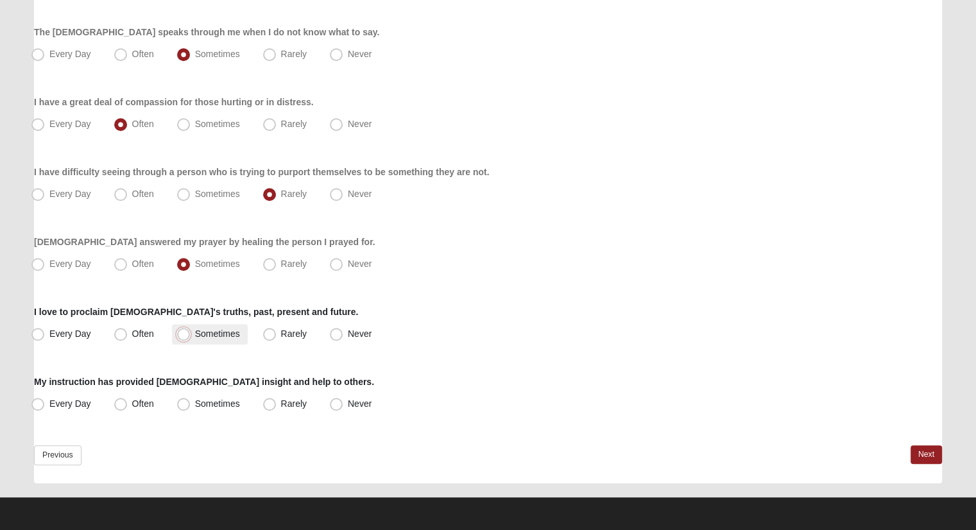
radio input "true"
click at [230, 404] on span "Sometimes" at bounding box center [217, 404] width 45 height 10
click at [191, 404] on input "Sometimes" at bounding box center [186, 404] width 8 height 8
radio input "true"
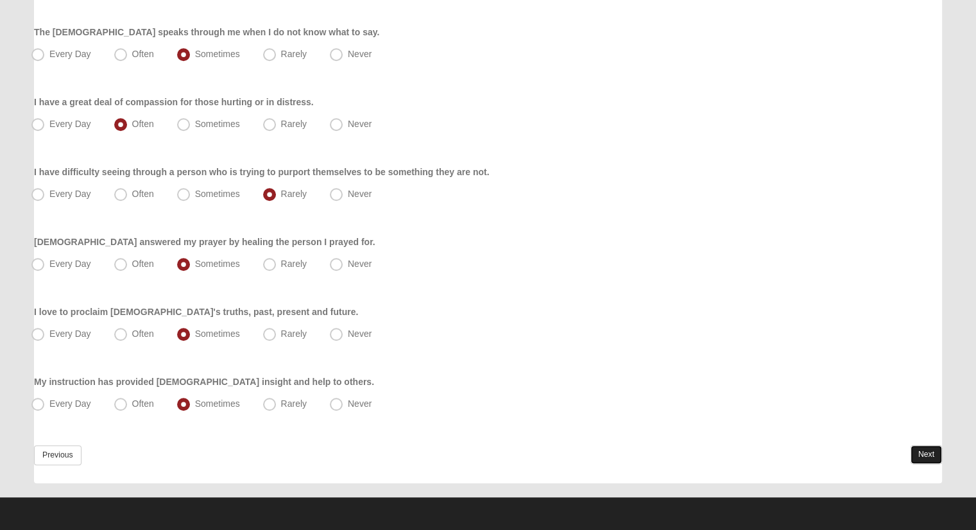
click at [934, 451] on link "Next" at bounding box center [926, 454] width 31 height 19
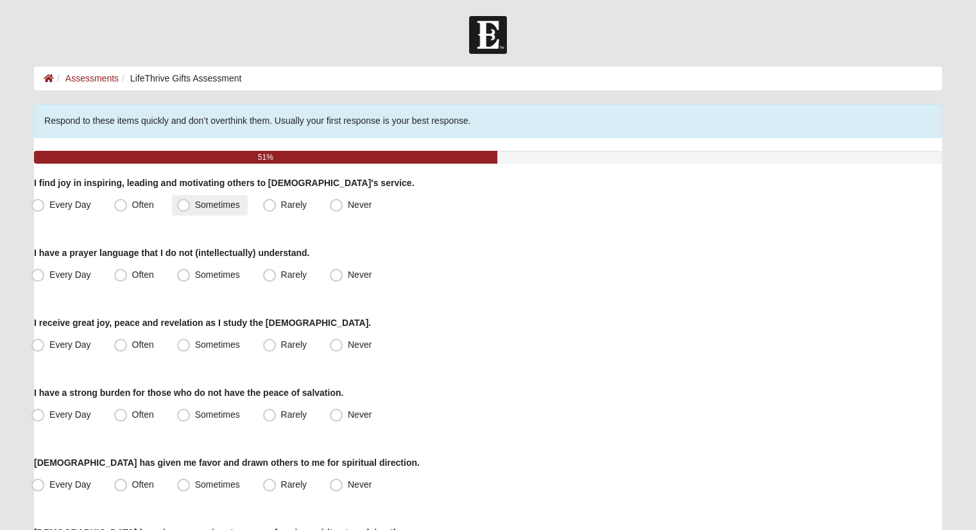
click at [234, 200] on span "Sometimes" at bounding box center [217, 205] width 45 height 10
click at [191, 201] on input "Sometimes" at bounding box center [186, 205] width 8 height 8
radio input "true"
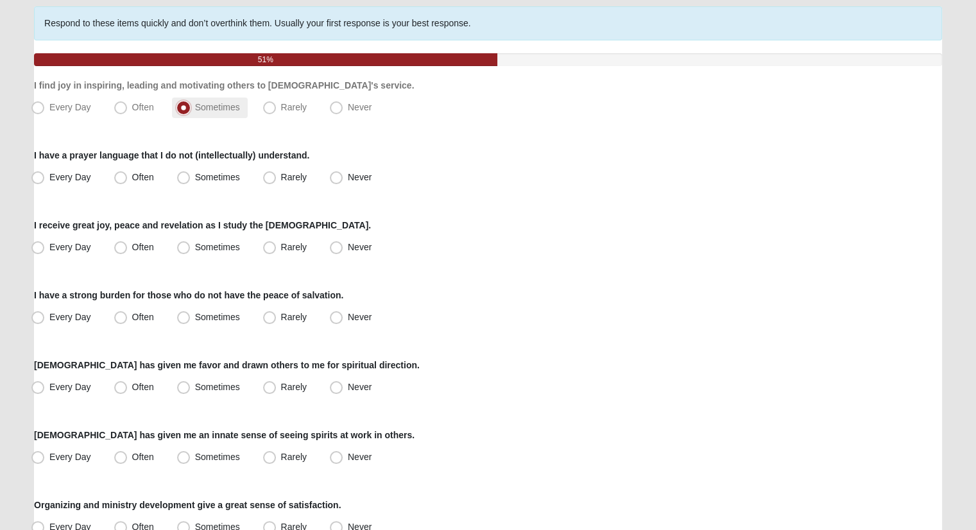
scroll to position [128, 0]
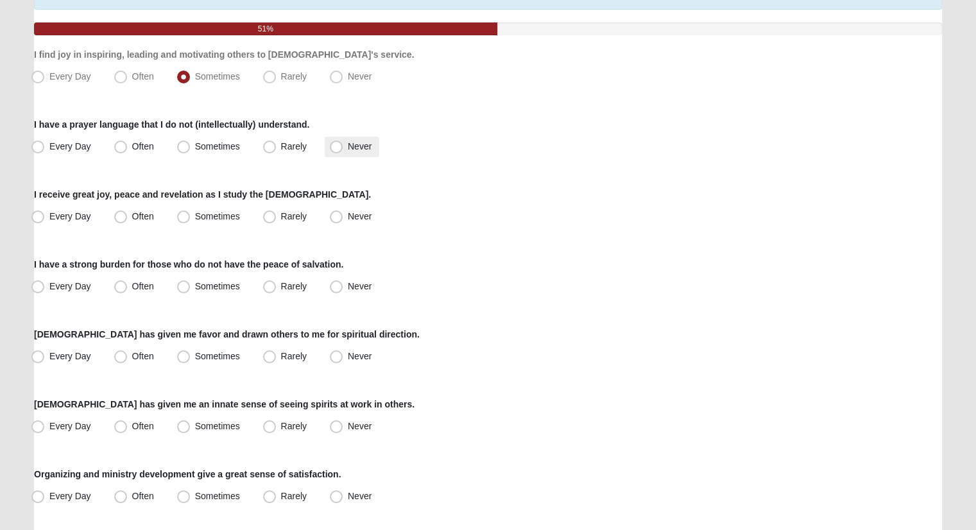
click at [348, 141] on span "Never" at bounding box center [360, 146] width 24 height 10
click at [340, 143] on input "Never" at bounding box center [339, 147] width 8 height 8
radio input "true"
click at [300, 218] on span "Rarely" at bounding box center [294, 216] width 26 height 10
click at [277, 218] on input "Rarely" at bounding box center [272, 216] width 8 height 8
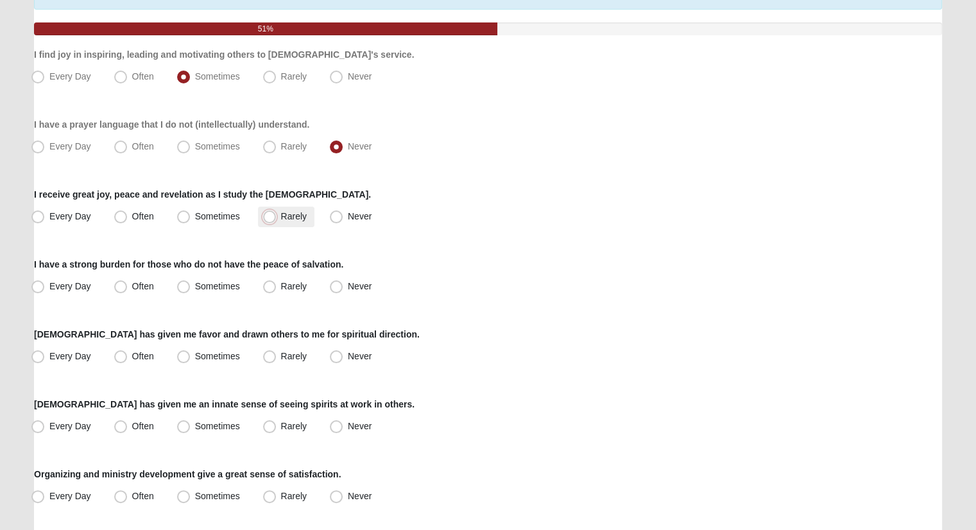
radio input "true"
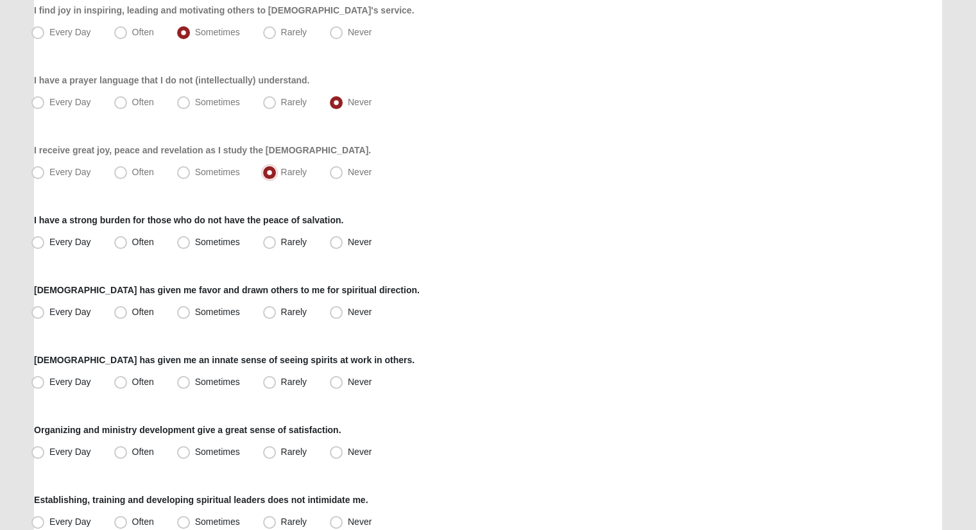
scroll to position [193, 0]
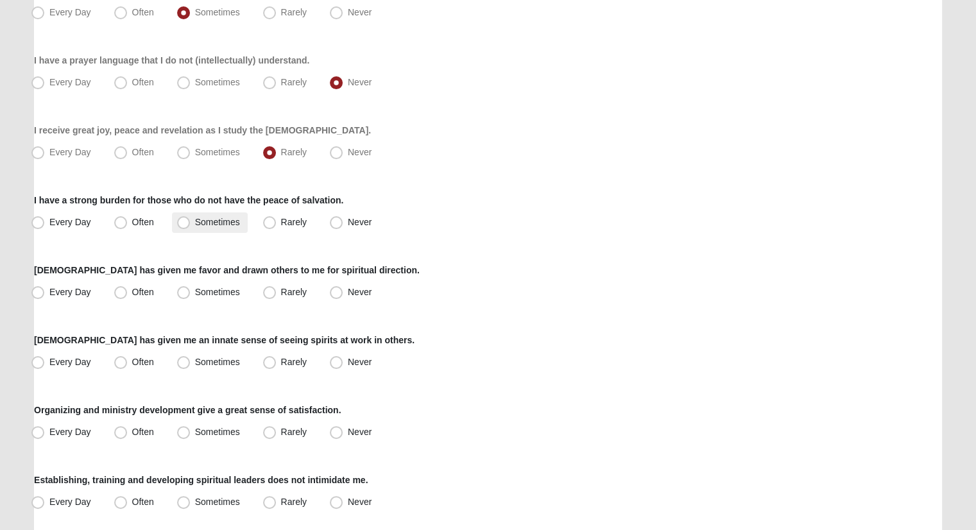
click at [195, 217] on span "Sometimes" at bounding box center [217, 222] width 45 height 10
click at [186, 218] on input "Sometimes" at bounding box center [186, 222] width 8 height 8
radio input "true"
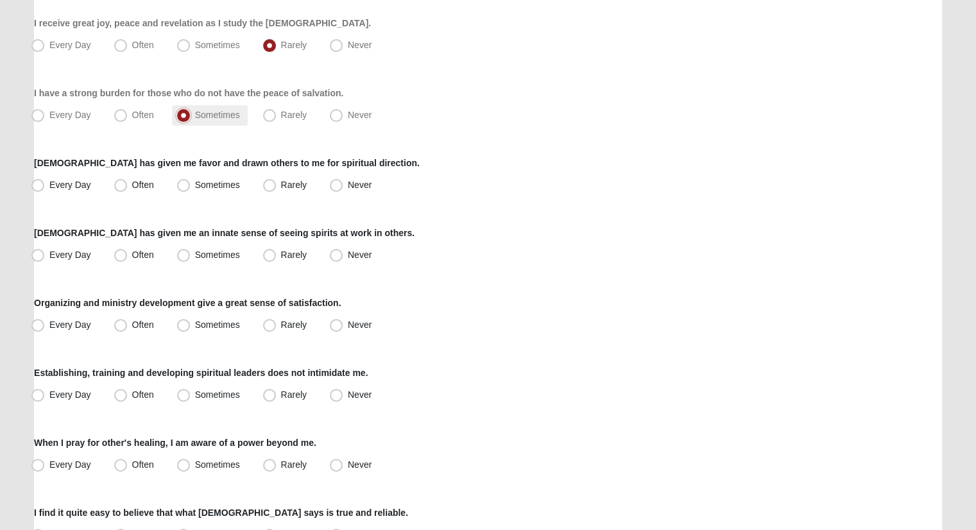
scroll to position [321, 0]
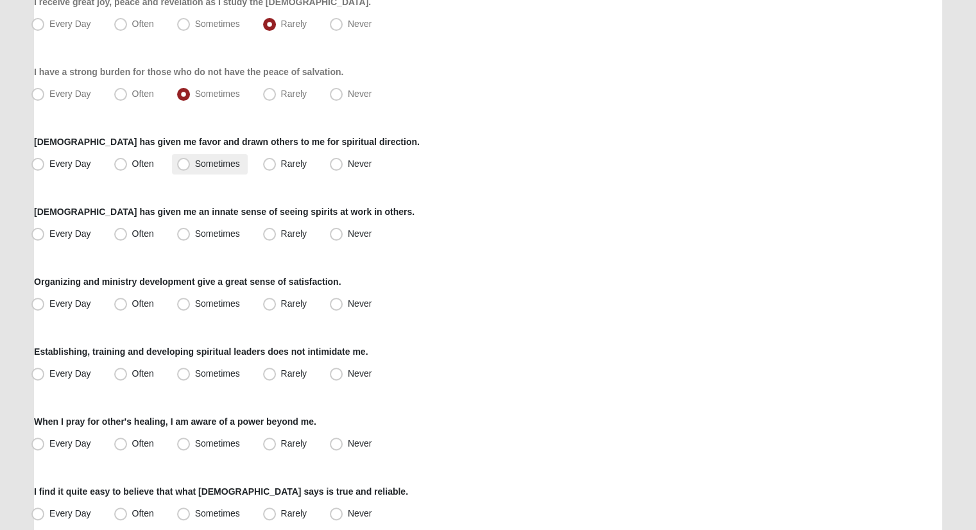
click at [203, 160] on span "Sometimes" at bounding box center [217, 164] width 45 height 10
click at [191, 160] on input "Sometimes" at bounding box center [186, 164] width 8 height 8
radio input "true"
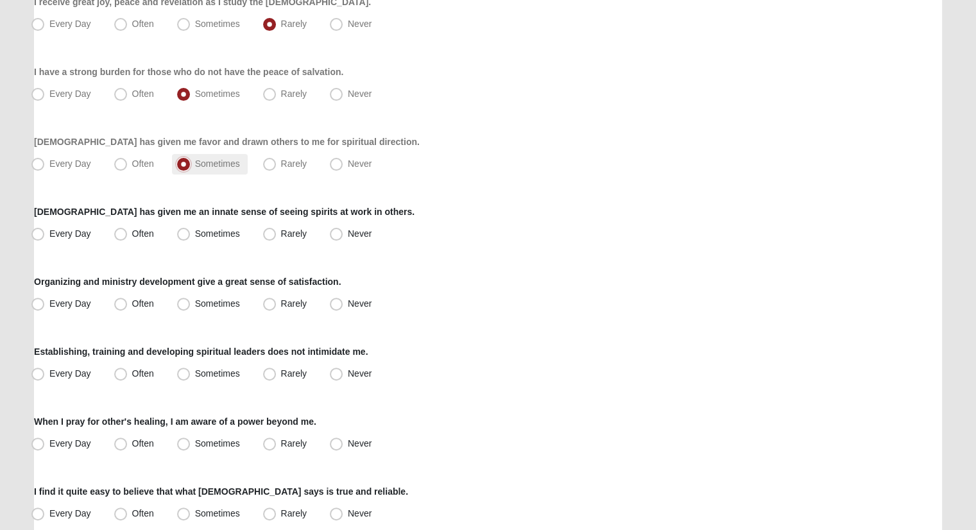
scroll to position [385, 0]
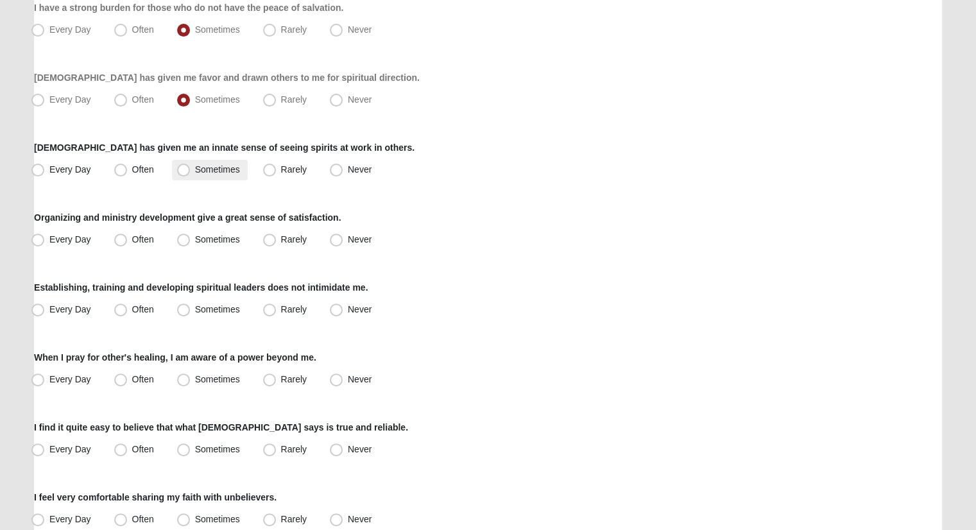
click at [216, 168] on span "Sometimes" at bounding box center [217, 169] width 45 height 10
click at [191, 168] on input "Sometimes" at bounding box center [186, 170] width 8 height 8
radio input "true"
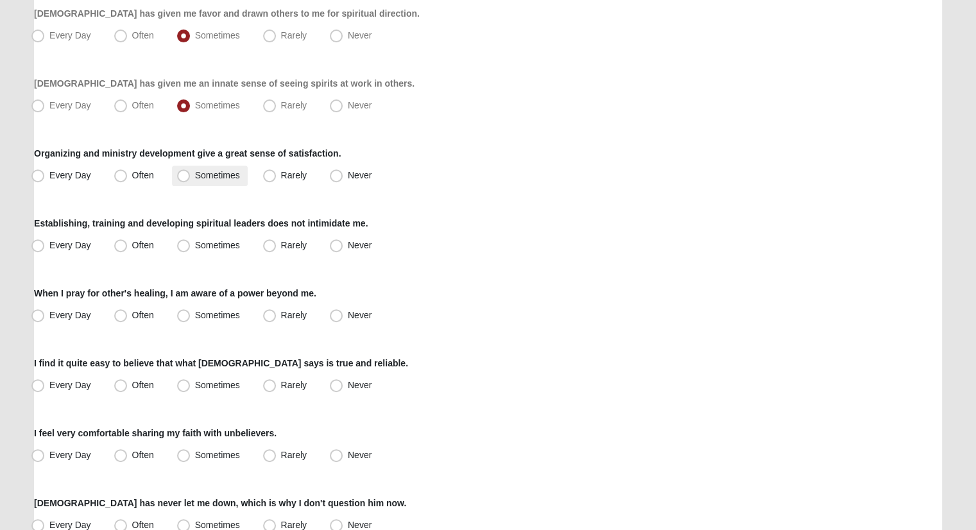
click at [209, 170] on span "Sometimes" at bounding box center [217, 175] width 45 height 10
click at [191, 171] on input "Sometimes" at bounding box center [186, 175] width 8 height 8
radio input "true"
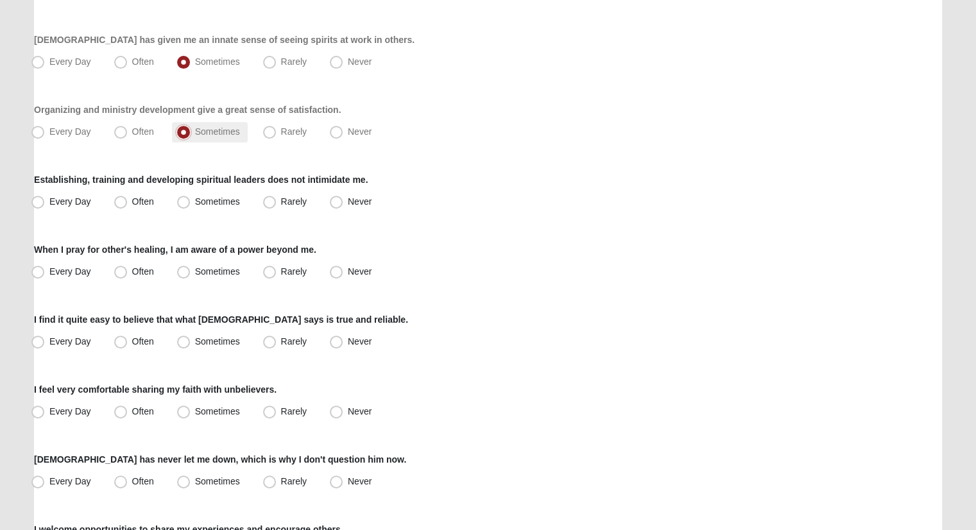
scroll to position [578, 0]
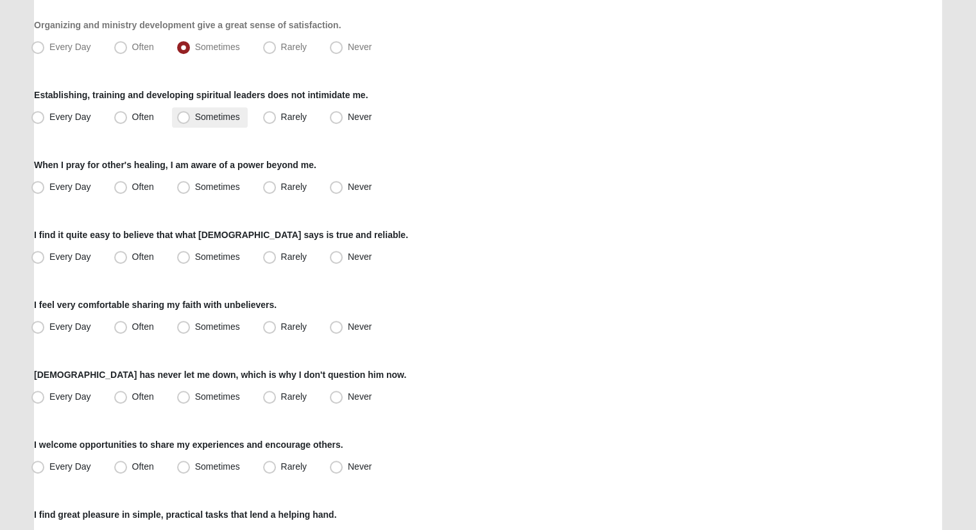
click at [218, 114] on span "Sometimes" at bounding box center [217, 117] width 45 height 10
click at [191, 114] on input "Sometimes" at bounding box center [186, 117] width 8 height 8
radio input "true"
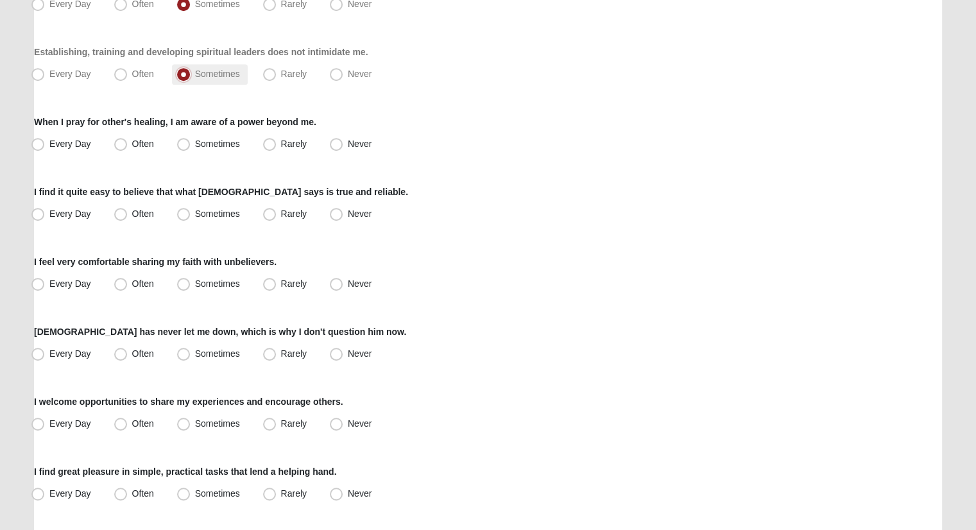
scroll to position [642, 0]
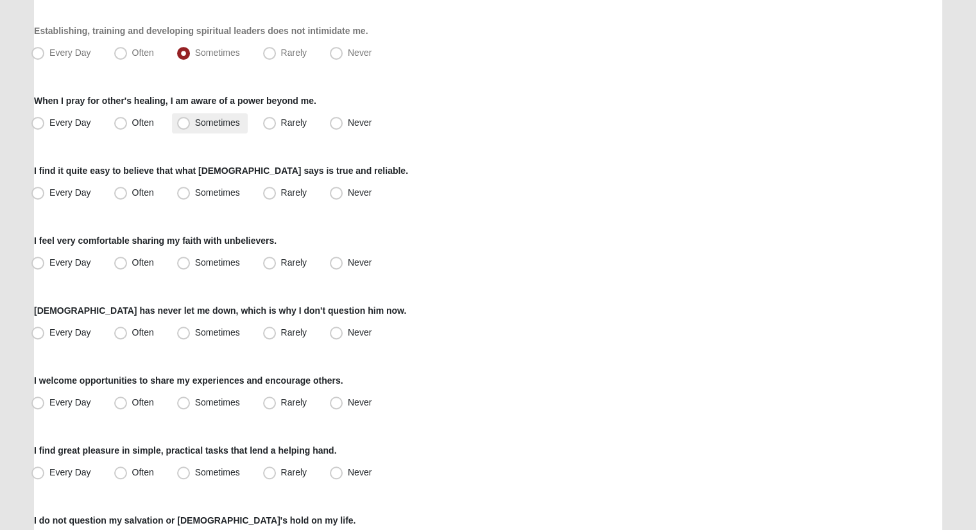
click at [199, 117] on span "Sometimes" at bounding box center [217, 122] width 45 height 10
click at [191, 119] on input "Sometimes" at bounding box center [186, 123] width 8 height 8
radio input "true"
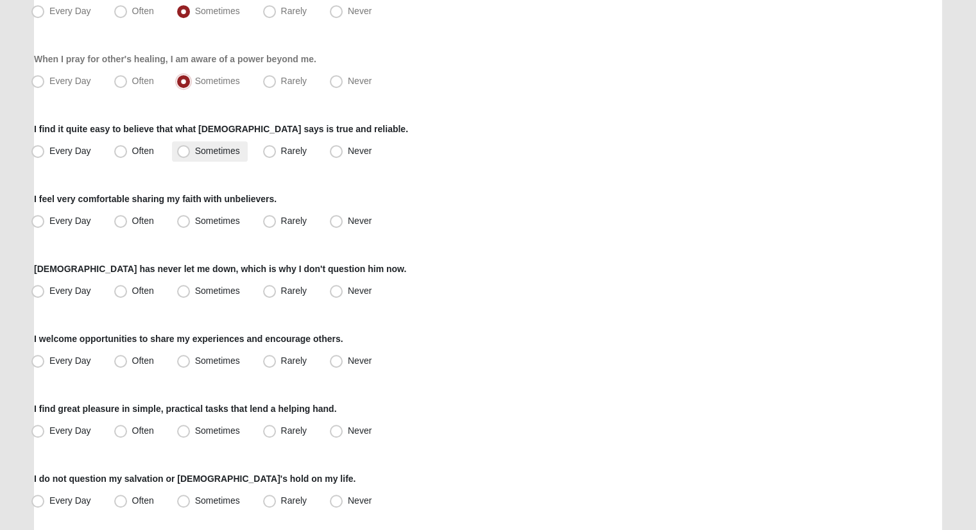
scroll to position [706, 0]
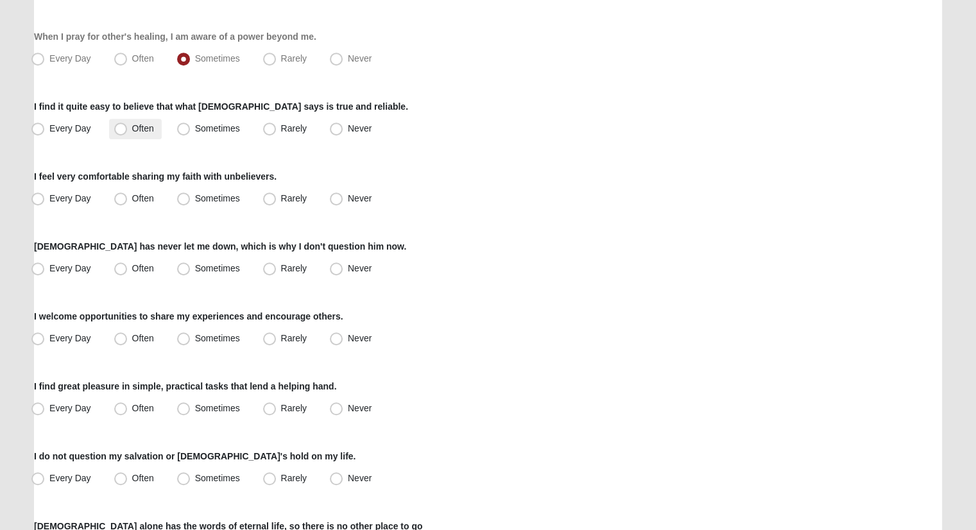
click at [132, 123] on span "Often" at bounding box center [143, 128] width 22 height 10
click at [119, 125] on input "Often" at bounding box center [123, 129] width 8 height 8
radio input "true"
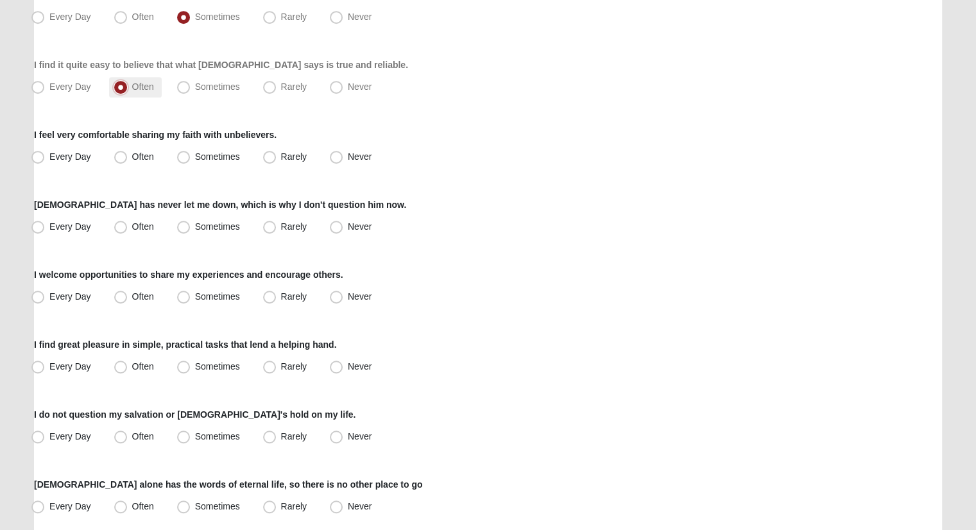
scroll to position [770, 0]
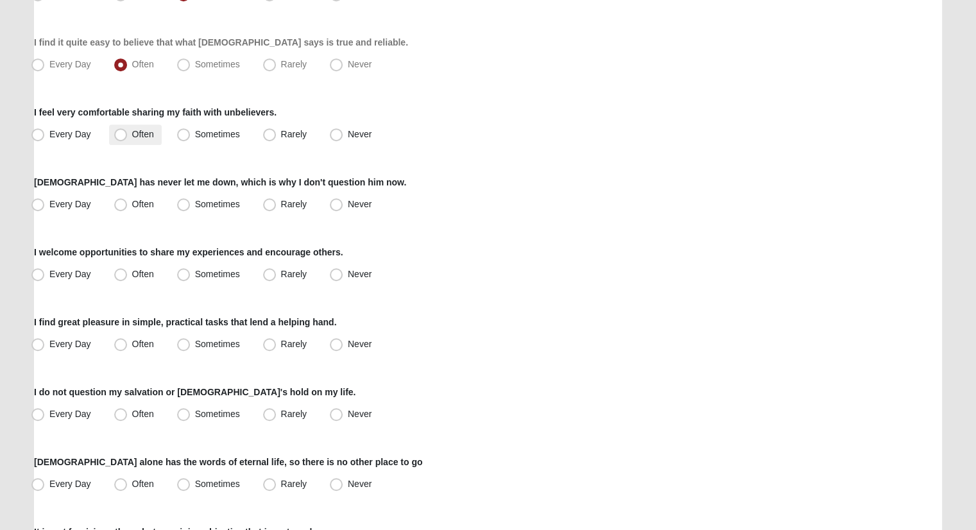
click at [132, 129] on span "Often" at bounding box center [143, 134] width 22 height 10
click at [125, 130] on input "Often" at bounding box center [123, 134] width 8 height 8
radio input "true"
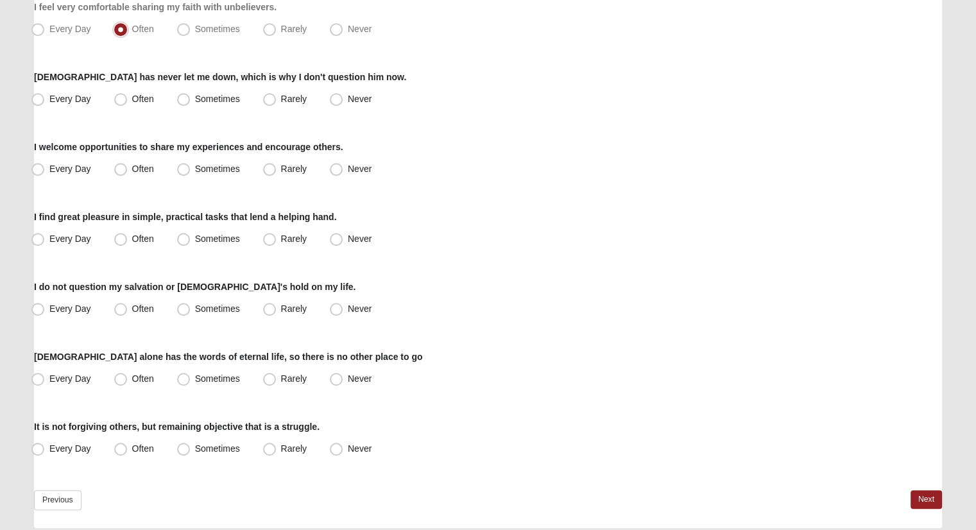
scroll to position [899, 0]
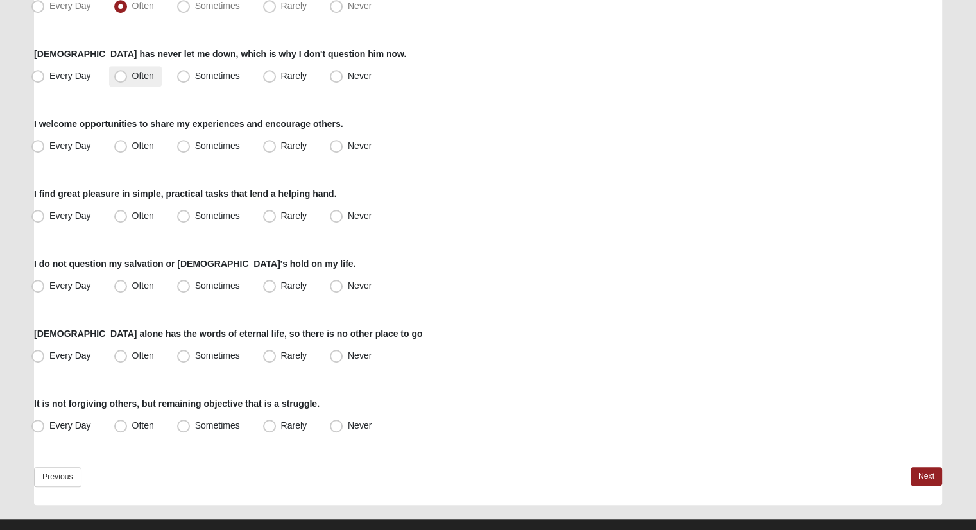
click at [134, 74] on span "Often" at bounding box center [143, 76] width 22 height 10
click at [128, 74] on input "Often" at bounding box center [123, 76] width 8 height 8
radio input "true"
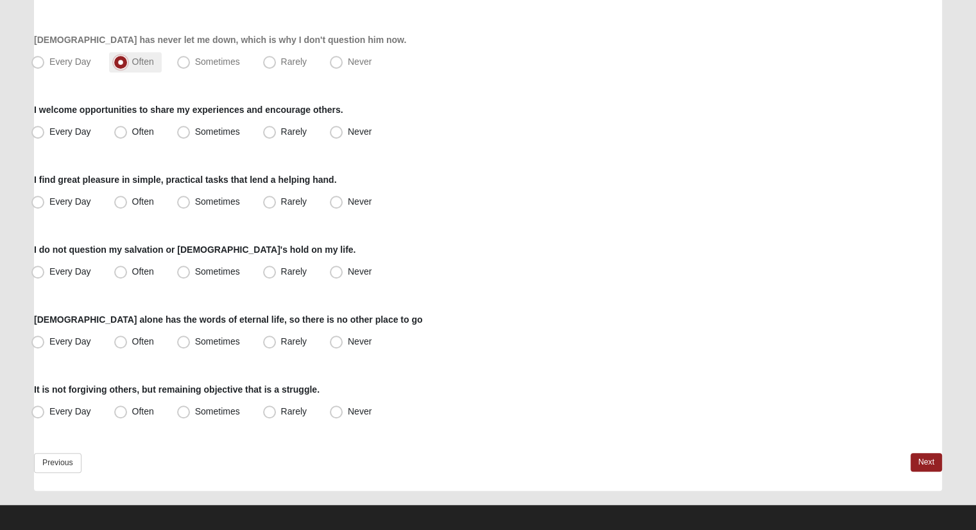
scroll to position [920, 0]
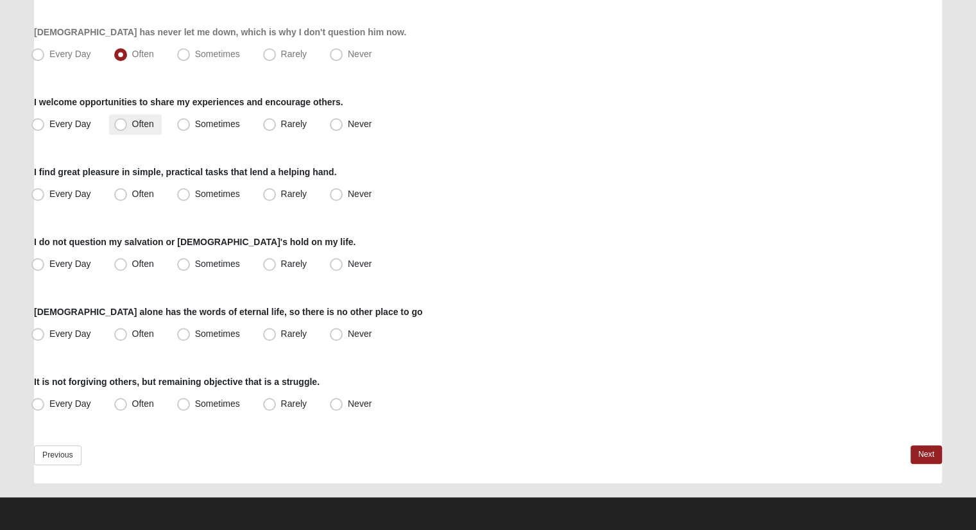
click at [136, 119] on span "Often" at bounding box center [143, 124] width 22 height 10
click at [128, 120] on input "Often" at bounding box center [123, 124] width 8 height 8
radio input "true"
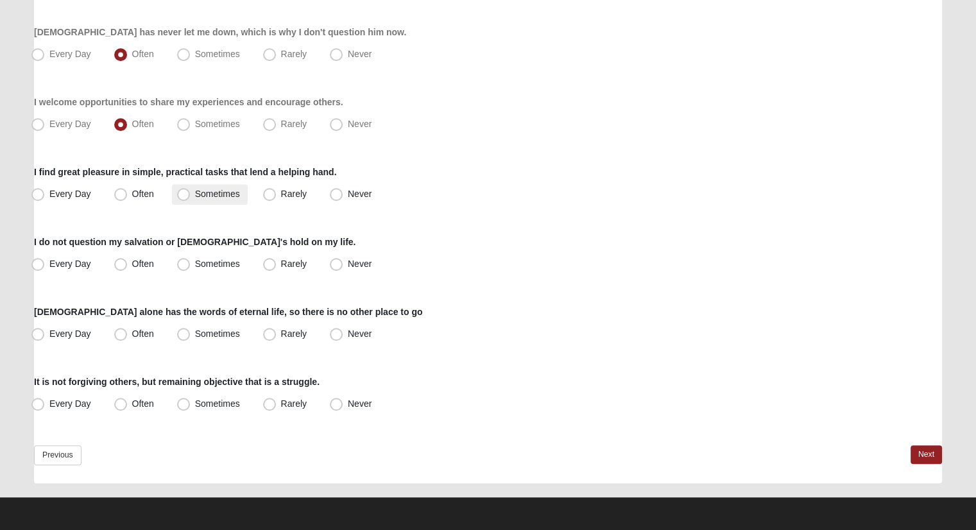
click at [195, 189] on span "Sometimes" at bounding box center [217, 194] width 45 height 10
click at [182, 190] on input "Sometimes" at bounding box center [186, 194] width 8 height 8
radio input "true"
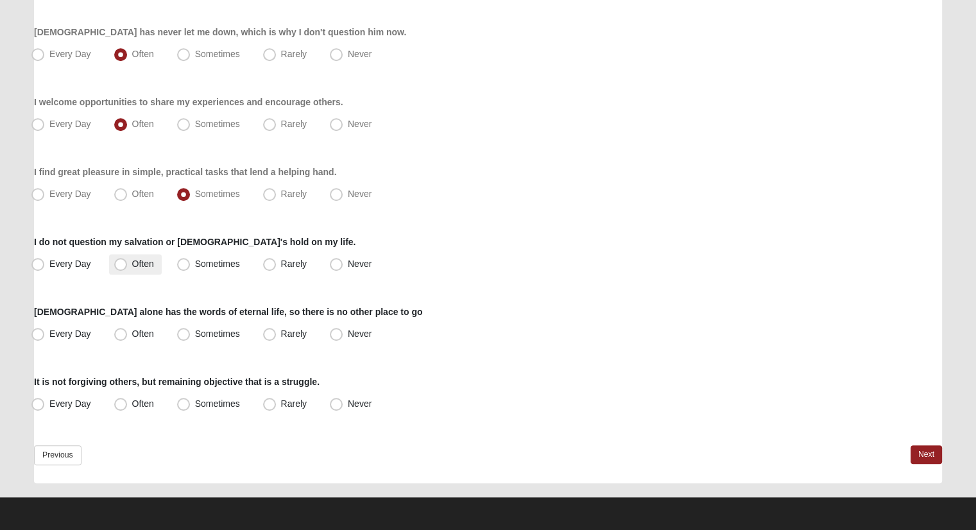
click at [132, 259] on span "Often" at bounding box center [143, 264] width 22 height 10
click at [123, 260] on input "Often" at bounding box center [123, 264] width 8 height 8
radio input "true"
click at [143, 329] on span "Often" at bounding box center [143, 334] width 22 height 10
click at [128, 330] on input "Often" at bounding box center [123, 334] width 8 height 8
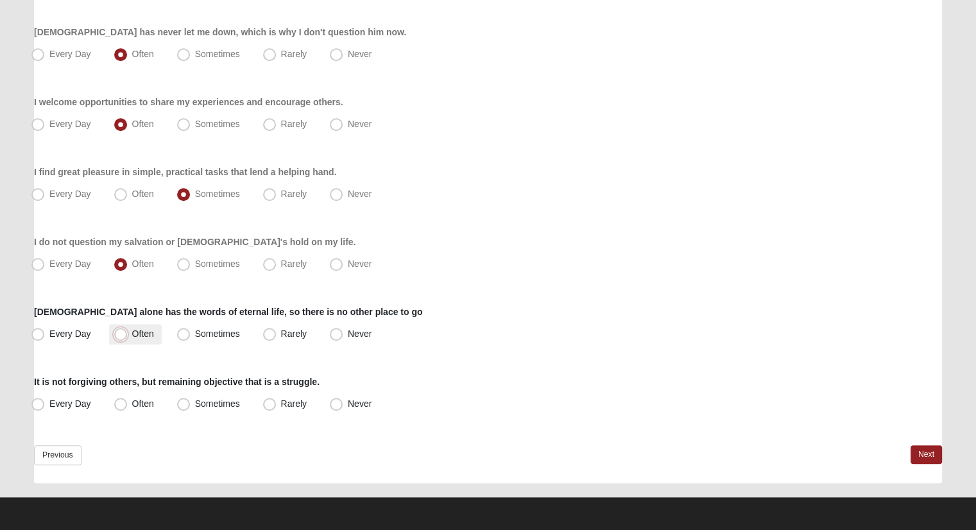
radio input "true"
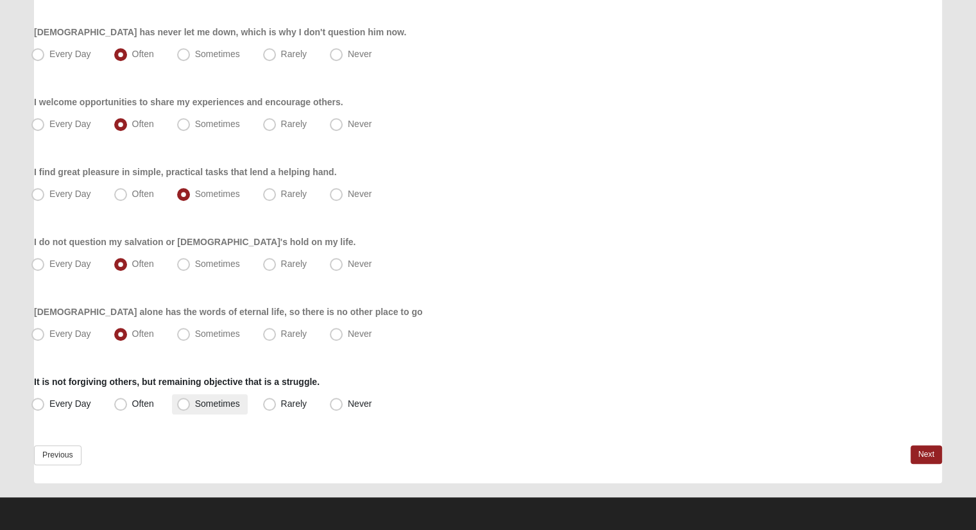
click at [192, 399] on label "Sometimes" at bounding box center [210, 404] width 76 height 21
click at [191, 400] on input "Sometimes" at bounding box center [186, 404] width 8 height 8
radio input "true"
click at [928, 459] on link "Next" at bounding box center [926, 454] width 31 height 19
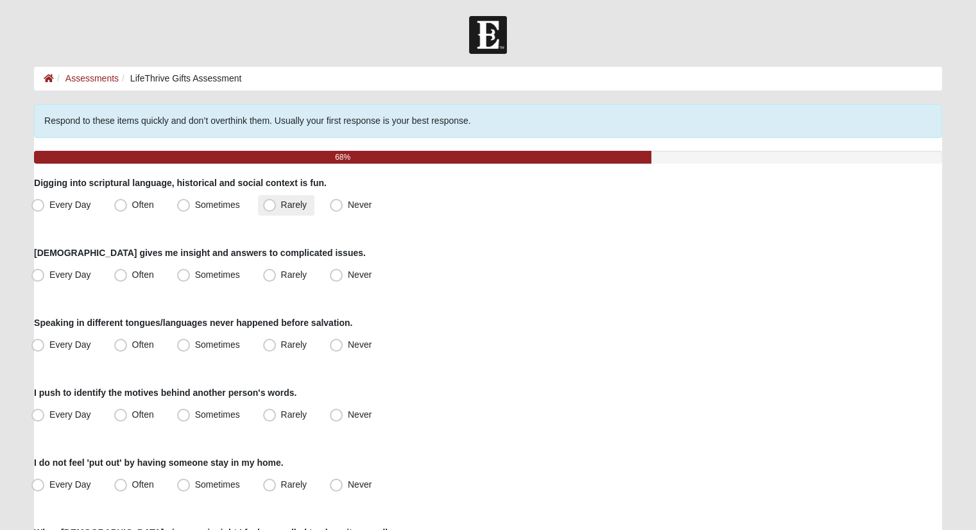
click at [293, 205] on span "Rarely" at bounding box center [294, 205] width 26 height 10
click at [277, 205] on input "Rarely" at bounding box center [272, 205] width 8 height 8
radio input "true"
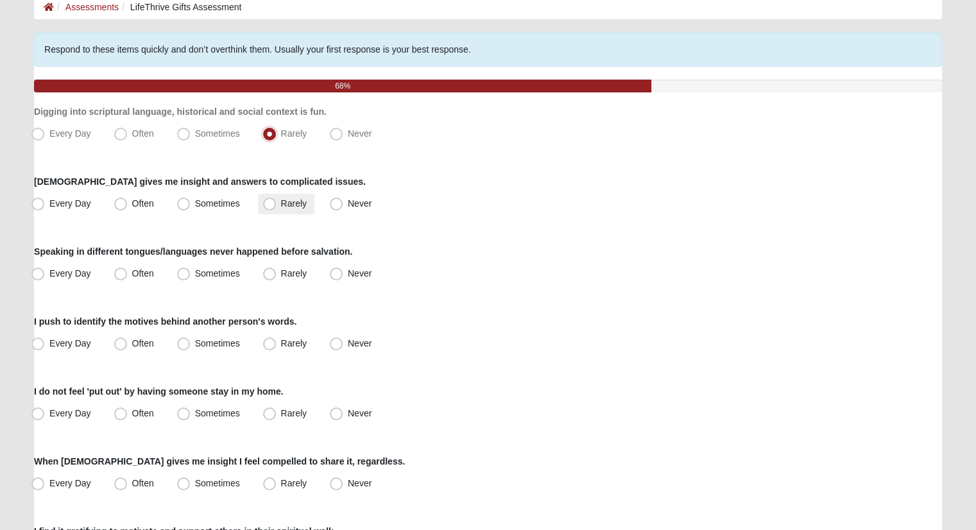
scroll to position [128, 0]
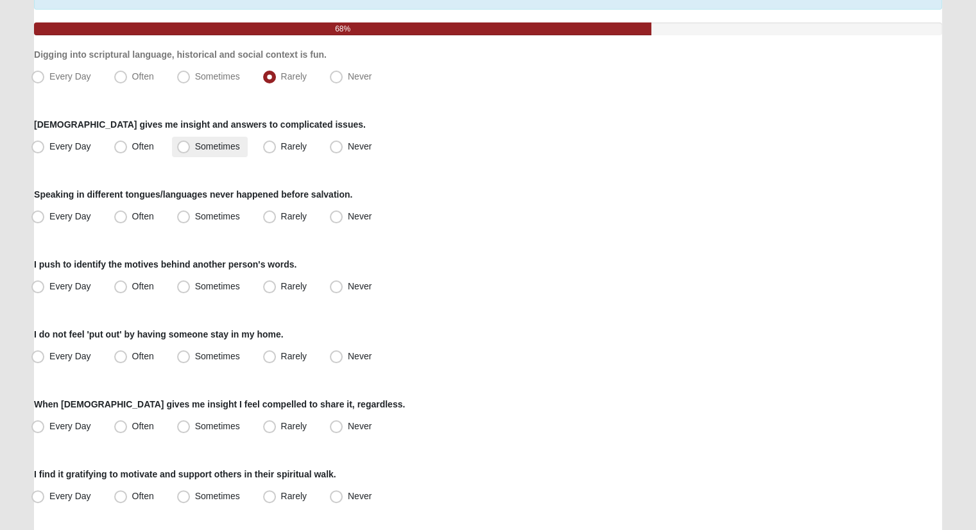
click at [211, 147] on span "Sometimes" at bounding box center [217, 146] width 45 height 10
click at [191, 147] on input "Sometimes" at bounding box center [186, 147] width 8 height 8
radio input "true"
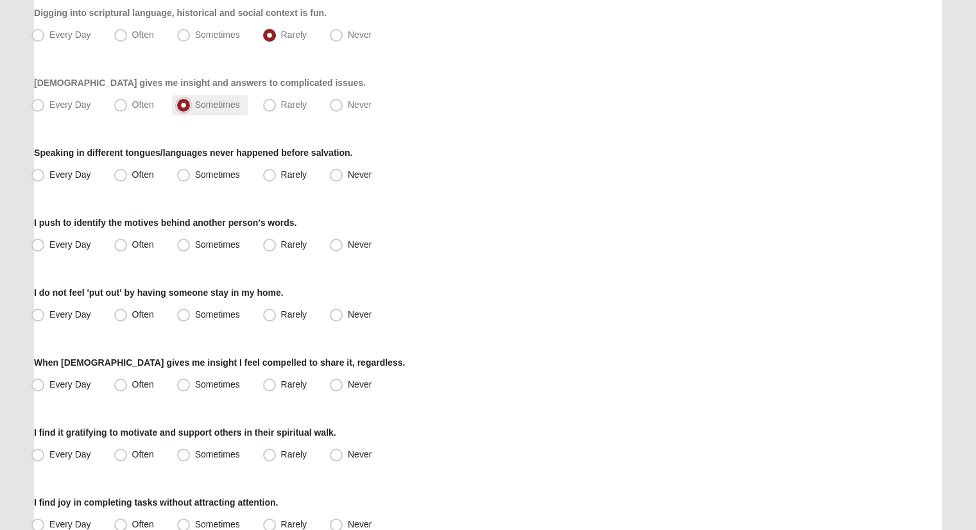
scroll to position [193, 0]
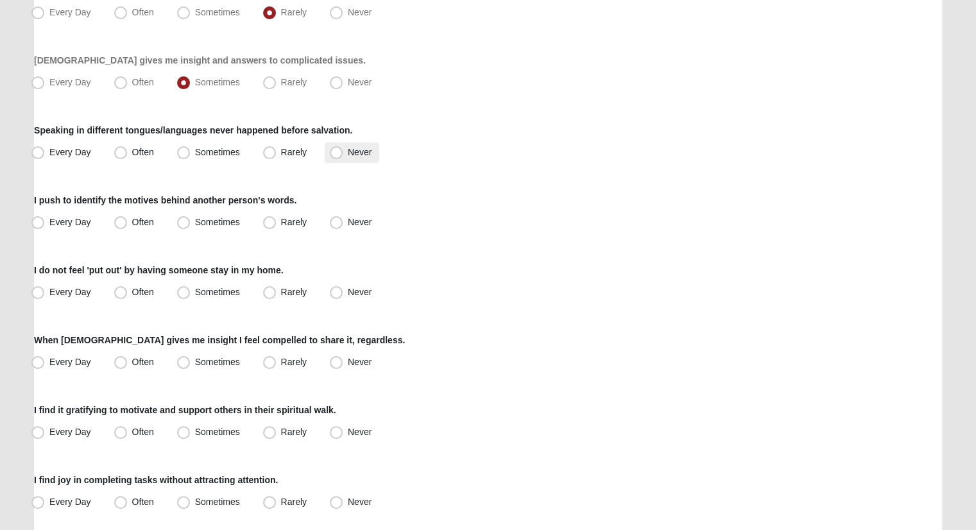
click at [334, 144] on label "Never" at bounding box center [352, 153] width 55 height 21
click at [335, 148] on input "Never" at bounding box center [339, 152] width 8 height 8
radio input "true"
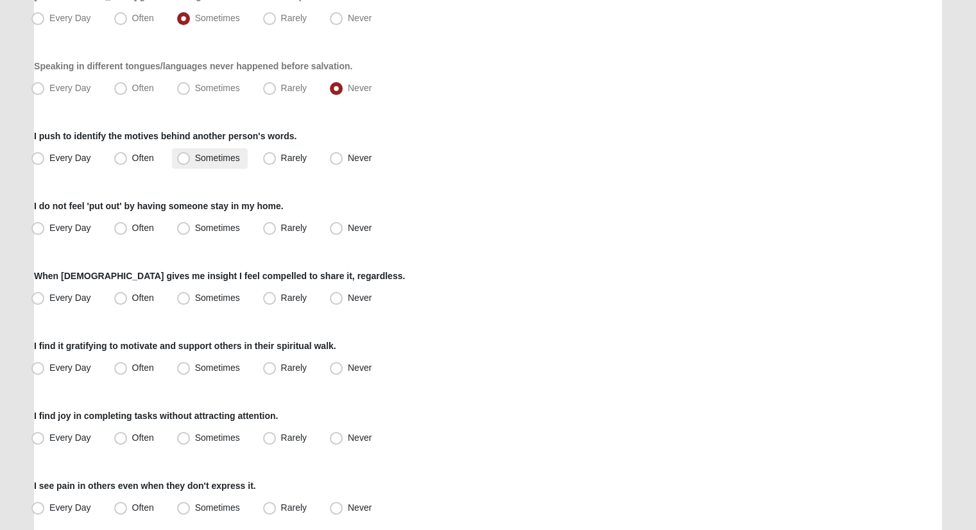
click at [220, 160] on span "Sometimes" at bounding box center [217, 158] width 45 height 10
click at [191, 160] on input "Sometimes" at bounding box center [186, 158] width 8 height 8
radio input "true"
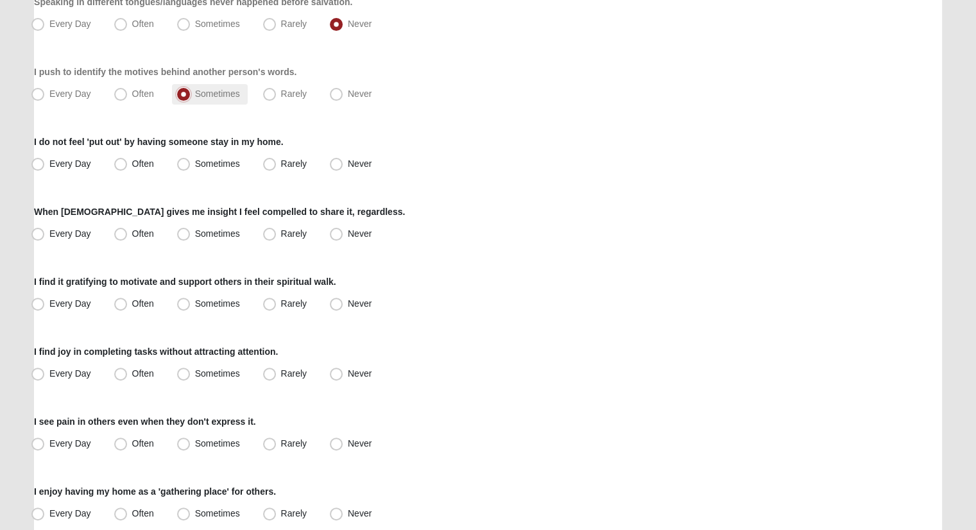
scroll to position [385, 0]
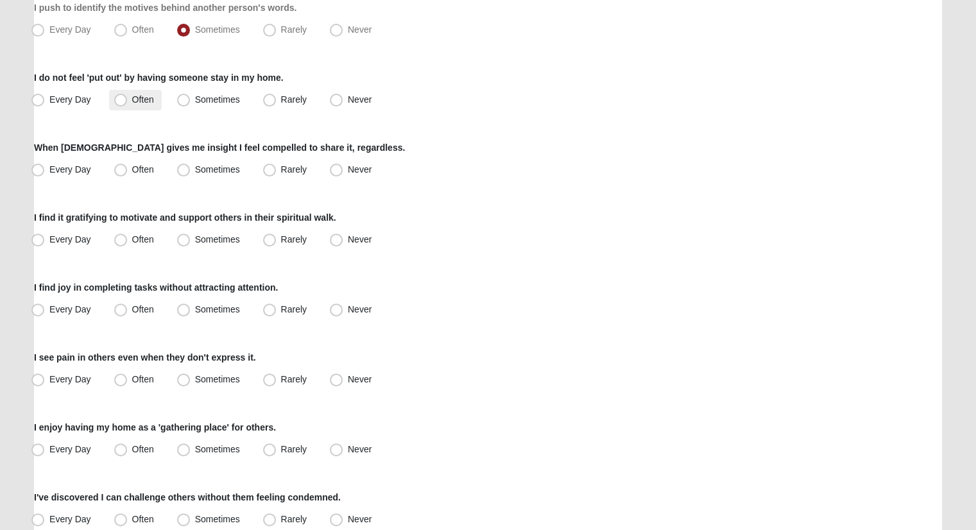
click at [143, 101] on span "Often" at bounding box center [143, 99] width 22 height 10
click at [128, 101] on input "Often" at bounding box center [123, 100] width 8 height 8
radio input "true"
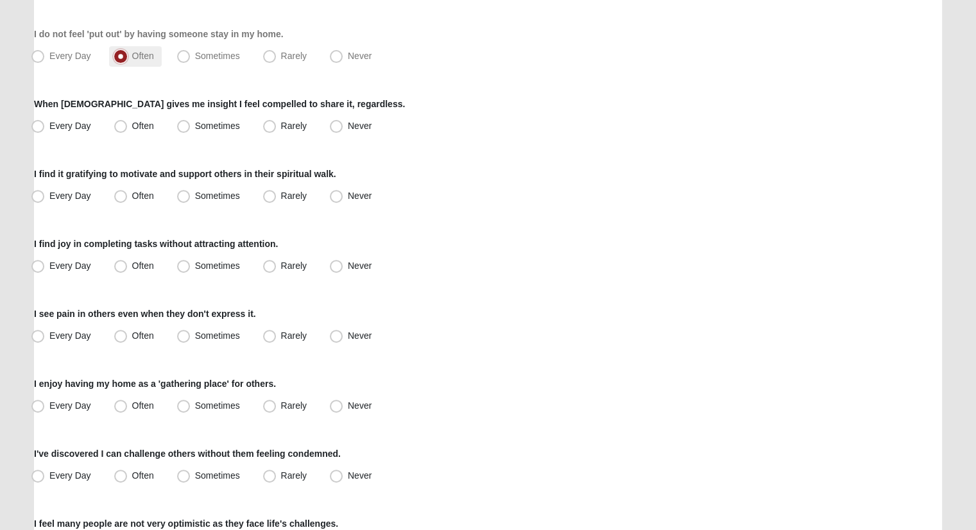
scroll to position [449, 0]
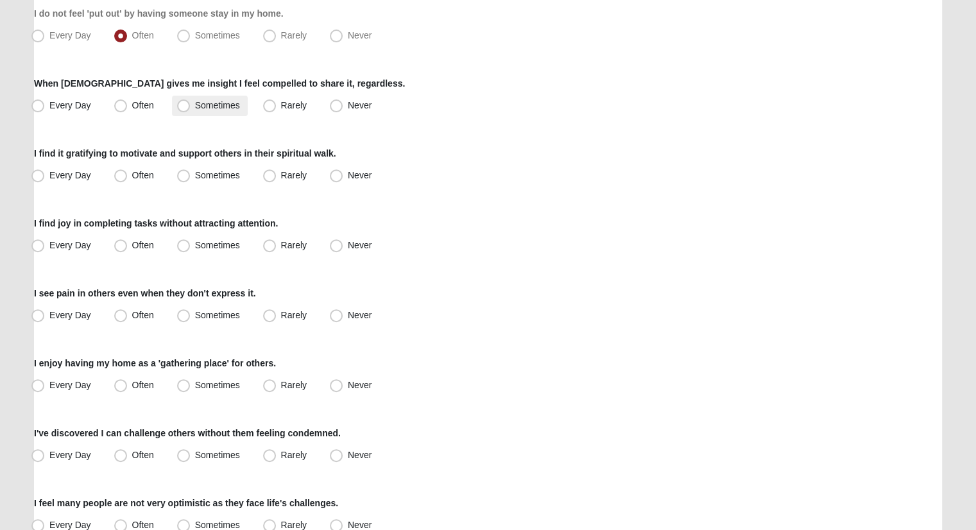
click at [205, 102] on span "Sometimes" at bounding box center [217, 105] width 45 height 10
click at [191, 102] on input "Sometimes" at bounding box center [186, 105] width 8 height 8
radio input "true"
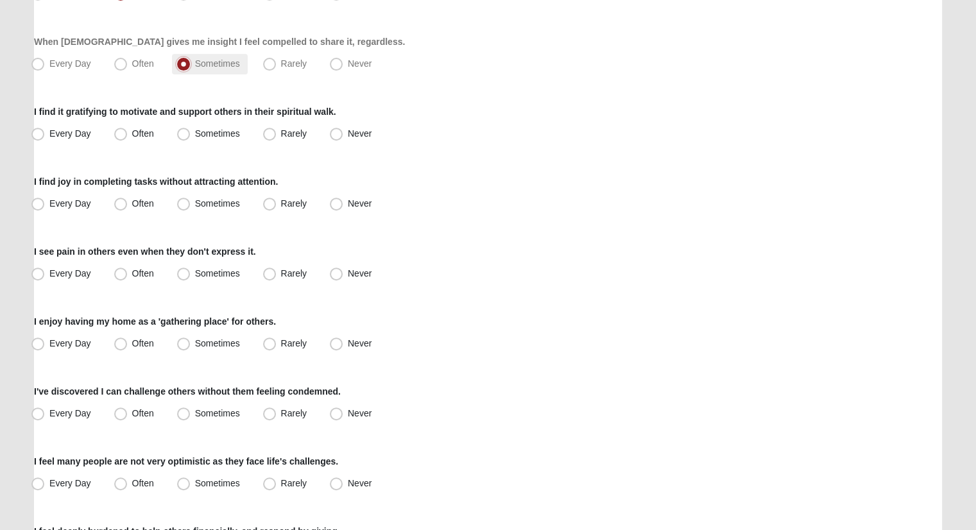
scroll to position [514, 0]
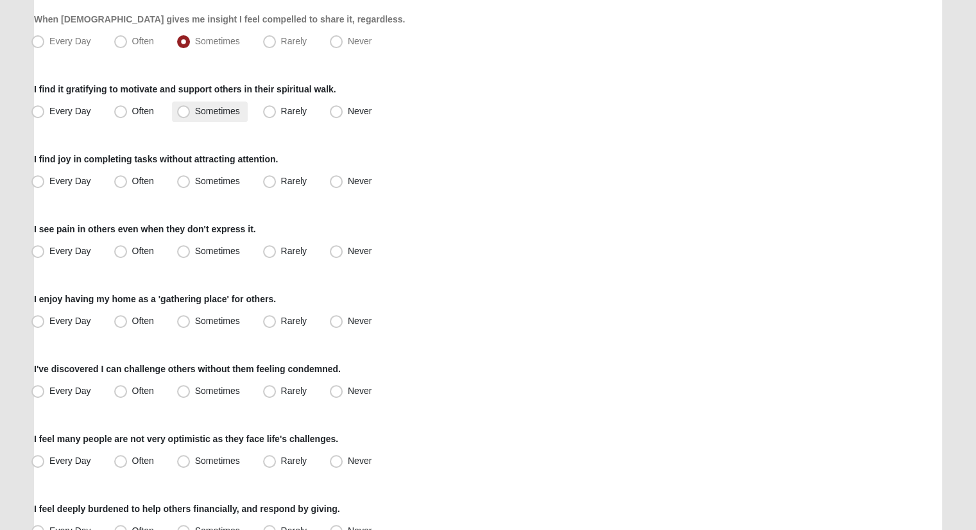
click at [207, 103] on label "Sometimes" at bounding box center [210, 111] width 76 height 21
click at [191, 107] on input "Sometimes" at bounding box center [186, 111] width 8 height 8
radio input "true"
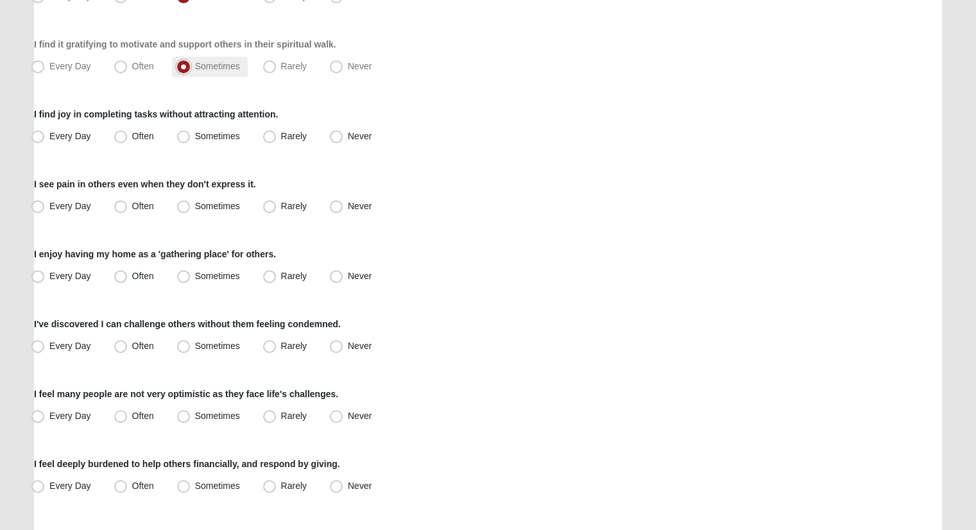
scroll to position [578, 0]
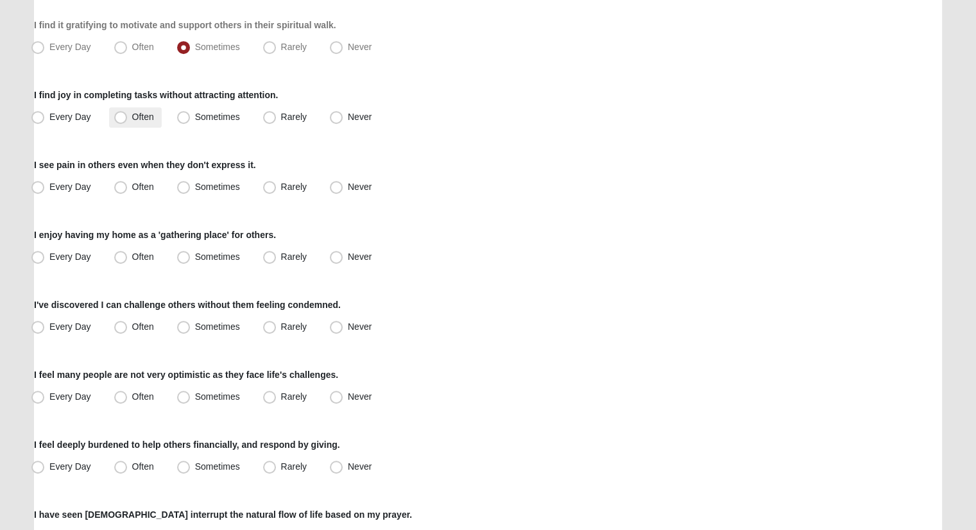
click at [131, 113] on label "Often" at bounding box center [135, 117] width 53 height 21
click at [128, 113] on input "Often" at bounding box center [123, 117] width 8 height 8
radio input "true"
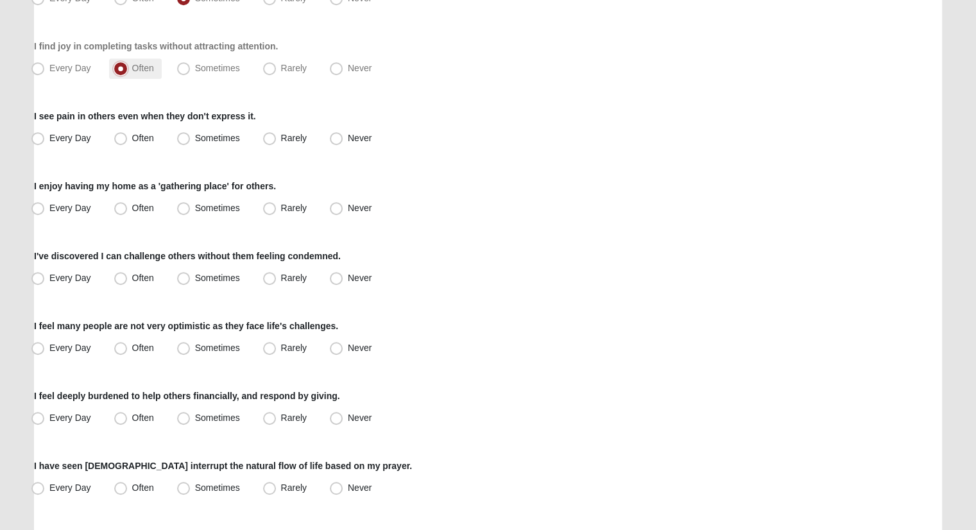
scroll to position [706, 0]
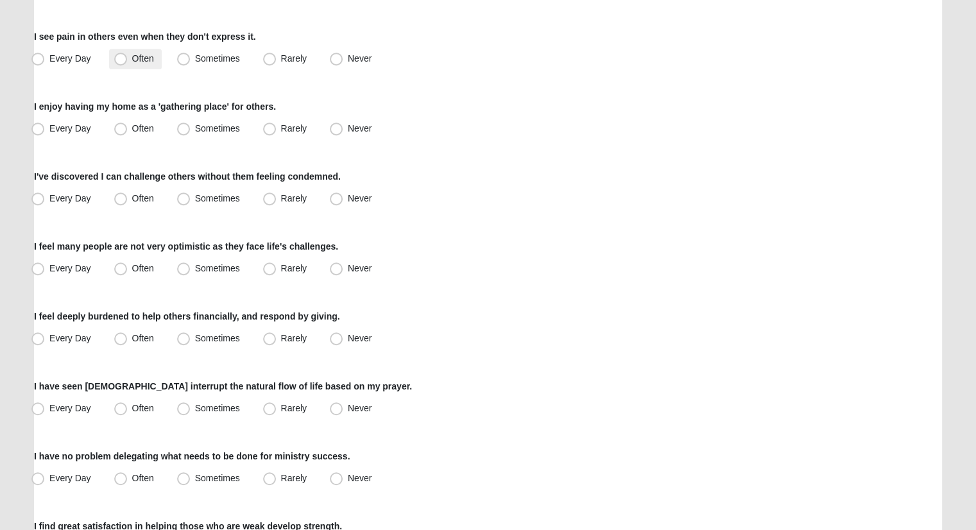
click at [127, 59] on label "Often" at bounding box center [135, 59] width 53 height 21
click at [127, 59] on input "Often" at bounding box center [123, 59] width 8 height 8
radio input "true"
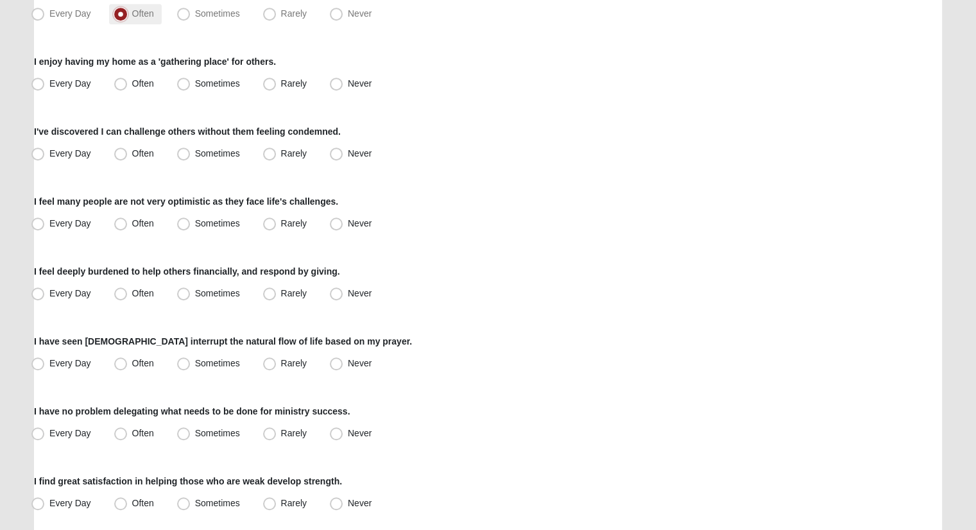
scroll to position [770, 0]
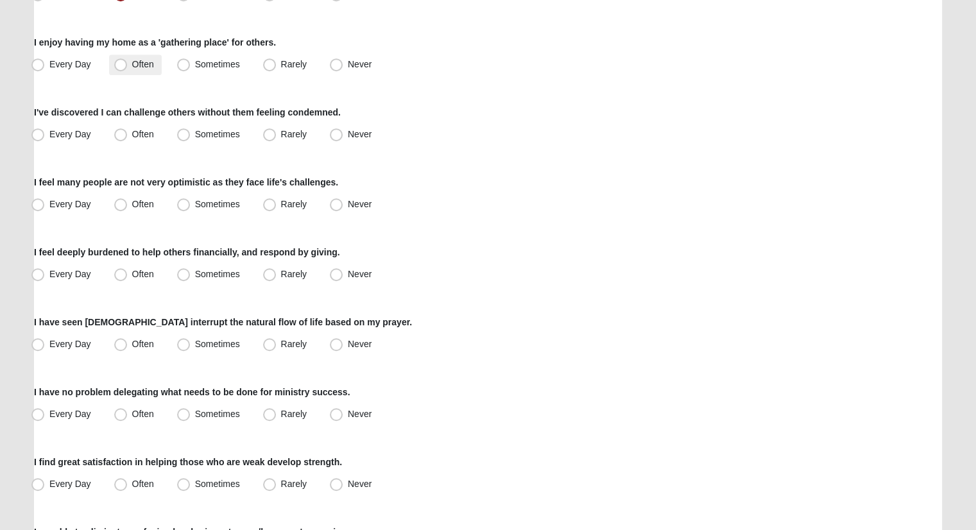
click at [132, 60] on span "Often" at bounding box center [143, 64] width 22 height 10
click at [119, 60] on input "Often" at bounding box center [123, 64] width 8 height 8
radio input "true"
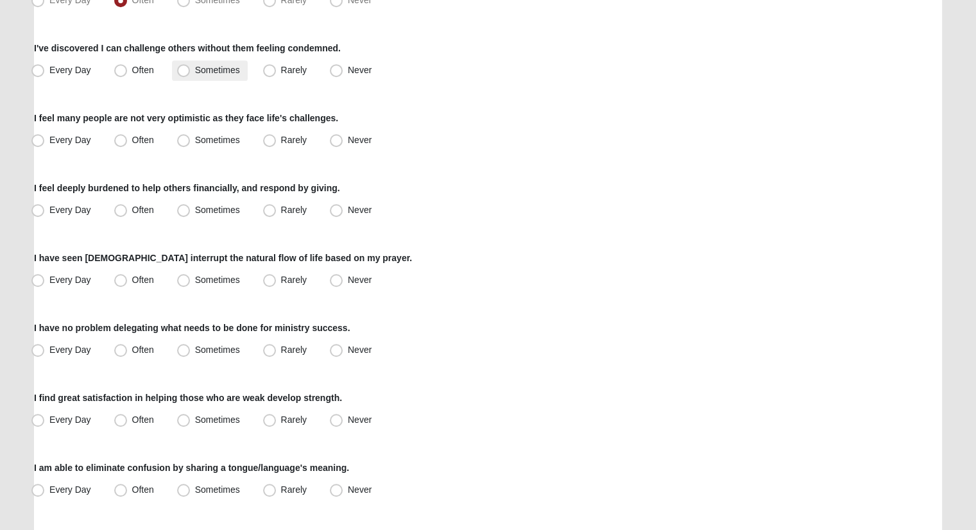
click at [239, 65] on span "Sometimes" at bounding box center [217, 70] width 45 height 10
click at [191, 66] on input "Sometimes" at bounding box center [186, 70] width 8 height 8
radio input "true"
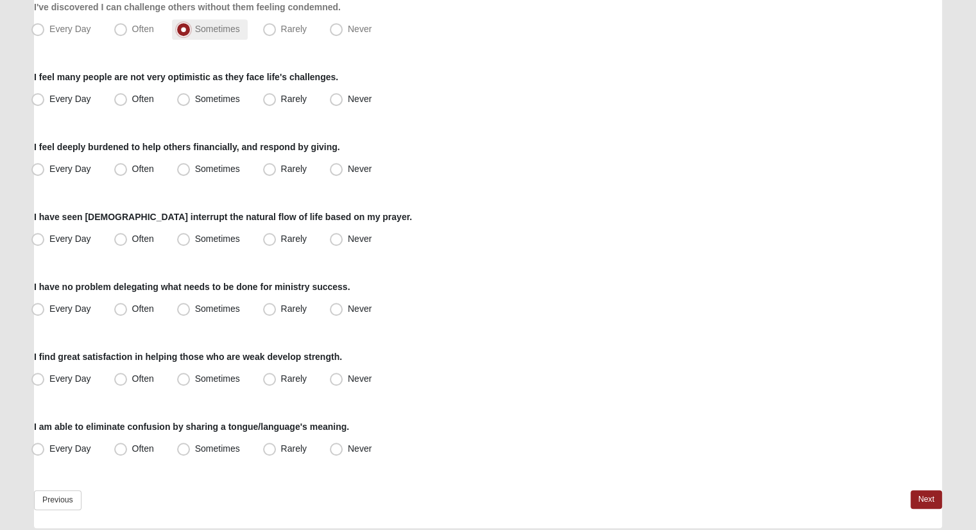
scroll to position [899, 0]
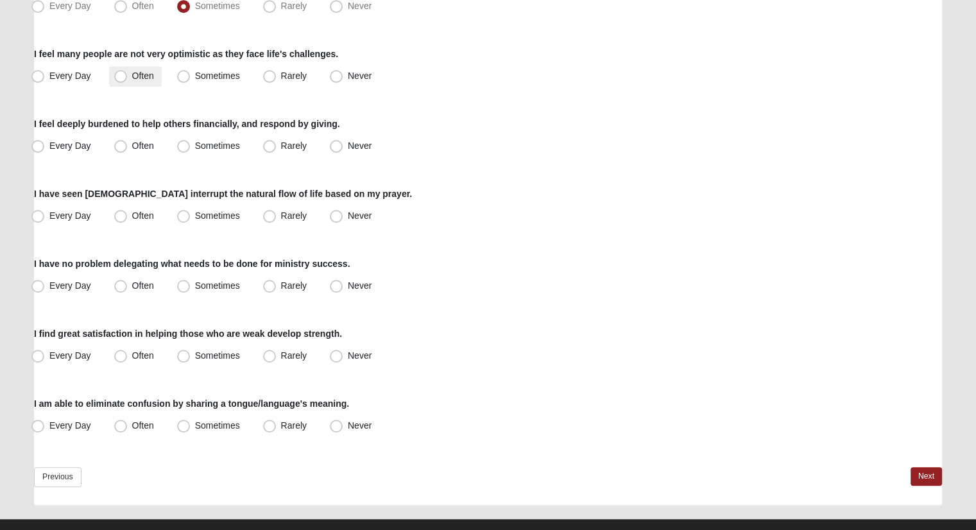
click at [147, 72] on span "Often" at bounding box center [143, 76] width 22 height 10
click at [128, 72] on input "Often" at bounding box center [123, 76] width 8 height 8
radio input "true"
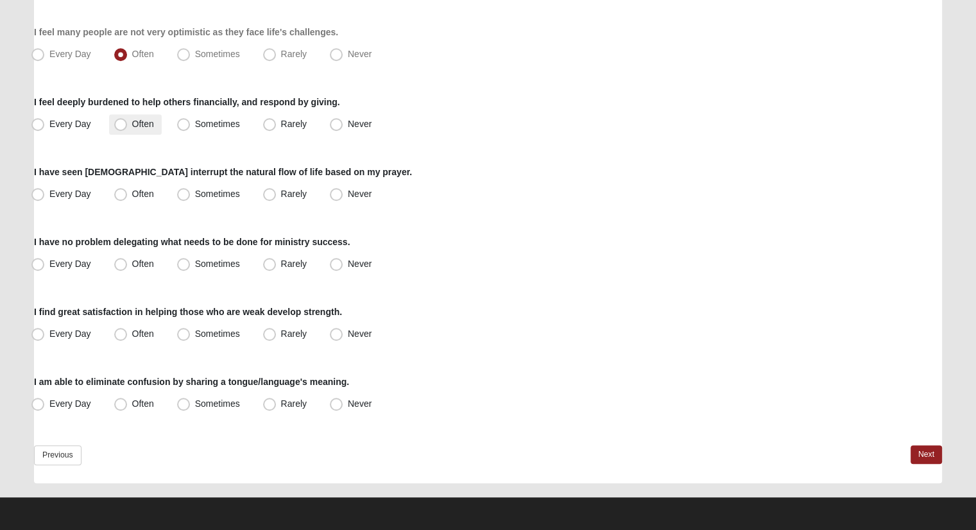
click at [150, 126] on span "Often" at bounding box center [143, 124] width 22 height 10
click at [128, 126] on input "Often" at bounding box center [123, 124] width 8 height 8
radio input "true"
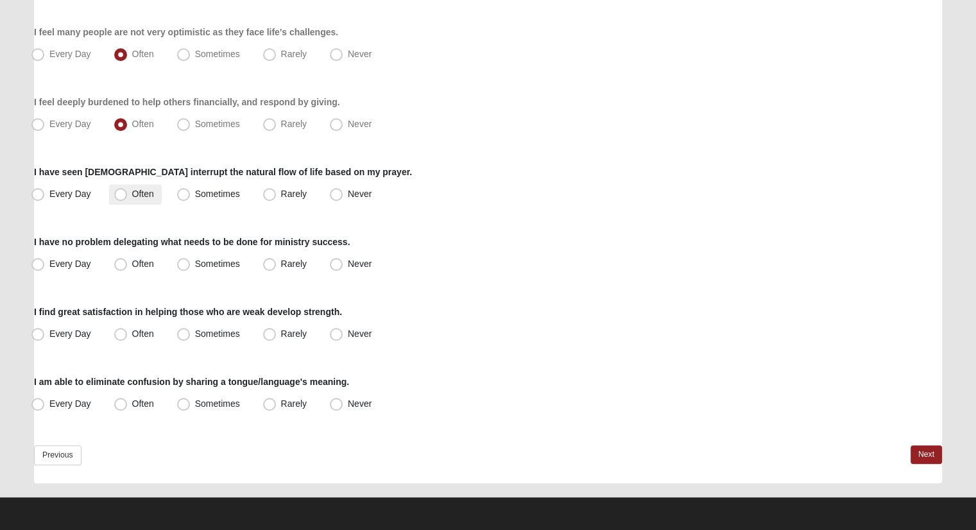
click at [132, 189] on span "Often" at bounding box center [143, 194] width 22 height 10
click at [122, 190] on input "Often" at bounding box center [123, 194] width 8 height 8
radio input "true"
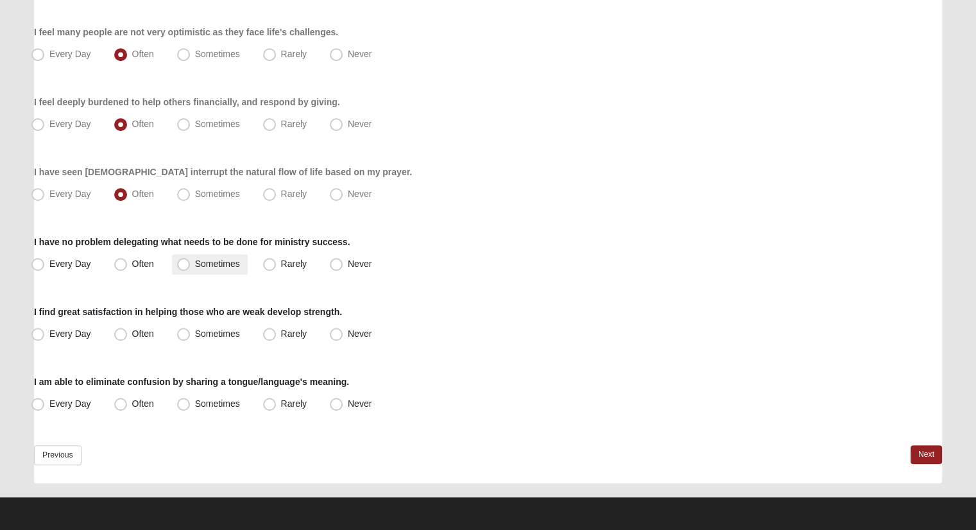
click at [202, 264] on span "Sometimes" at bounding box center [217, 264] width 45 height 10
click at [191, 264] on input "Sometimes" at bounding box center [186, 264] width 8 height 8
radio input "true"
click at [198, 329] on span "Sometimes" at bounding box center [217, 334] width 45 height 10
click at [191, 330] on input "Sometimes" at bounding box center [186, 334] width 8 height 8
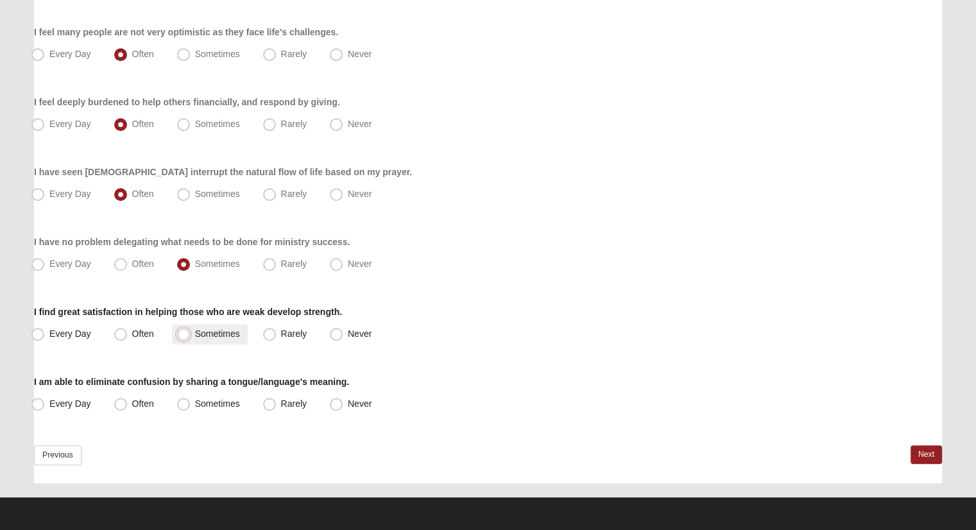
radio input "true"
click at [195, 404] on span "Sometimes" at bounding box center [217, 404] width 45 height 10
click at [182, 404] on input "Sometimes" at bounding box center [186, 404] width 8 height 8
radio input "true"
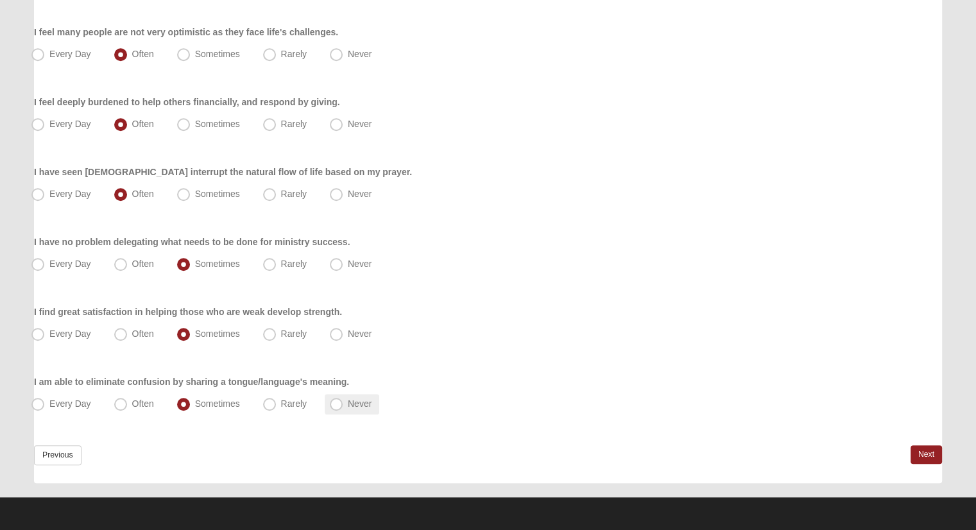
click at [333, 396] on label "Never" at bounding box center [352, 404] width 55 height 21
click at [335, 400] on input "Never" at bounding box center [339, 404] width 8 height 8
radio input "true"
click at [907, 454] on div "Previous Next" at bounding box center [488, 464] width 908 height 38
click at [918, 455] on link "Next" at bounding box center [926, 454] width 31 height 19
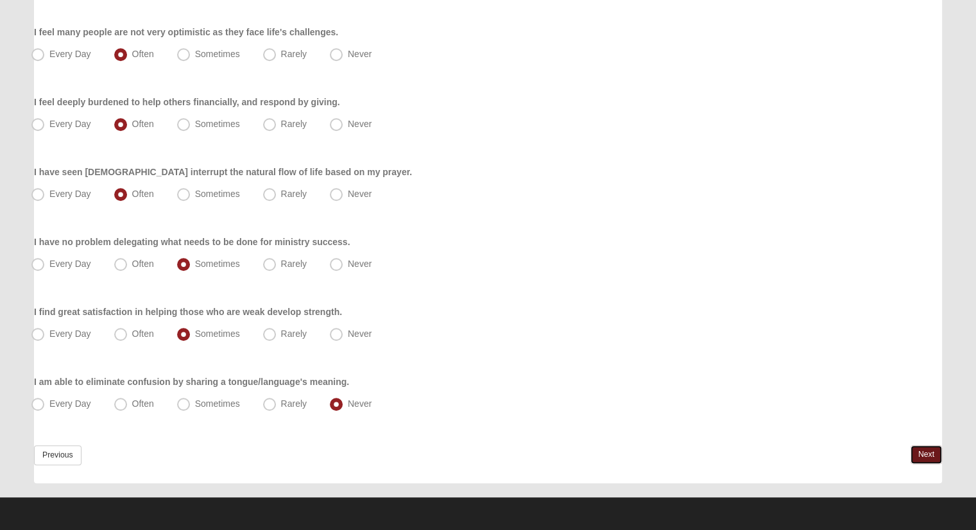
scroll to position [0, 0]
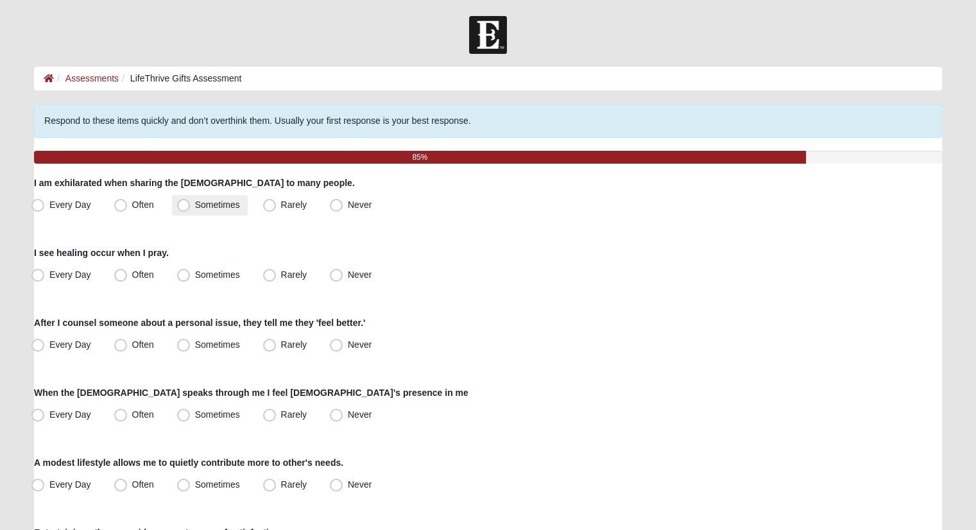
click at [195, 204] on span "Sometimes" at bounding box center [217, 205] width 45 height 10
click at [183, 204] on input "Sometimes" at bounding box center [186, 205] width 8 height 8
radio input "true"
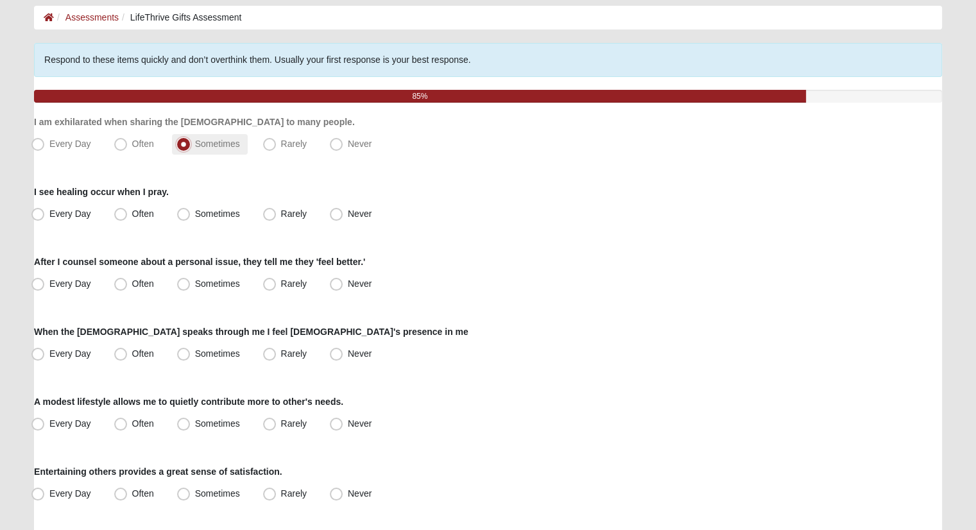
scroll to position [64, 0]
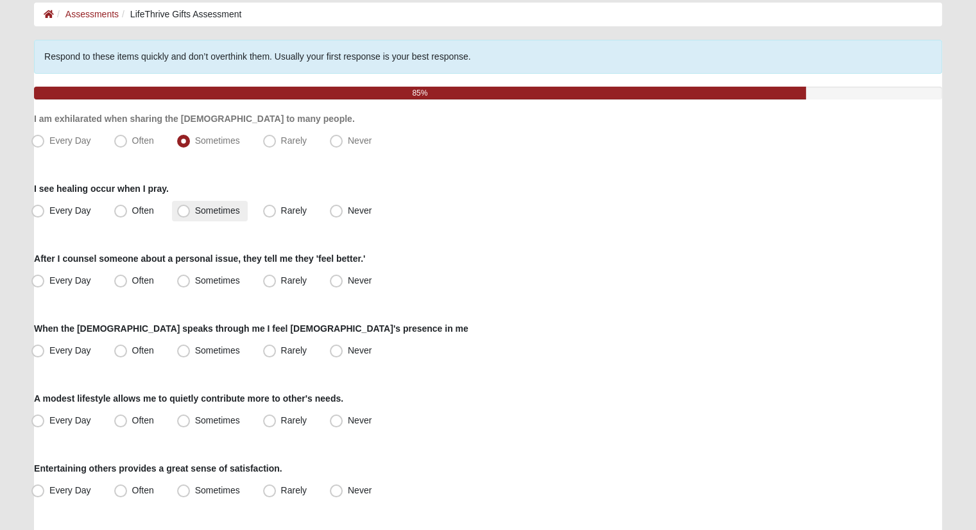
click at [195, 207] on span "Sometimes" at bounding box center [217, 210] width 45 height 10
click at [182, 207] on input "Sometimes" at bounding box center [186, 211] width 8 height 8
radio input "true"
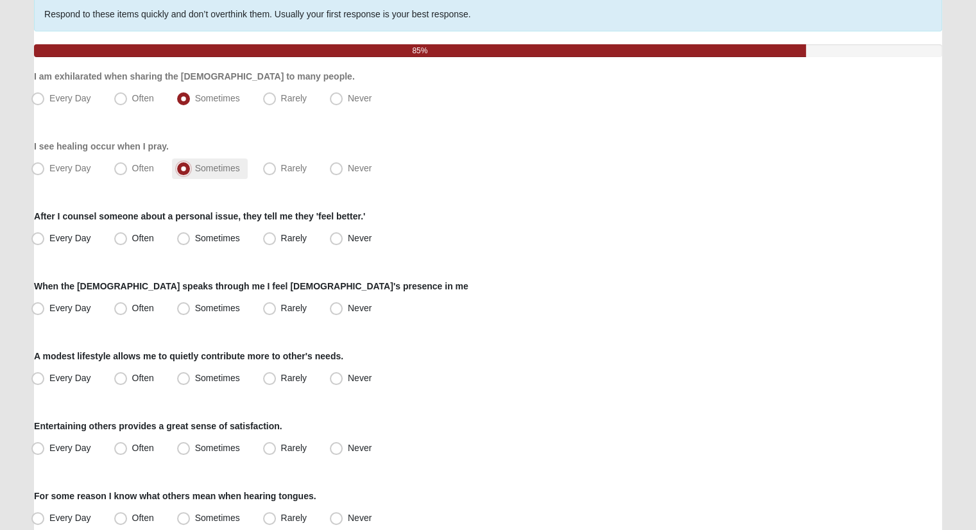
scroll to position [128, 0]
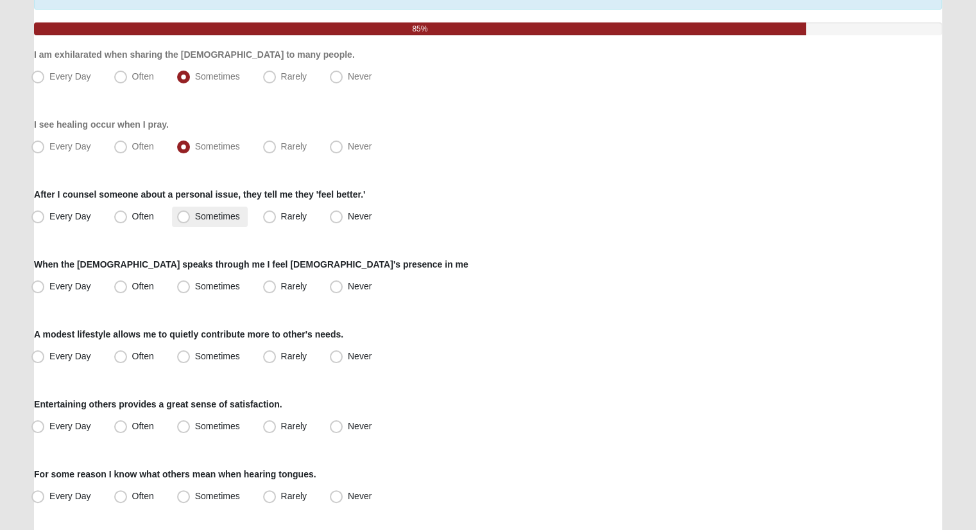
click at [195, 212] on span "Sometimes" at bounding box center [217, 216] width 45 height 10
click at [182, 212] on input "Sometimes" at bounding box center [186, 216] width 8 height 8
radio input "true"
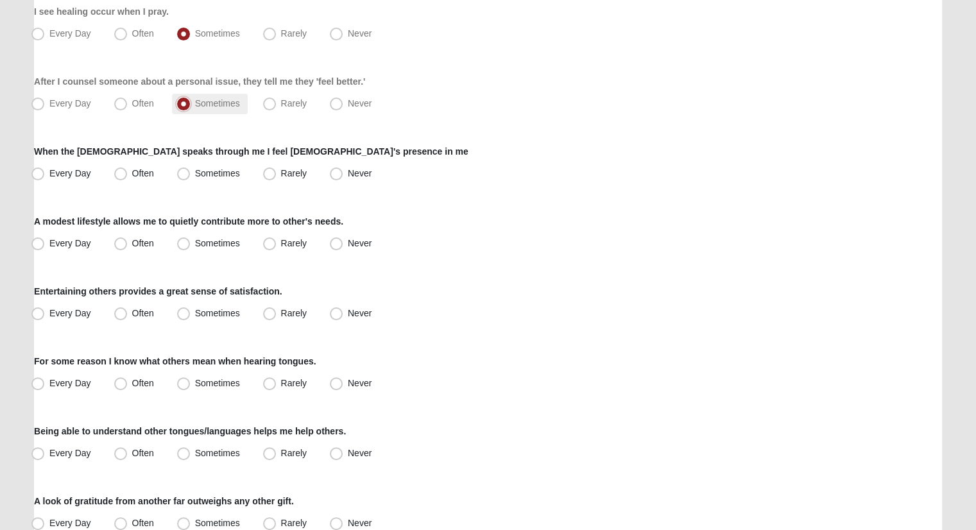
scroll to position [257, 0]
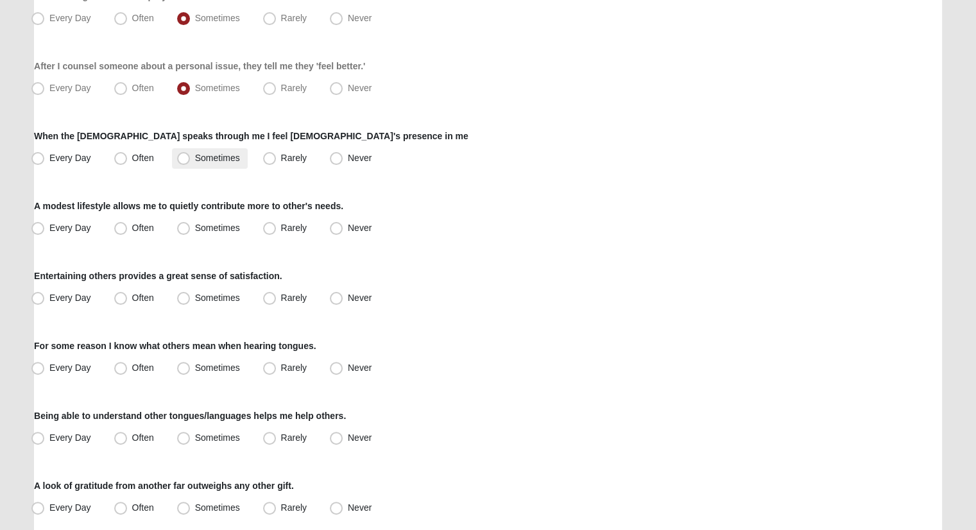
click at [193, 155] on label "Sometimes" at bounding box center [210, 158] width 76 height 21
click at [191, 155] on input "Sometimes" at bounding box center [186, 158] width 8 height 8
radio input "true"
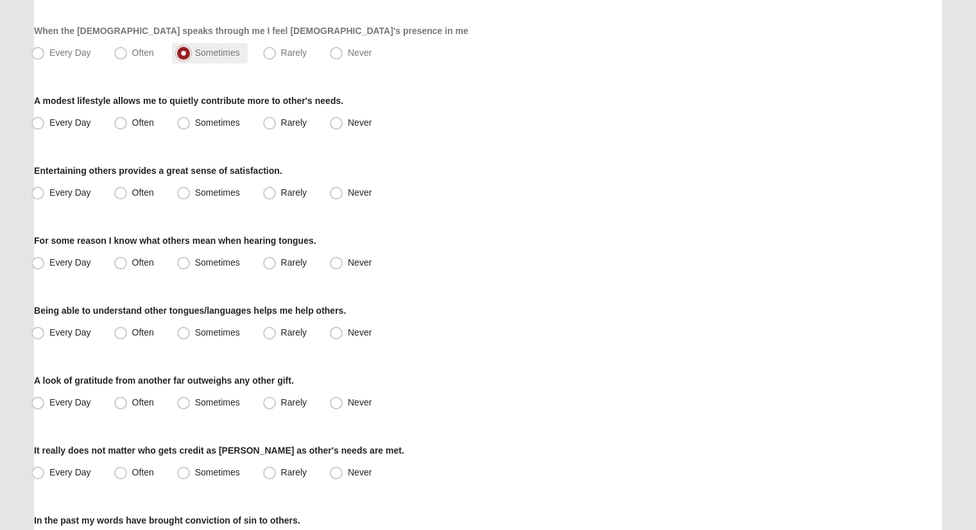
scroll to position [385, 0]
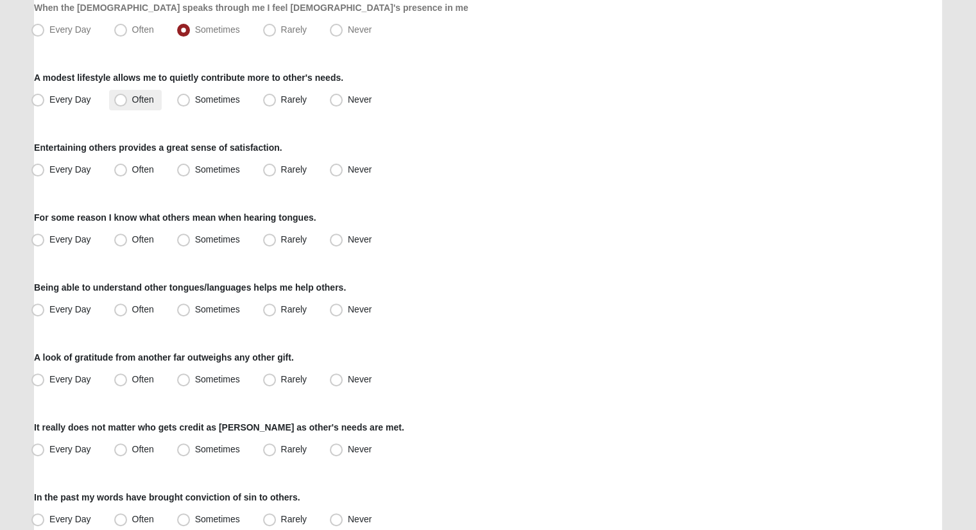
click at [132, 98] on span "Often" at bounding box center [143, 99] width 22 height 10
click at [125, 98] on input "Often" at bounding box center [123, 100] width 8 height 8
radio input "true"
click at [137, 165] on span "Often" at bounding box center [143, 169] width 22 height 10
click at [128, 166] on input "Often" at bounding box center [123, 170] width 8 height 8
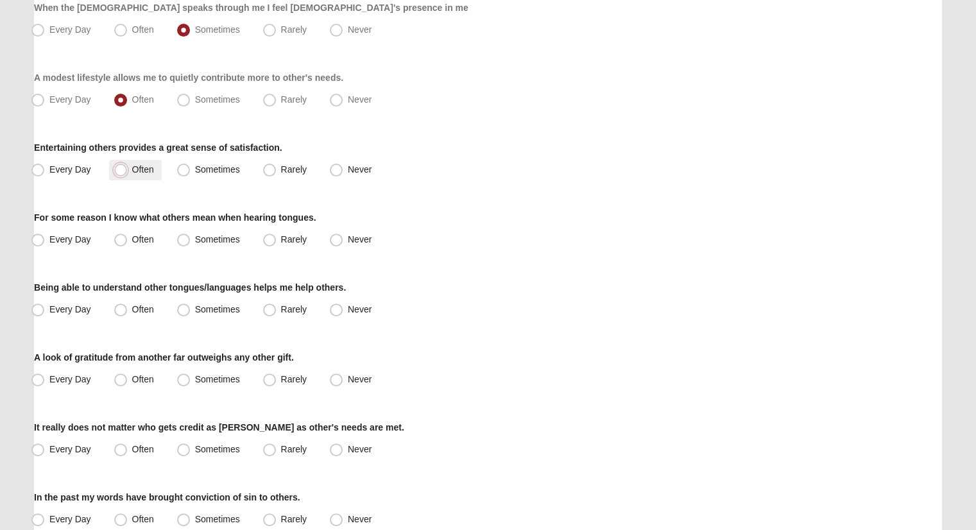
radio input "true"
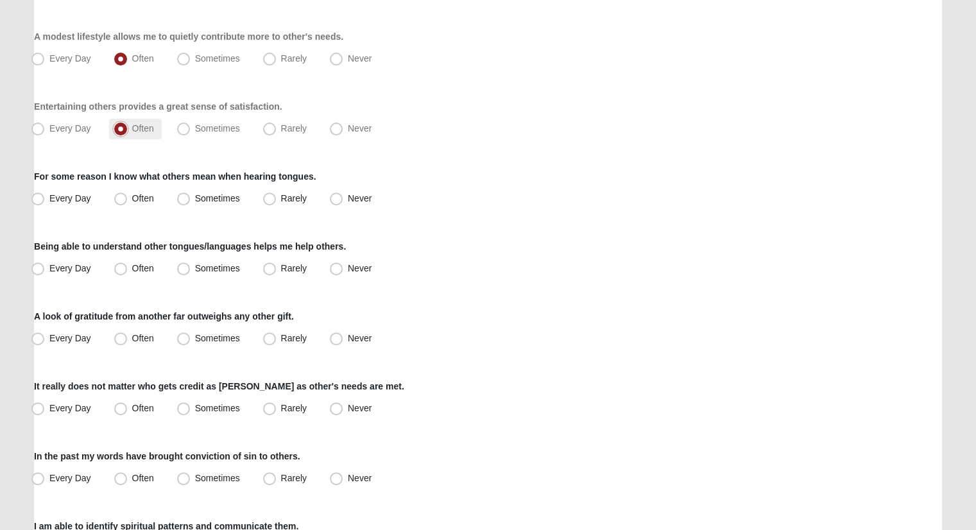
scroll to position [449, 0]
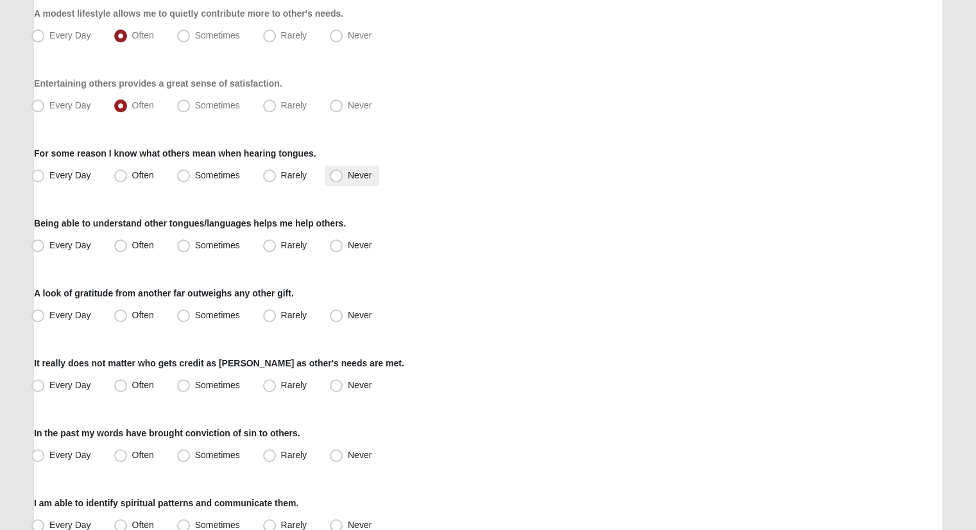
click at [348, 175] on span "Never" at bounding box center [360, 175] width 24 height 10
click at [335, 175] on input "Never" at bounding box center [339, 175] width 8 height 8
radio input "true"
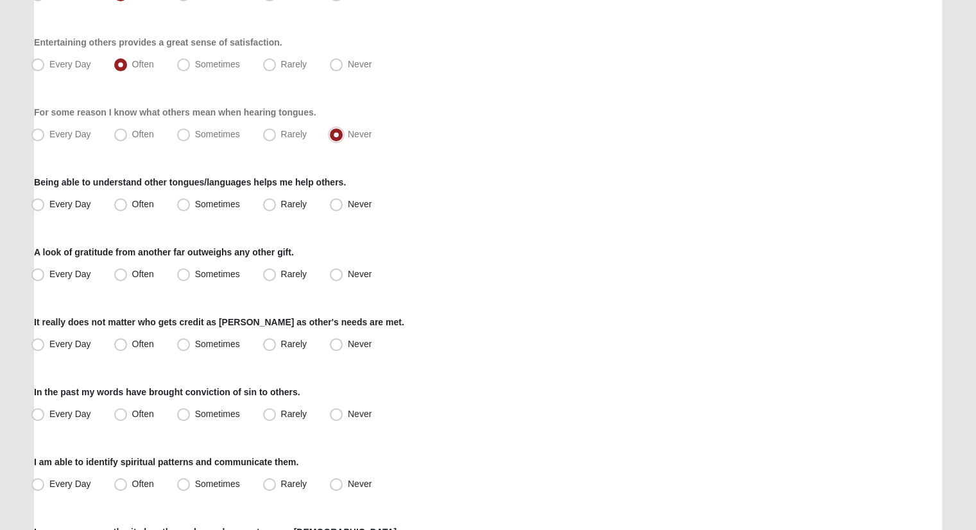
scroll to position [514, 0]
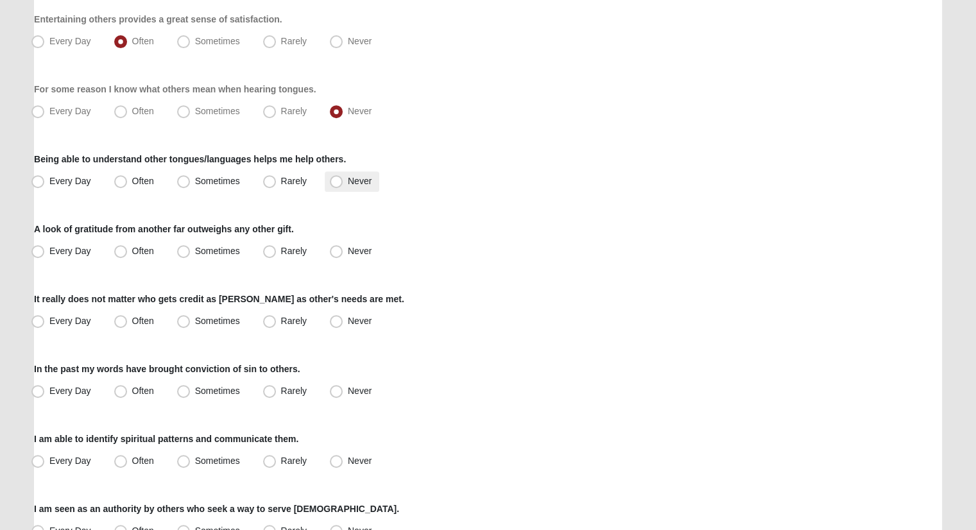
click at [348, 183] on span "Never" at bounding box center [360, 181] width 24 height 10
click at [341, 183] on input "Never" at bounding box center [339, 181] width 8 height 8
radio input "true"
click at [286, 255] on span "Rarely" at bounding box center [294, 251] width 26 height 10
click at [277, 255] on input "Rarely" at bounding box center [272, 251] width 8 height 8
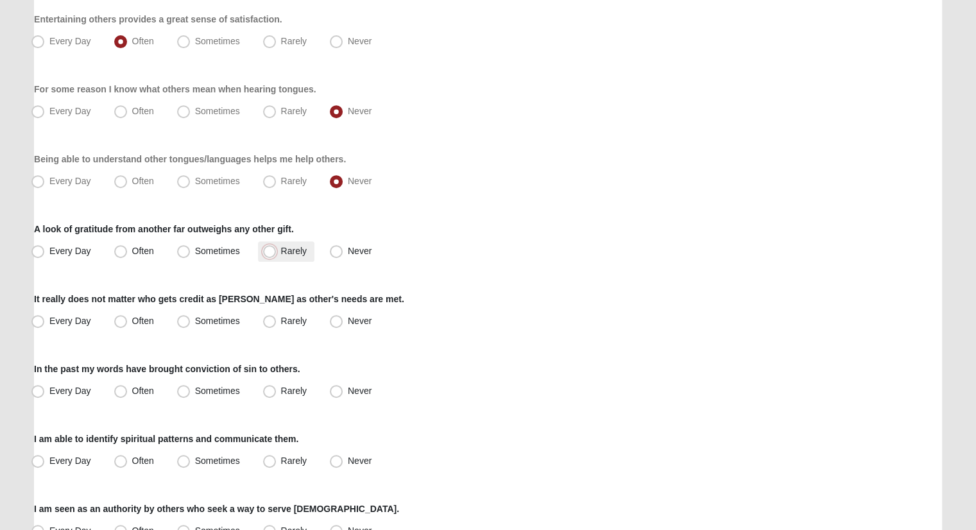
radio input "true"
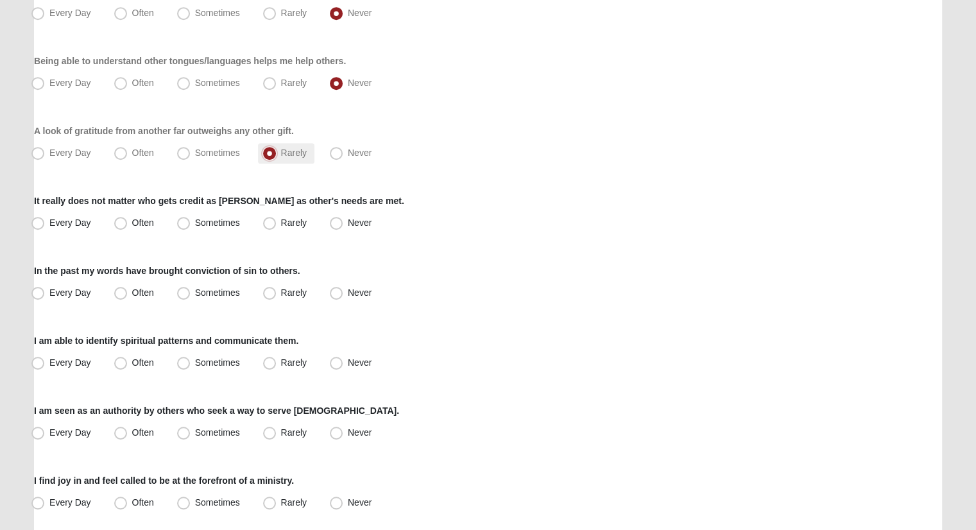
scroll to position [642, 0]
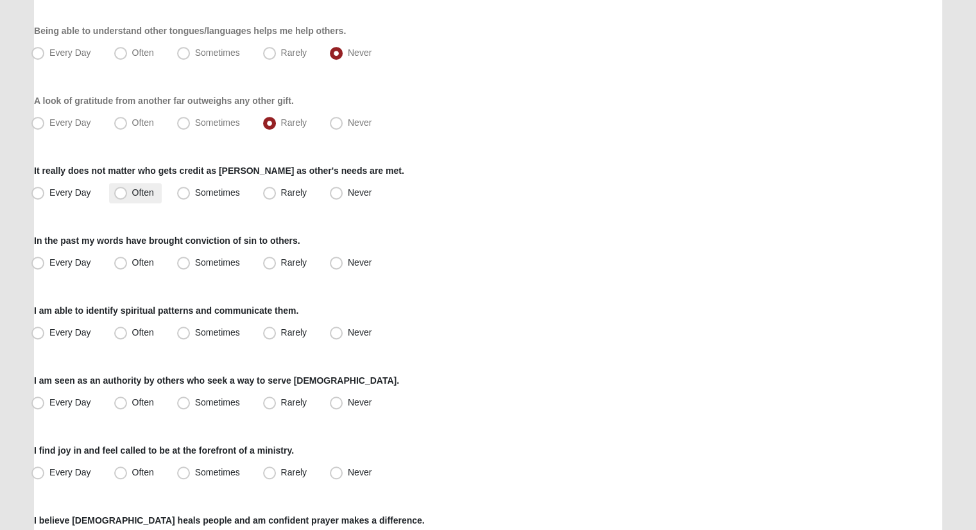
click at [132, 190] on span "Often" at bounding box center [143, 192] width 22 height 10
click at [125, 190] on input "Often" at bounding box center [123, 193] width 8 height 8
radio input "true"
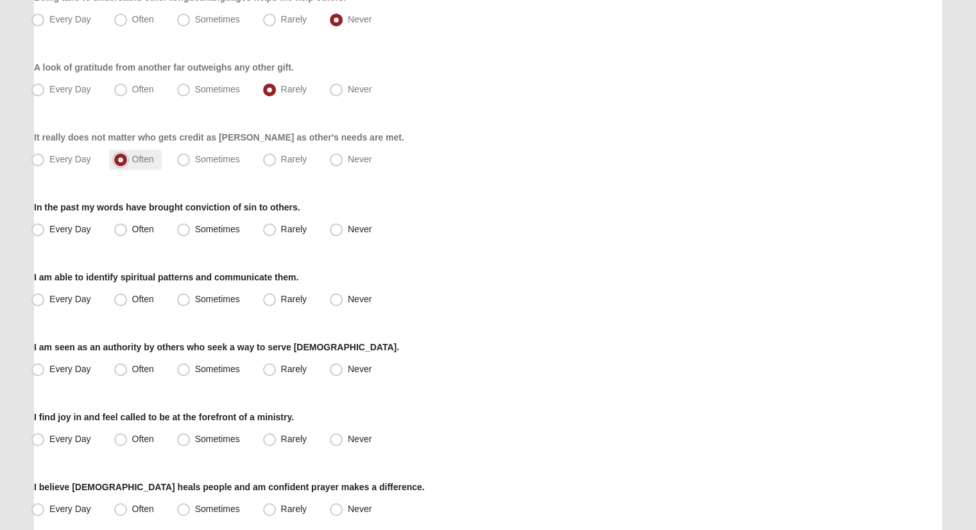
scroll to position [706, 0]
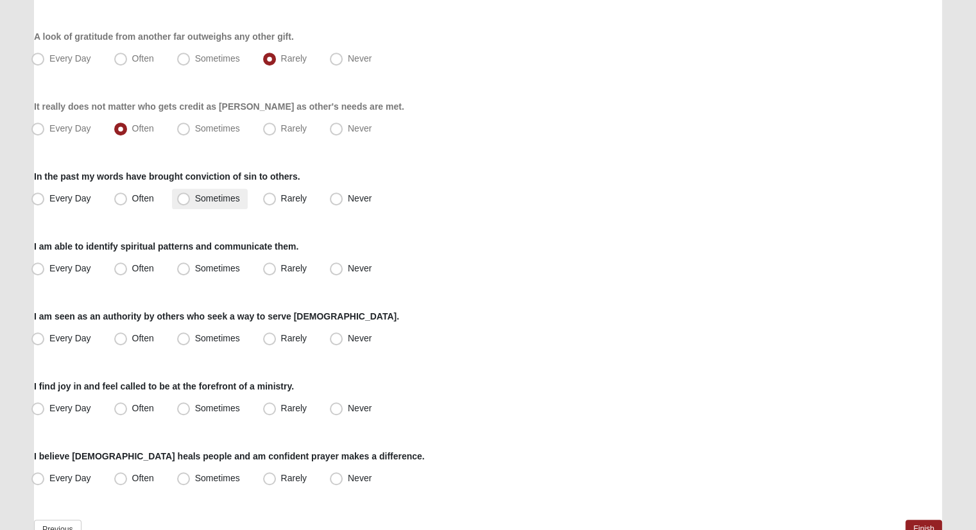
click at [197, 191] on label "Sometimes" at bounding box center [210, 199] width 76 height 21
click at [191, 194] on input "Sometimes" at bounding box center [186, 198] width 8 height 8
radio input "true"
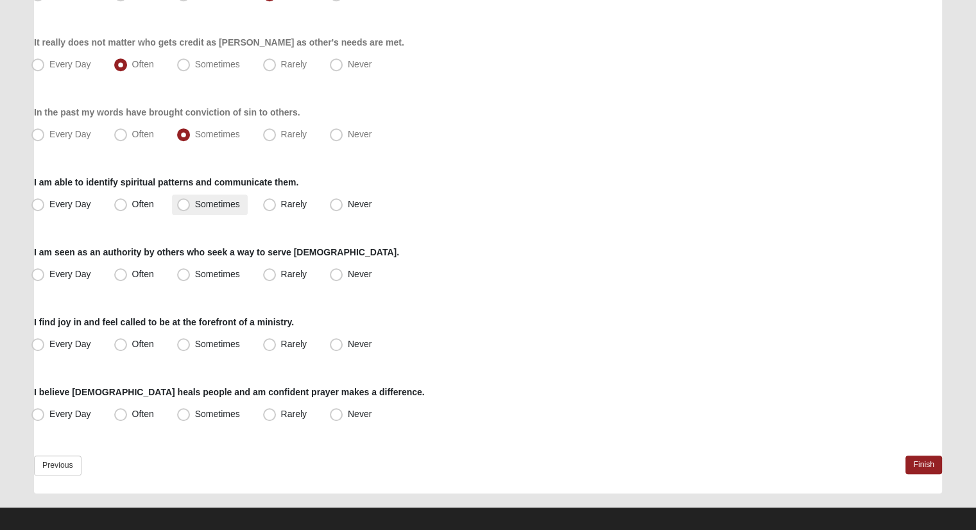
click at [209, 199] on span "Sometimes" at bounding box center [217, 204] width 45 height 10
click at [191, 200] on input "Sometimes" at bounding box center [186, 204] width 8 height 8
radio input "true"
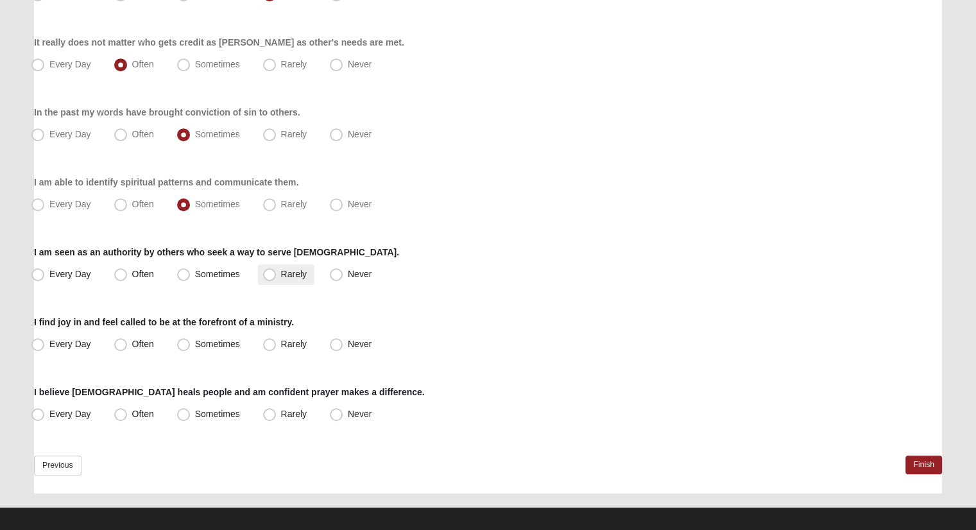
click at [293, 278] on span "Rarely" at bounding box center [294, 274] width 26 height 10
click at [277, 278] on input "Rarely" at bounding box center [272, 274] width 8 height 8
radio input "true"
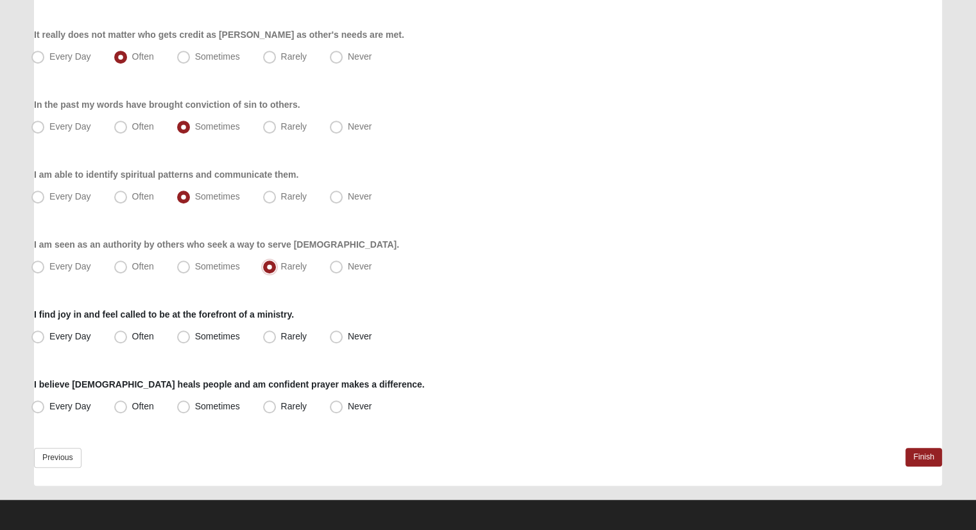
scroll to position [781, 0]
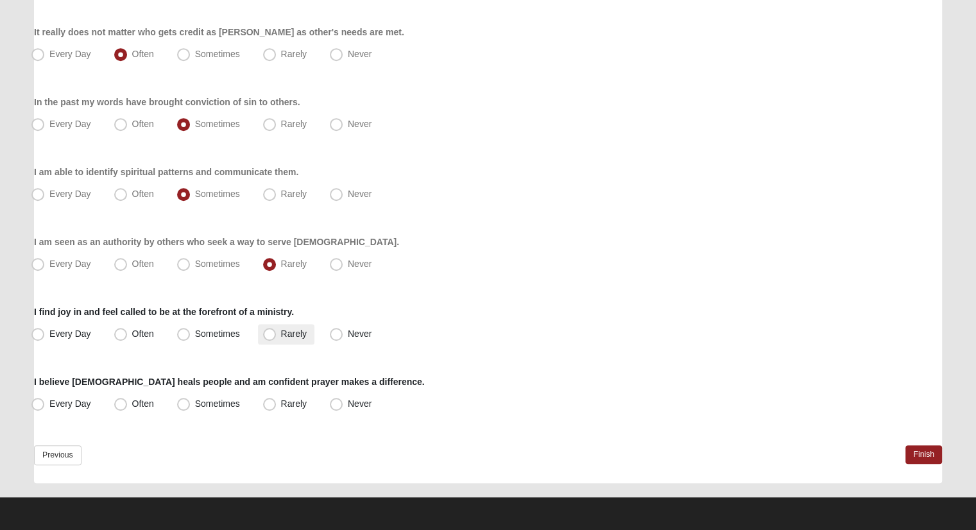
click at [298, 338] on label "Rarely" at bounding box center [286, 334] width 56 height 21
click at [277, 338] on input "Rarely" at bounding box center [272, 334] width 8 height 8
radio input "true"
click at [281, 409] on span "Rarely" at bounding box center [294, 404] width 26 height 10
click at [275, 408] on input "Rarely" at bounding box center [272, 404] width 8 height 8
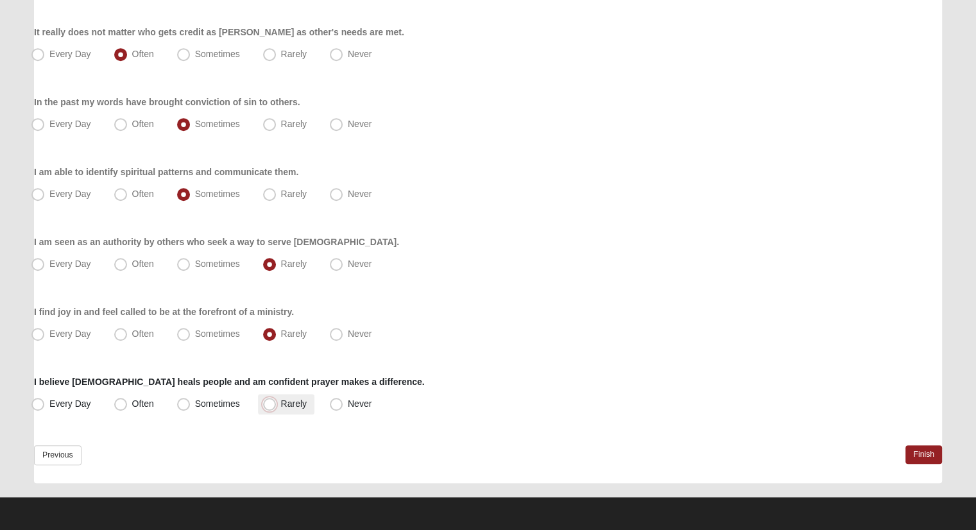
radio input "true"
click at [160, 404] on label "Often" at bounding box center [135, 404] width 53 height 21
click at [128, 404] on input "Often" at bounding box center [123, 404] width 8 height 8
radio input "true"
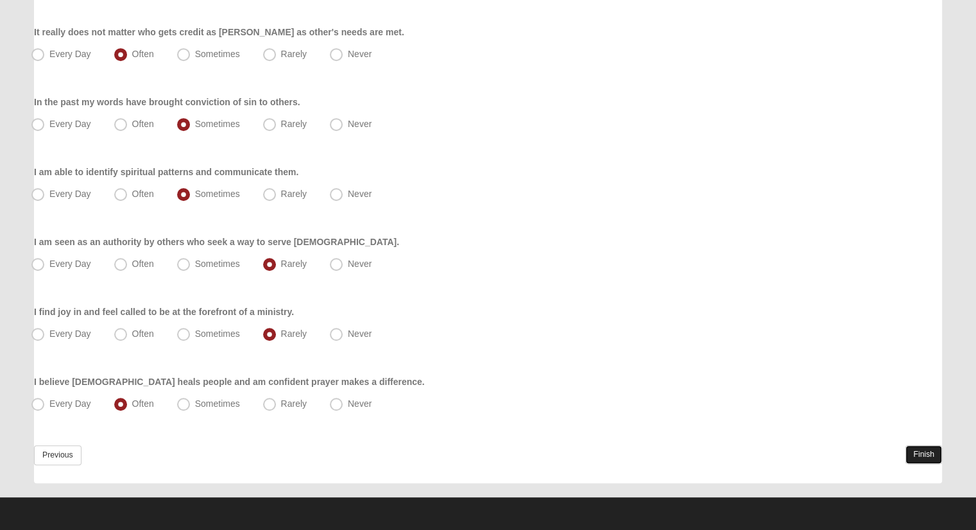
click at [923, 462] on link "Finish" at bounding box center [924, 454] width 37 height 19
